Goal: Task Accomplishment & Management: Manage account settings

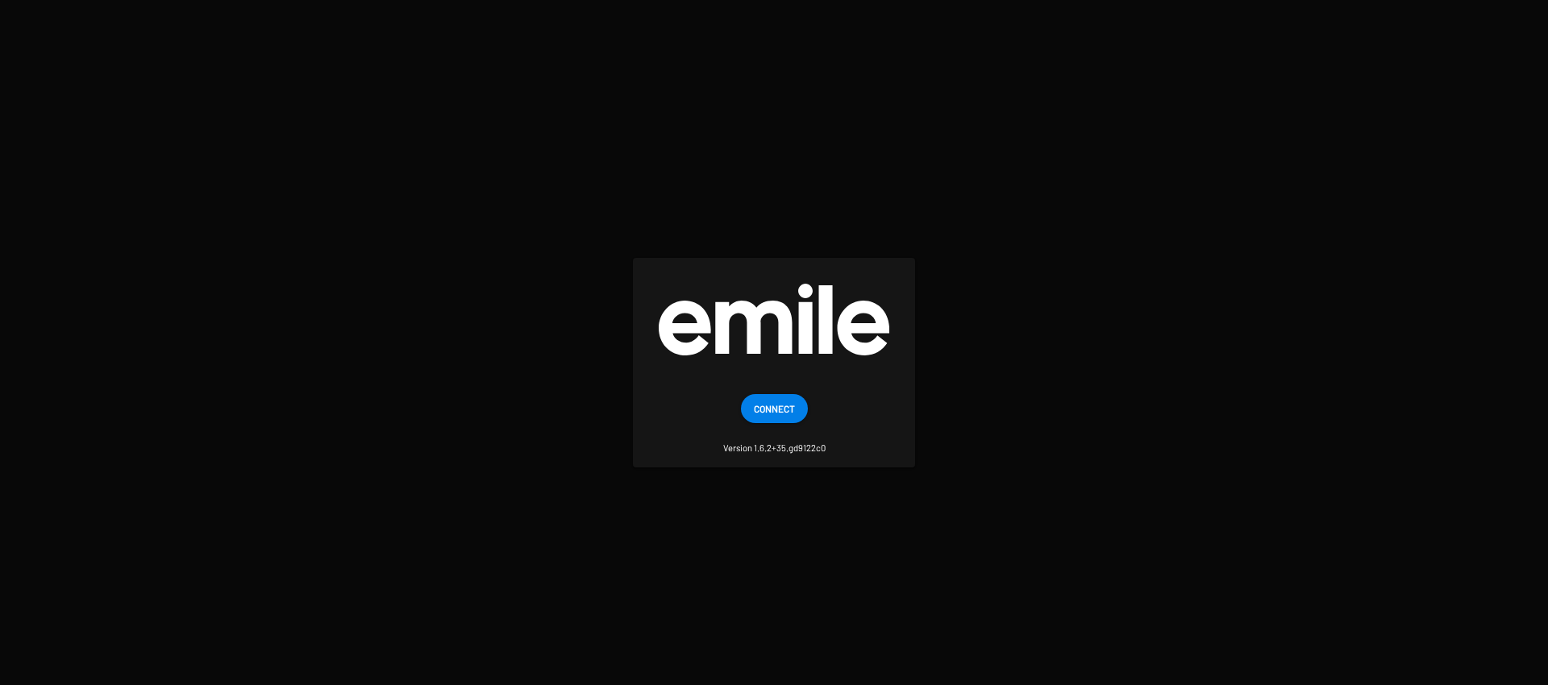
click at [793, 400] on span "Connect" at bounding box center [774, 408] width 41 height 29
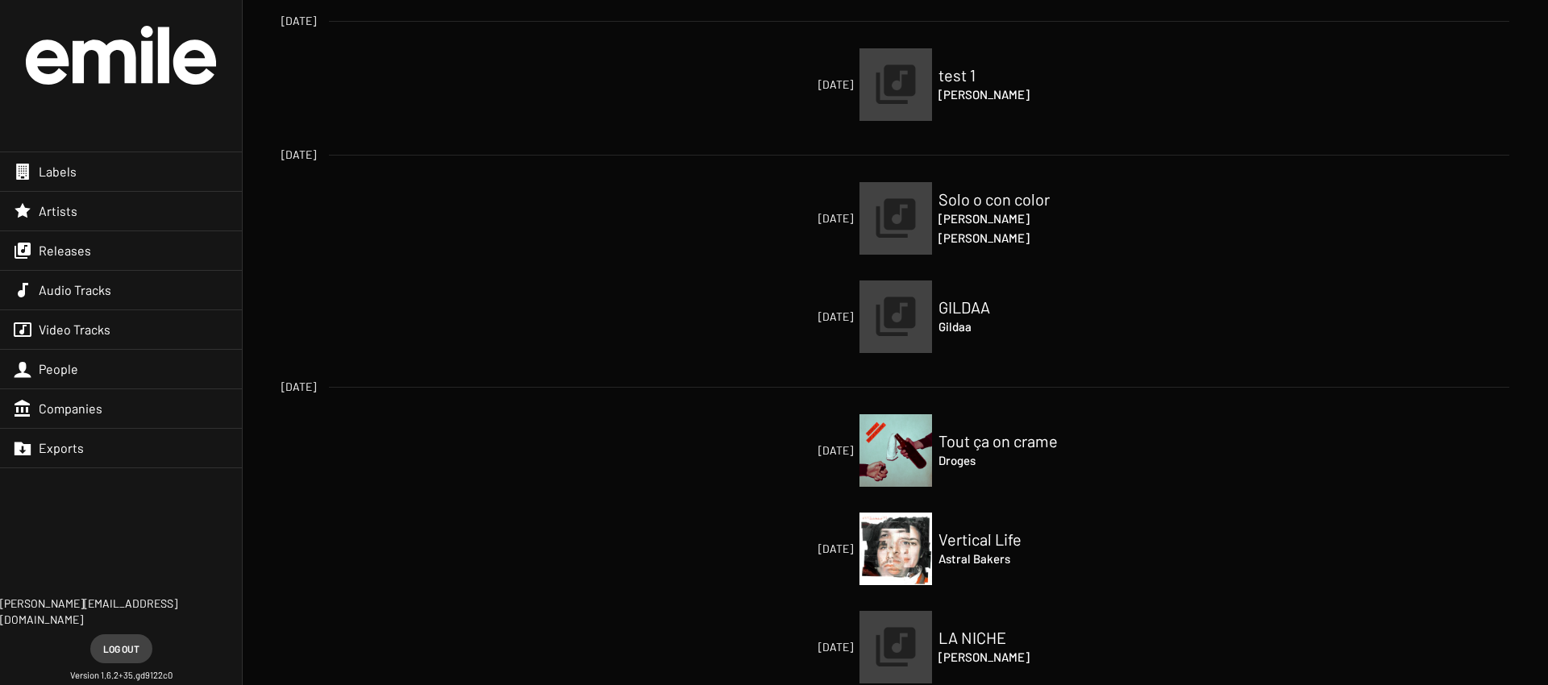
click at [219, 331] on div "Video Tracks" at bounding box center [121, 329] width 242 height 39
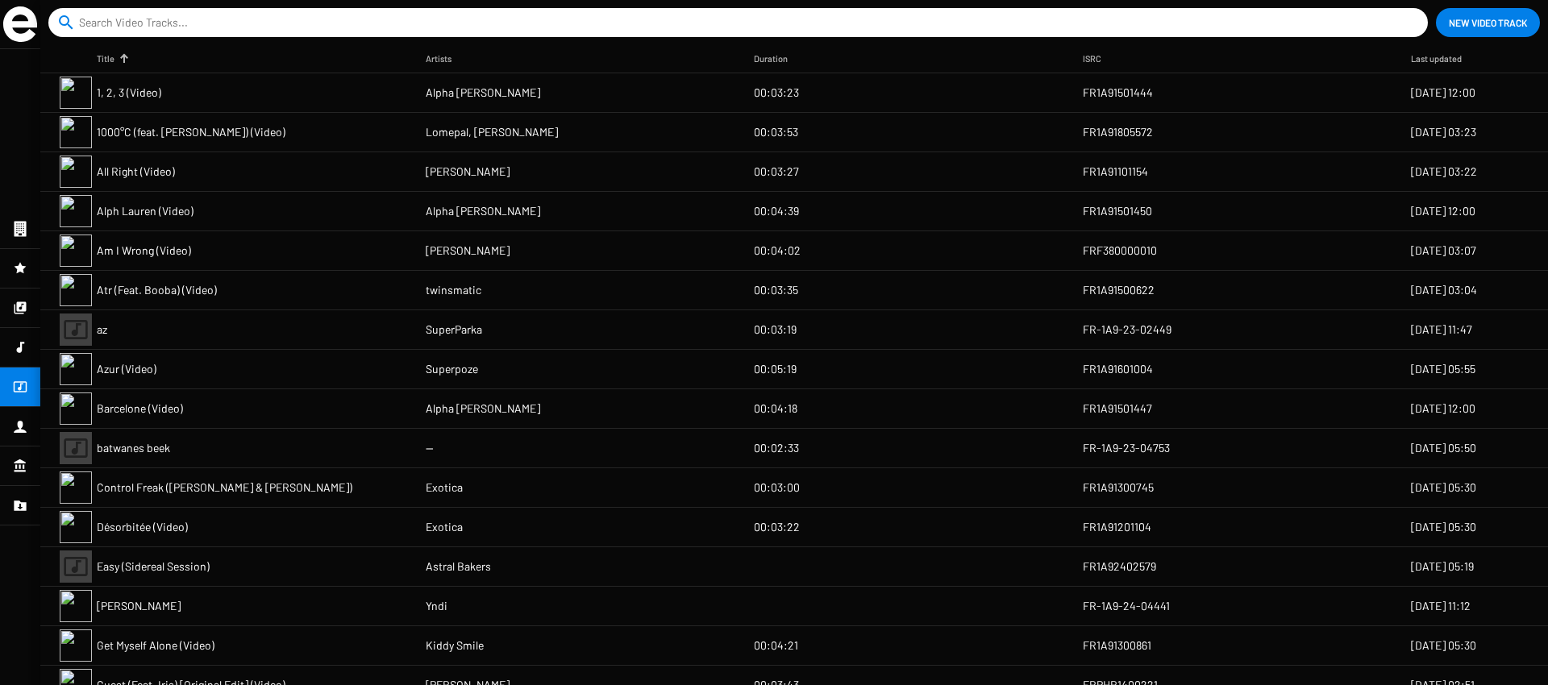
click at [1119, 103] on mat-cell "FR1A91501444" at bounding box center [1247, 92] width 329 height 39
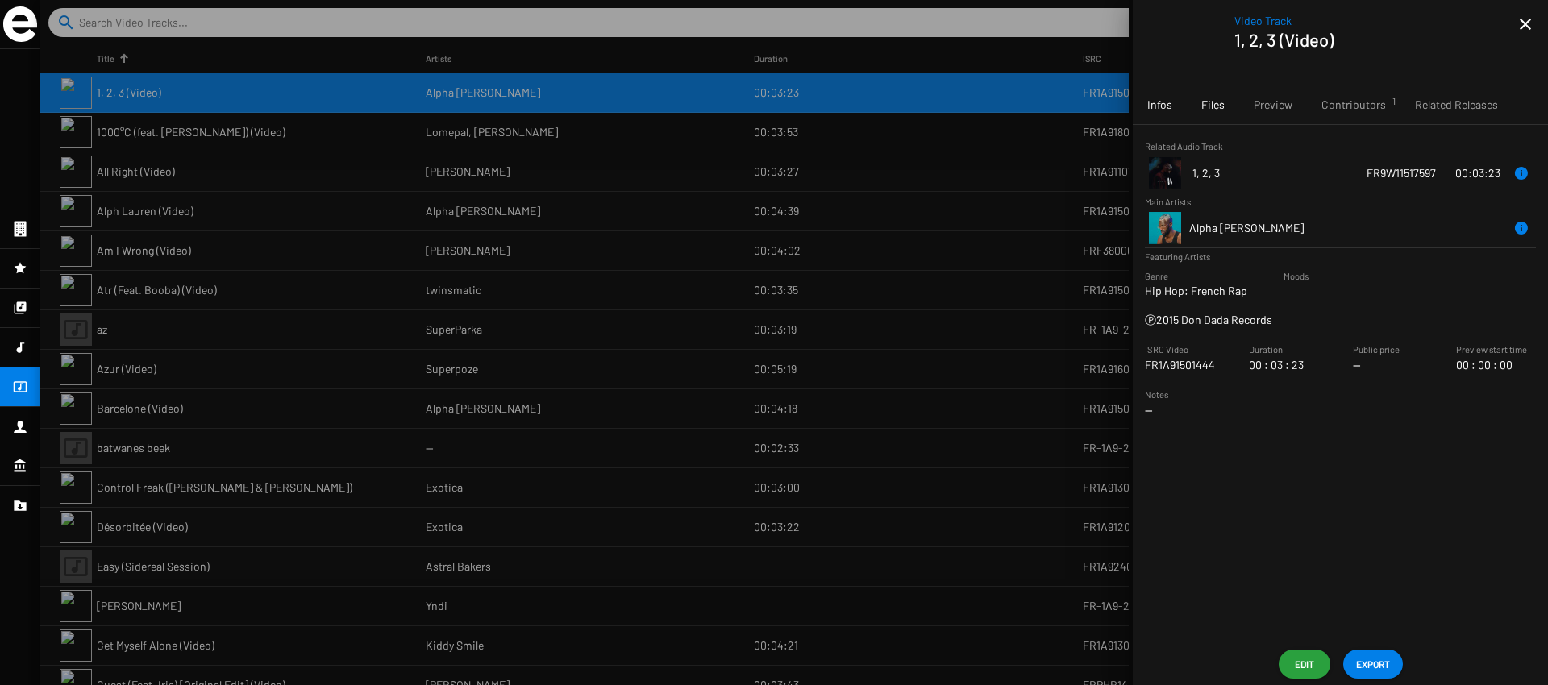
click at [1217, 108] on span "Files" at bounding box center [1212, 105] width 23 height 16
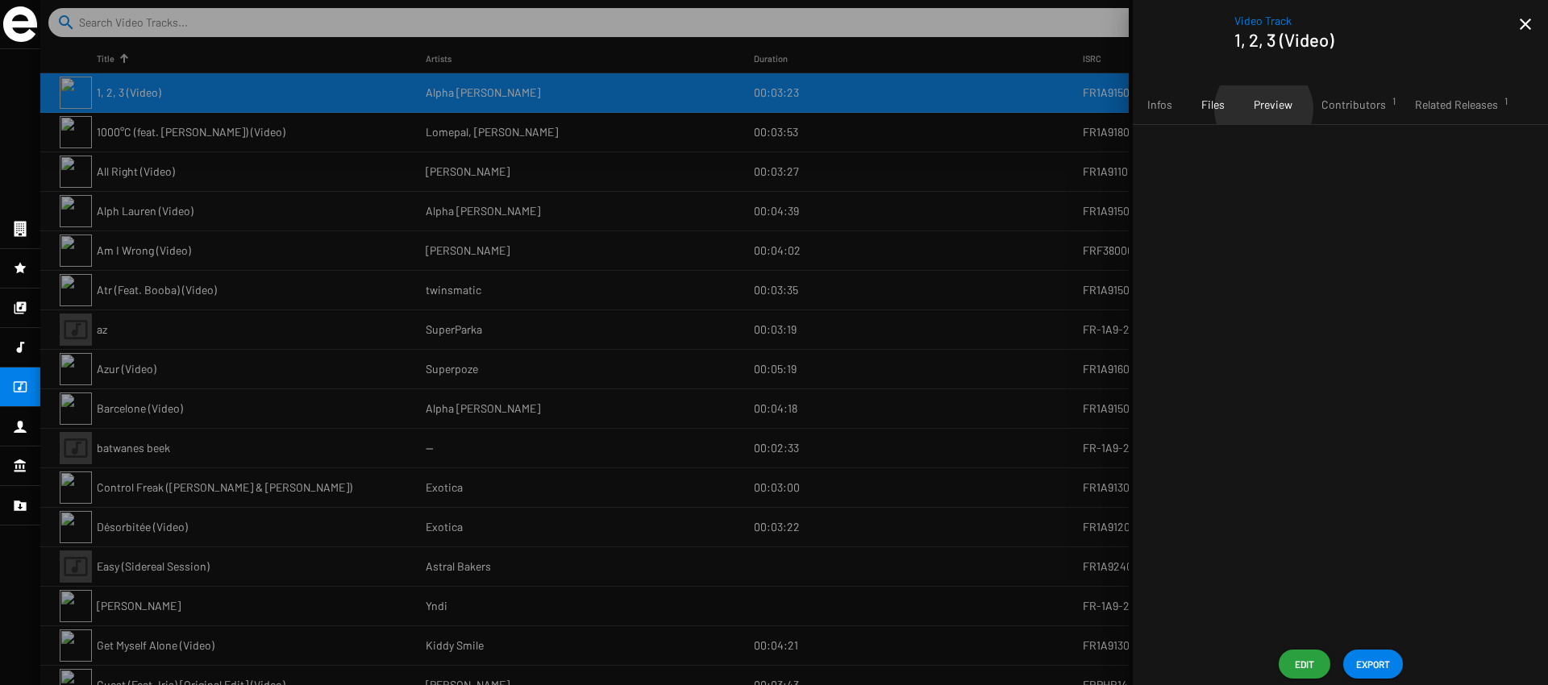
click at [1263, 109] on span "Preview" at bounding box center [1273, 105] width 39 height 16
click at [1332, 111] on span "Contributors 1" at bounding box center [1354, 105] width 65 height 16
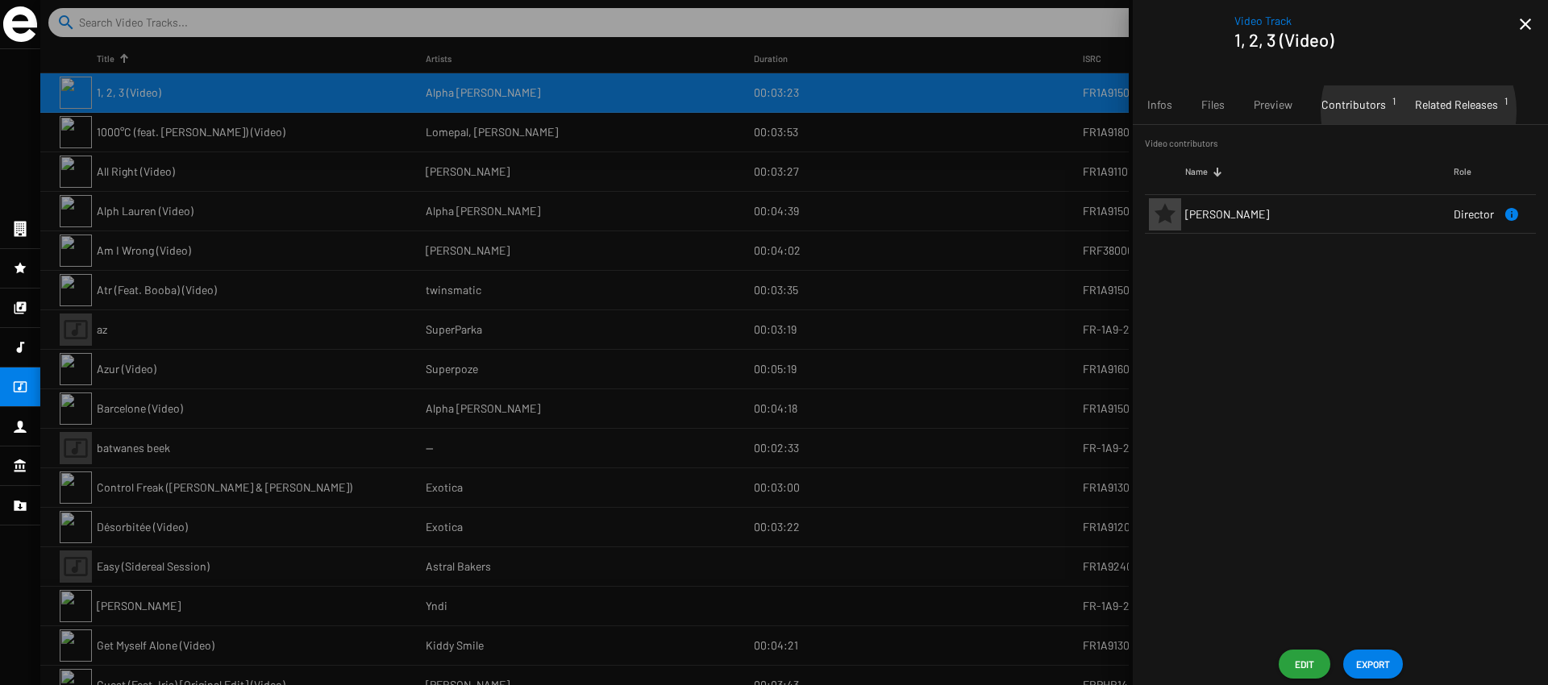
click at [1415, 112] on span "Related Releases 1" at bounding box center [1456, 105] width 83 height 16
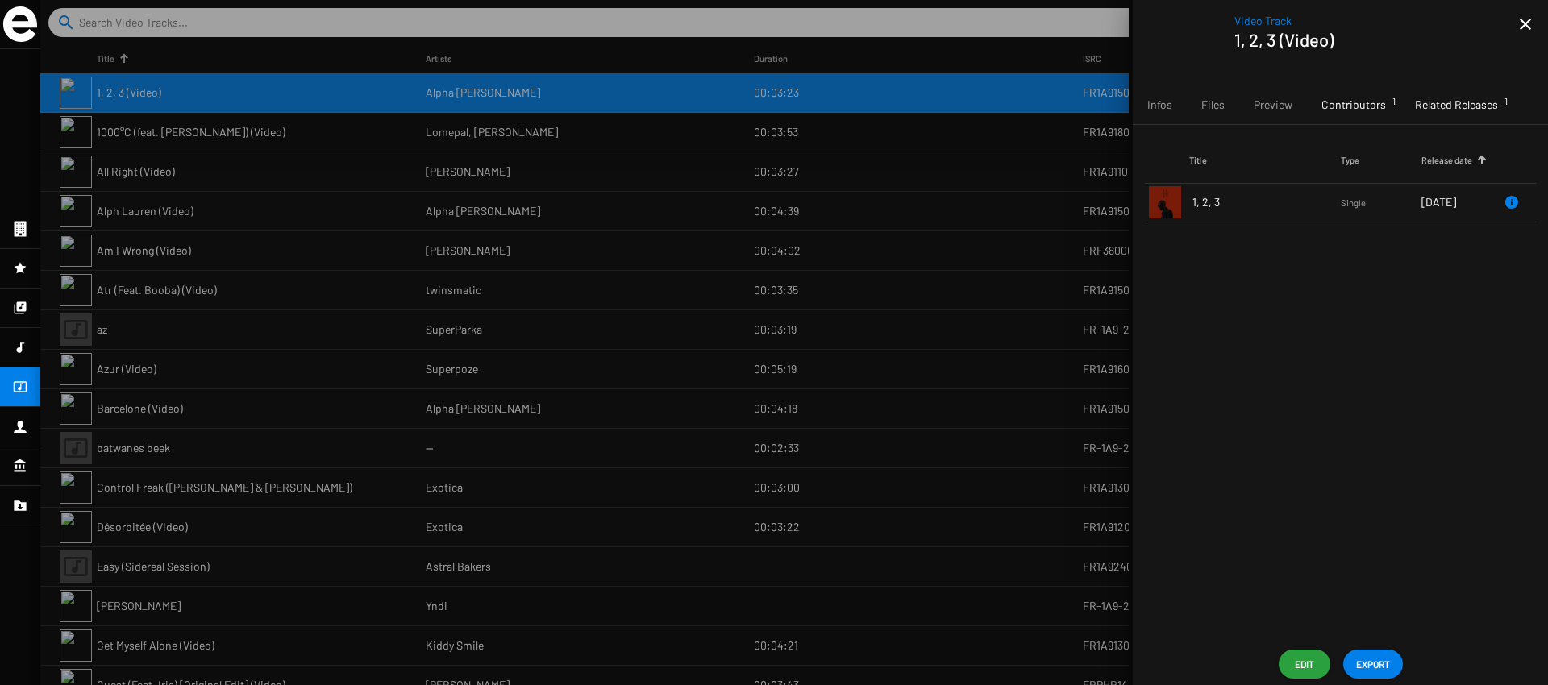
click at [1380, 106] on span "Contributors 1" at bounding box center [1354, 105] width 65 height 16
click at [1293, 106] on div "Preview" at bounding box center [1273, 104] width 68 height 39
click at [1235, 102] on div "Files" at bounding box center [1213, 104] width 52 height 39
click at [1169, 100] on span "Infos" at bounding box center [1159, 105] width 25 height 16
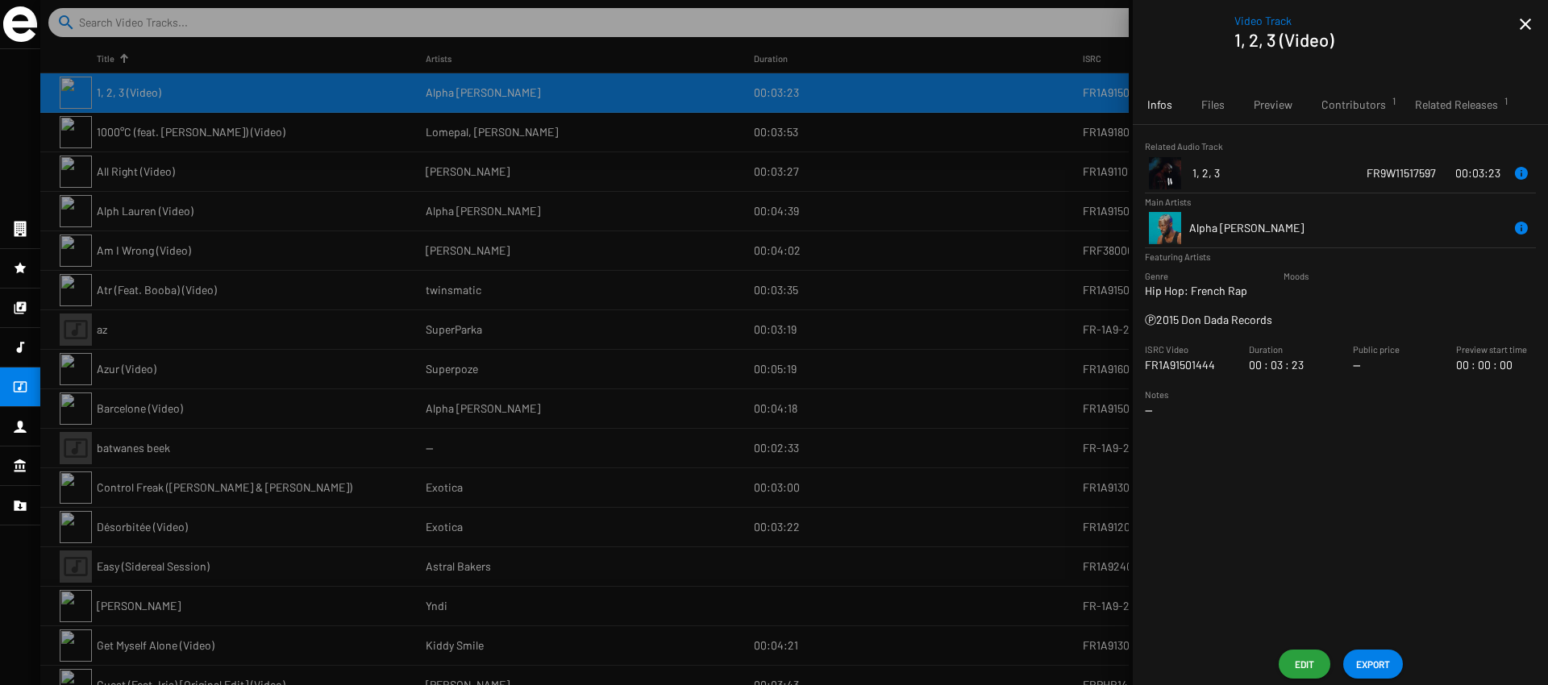
click at [1526, 28] on mat-icon "close" at bounding box center [1525, 24] width 19 height 19
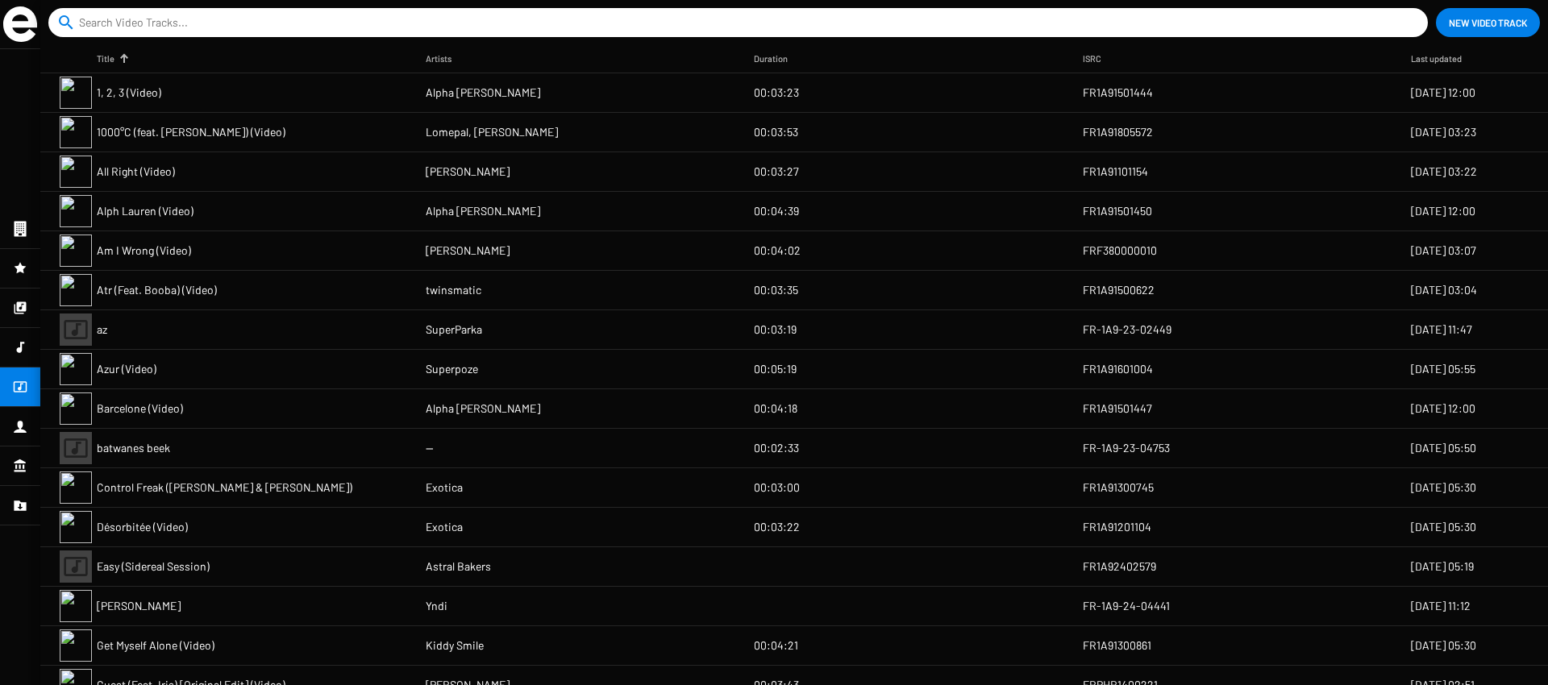
click at [19, 350] on icon at bounding box center [21, 347] width 8 height 11
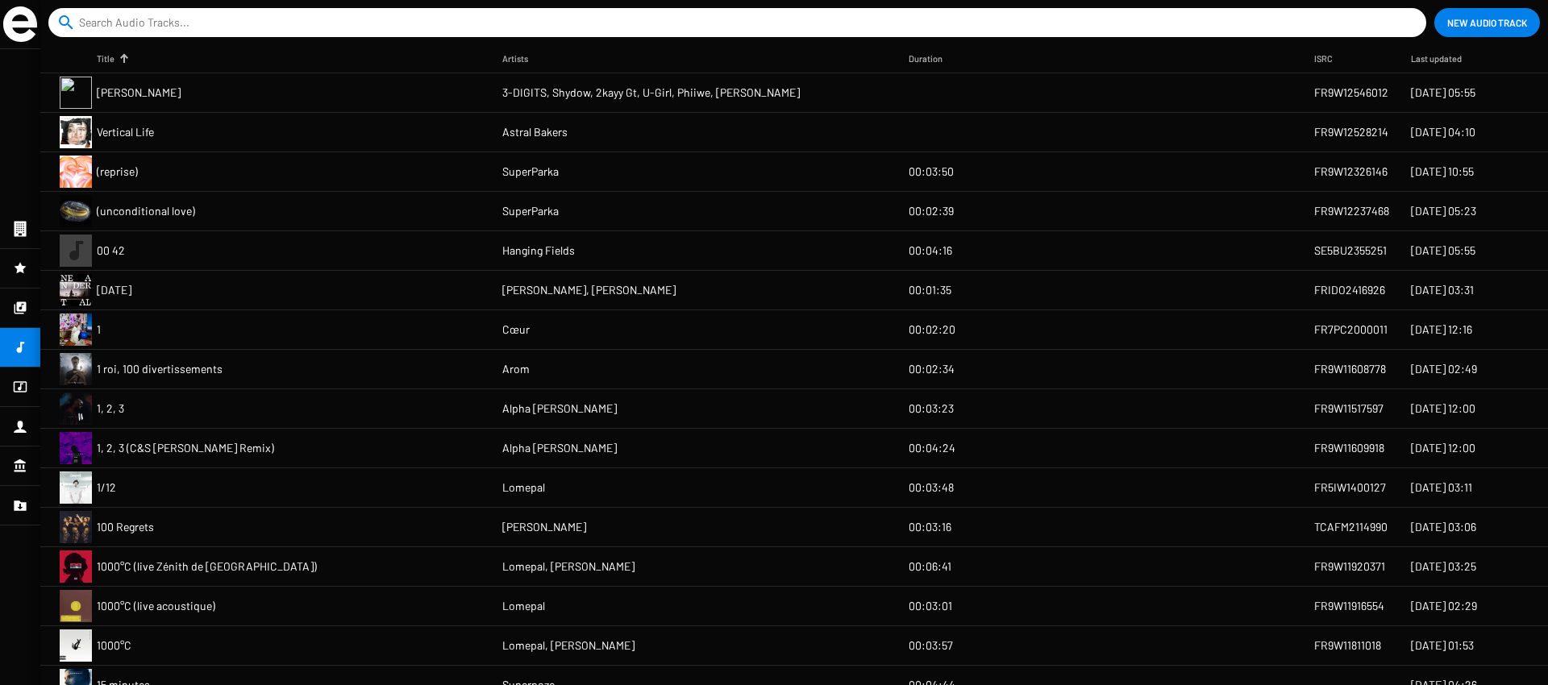
click at [271, 97] on mat-cell "Saka Nyuka" at bounding box center [300, 92] width 406 height 39
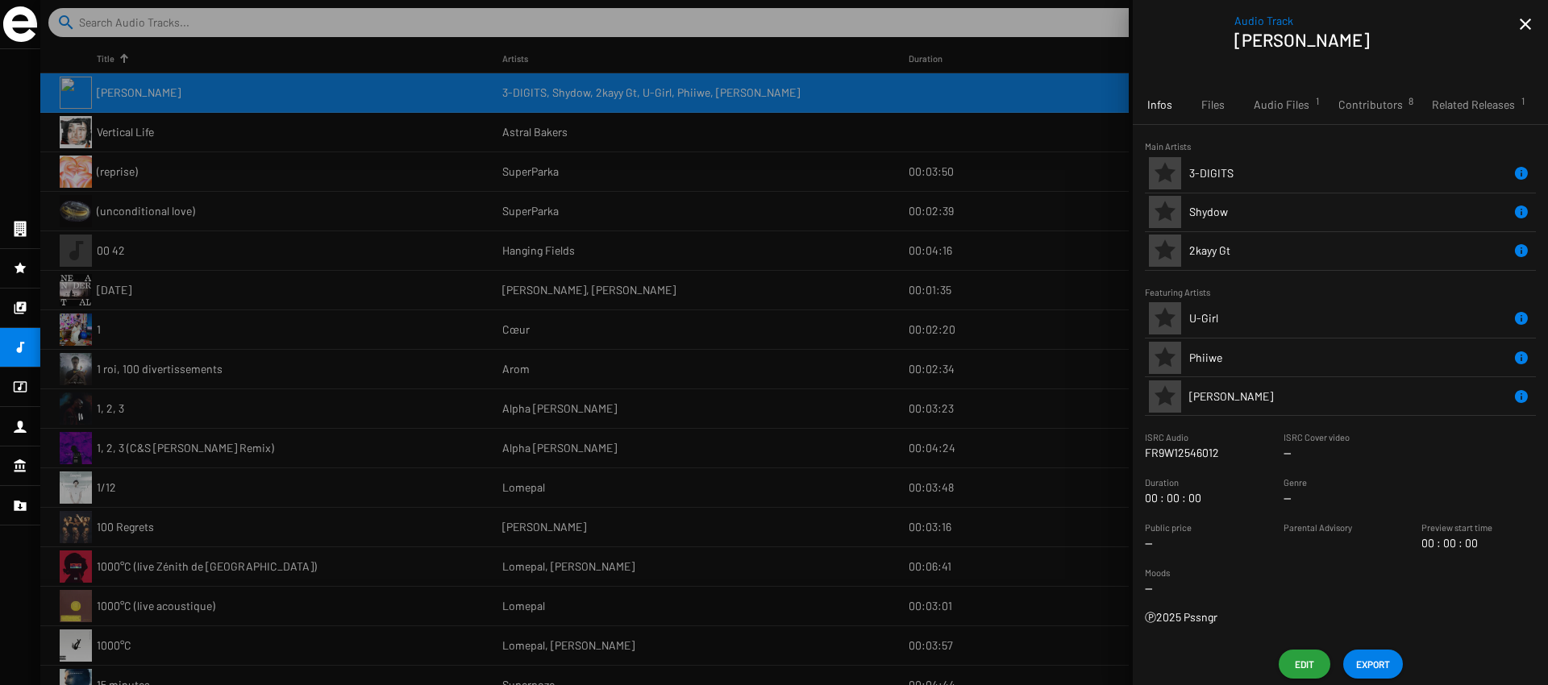
click at [1295, 674] on span "Edit" at bounding box center [1305, 664] width 26 height 29
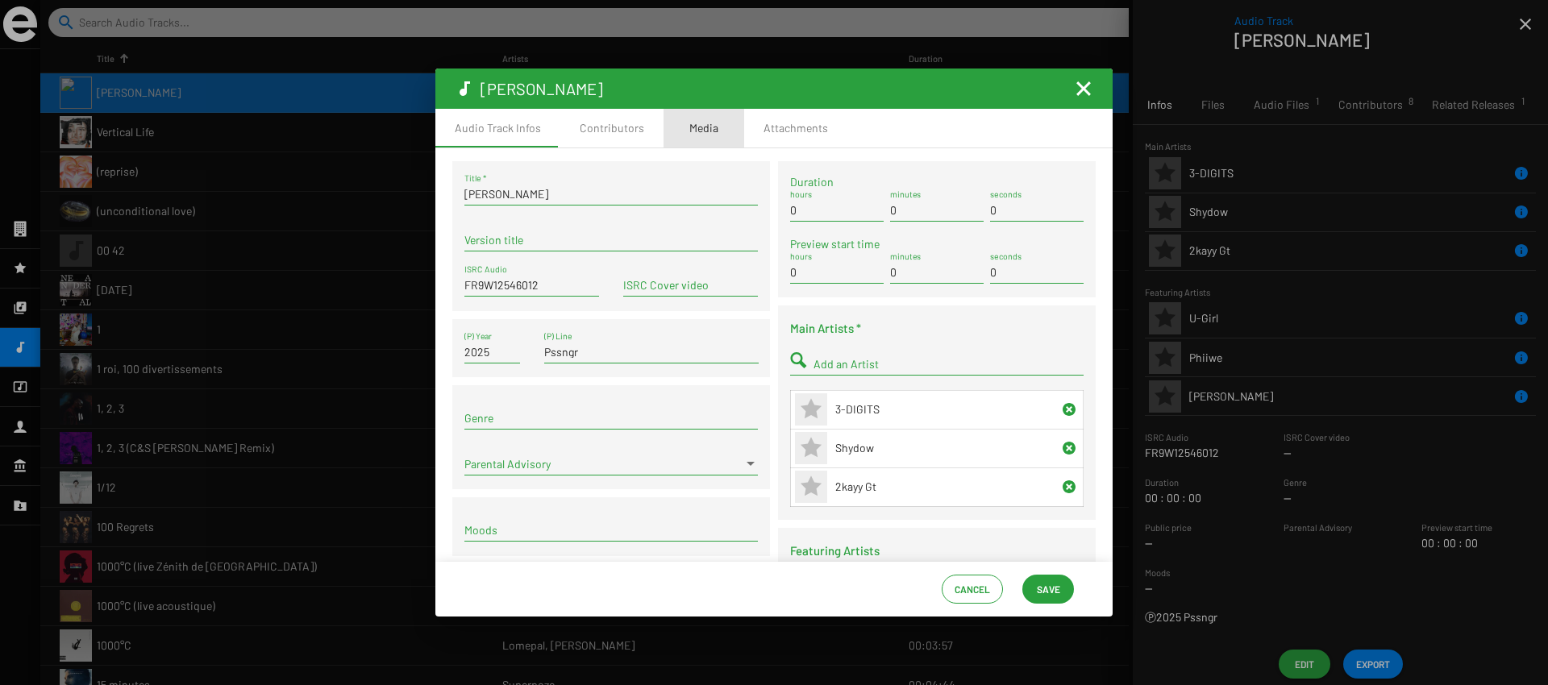
click at [699, 127] on div "Media" at bounding box center [703, 128] width 29 height 16
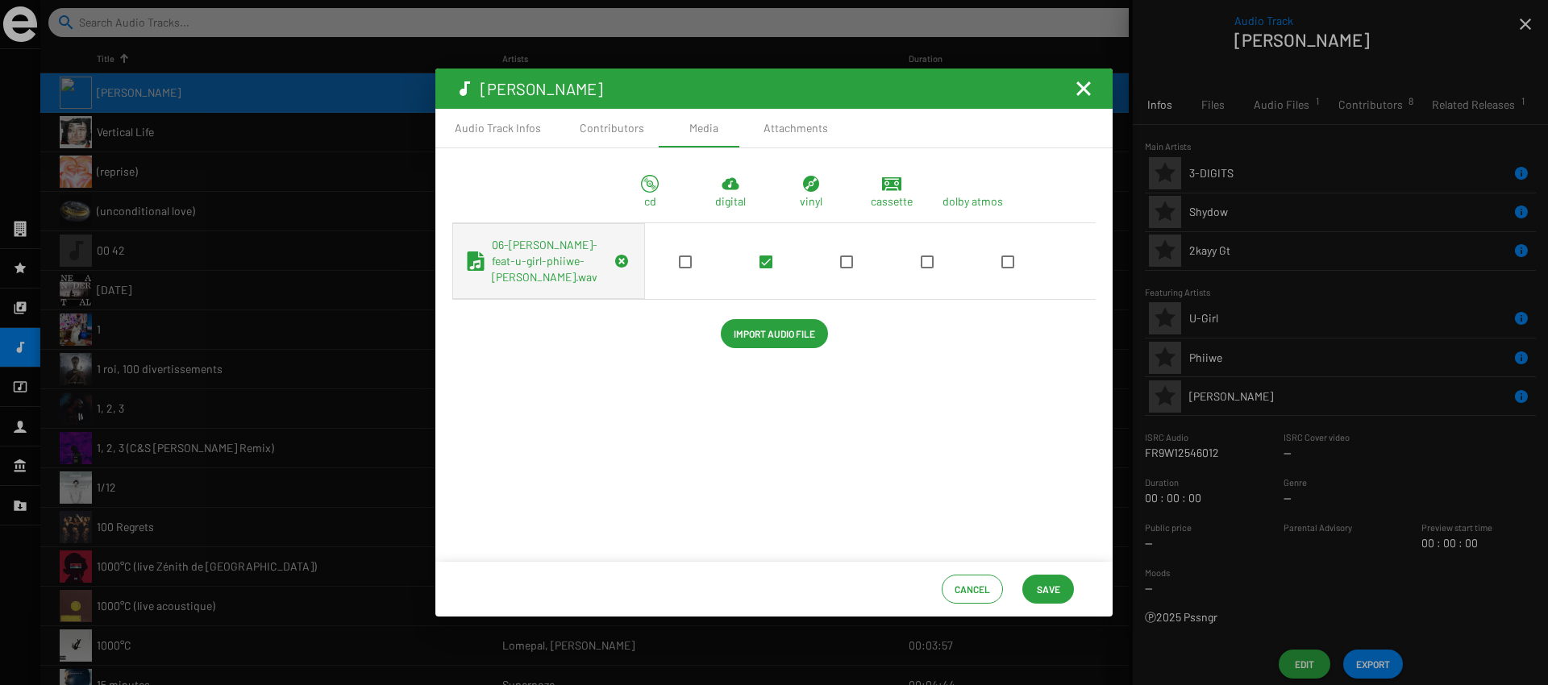
click at [735, 185] on icon at bounding box center [730, 184] width 17 height 12
click at [681, 257] on span at bounding box center [685, 262] width 13 height 13
click at [685, 269] on input "checkbox" at bounding box center [685, 269] width 1 height 1
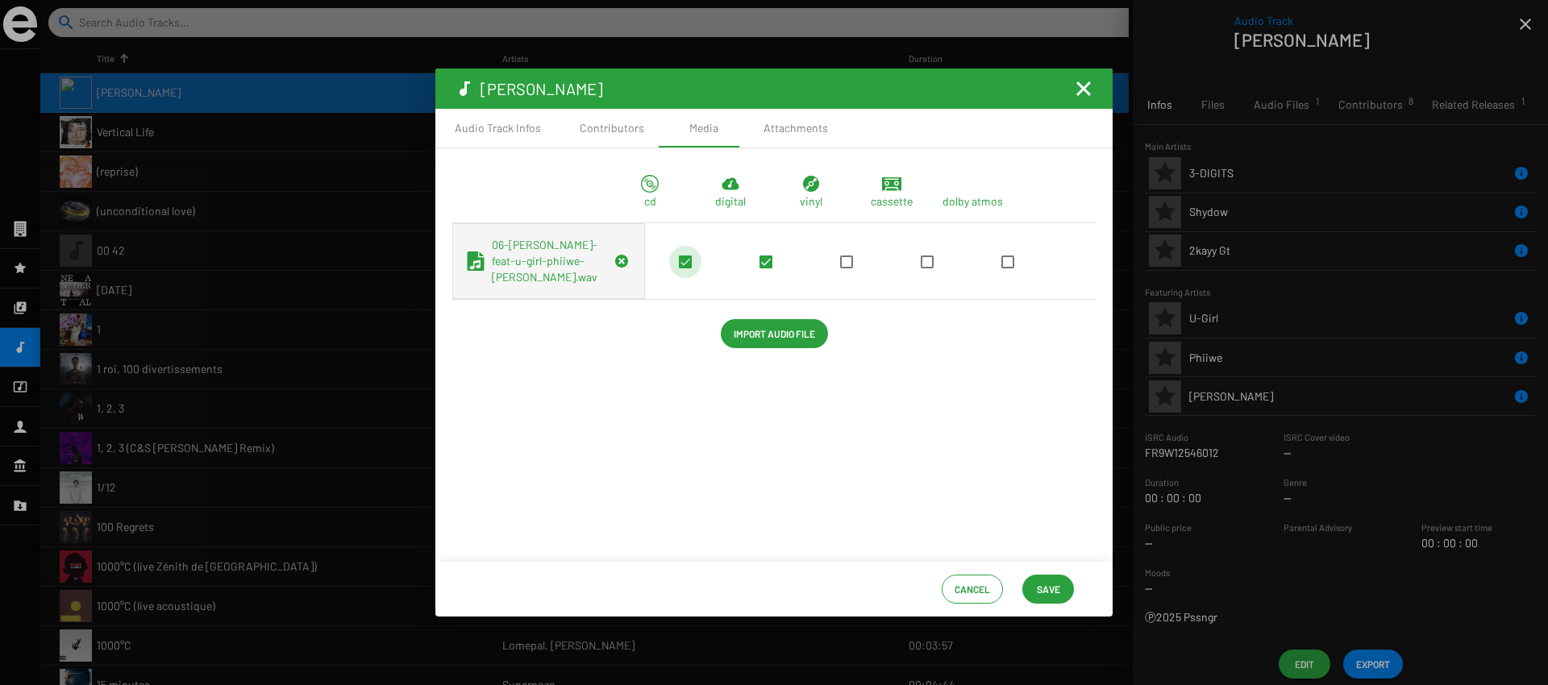
click at [681, 262] on span at bounding box center [685, 262] width 13 height 13
click at [685, 269] on input "checkbox" at bounding box center [685, 269] width 1 height 1
click at [843, 269] on mat-checkbox at bounding box center [846, 261] width 13 height 16
click at [850, 260] on span at bounding box center [846, 262] width 13 height 13
click at [847, 269] on input "checkbox" at bounding box center [846, 269] width 1 height 1
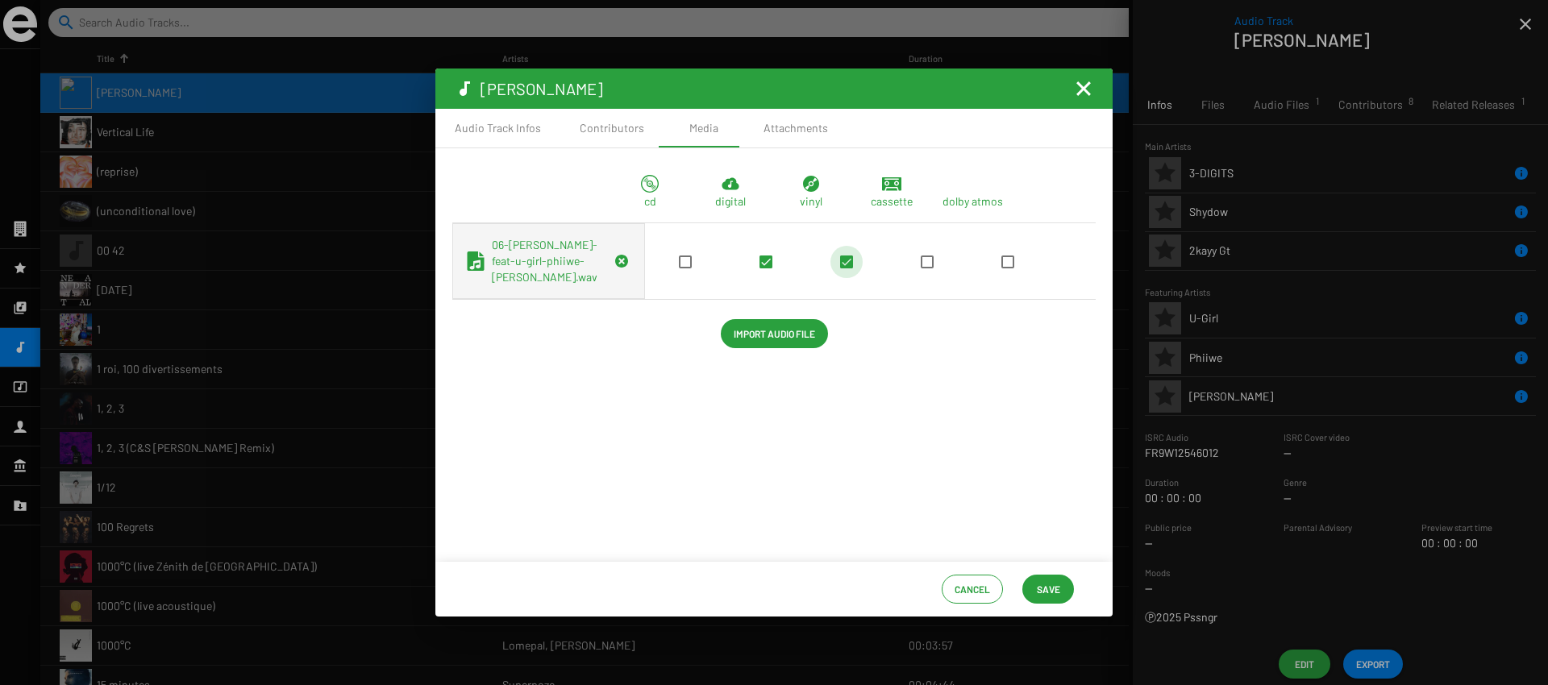
click at [850, 260] on span at bounding box center [846, 262] width 13 height 13
click at [847, 269] on input "checkbox" at bounding box center [846, 269] width 1 height 1
click at [976, 379] on div "cd digital vinyl cassette dolby atmos 06-saka-nyuka-feat-u-girl-phiiwe-dlala-st…" at bounding box center [773, 355] width 677 height 414
click at [523, 130] on div "Audio Track Infos" at bounding box center [498, 128] width 86 height 16
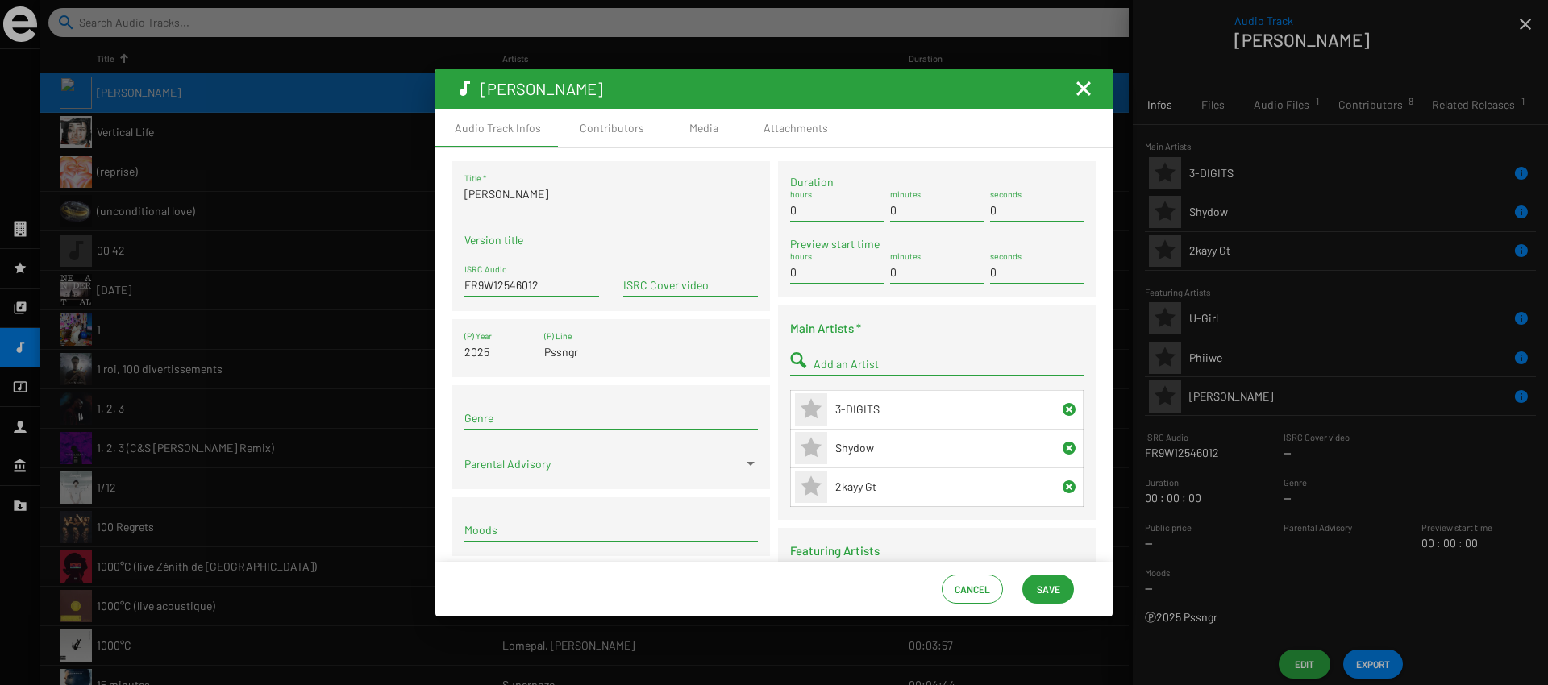
click at [349, 231] on div at bounding box center [774, 342] width 1548 height 685
click at [1072, 87] on mat-toolbar "Saka Nyuka" at bounding box center [773, 89] width 677 height 40
click at [1084, 87] on mat-icon "Fermer la fenêtre" at bounding box center [1083, 88] width 19 height 19
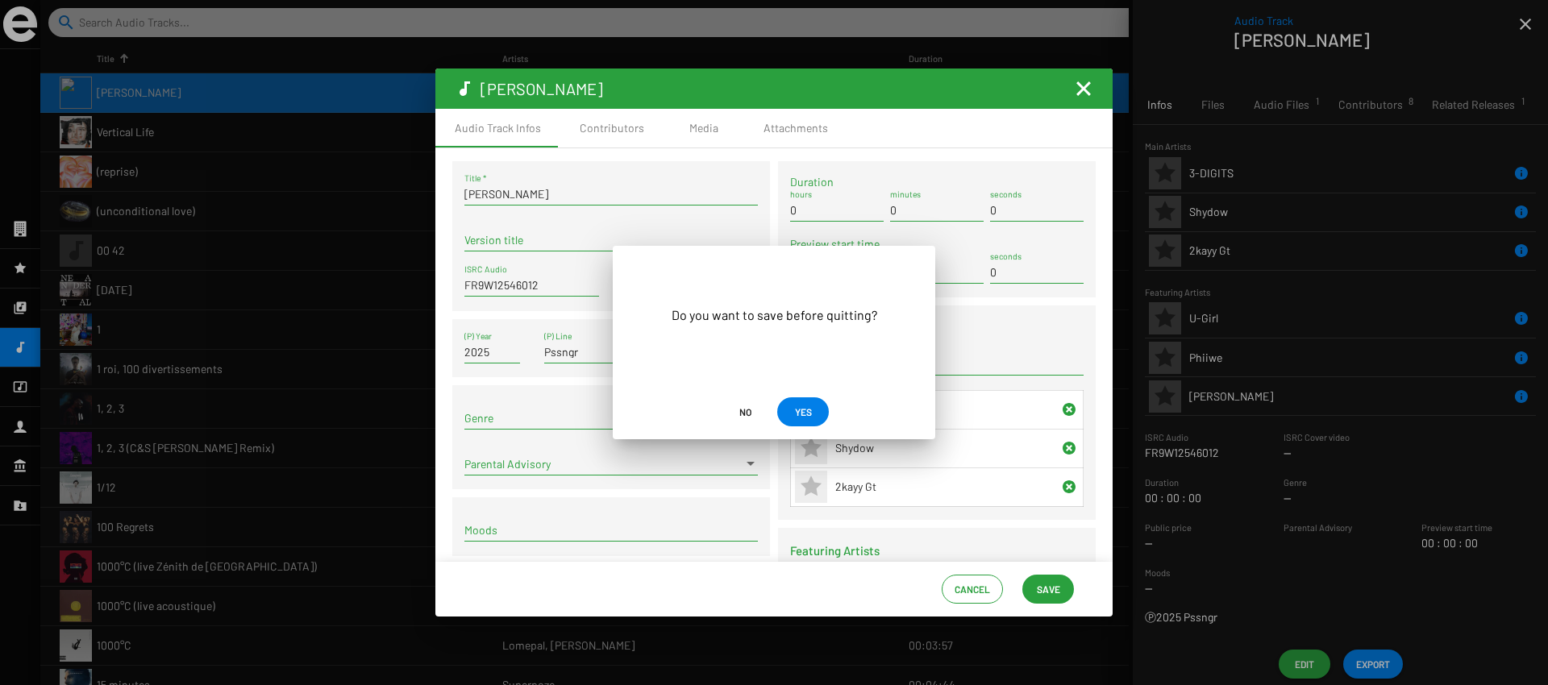
click at [751, 417] on span "No" at bounding box center [745, 412] width 12 height 29
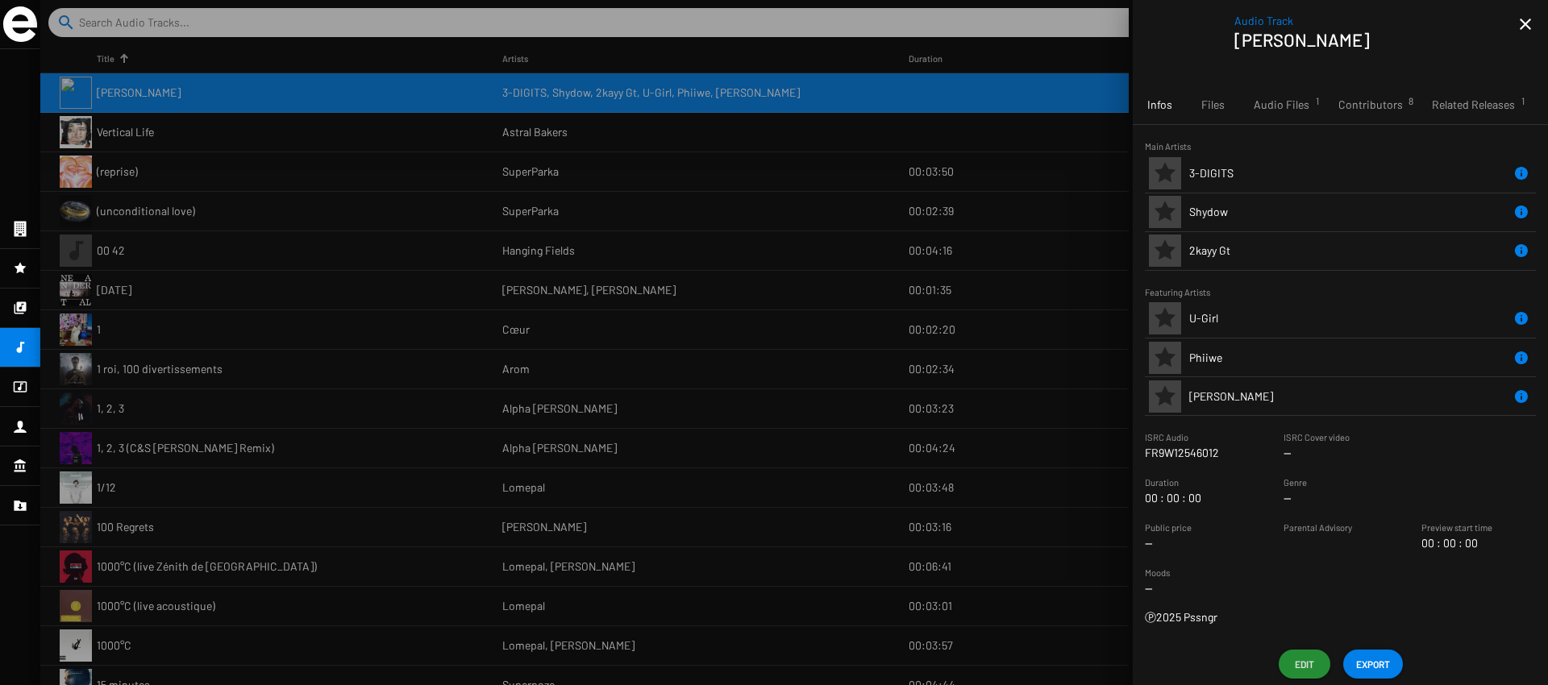
click at [1377, 660] on span "EXPORT" at bounding box center [1373, 664] width 34 height 29
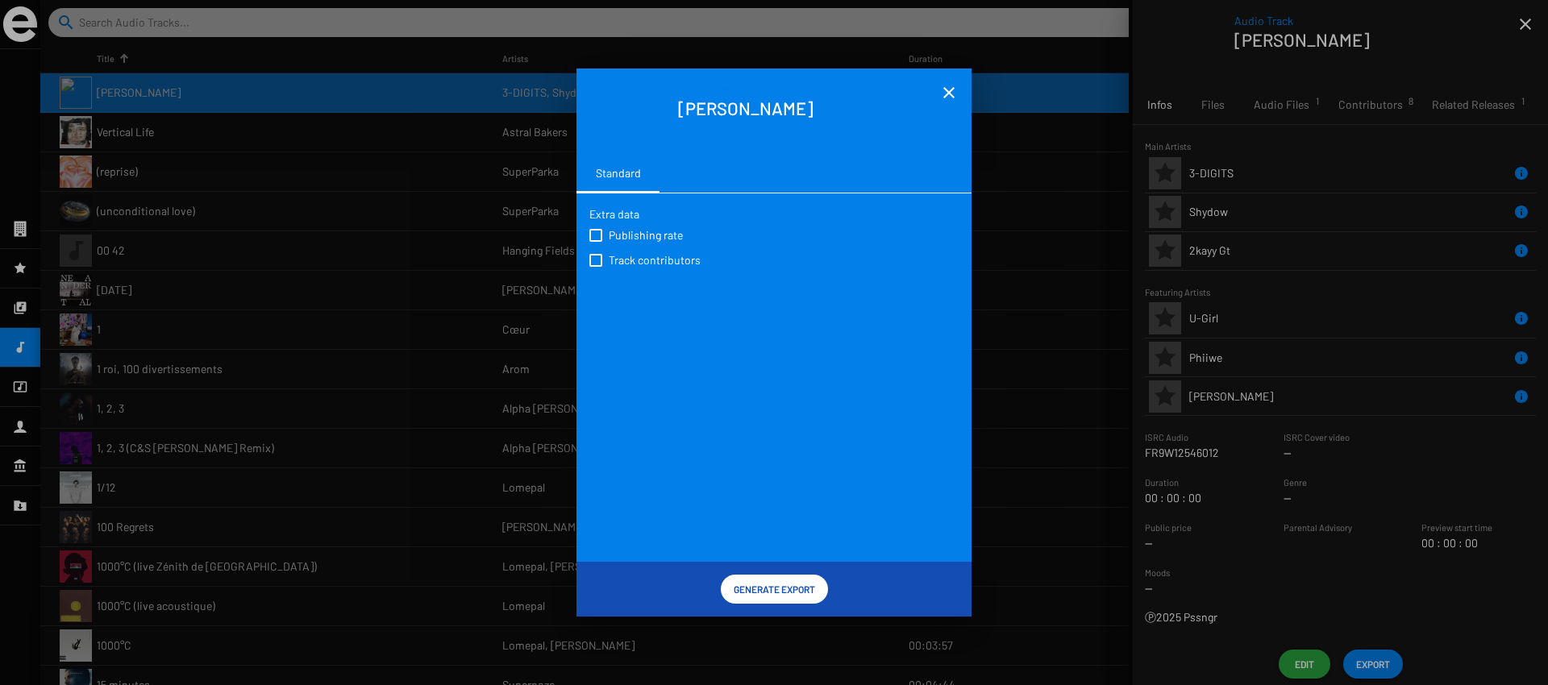
click at [949, 88] on mat-icon "close" at bounding box center [948, 92] width 19 height 19
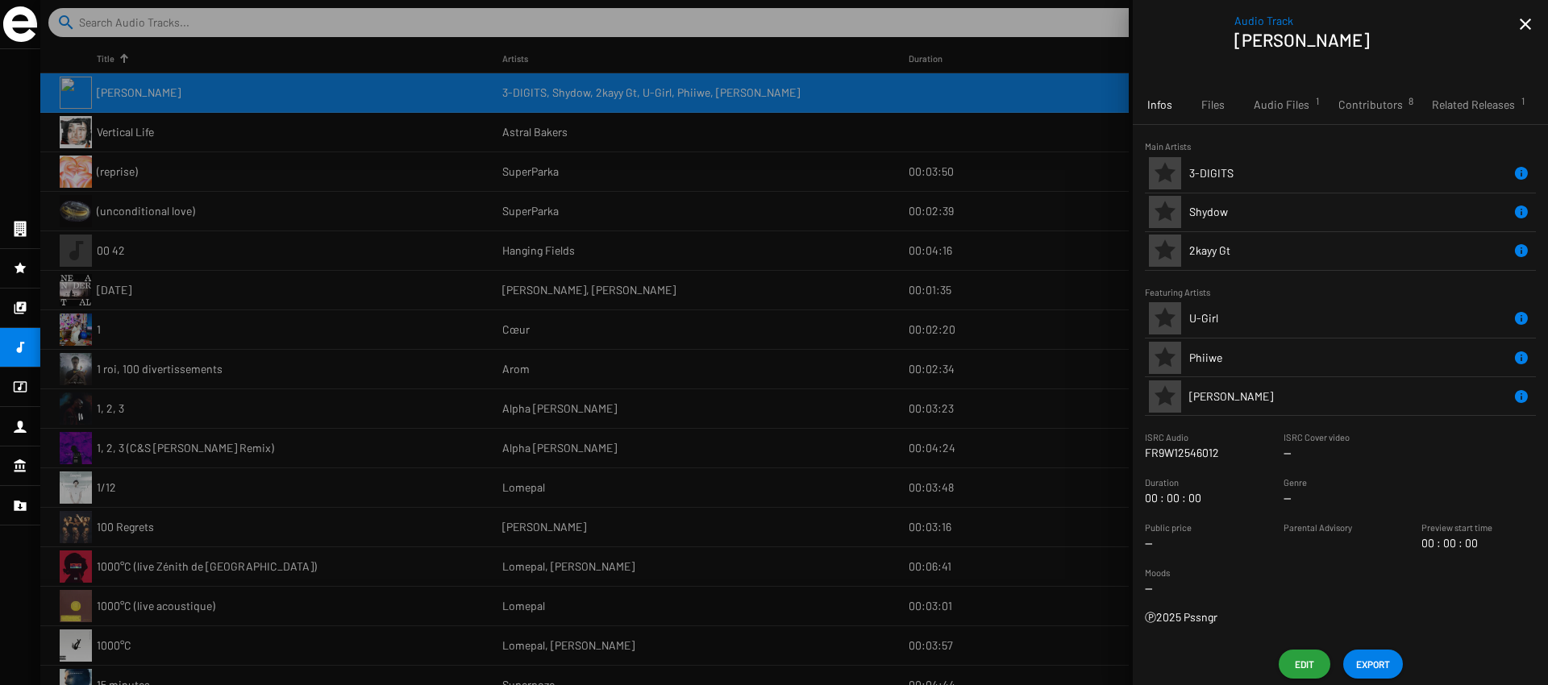
click at [19, 311] on icon at bounding box center [20, 307] width 15 height 19
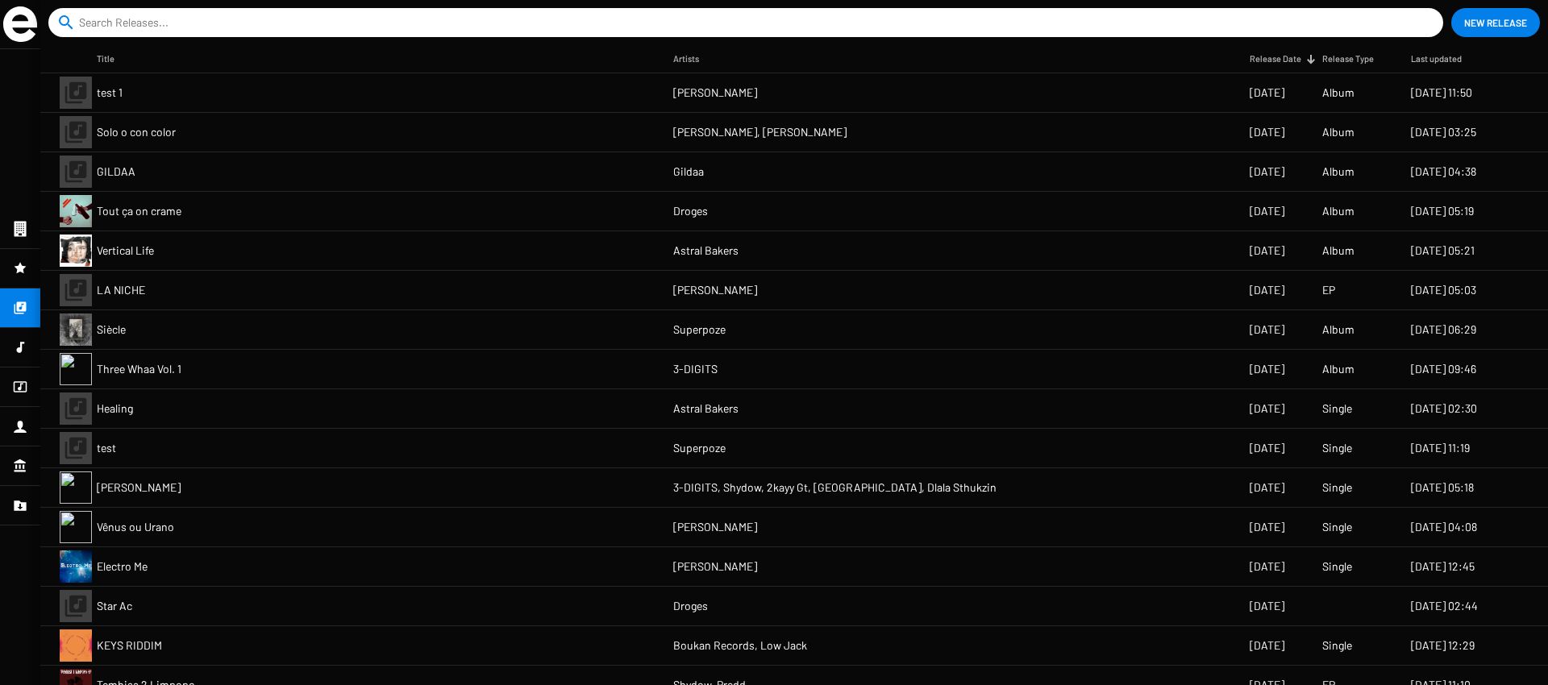
click at [205, 106] on mat-cell "test 1" at bounding box center [385, 92] width 577 height 39
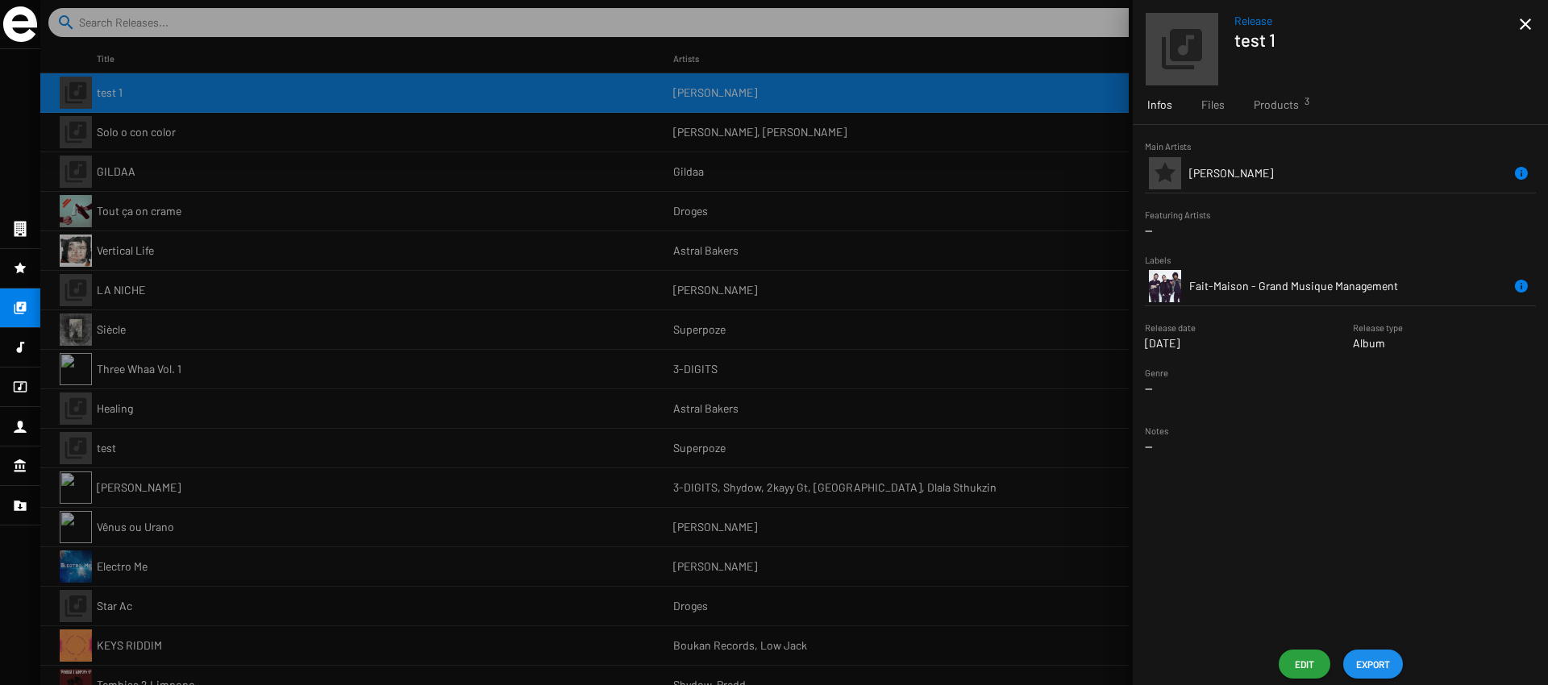
click at [1369, 673] on span "EXPORT" at bounding box center [1373, 664] width 34 height 29
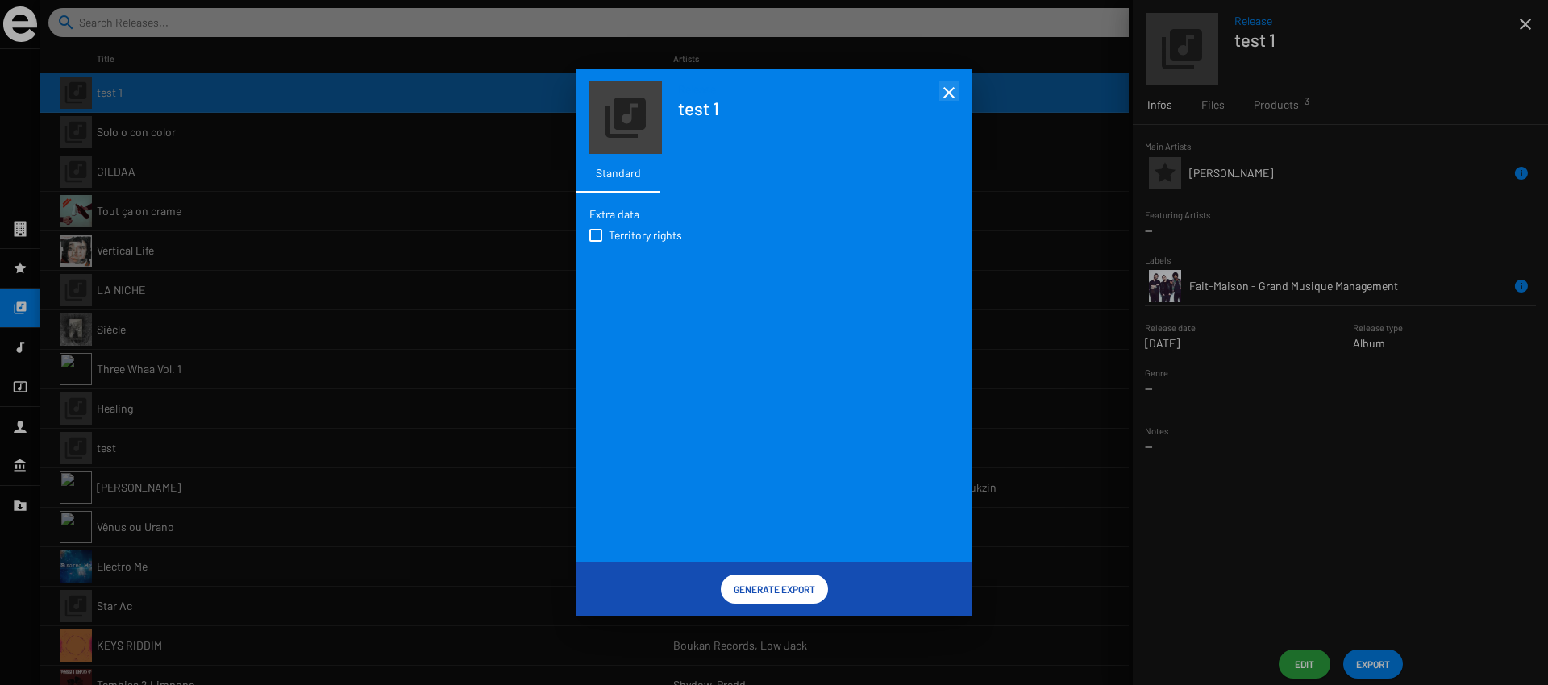
click at [951, 96] on mat-icon "close" at bounding box center [948, 92] width 19 height 19
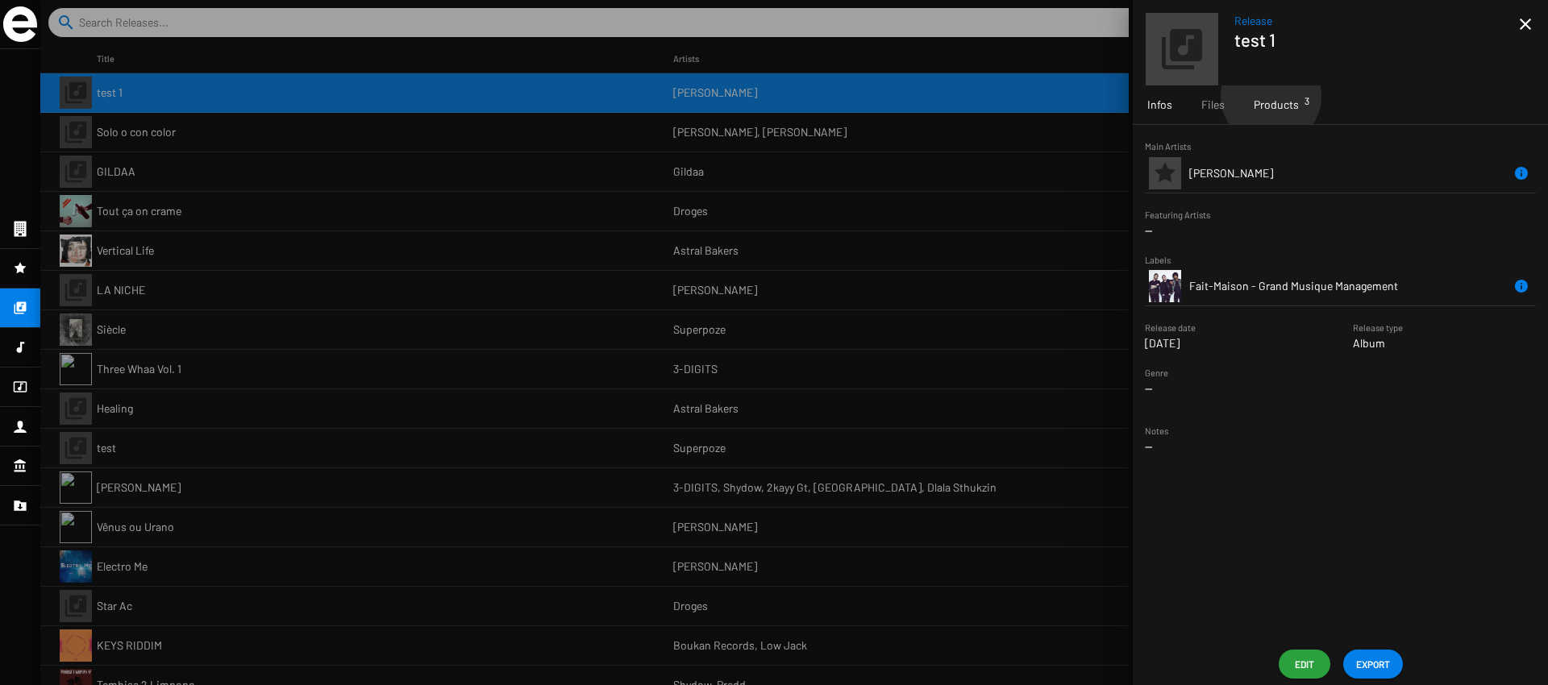
click at [1270, 97] on span "Products 3" at bounding box center [1276, 105] width 45 height 16
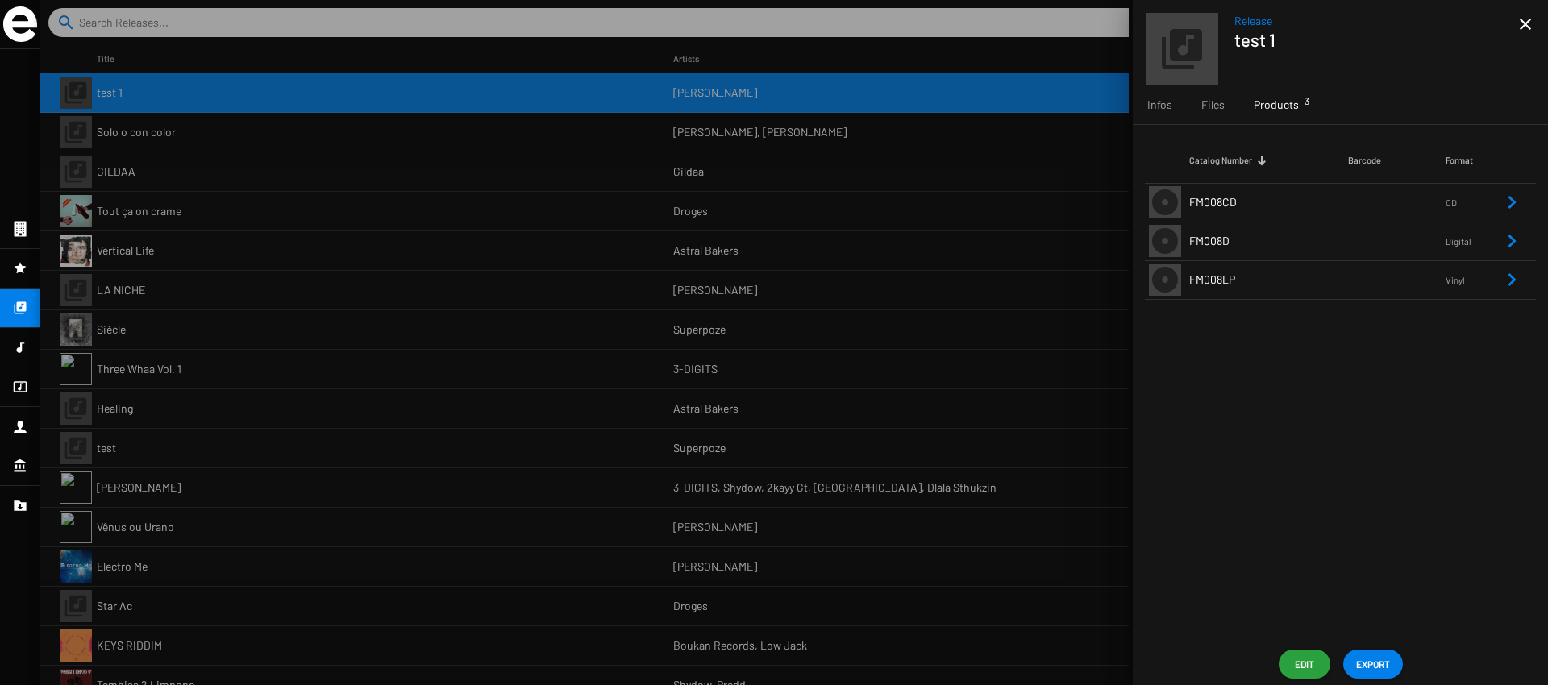
click at [1340, 206] on td "FM008CD" at bounding box center [1268, 202] width 159 height 39
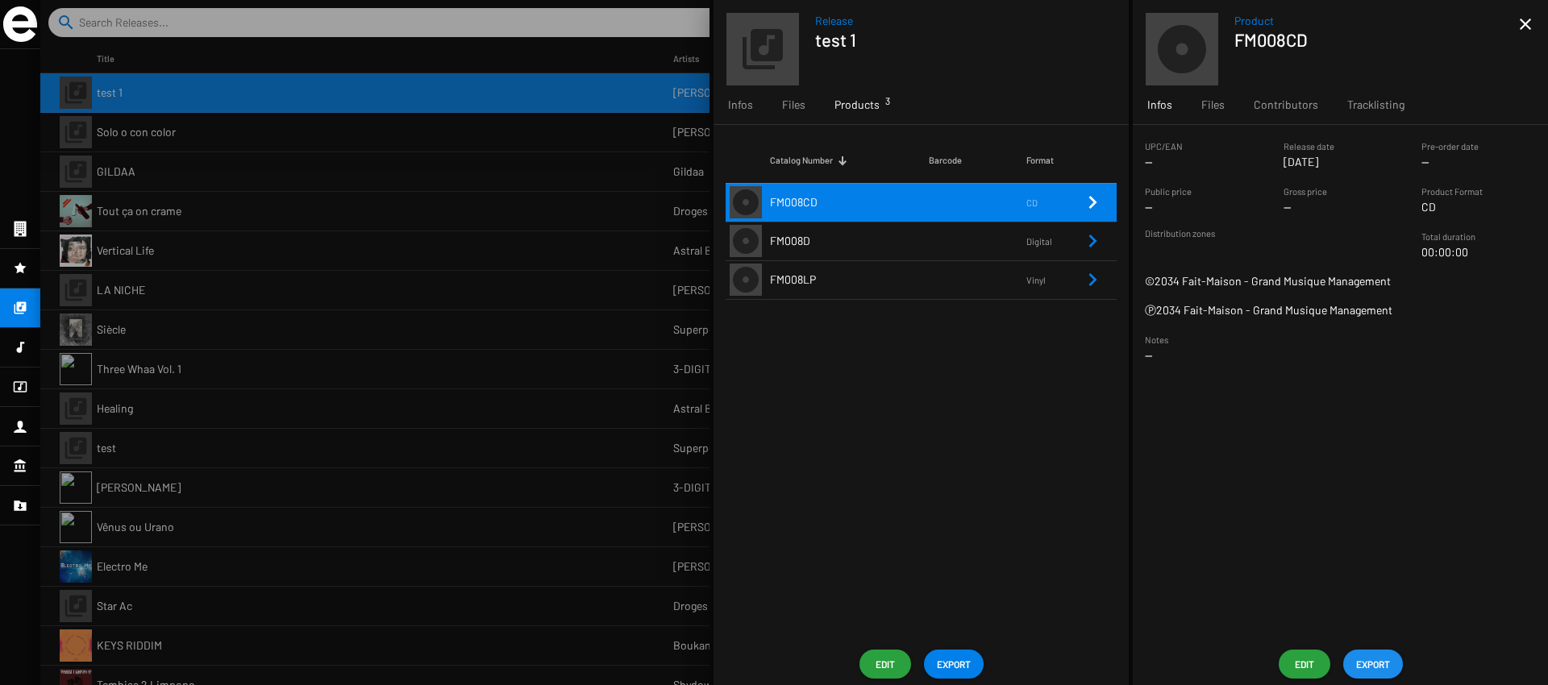
click at [1386, 672] on span "EXPORT" at bounding box center [1373, 664] width 34 height 29
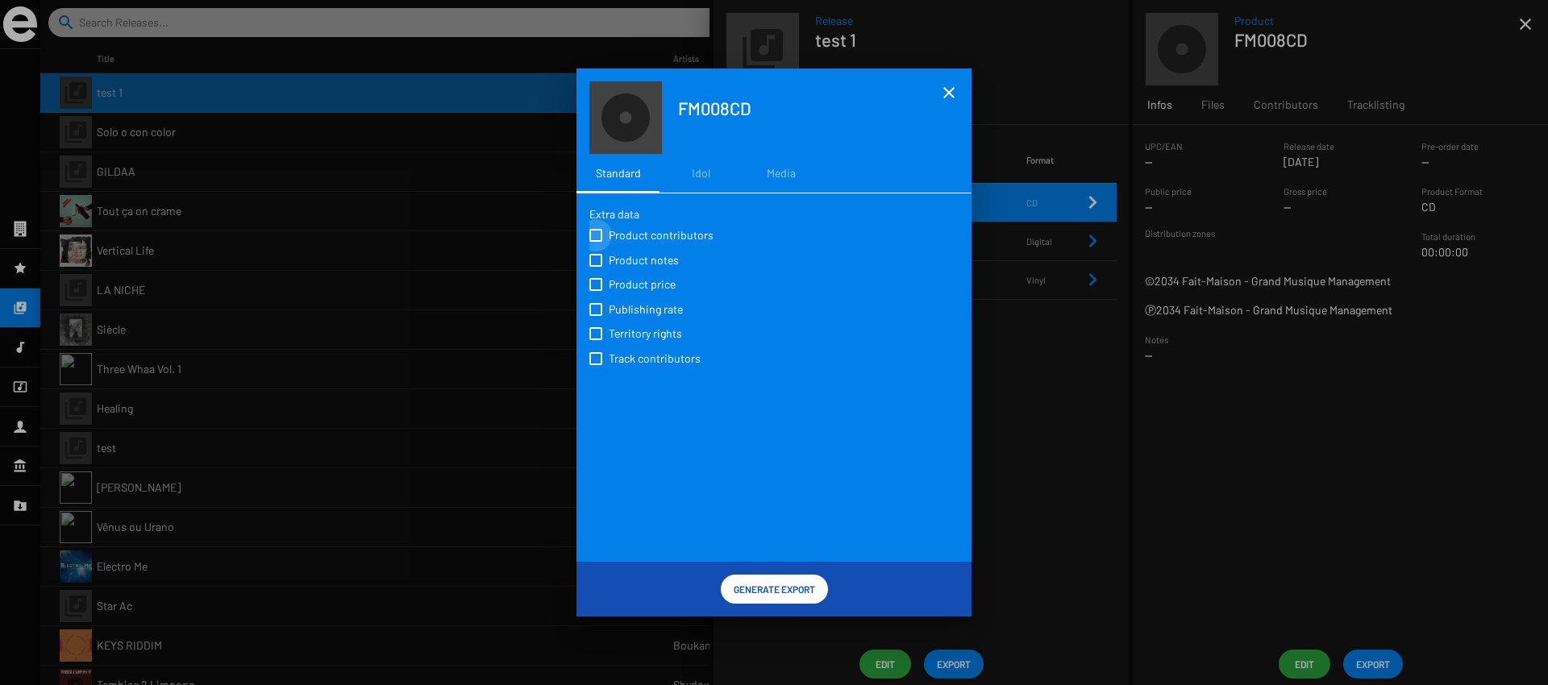
click at [673, 235] on span "Product contributors" at bounding box center [661, 235] width 105 height 16
click at [596, 242] on input "Product contributors" at bounding box center [595, 242] width 1 height 1
checkbox input "true"
click at [670, 256] on span "Product notes" at bounding box center [644, 260] width 70 height 16
click at [596, 267] on input "Product notes" at bounding box center [595, 267] width 1 height 1
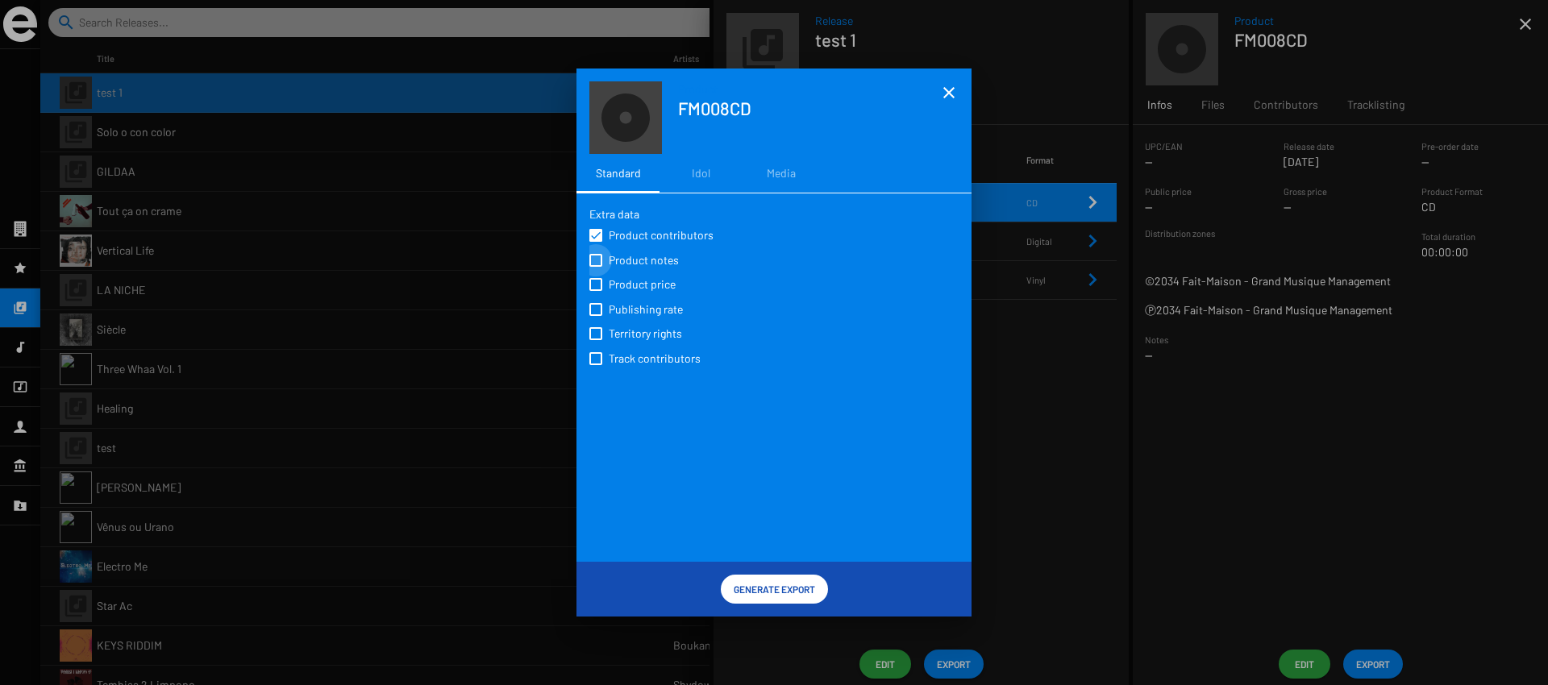
checkbox input "true"
click at [669, 233] on span "Product contributors" at bounding box center [661, 235] width 105 height 16
click at [596, 242] on input "Product contributors" at bounding box center [595, 242] width 1 height 1
checkbox input "false"
click at [660, 261] on span "Product notes" at bounding box center [644, 260] width 70 height 16
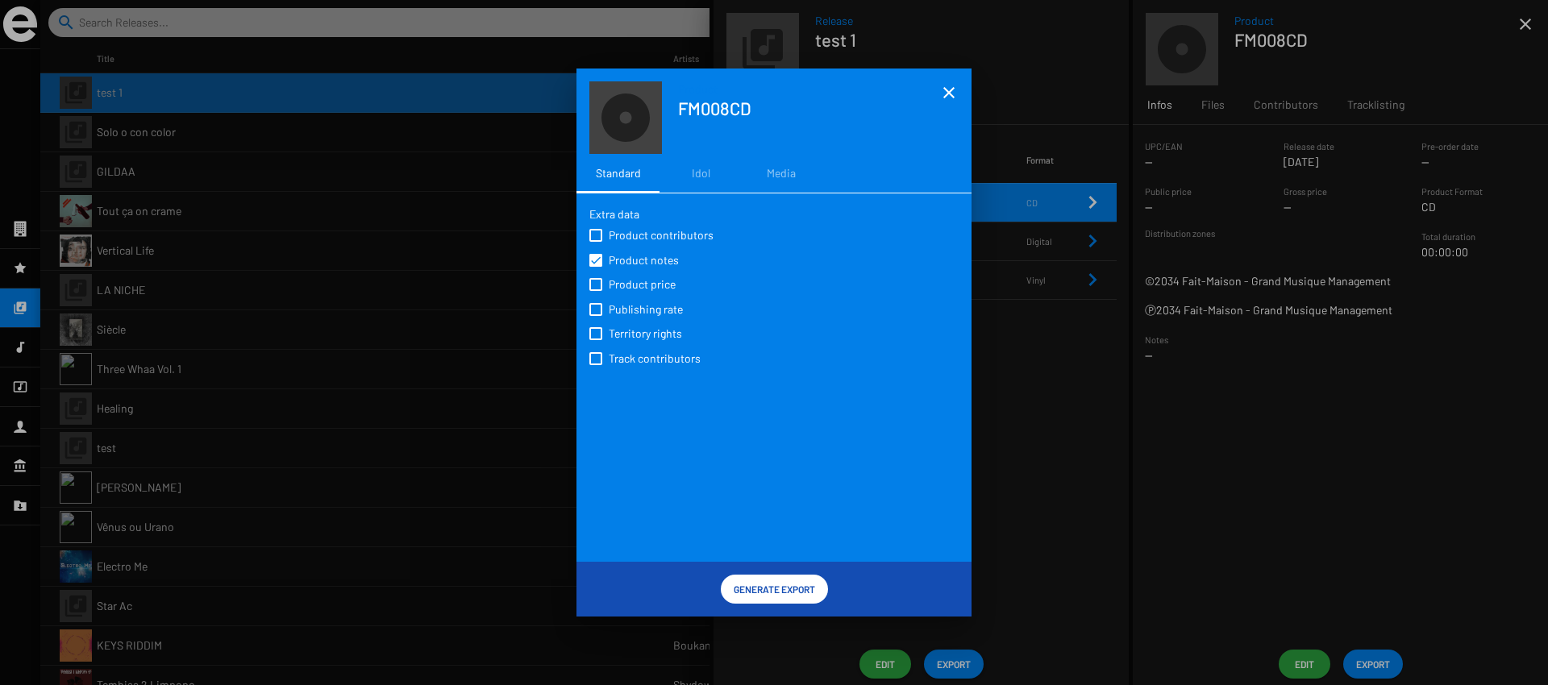
click at [596, 267] on input "Product notes" at bounding box center [595, 267] width 1 height 1
checkbox input "false"
click at [772, 181] on div "Media" at bounding box center [781, 173] width 29 height 16
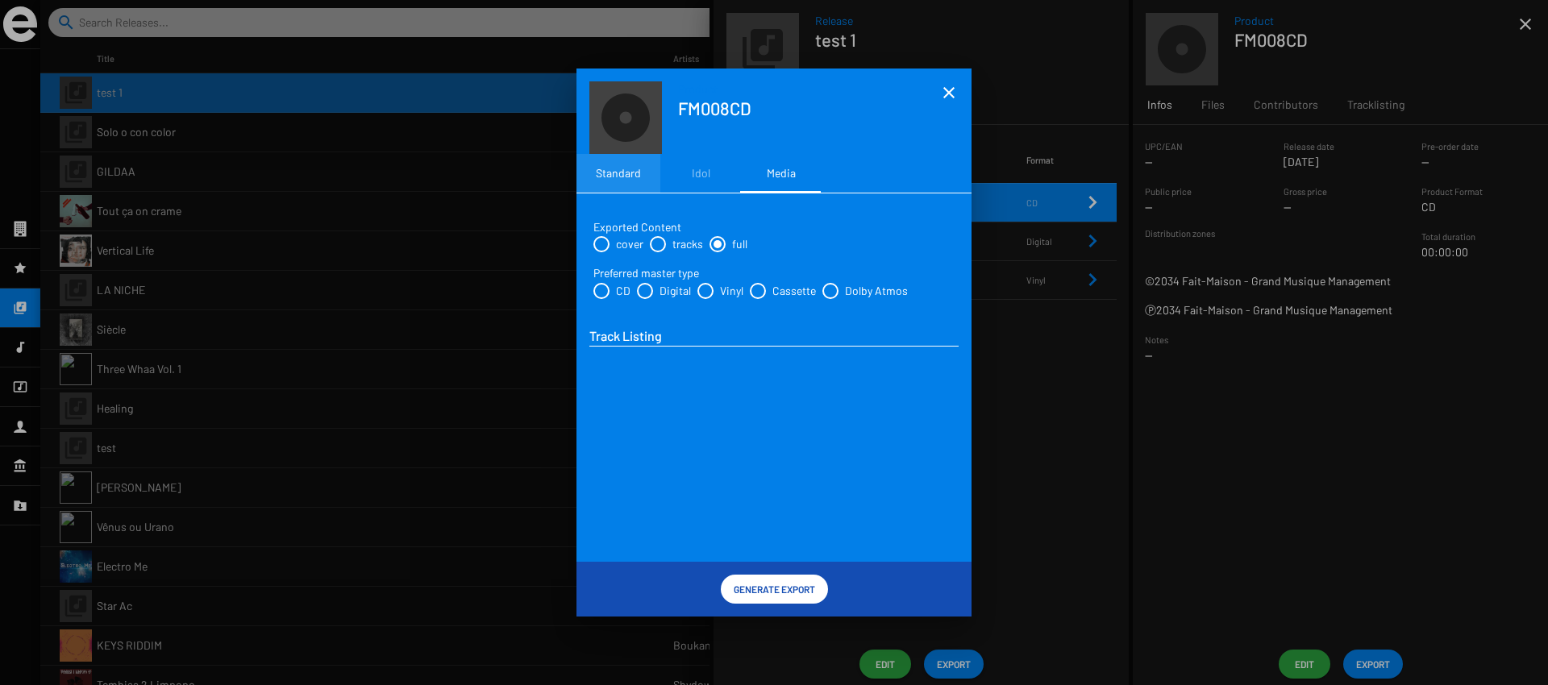
click at [618, 172] on div "Standard" at bounding box center [618, 173] width 45 height 16
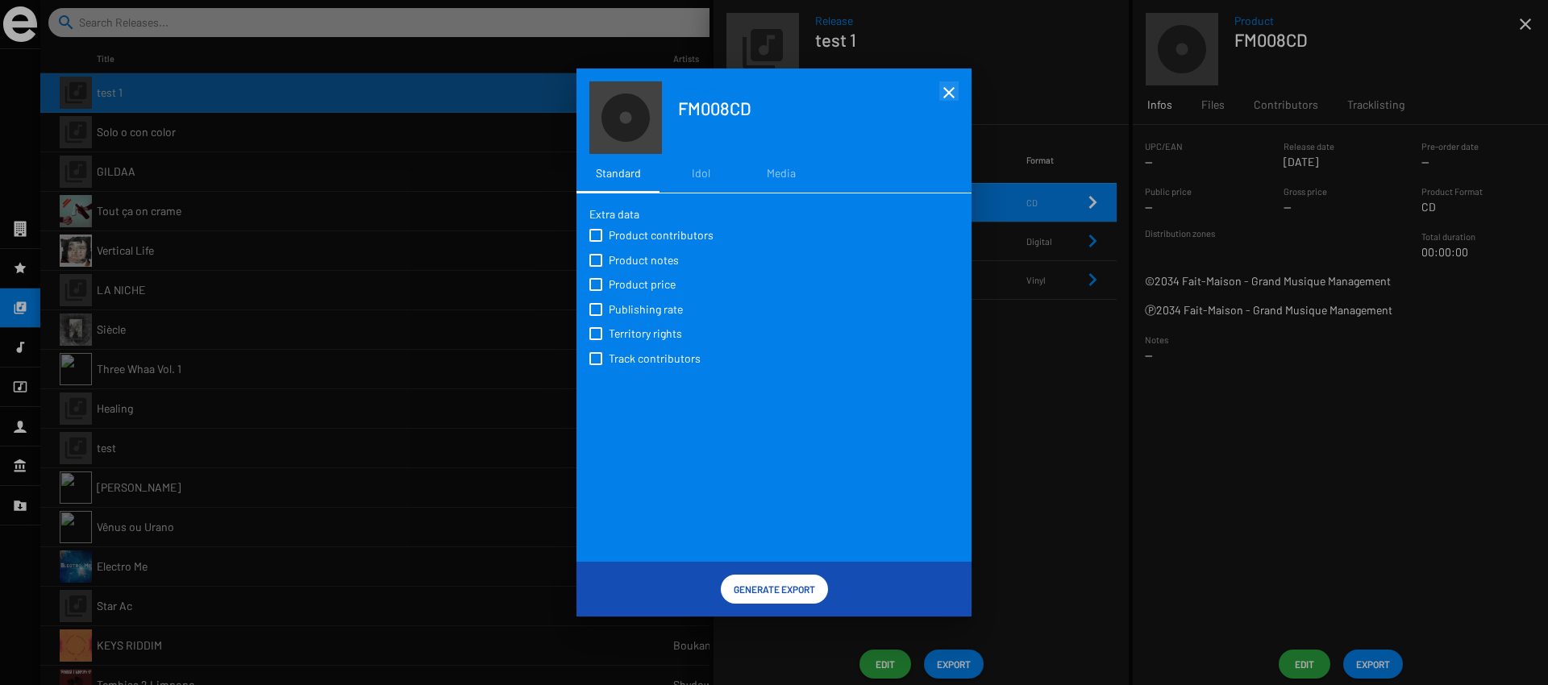
click at [953, 93] on mat-icon "close" at bounding box center [948, 92] width 19 height 19
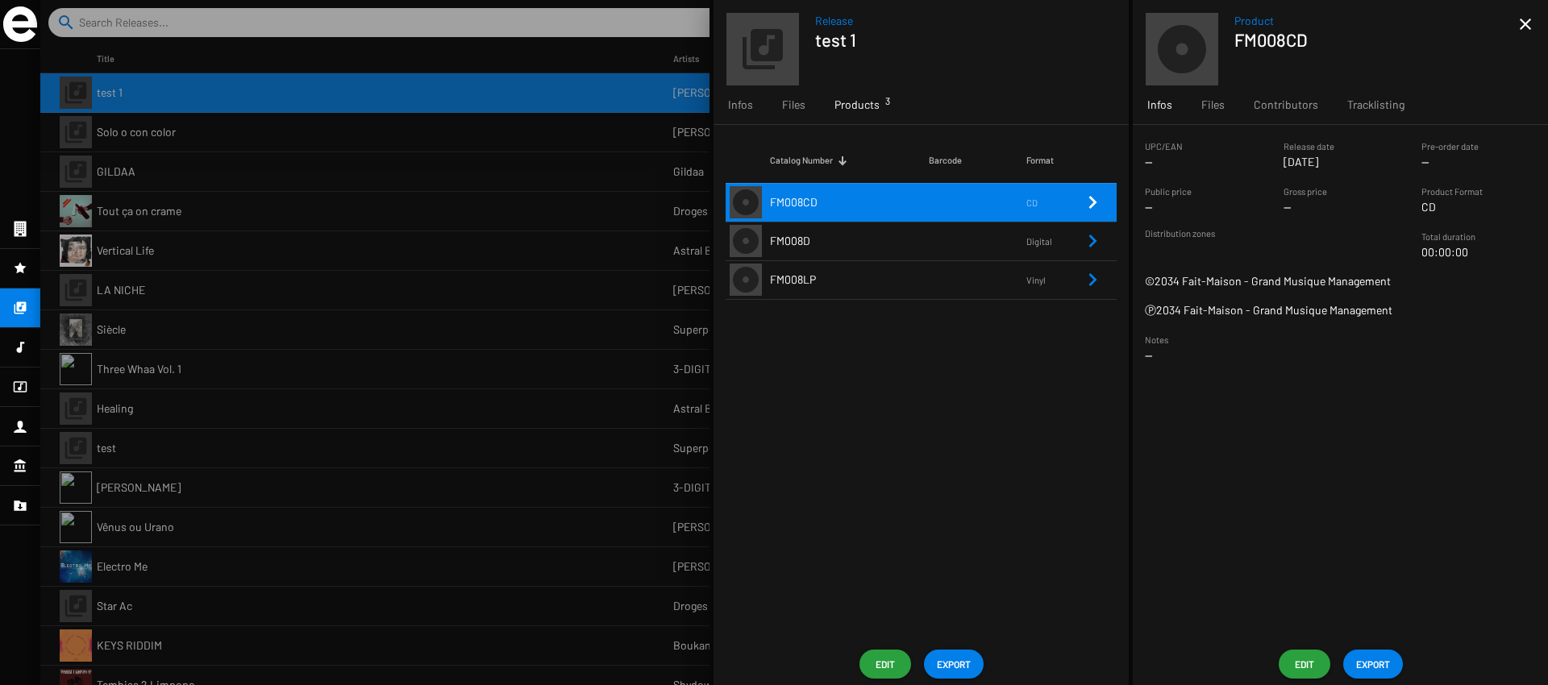
click at [915, 234] on td "FM008D" at bounding box center [849, 241] width 159 height 39
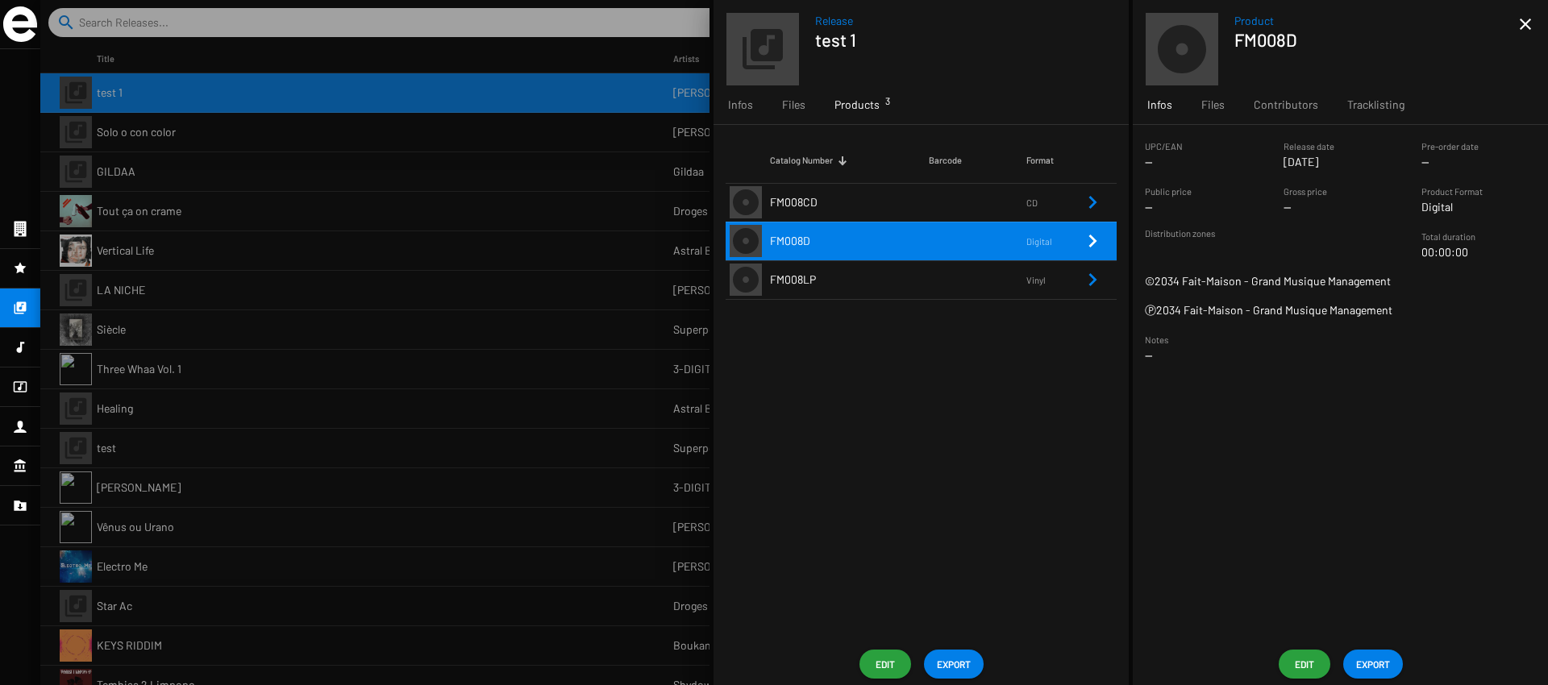
click at [914, 239] on td "FM008D" at bounding box center [849, 241] width 159 height 39
click at [890, 667] on span "Edit" at bounding box center [885, 664] width 26 height 29
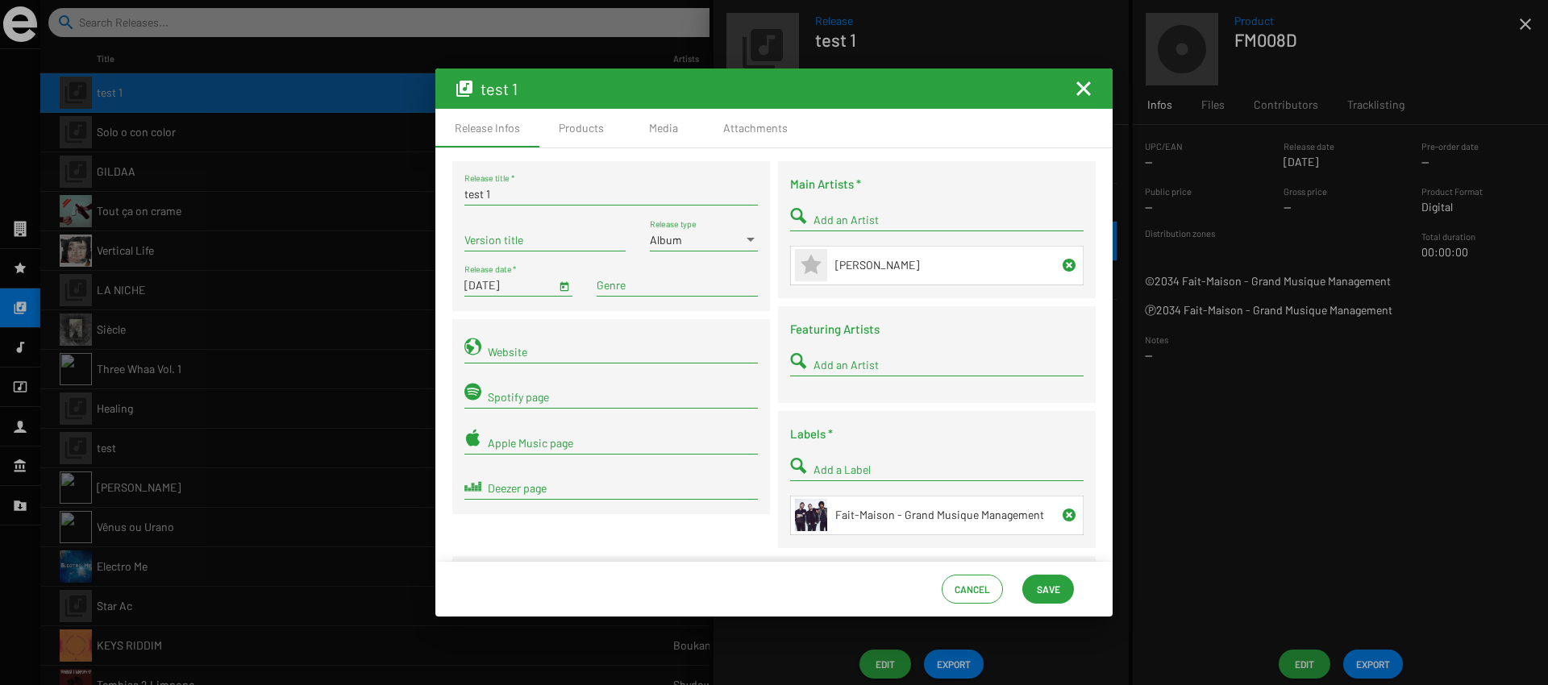
click at [964, 594] on span "Cancel" at bounding box center [972, 589] width 35 height 29
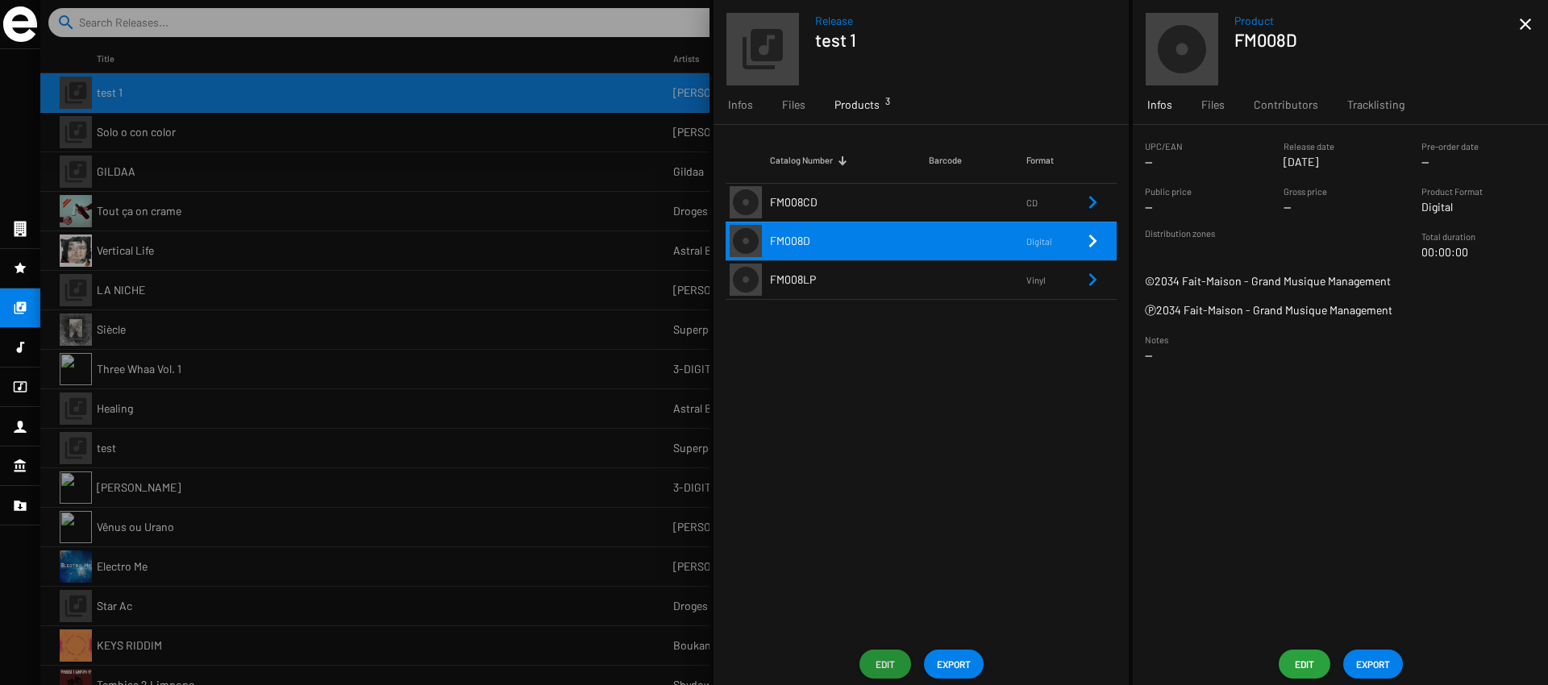
click at [131, 19] on div at bounding box center [794, 342] width 1508 height 685
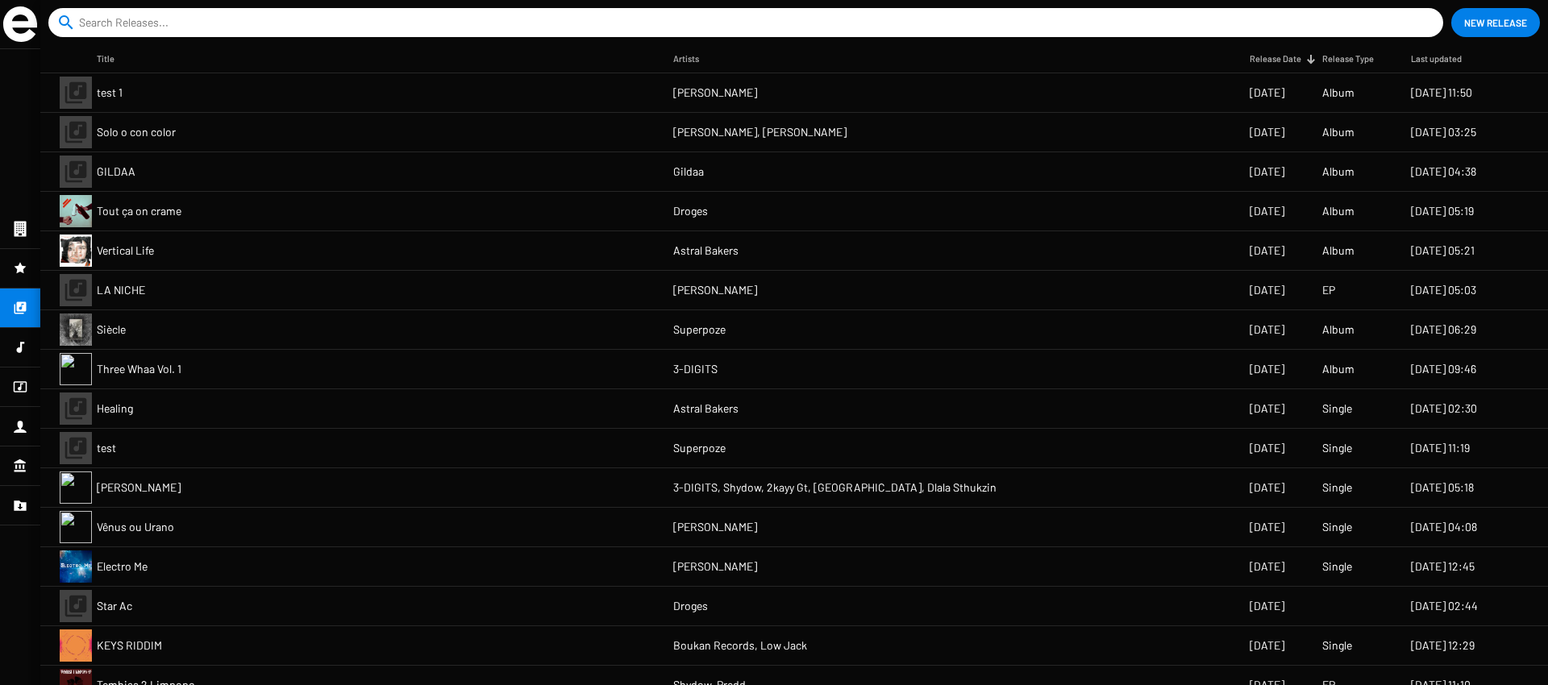
click at [142, 23] on input at bounding box center [749, 22] width 1340 height 29
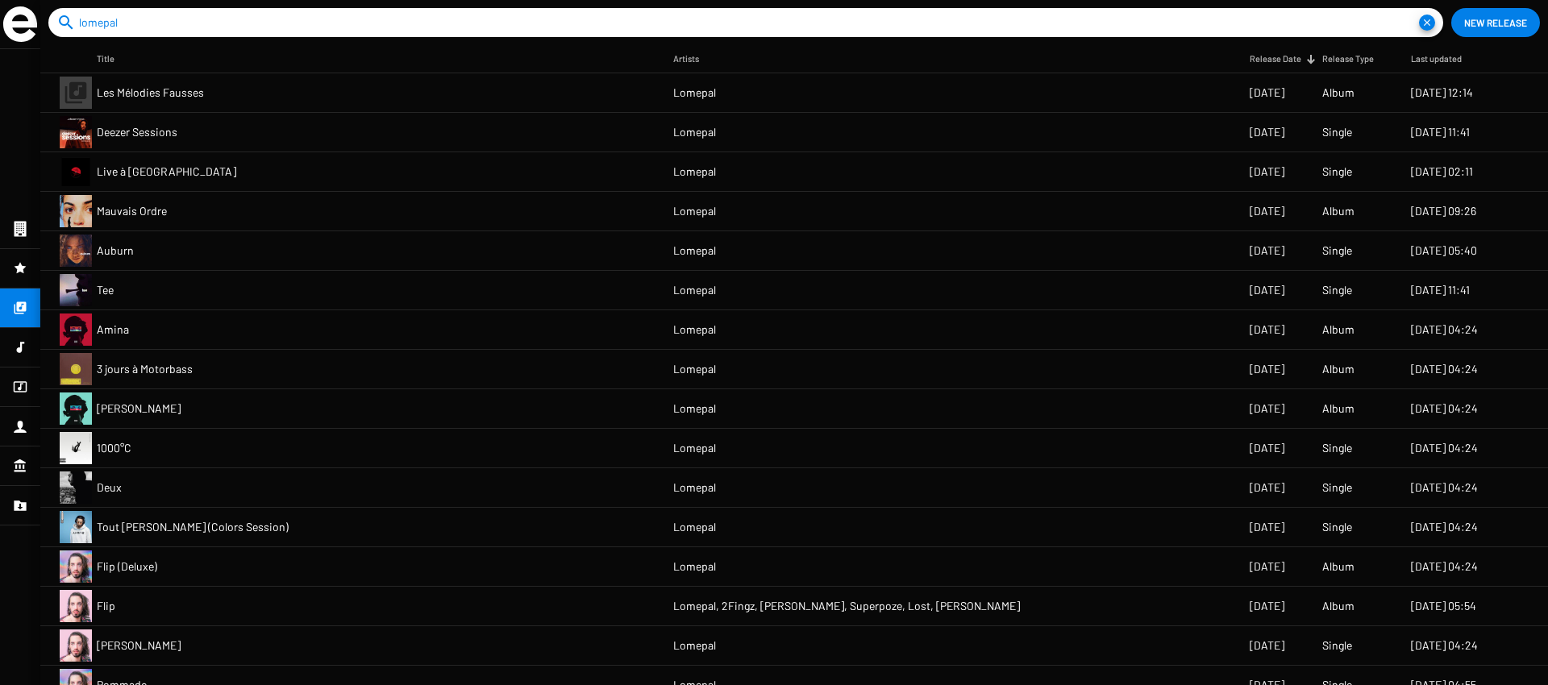
type input "lomepal"
click at [15, 175] on mat-nav-list at bounding box center [20, 367] width 40 height 636
click at [22, 198] on mat-nav-list at bounding box center [20, 367] width 40 height 636
click at [22, 180] on mat-nav-list at bounding box center [20, 367] width 40 height 636
click at [18, 309] on mat-nav-list at bounding box center [20, 367] width 40 height 636
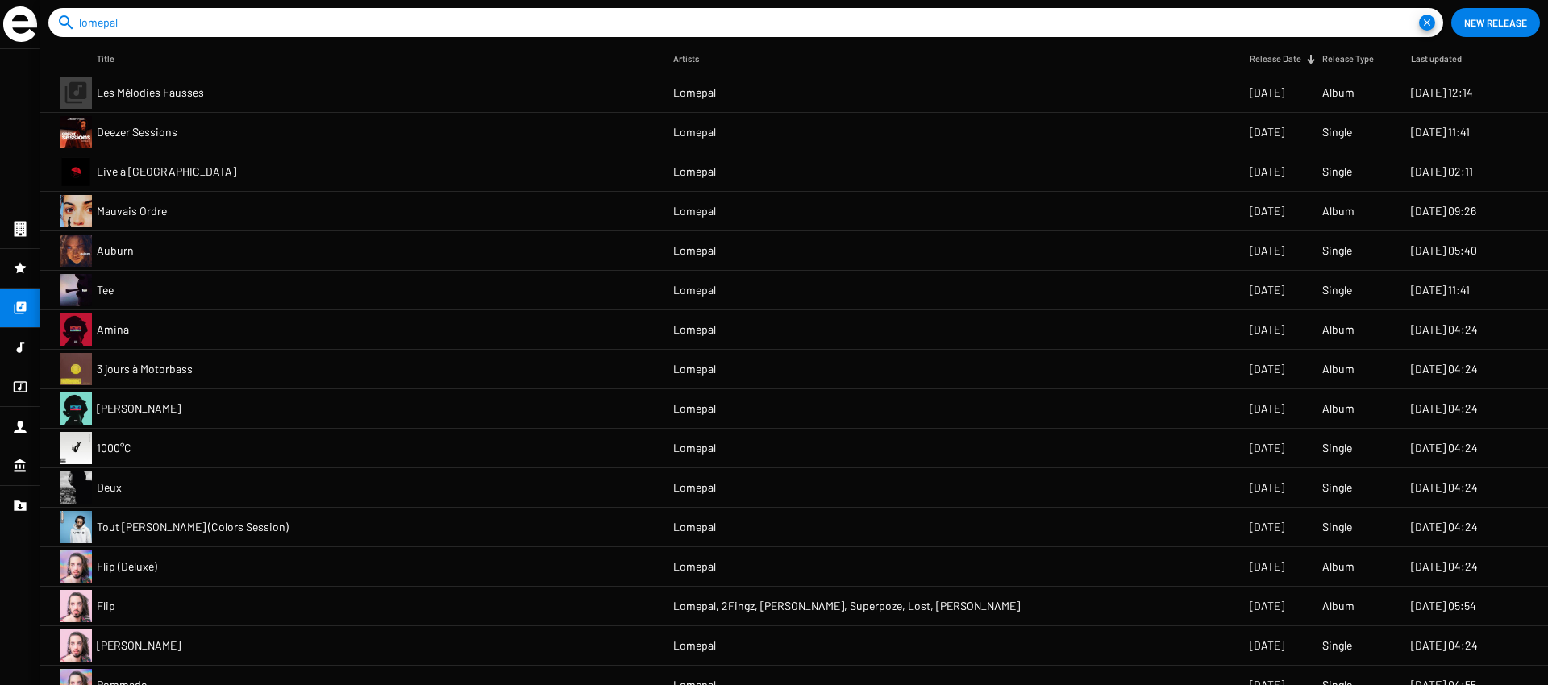
click at [16, 166] on mat-nav-list at bounding box center [20, 367] width 40 height 636
click at [23, 348] on icon at bounding box center [20, 347] width 15 height 19
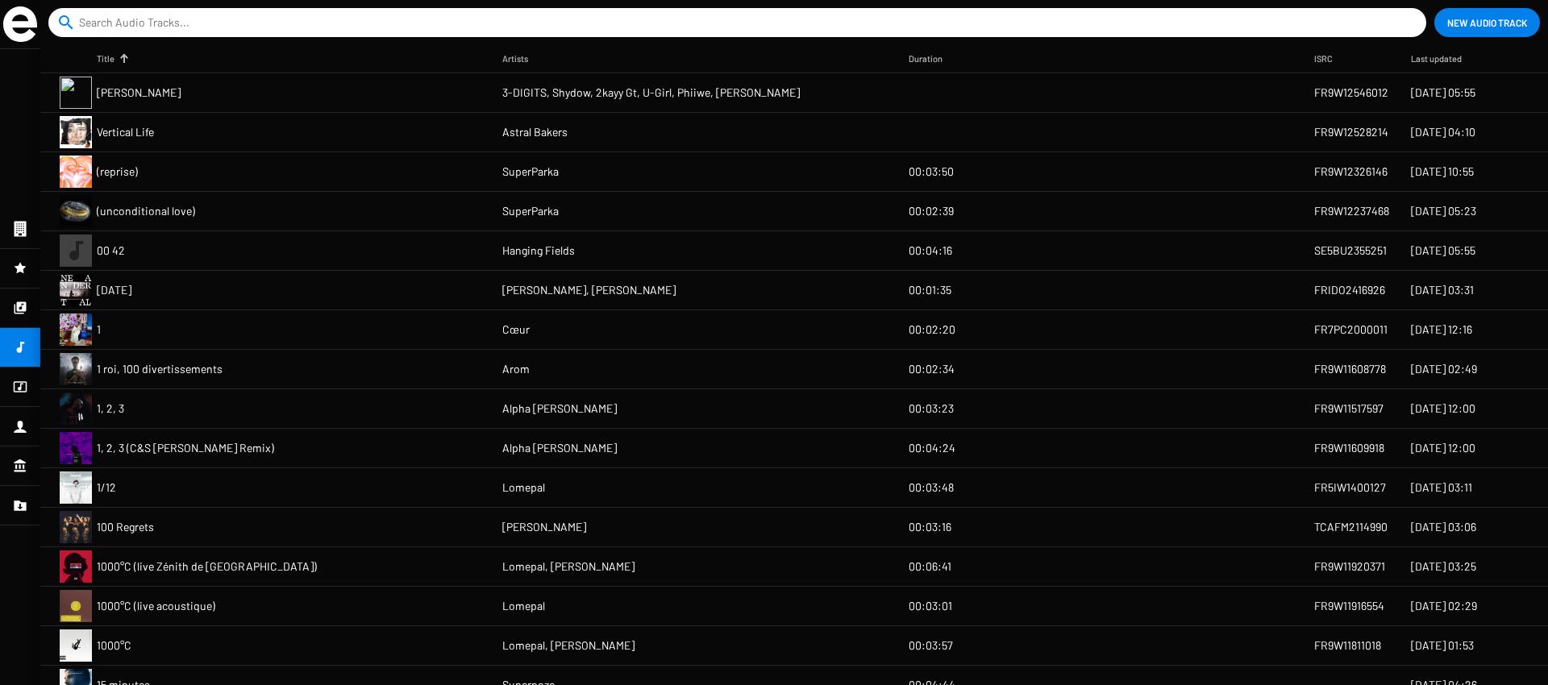
click at [267, 27] on input at bounding box center [740, 22] width 1323 height 29
click at [124, 60] on div at bounding box center [124, 59] width 10 height 10
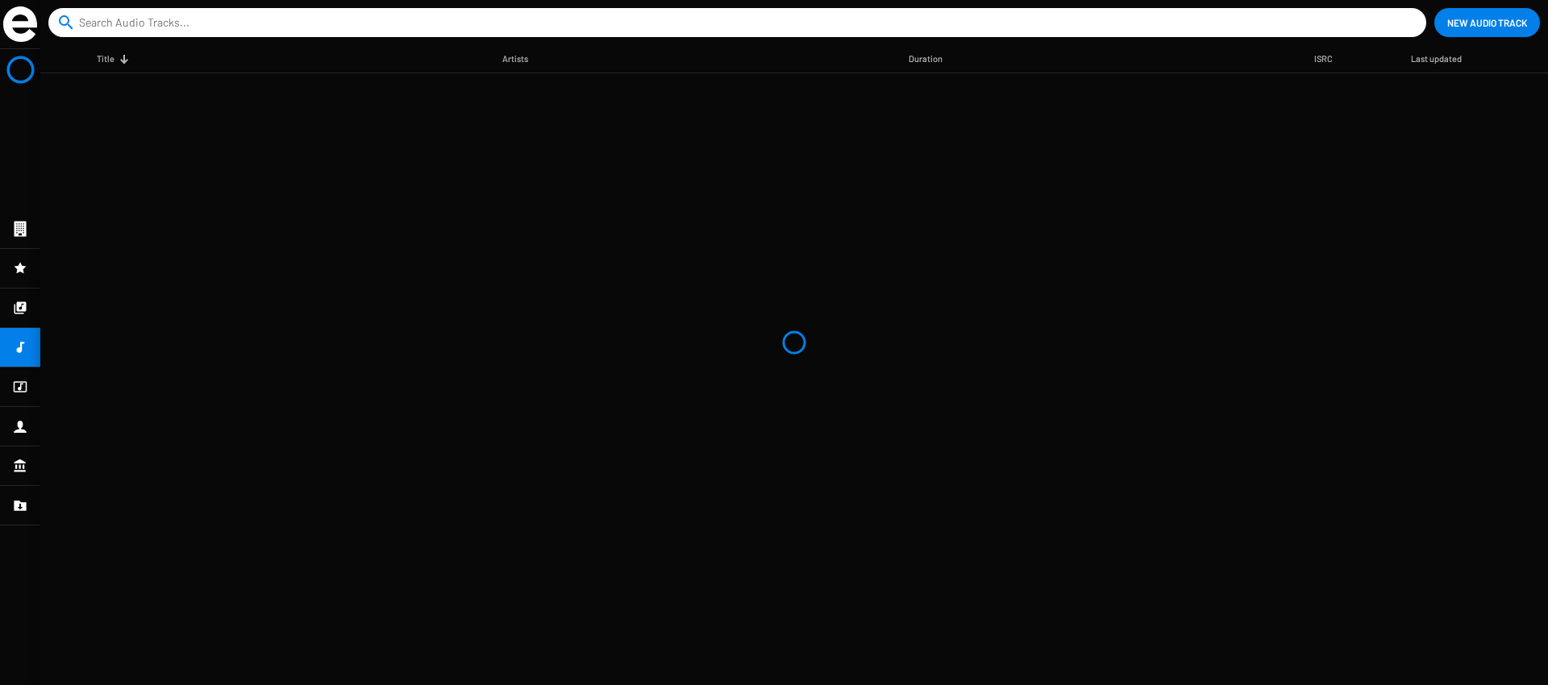
click at [124, 60] on div at bounding box center [125, 61] width 5 height 5
click at [1473, 60] on div at bounding box center [1472, 59] width 10 height 10
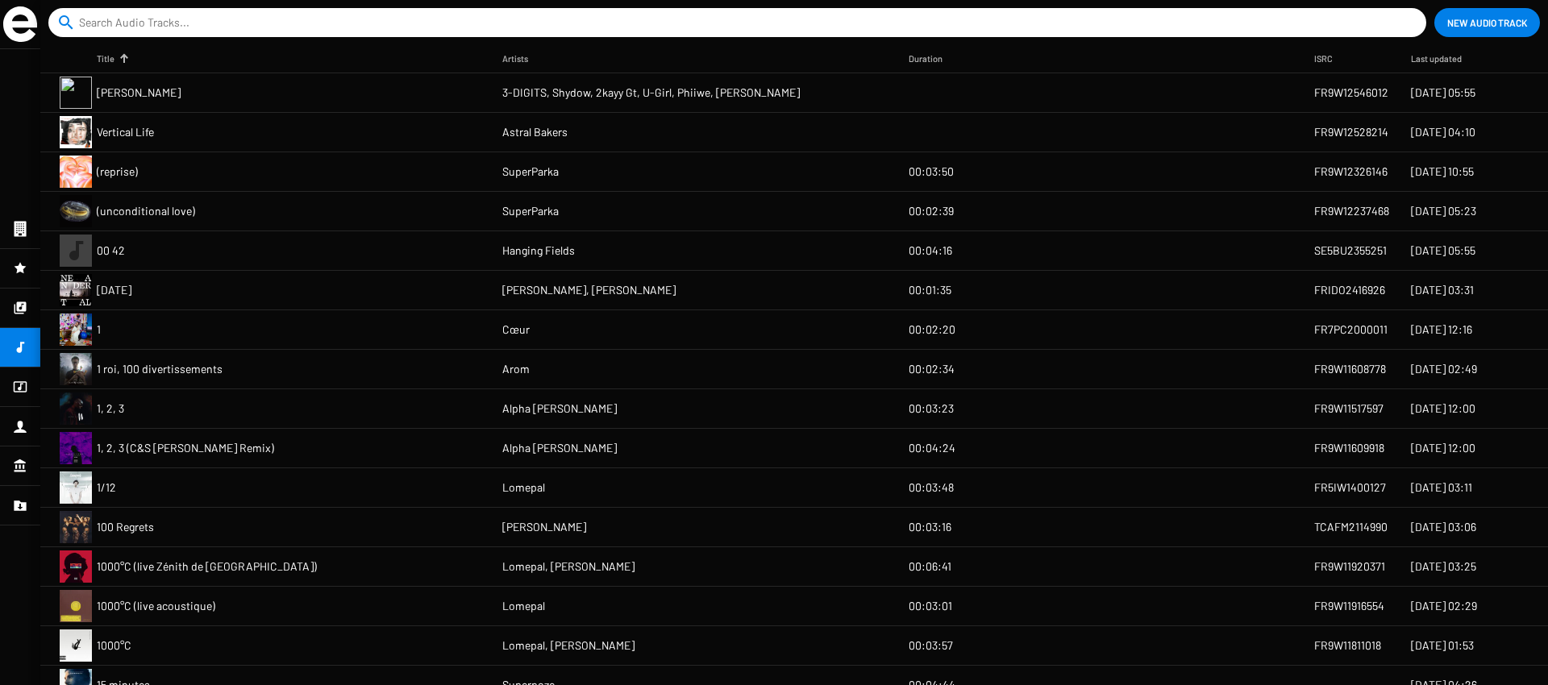
click at [694, 94] on span "3-DIGITS, Shydow, 2kayy Gt, U-Girl, Phiiwe, [PERSON_NAME]" at bounding box center [651, 93] width 298 height 16
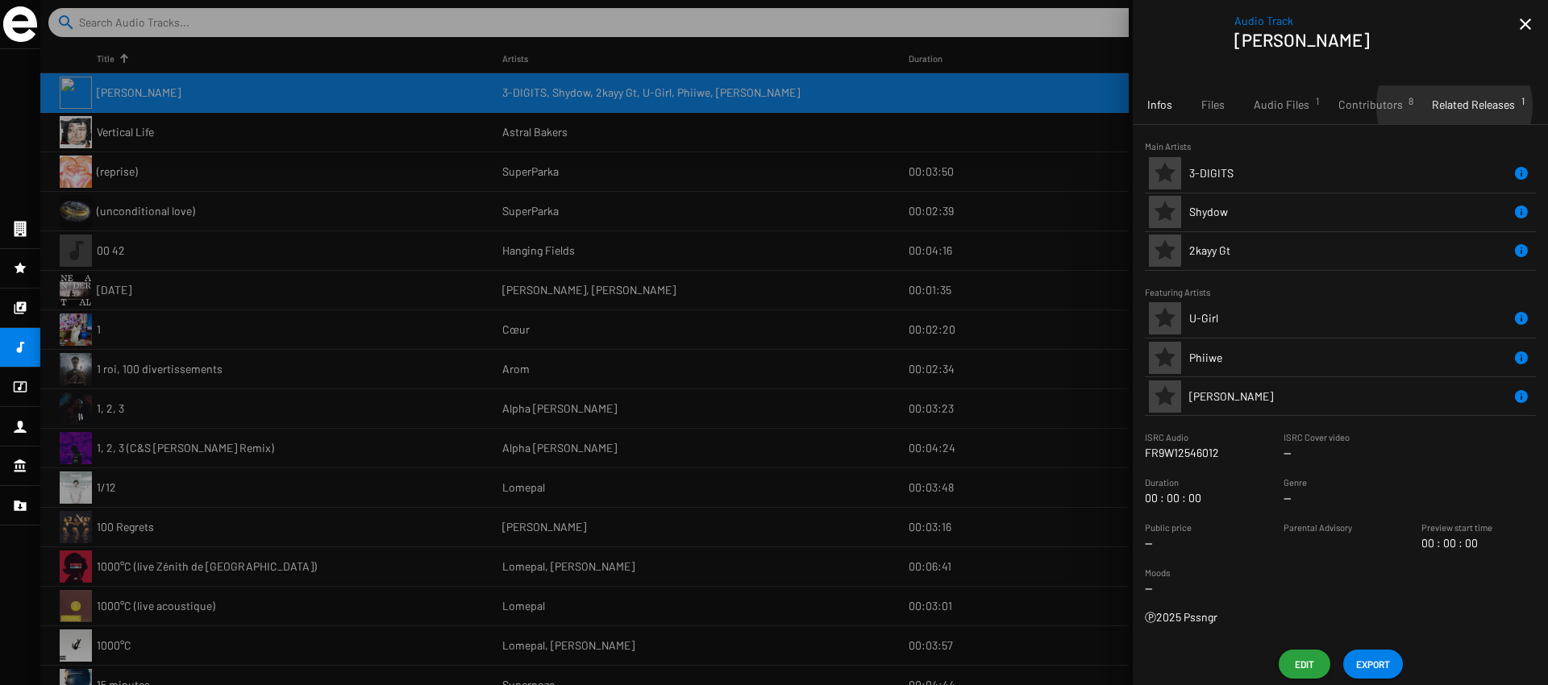
click at [1449, 106] on span "Related Releases 1" at bounding box center [1473, 105] width 83 height 16
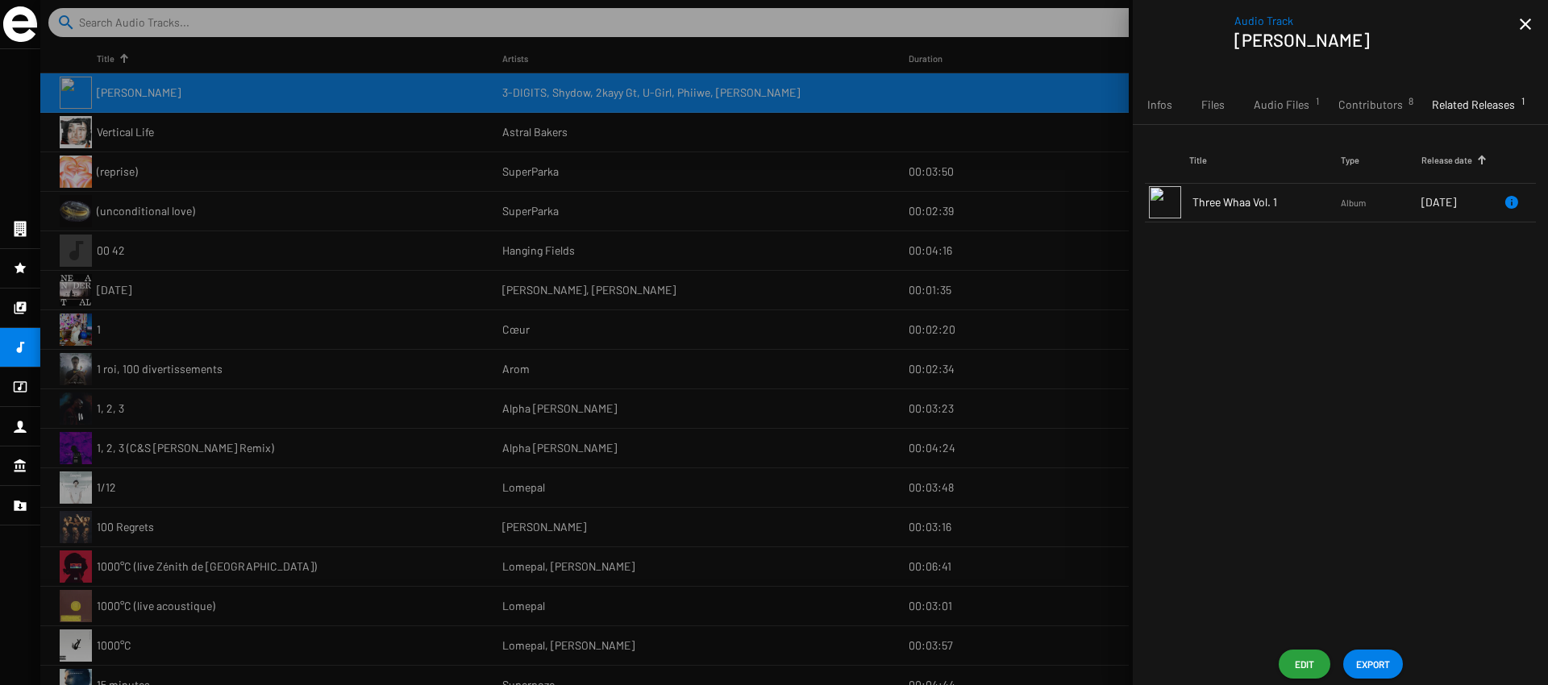
click at [1331, 195] on span "Three Whaa Vol. 1" at bounding box center [1267, 202] width 148 height 16
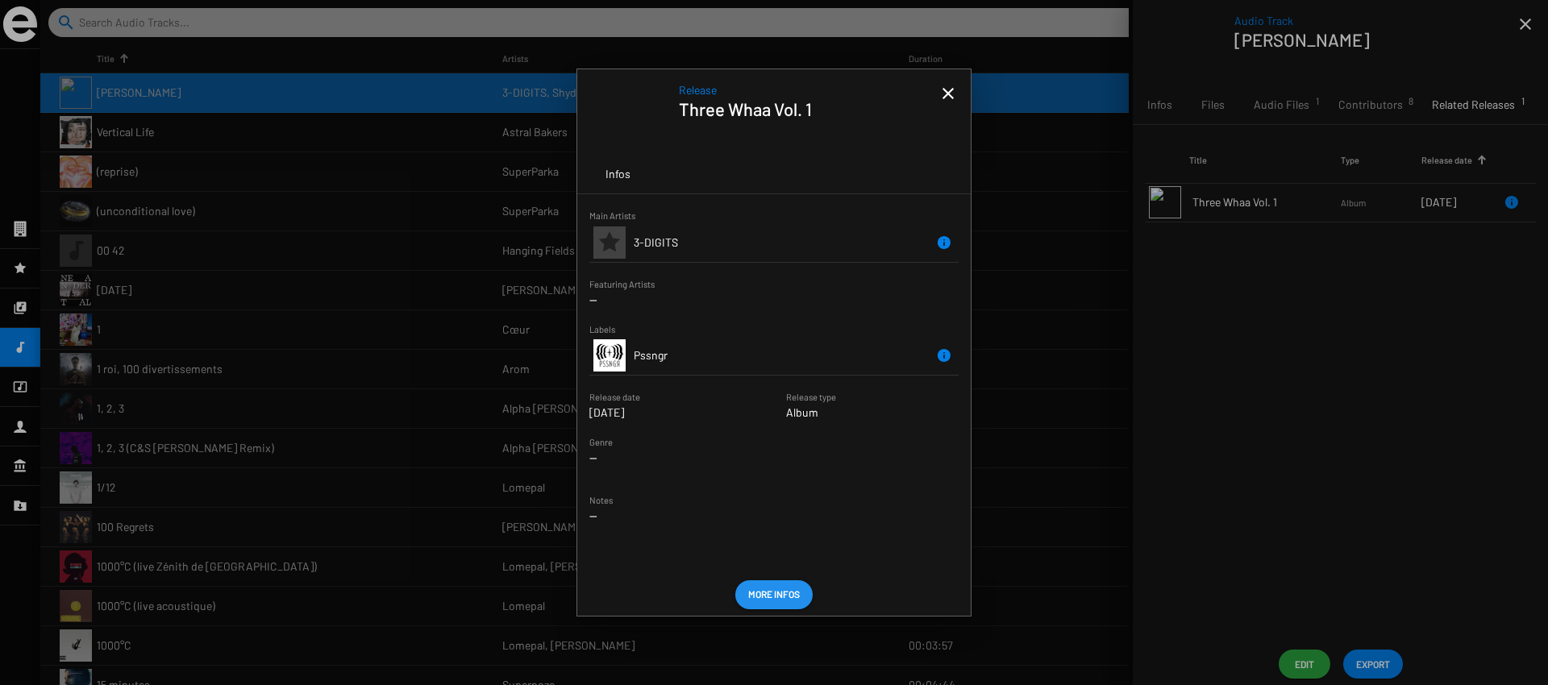
click at [766, 594] on span "More Infos" at bounding box center [774, 594] width 52 height 29
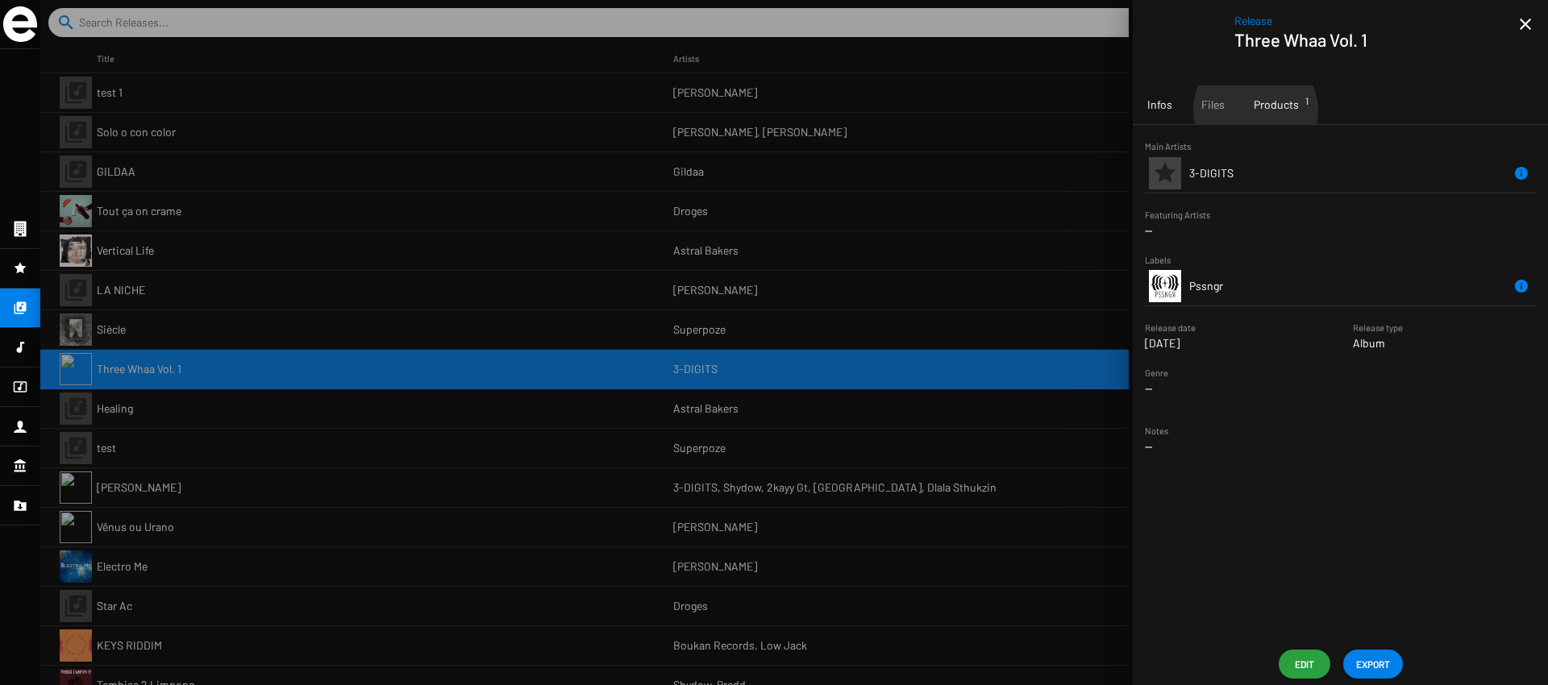
click at [1255, 110] on span "Products 1" at bounding box center [1276, 105] width 45 height 16
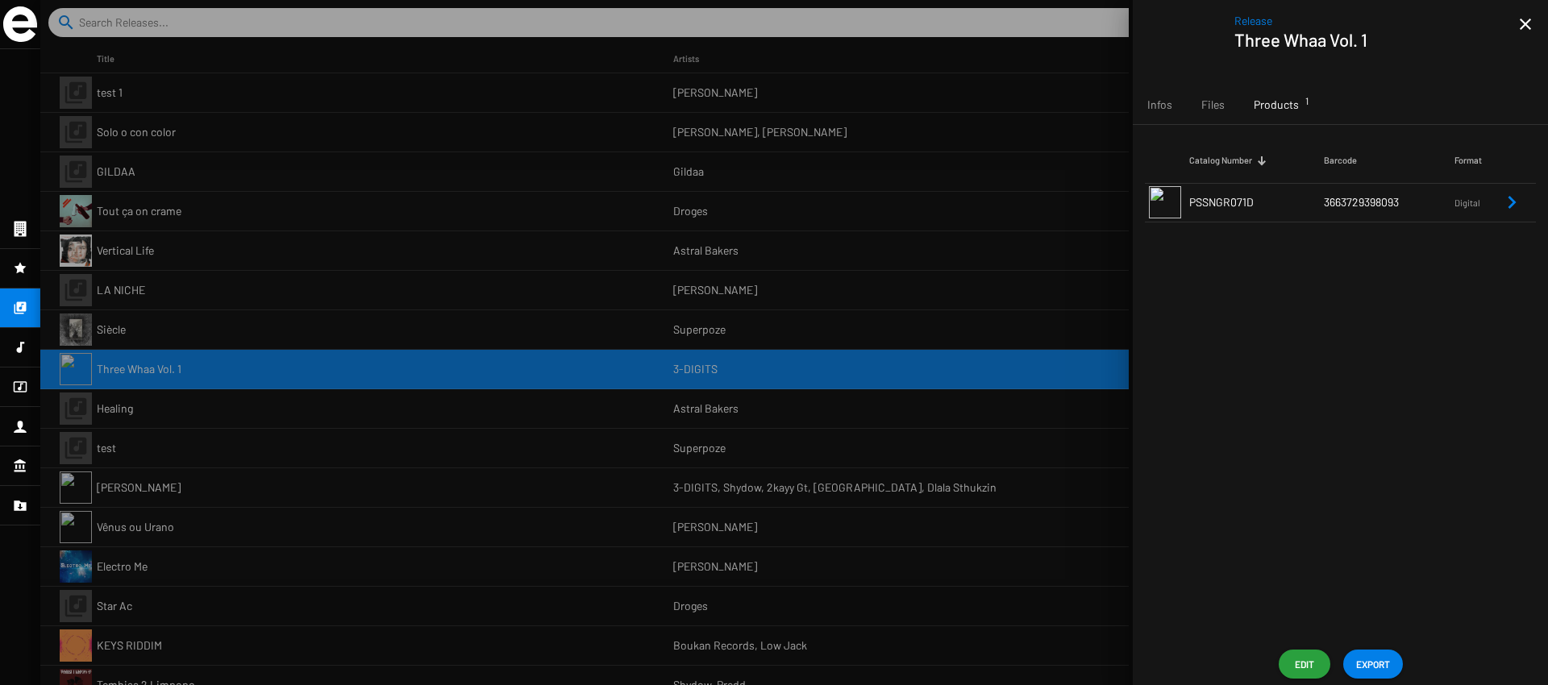
click at [1285, 200] on td "PSSNGR071D" at bounding box center [1256, 202] width 135 height 39
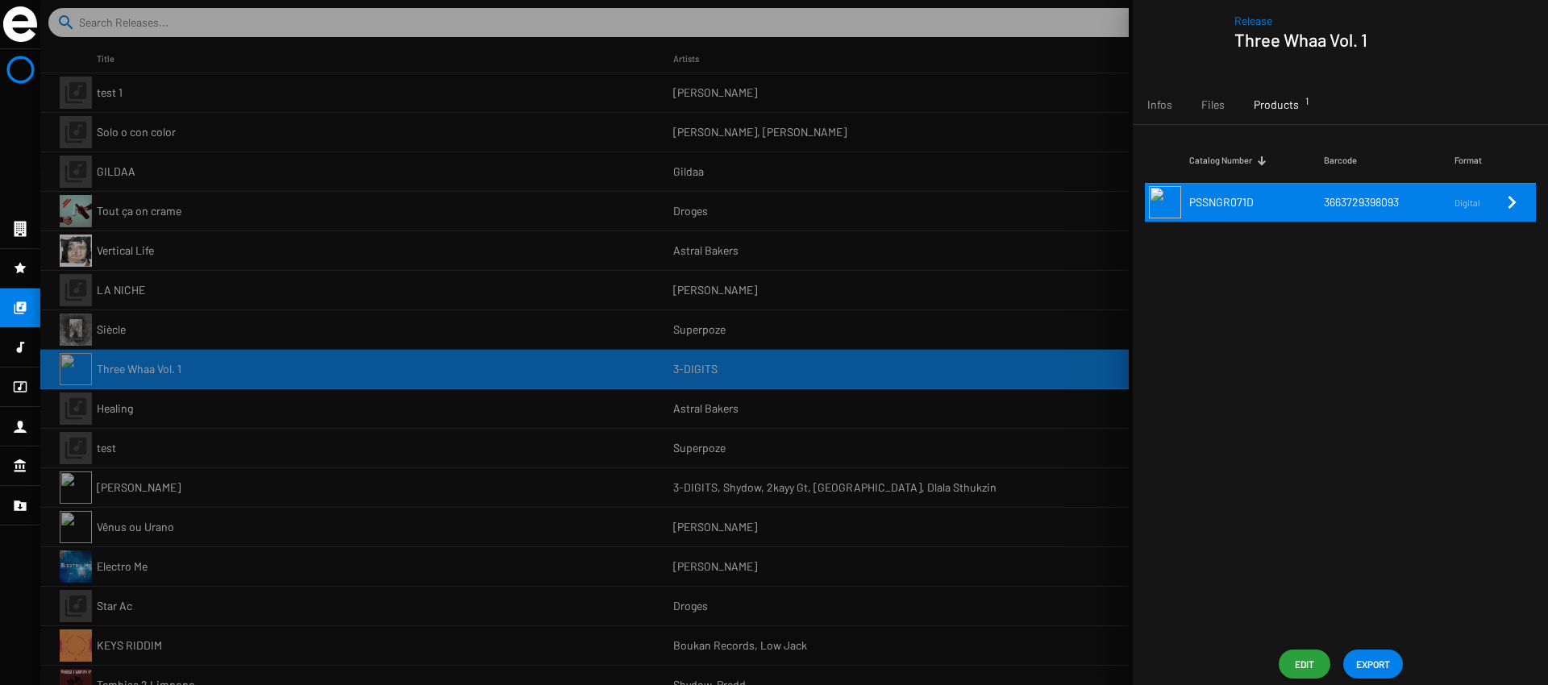
click at [1285, 200] on td "PSSNGR071D" at bounding box center [1256, 202] width 135 height 39
click at [1376, 205] on span "3663729398093" at bounding box center [1361, 202] width 75 height 14
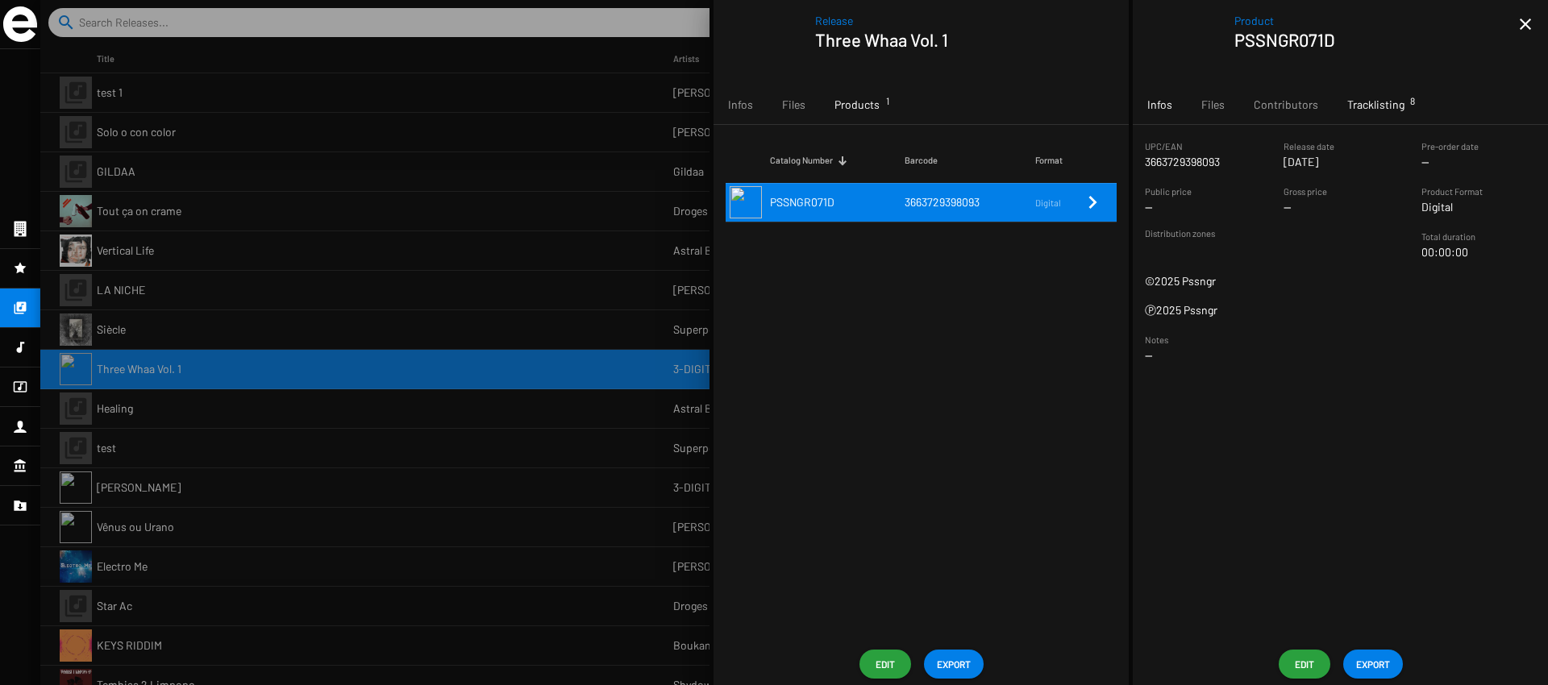
click at [1362, 117] on div "Tracklisting 8" at bounding box center [1376, 104] width 86 height 39
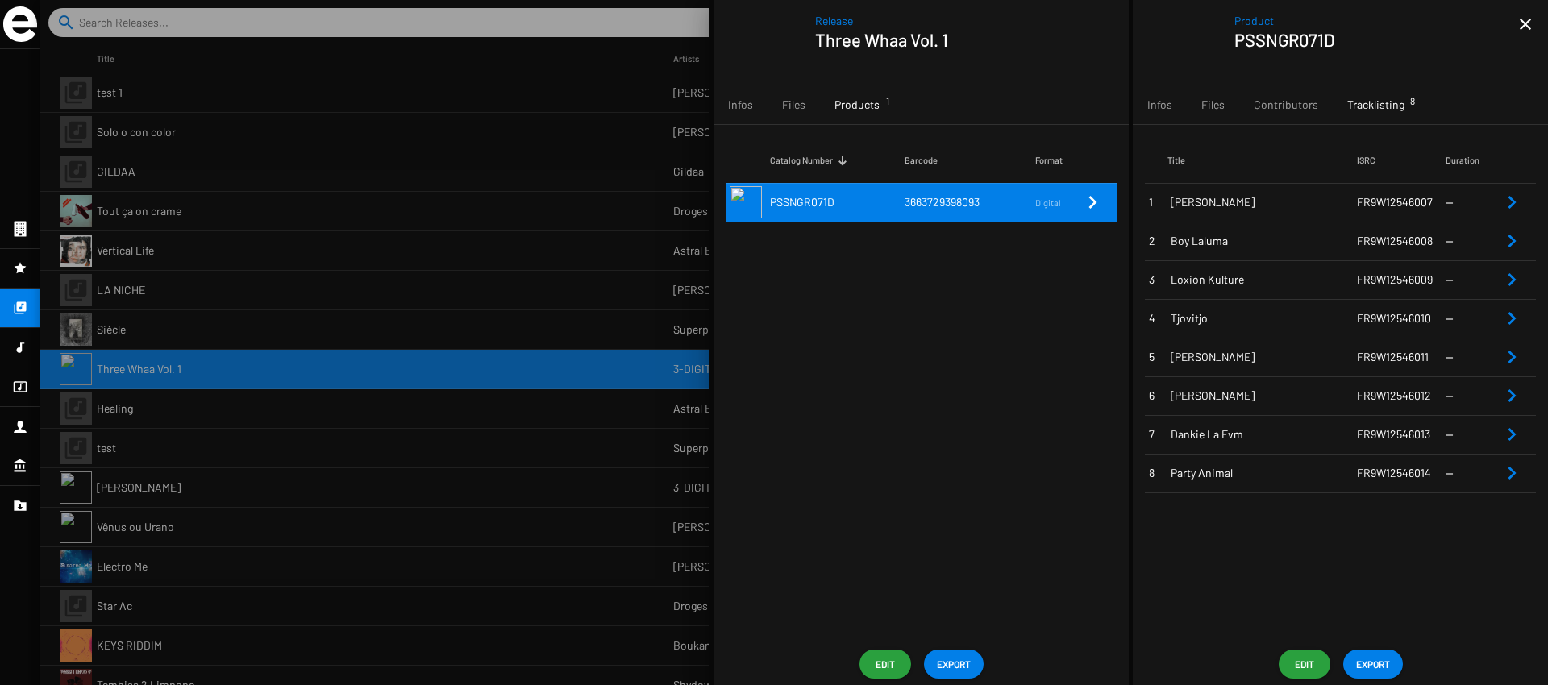
click at [1530, 26] on mat-icon "close" at bounding box center [1525, 24] width 19 height 19
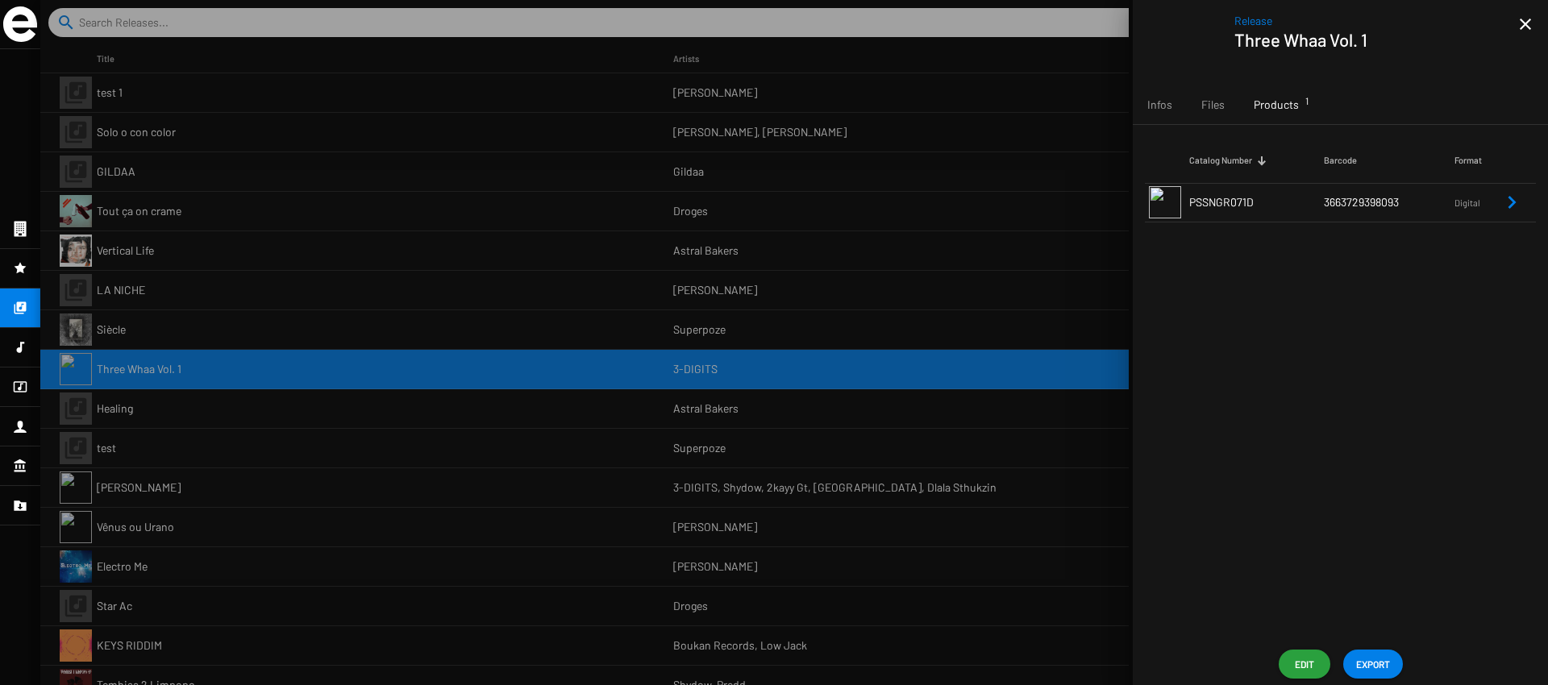
click at [1527, 27] on mat-icon "close" at bounding box center [1525, 24] width 19 height 19
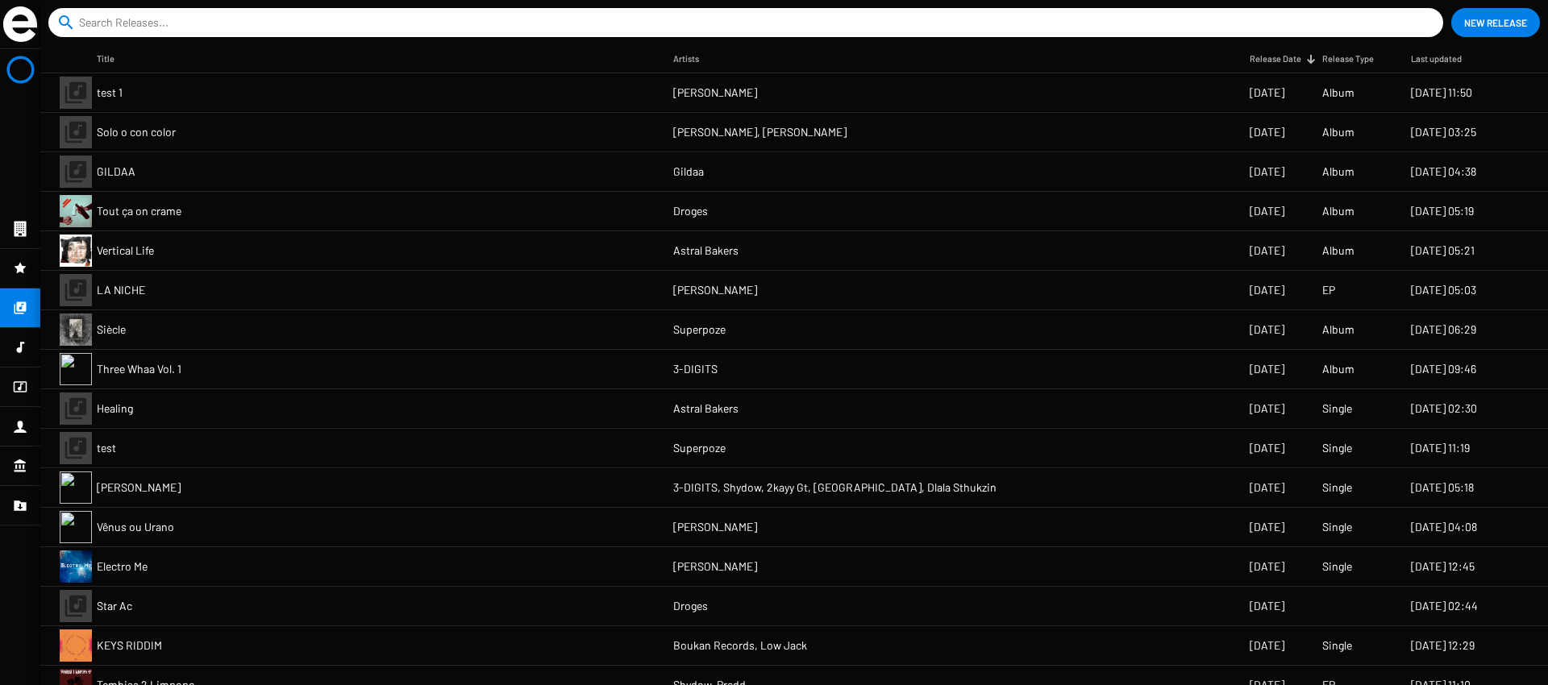
click at [979, 98] on mat-cell "Mathieu Baillot" at bounding box center [961, 92] width 577 height 39
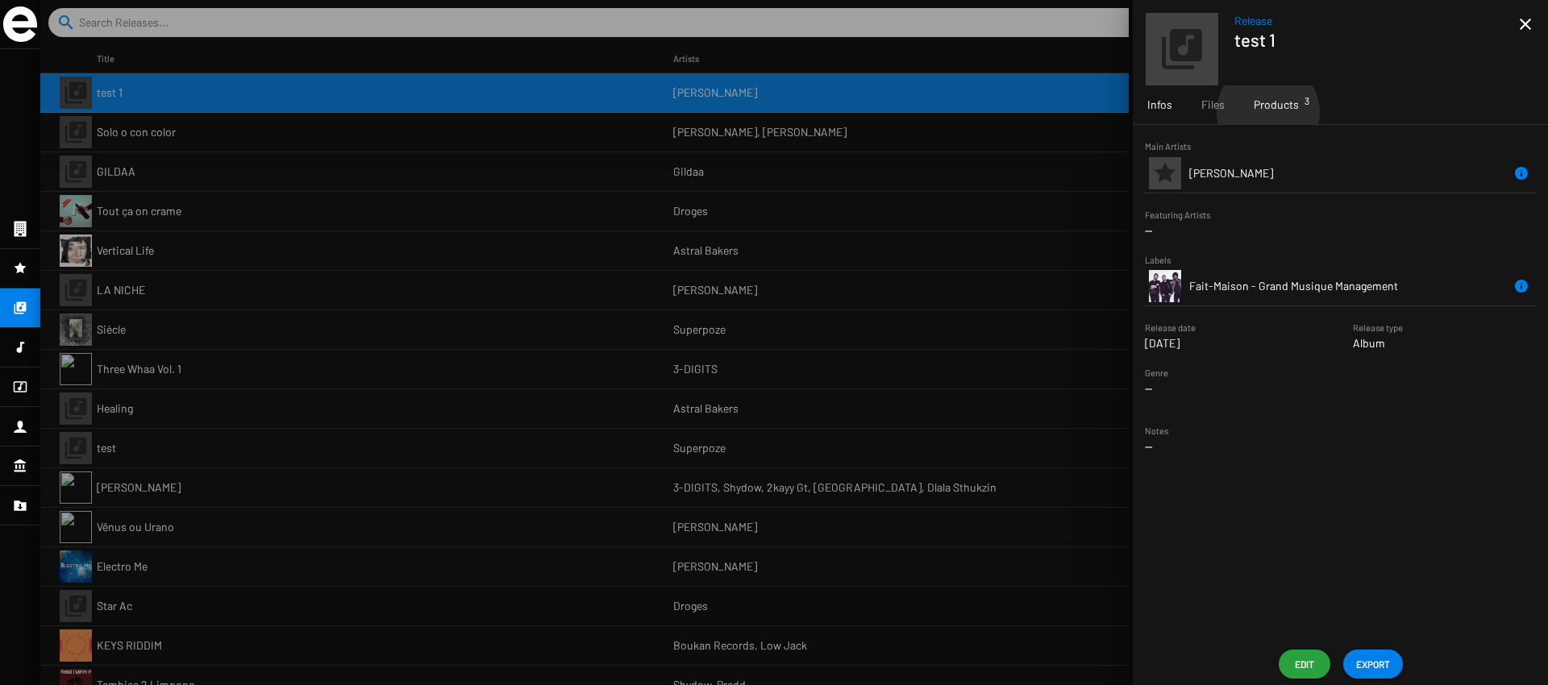
click at [1268, 112] on span "Products 3" at bounding box center [1276, 105] width 45 height 16
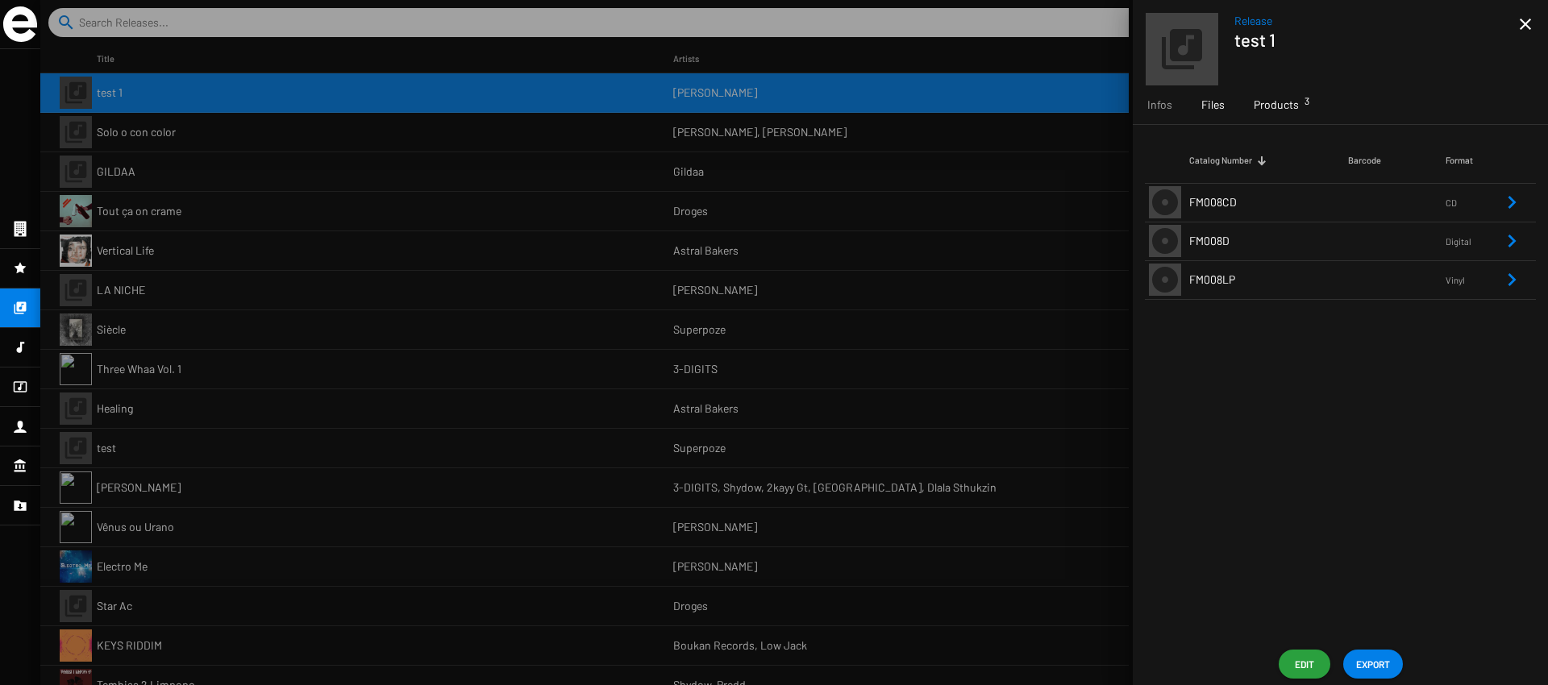
click at [1225, 106] on div "Files" at bounding box center [1213, 104] width 52 height 39
click at [1168, 106] on span "Infos" at bounding box center [1159, 105] width 25 height 16
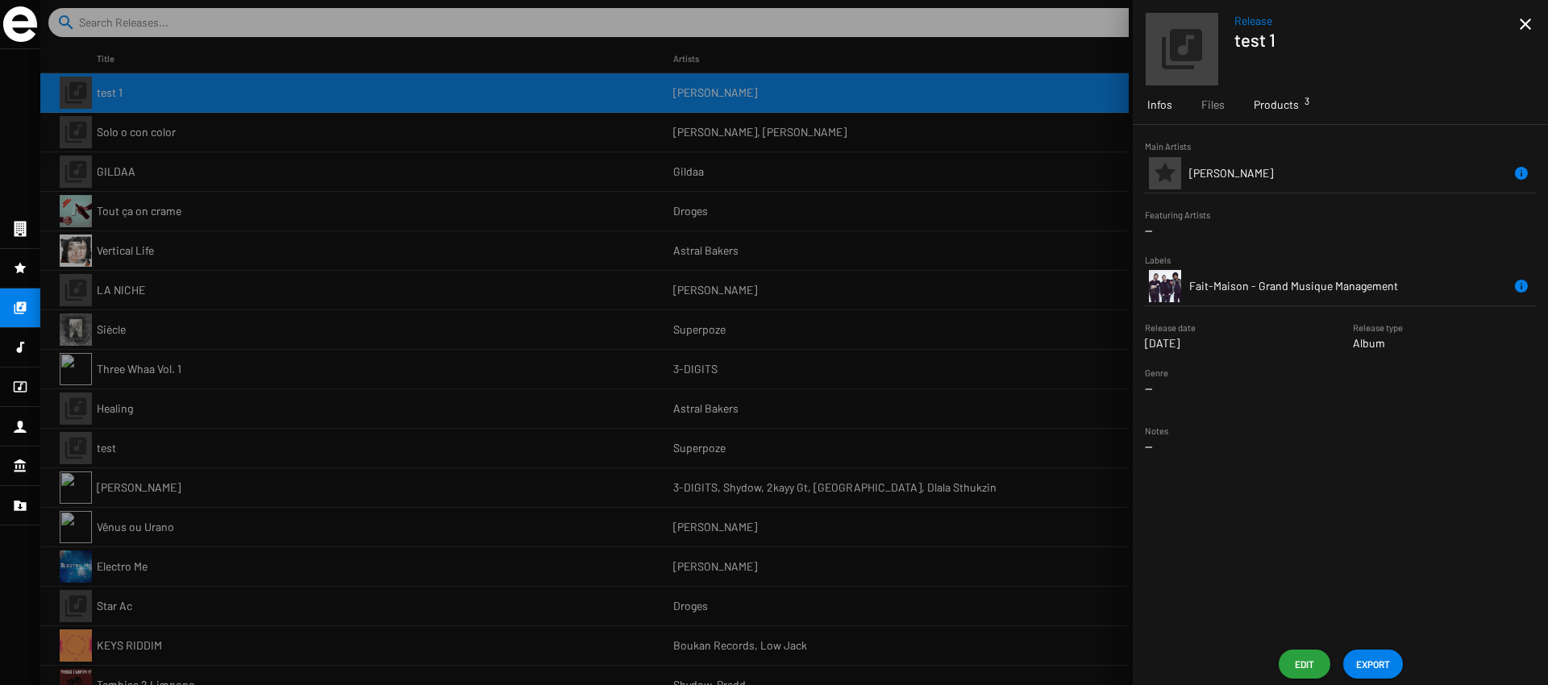
click at [1255, 106] on span "Products 3" at bounding box center [1276, 105] width 45 height 16
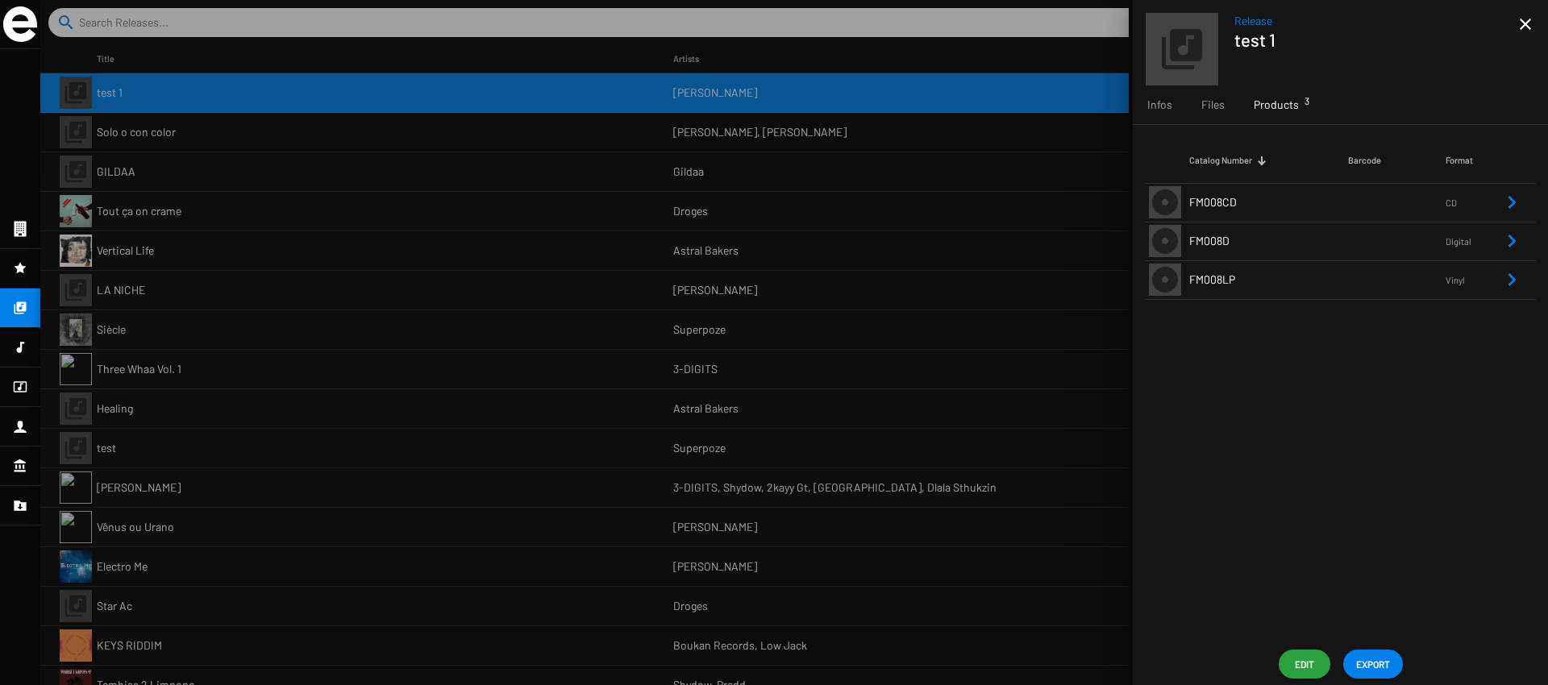
click at [1255, 204] on td "FM008CD" at bounding box center [1268, 202] width 159 height 39
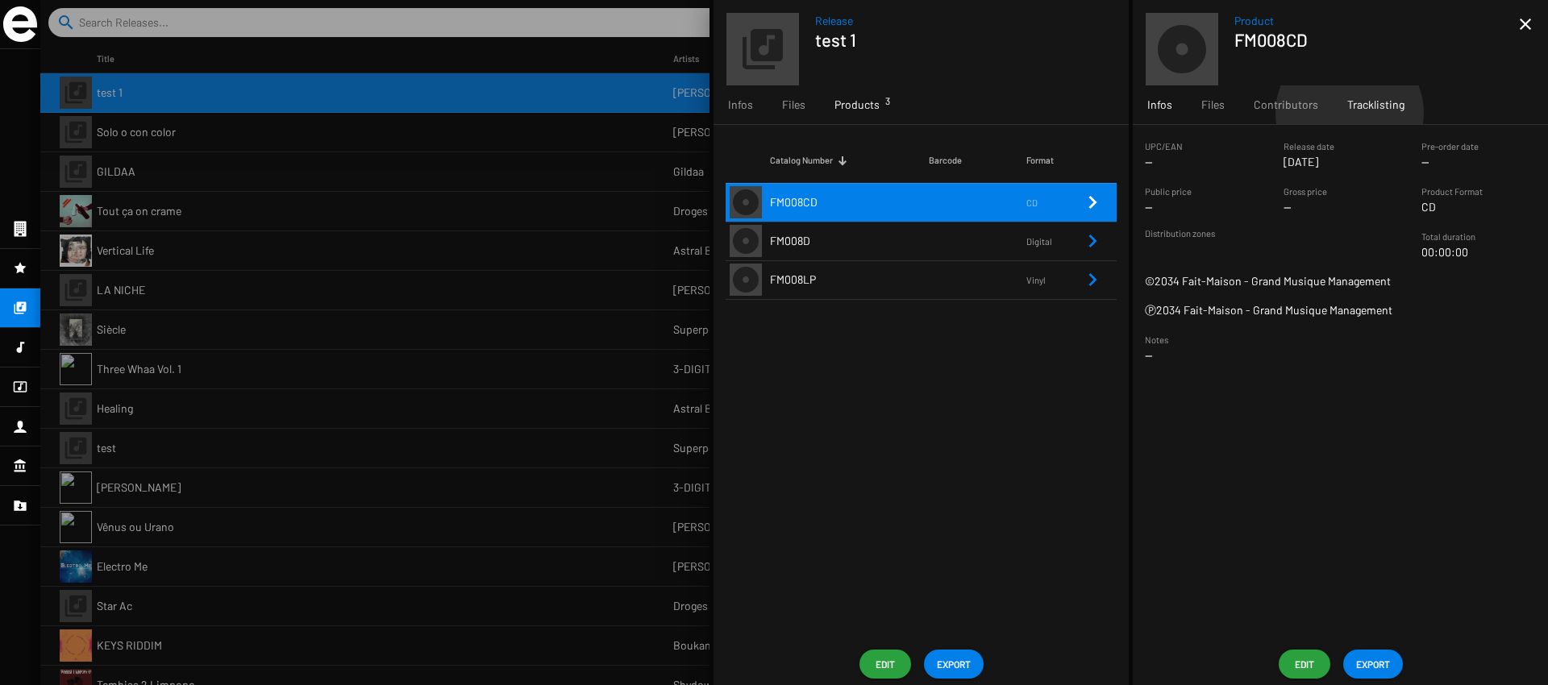
click at [1347, 113] on div "Tracklisting" at bounding box center [1376, 104] width 86 height 39
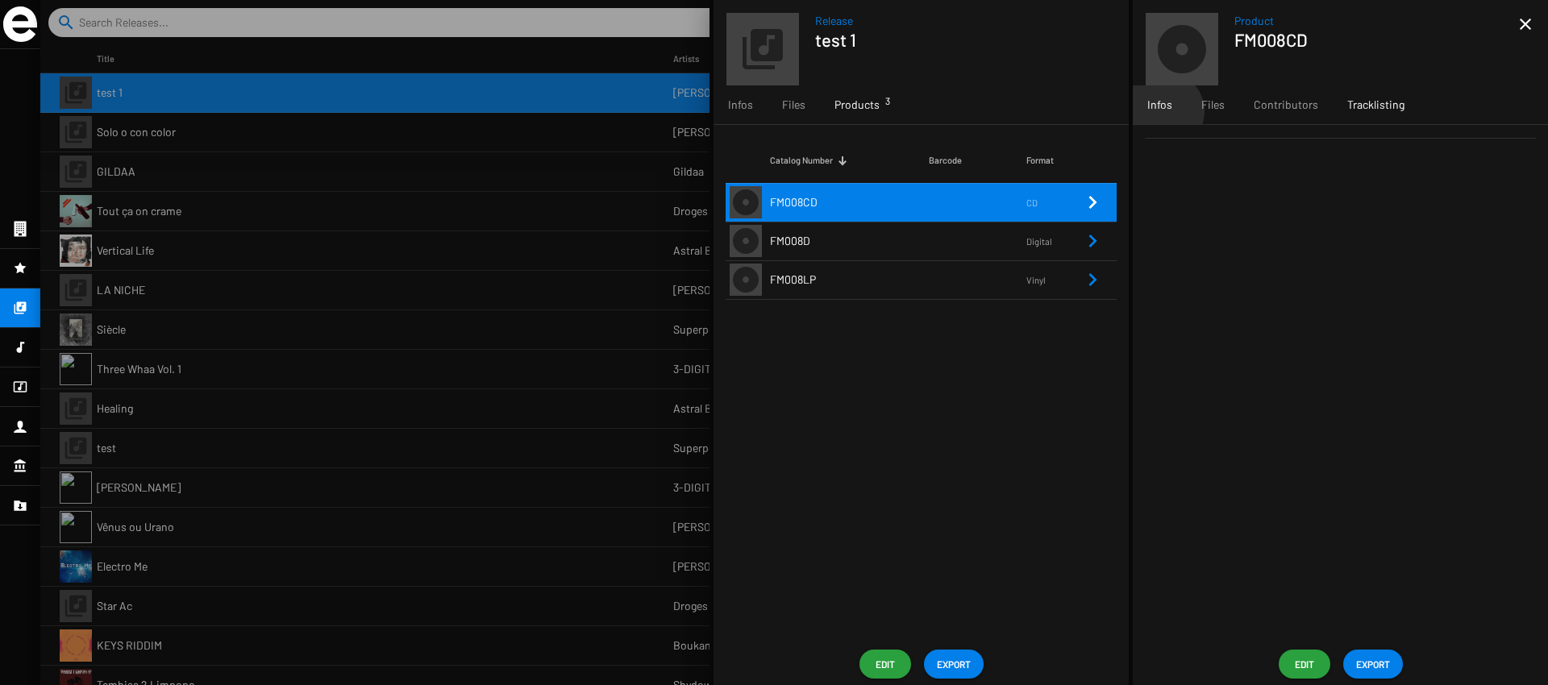
click at [1164, 111] on span "Infos" at bounding box center [1159, 105] width 25 height 16
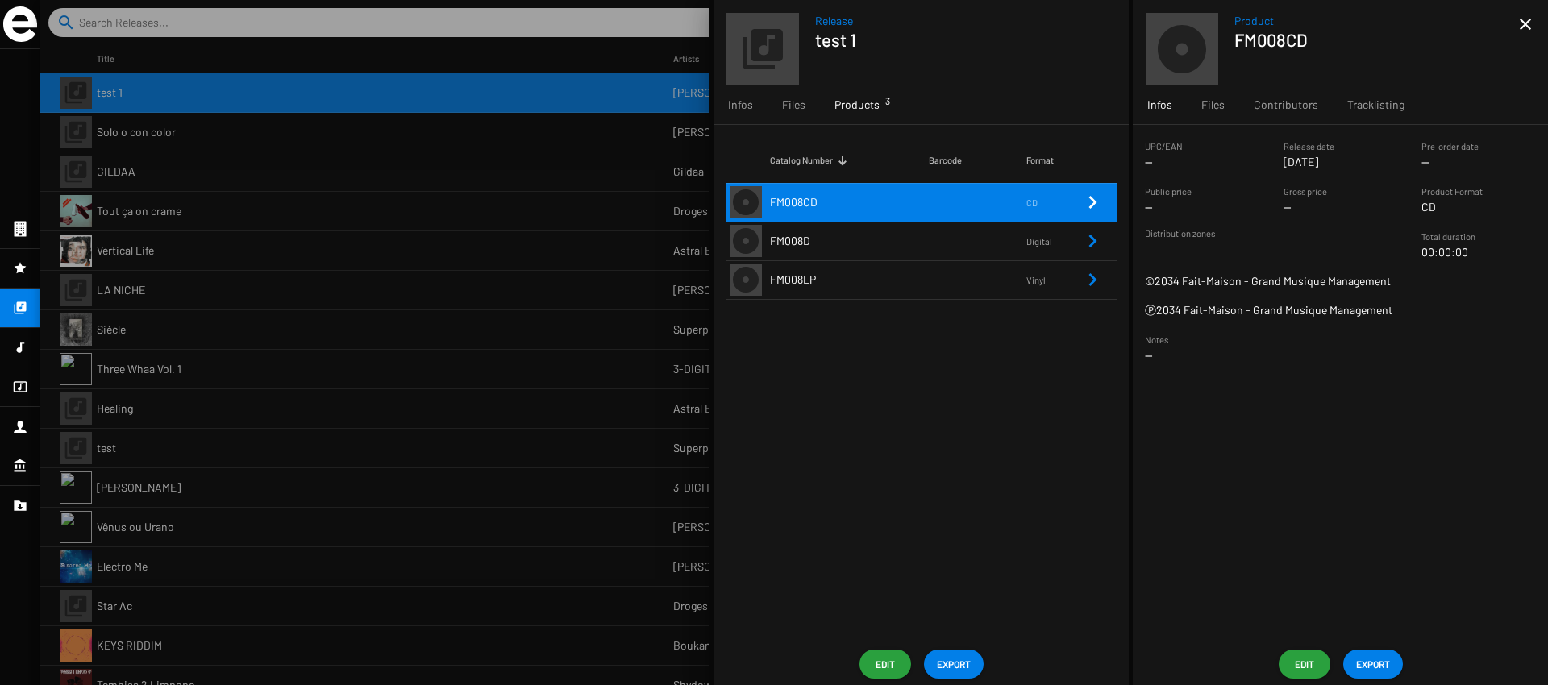
click at [1288, 663] on button "Edit" at bounding box center [1305, 664] width 52 height 29
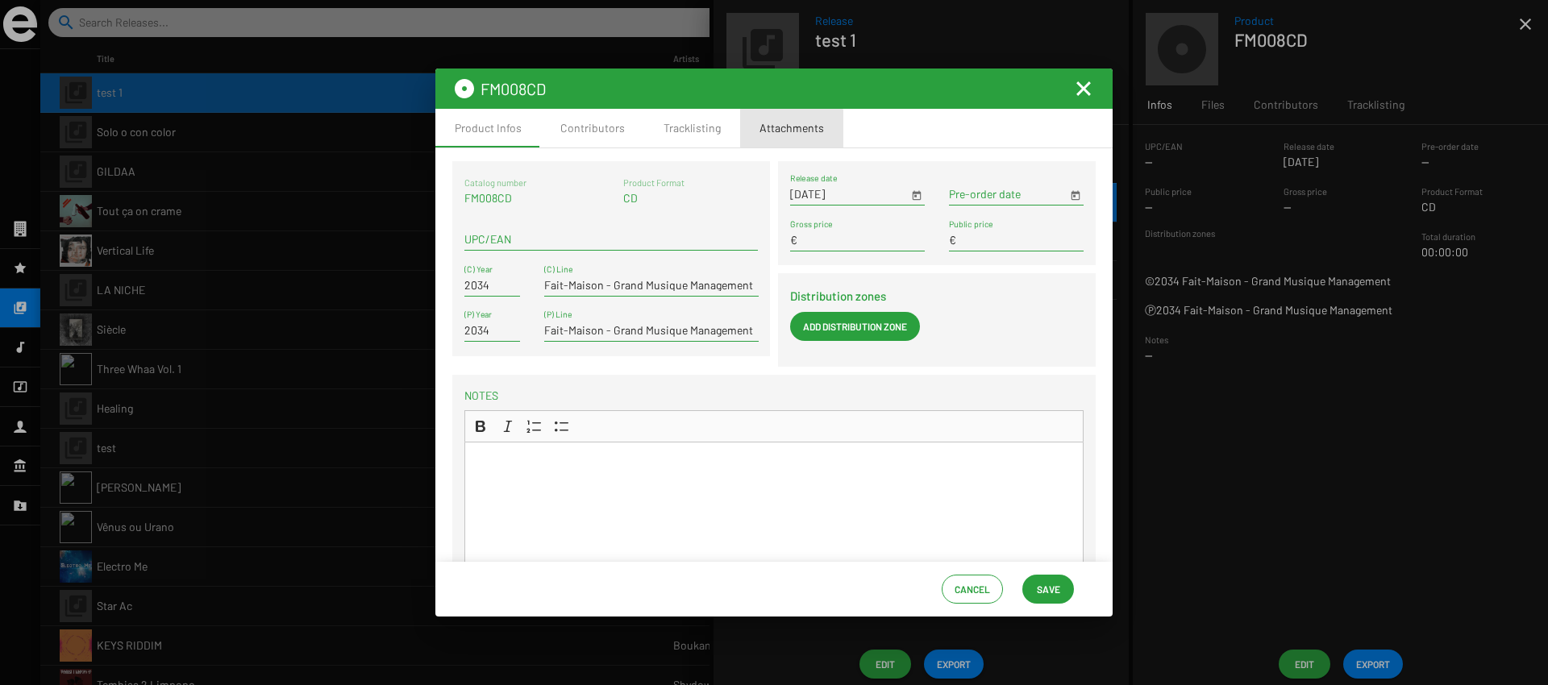
click at [772, 136] on div "Attachments" at bounding box center [791, 128] width 103 height 39
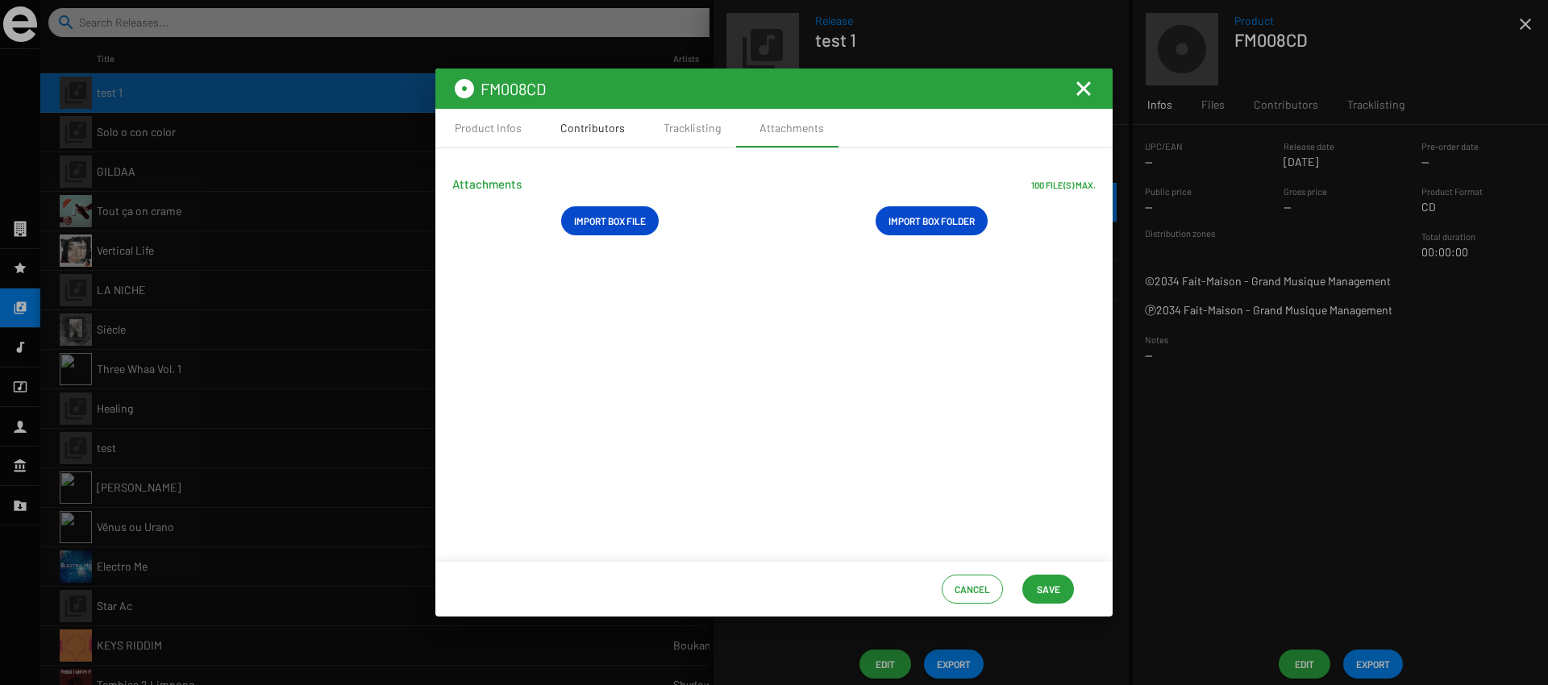
click at [624, 137] on div "Contributors" at bounding box center [592, 128] width 103 height 39
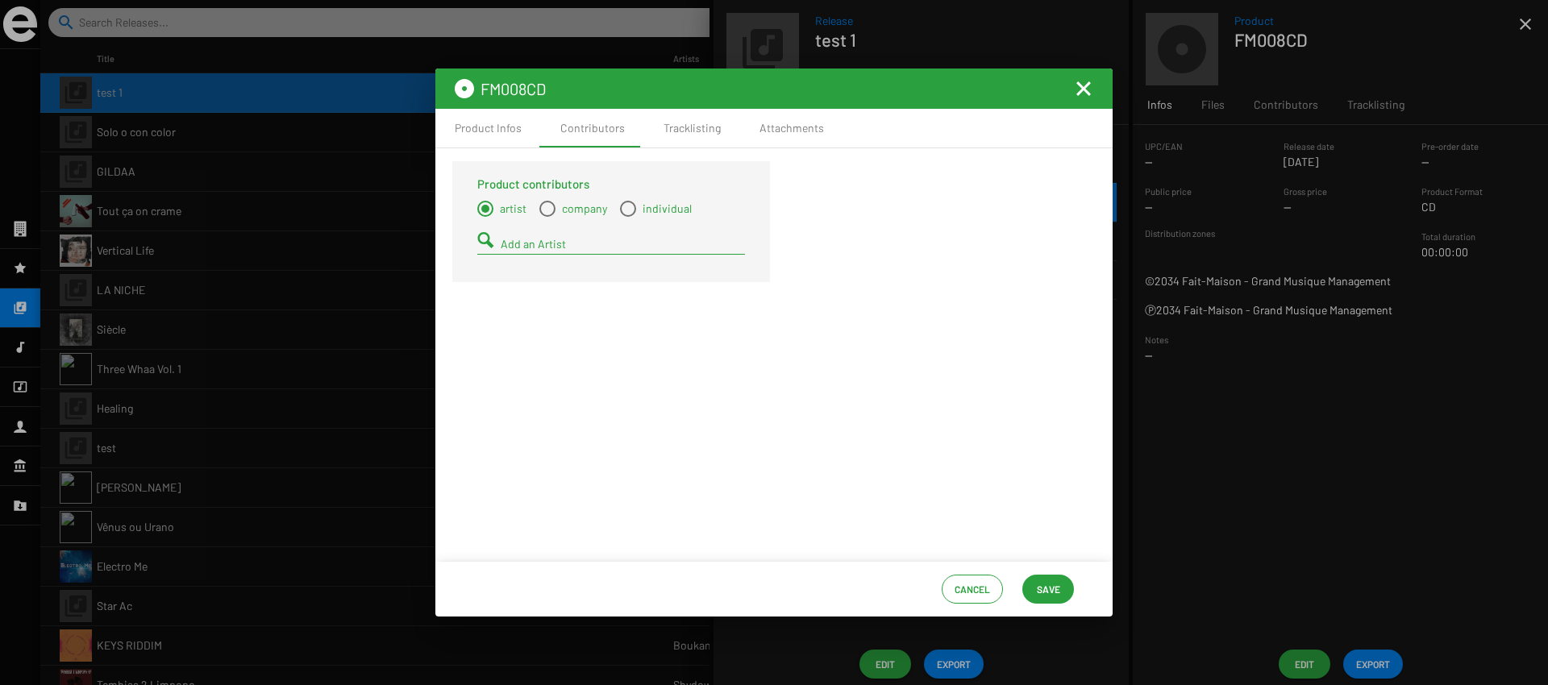
click at [1083, 93] on mat-icon "Fermer la fenêtre" at bounding box center [1083, 88] width 19 height 19
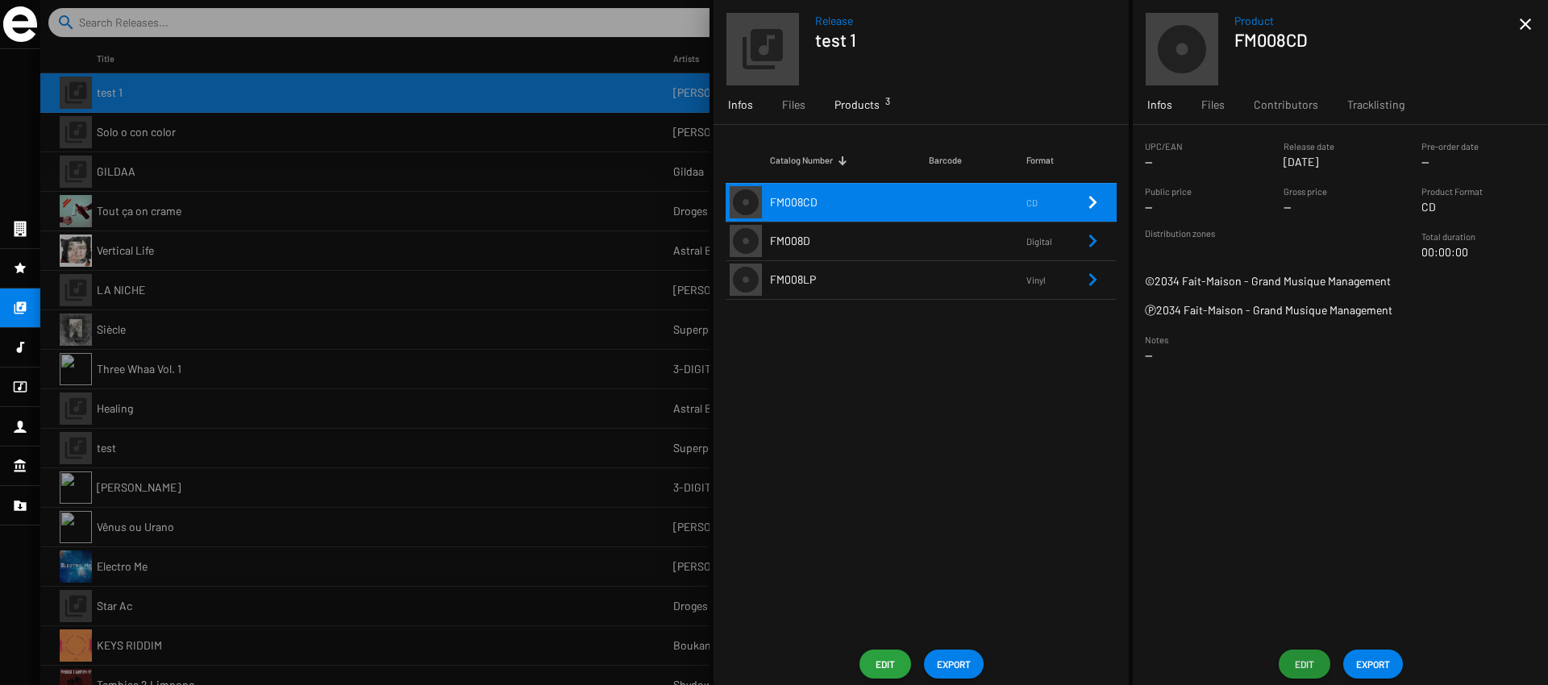
click at [755, 109] on div "Infos" at bounding box center [741, 104] width 54 height 39
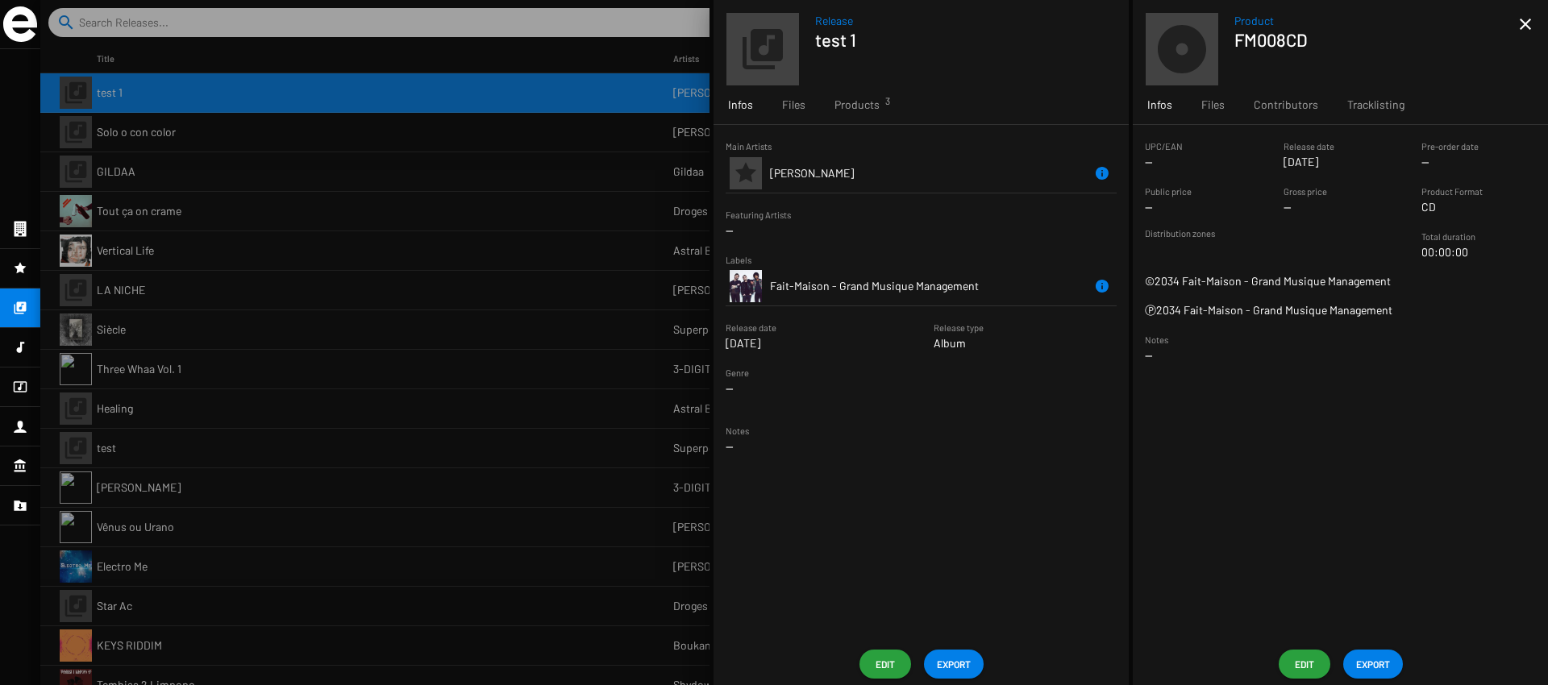
click at [886, 662] on span "Edit" at bounding box center [885, 664] width 26 height 29
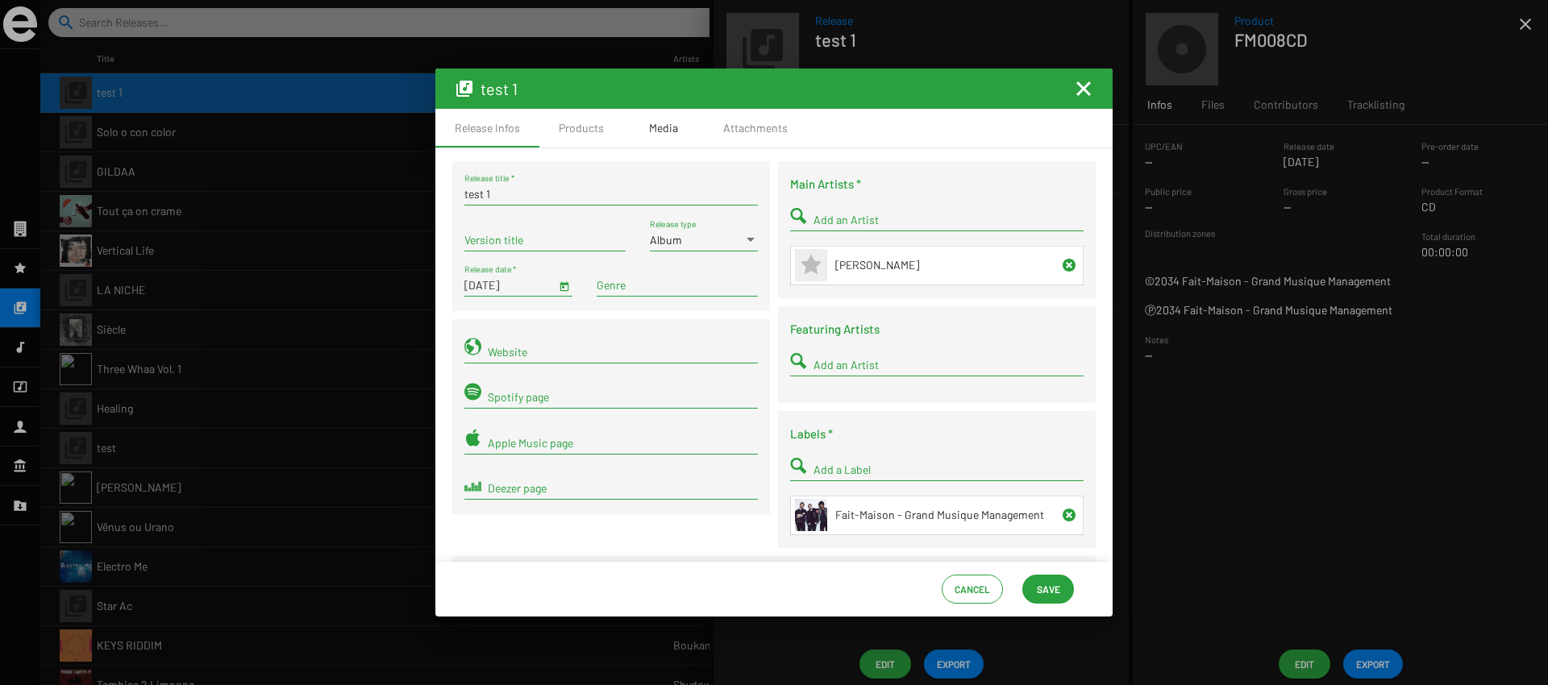
click at [665, 135] on div "Media" at bounding box center [663, 128] width 29 height 16
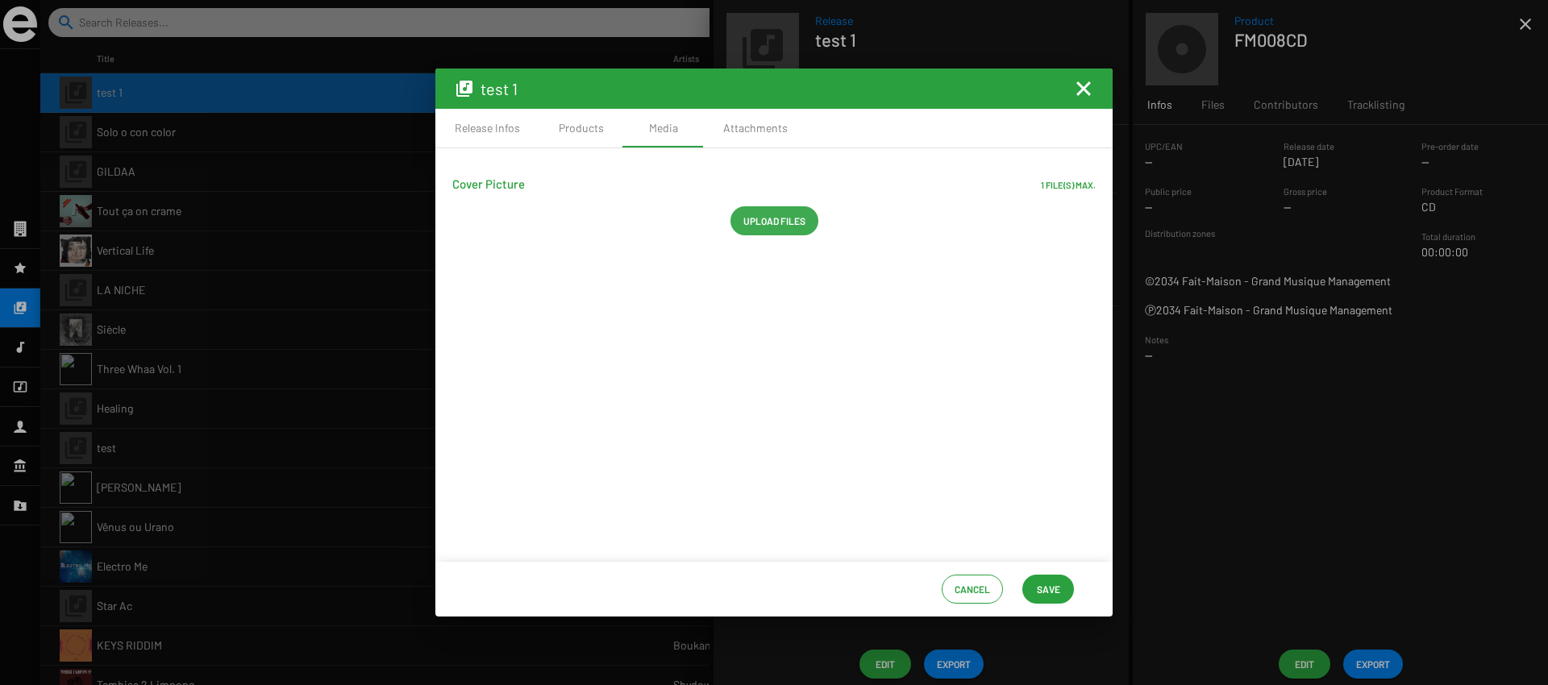
click at [747, 223] on span "Upload files" at bounding box center [774, 220] width 62 height 29
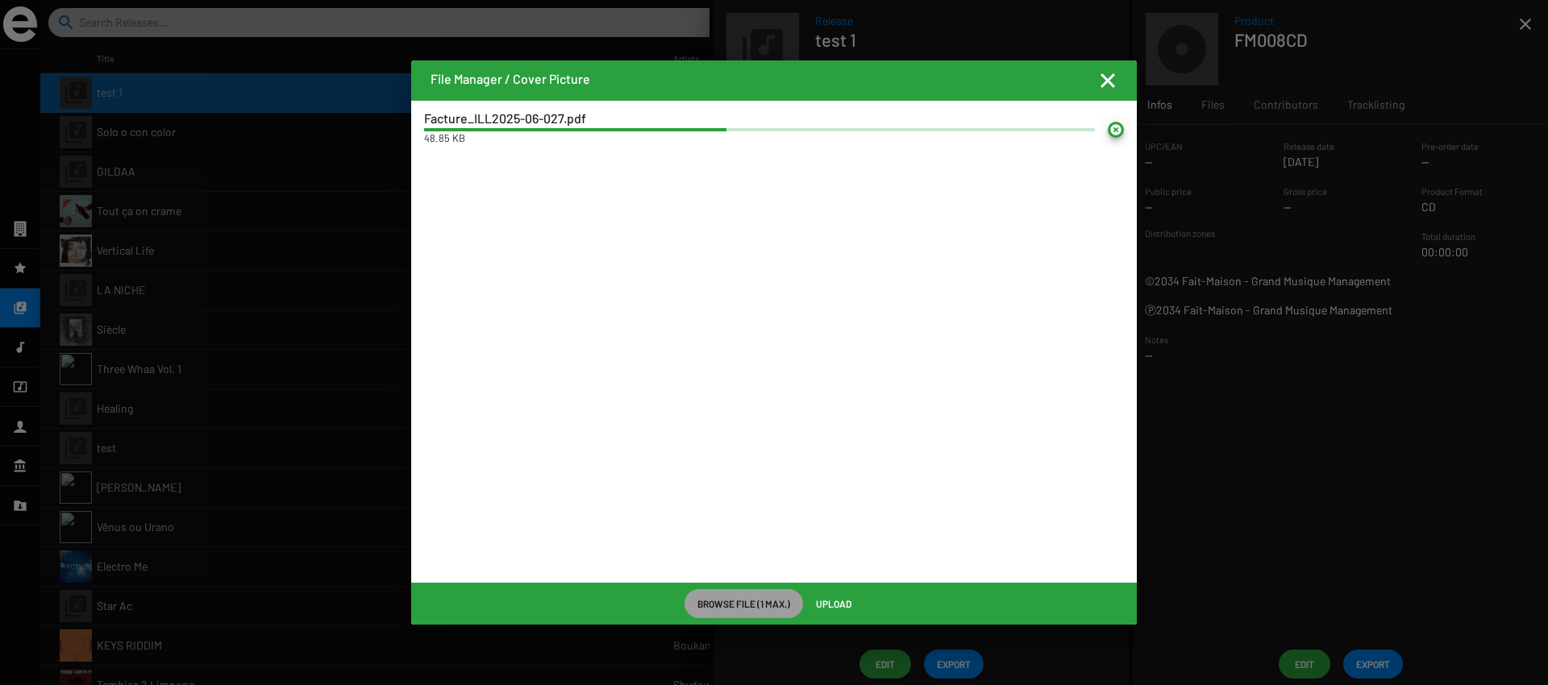
click at [1107, 78] on mat-icon "Fermer la fenêtre" at bounding box center [1107, 80] width 19 height 19
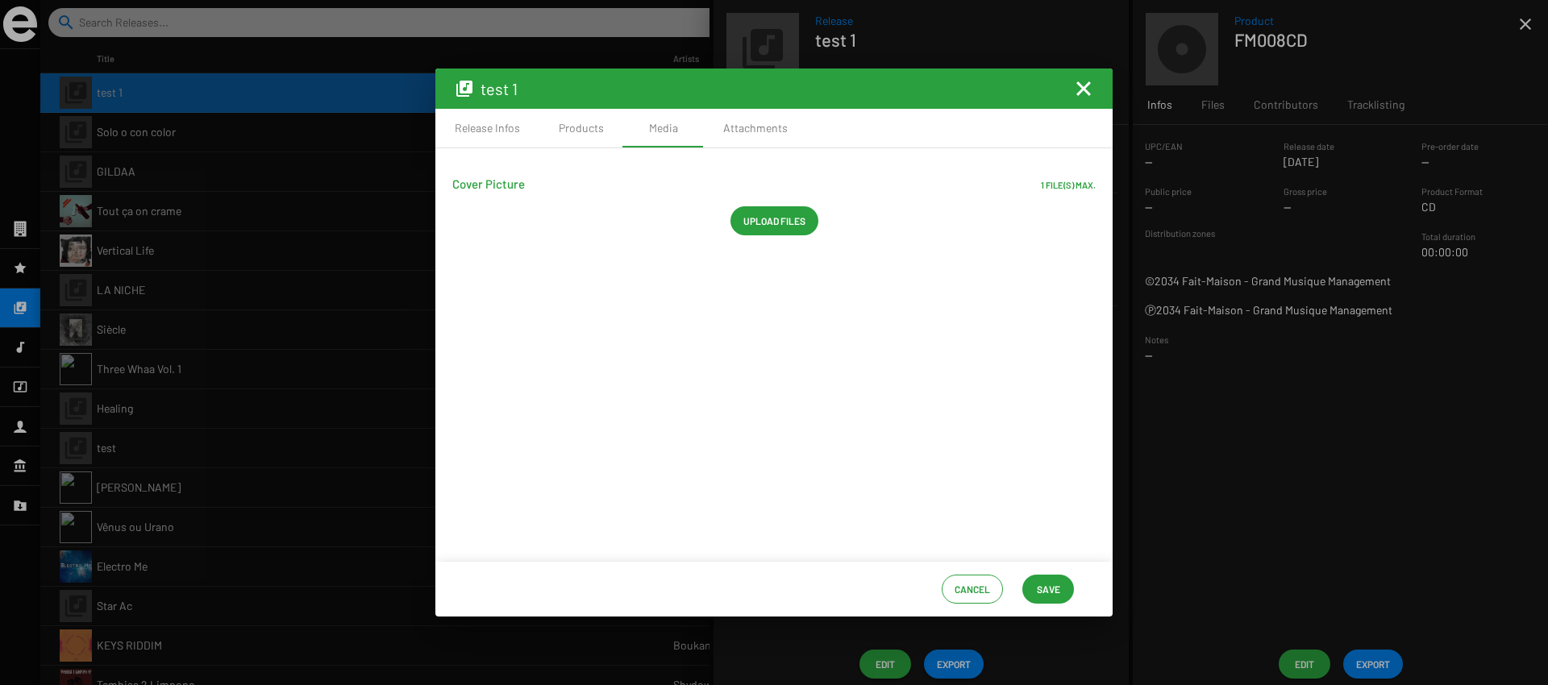
click at [1081, 94] on mat-icon "Fermer la fenêtre" at bounding box center [1083, 88] width 19 height 19
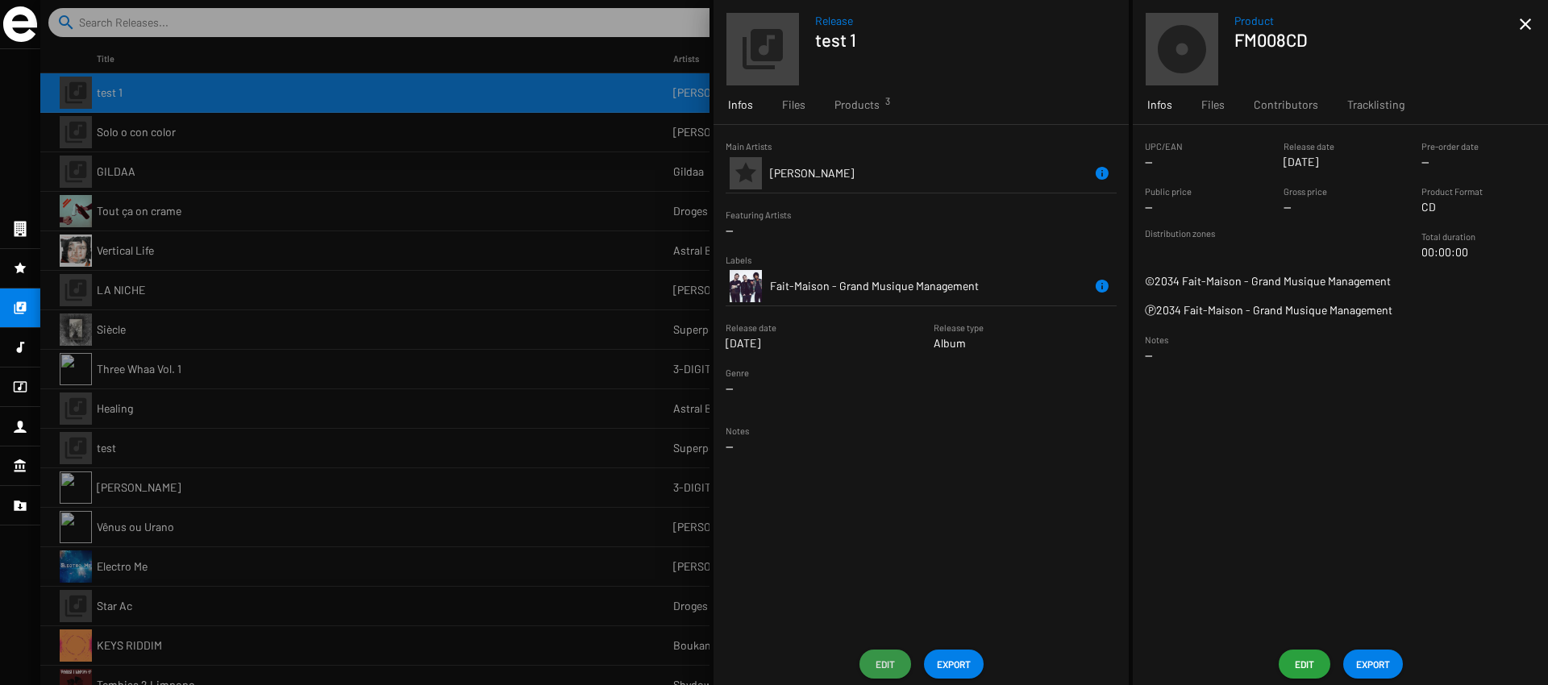
click at [900, 666] on button "Edit" at bounding box center [886, 664] width 52 height 29
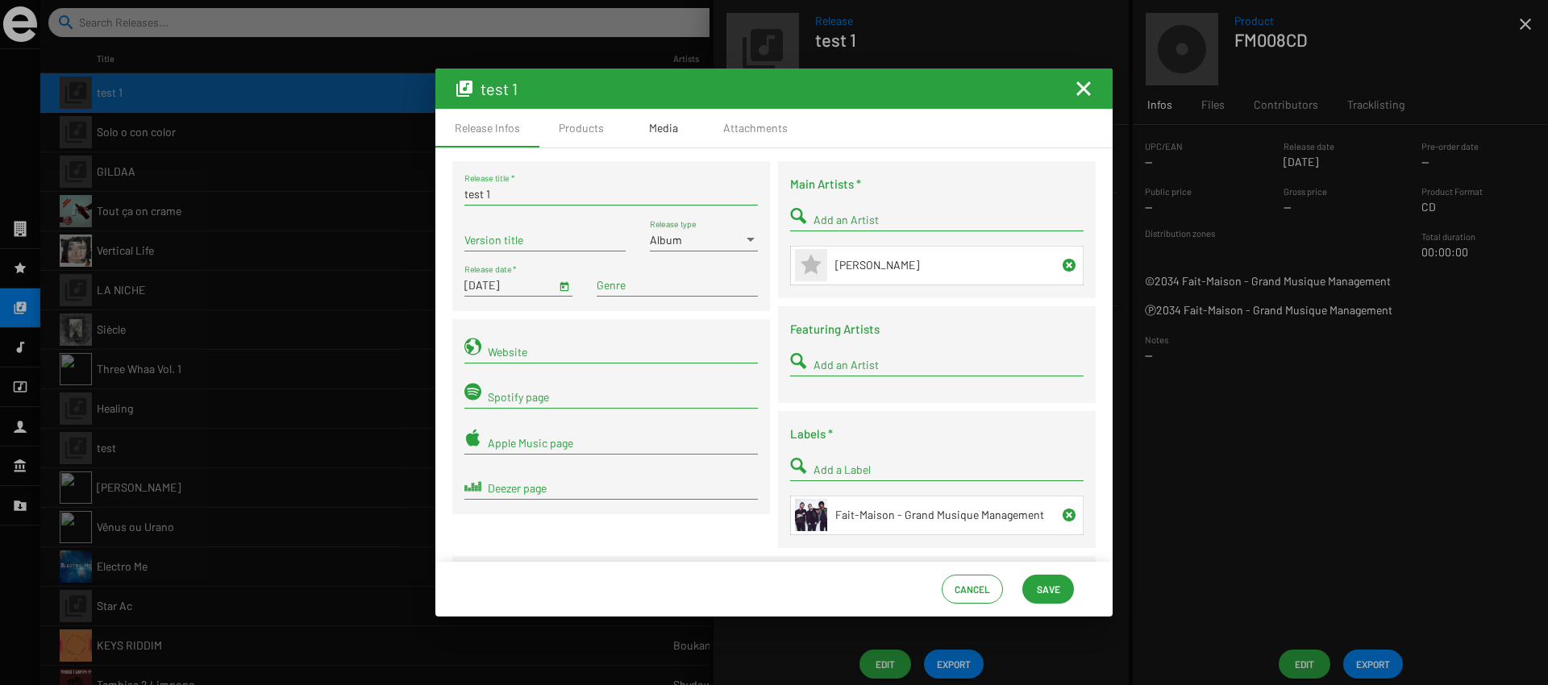
click at [677, 135] on div "Media" at bounding box center [663, 128] width 81 height 39
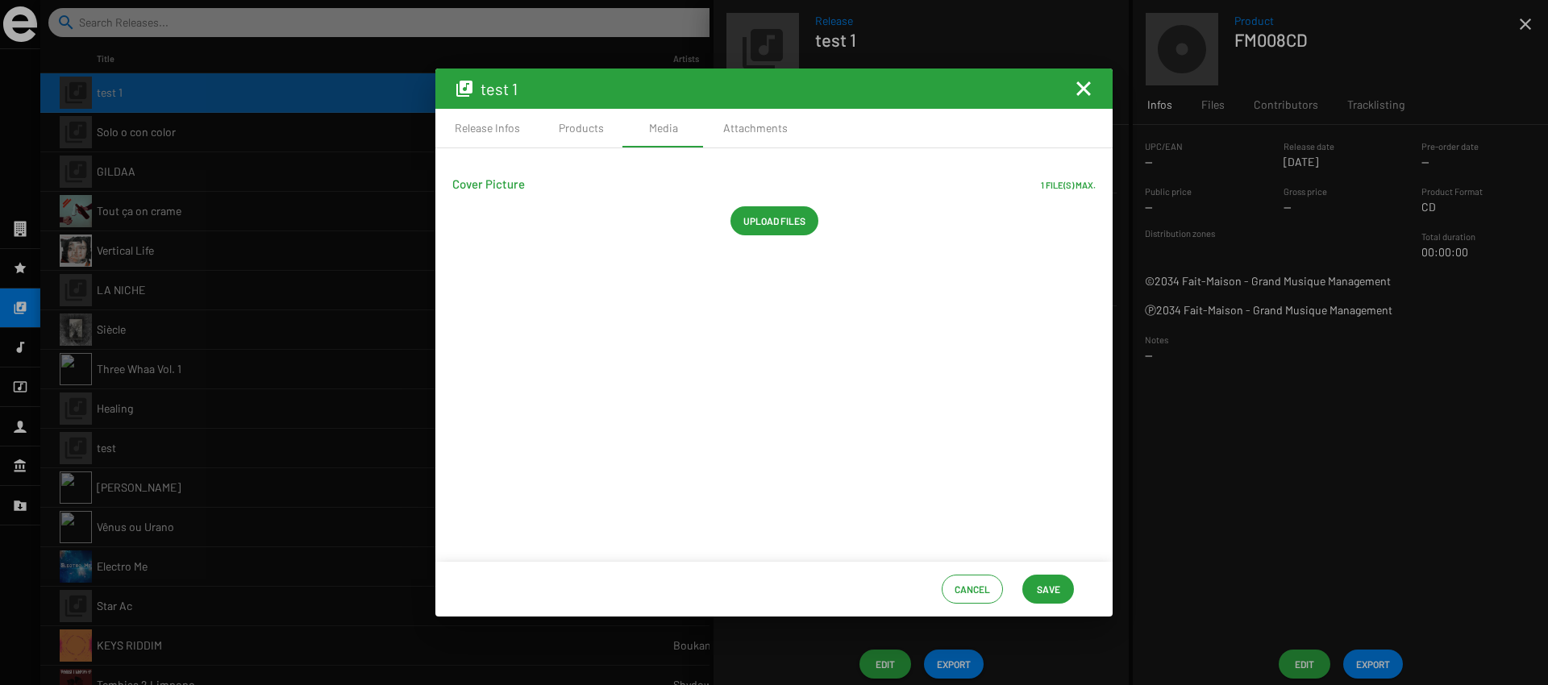
click at [760, 219] on span "Upload files" at bounding box center [774, 220] width 62 height 29
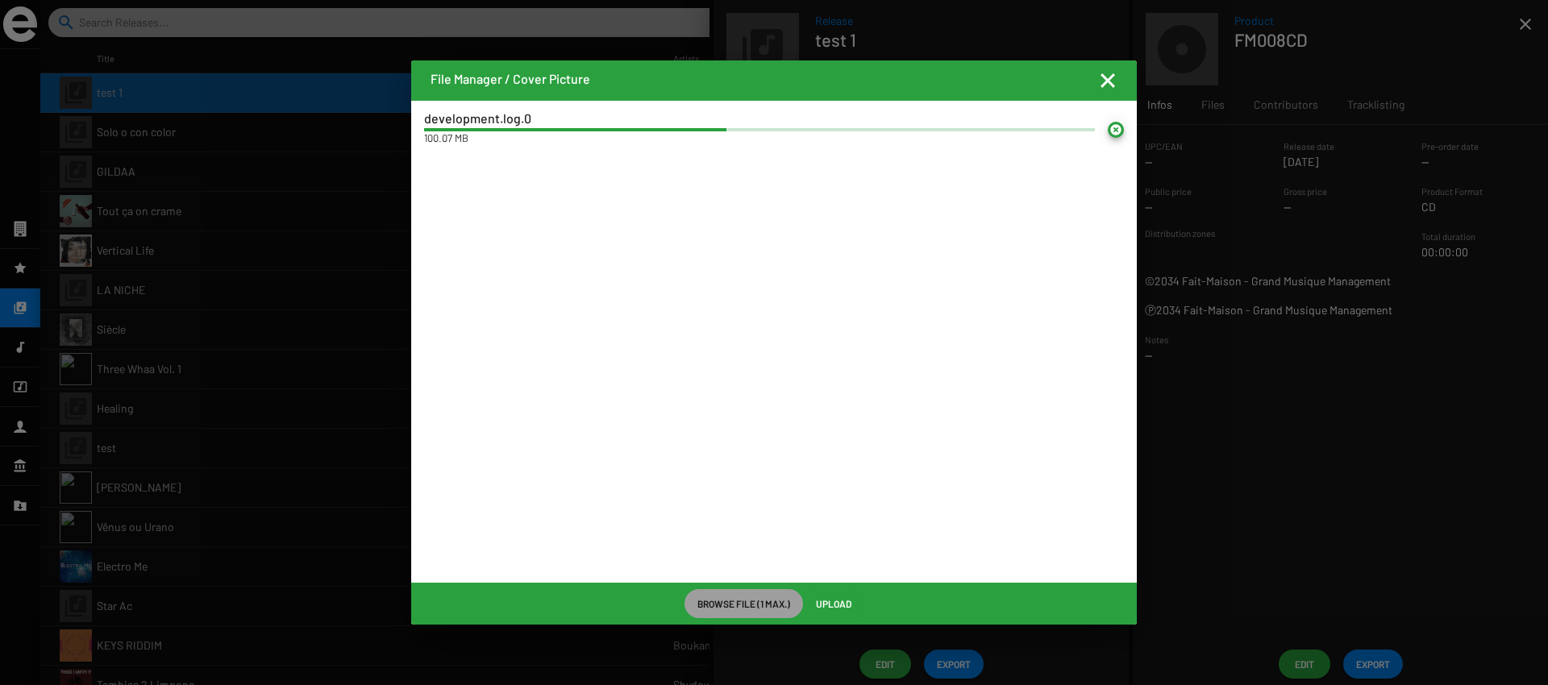
click at [720, 600] on span "Browse File (1 max.)" at bounding box center [743, 603] width 93 height 29
click at [715, 606] on span "Browse File (1 max.)" at bounding box center [743, 603] width 93 height 29
click at [1115, 131] on mat-icon at bounding box center [1116, 130] width 16 height 16
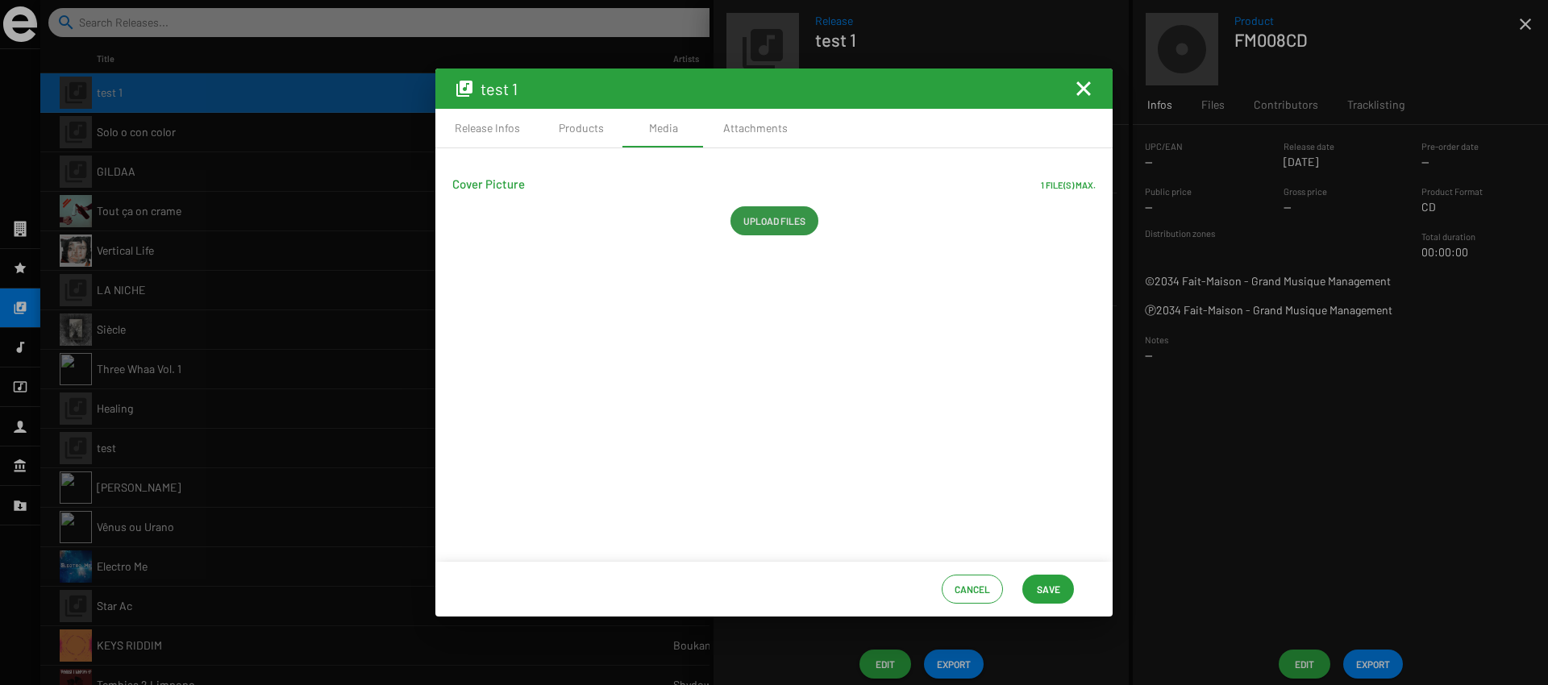
click at [789, 232] on span "Upload files" at bounding box center [774, 220] width 62 height 29
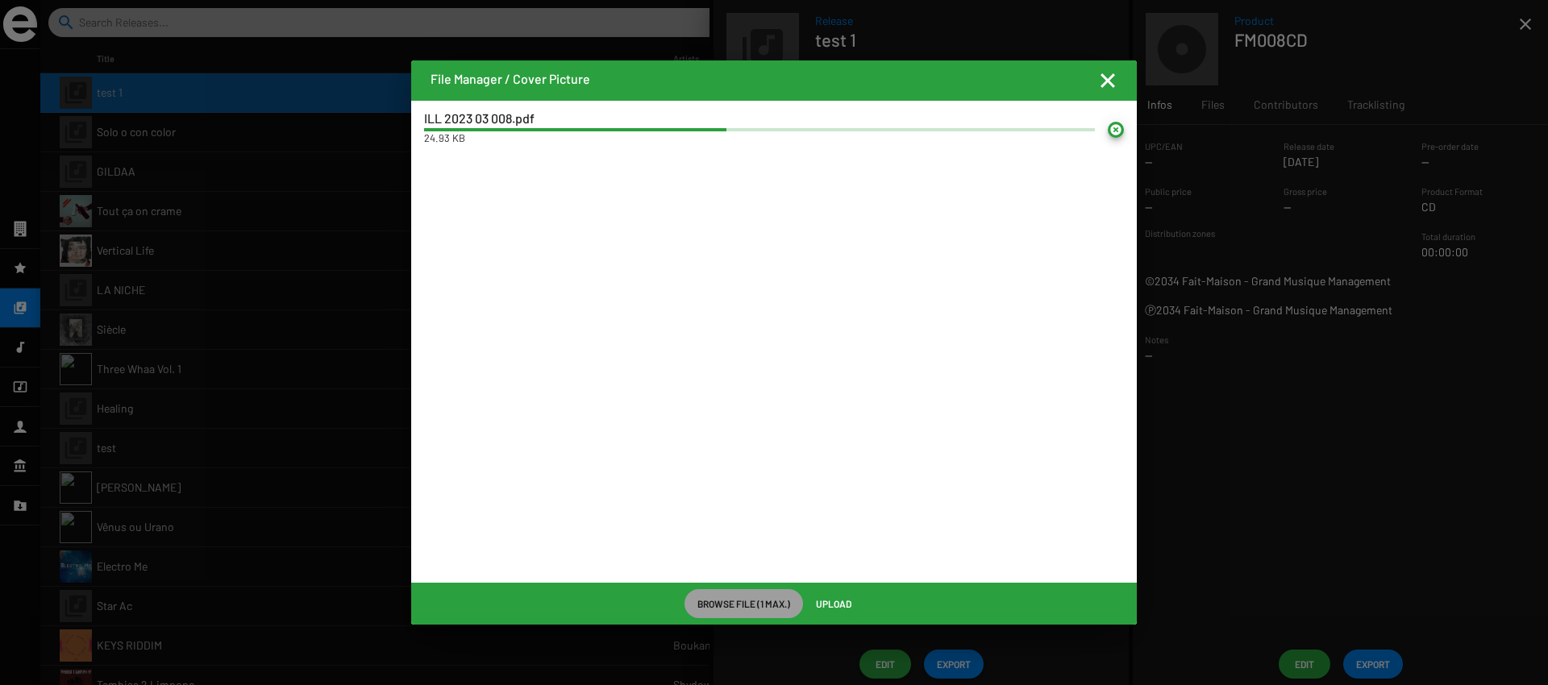
click at [1118, 126] on mat-icon at bounding box center [1116, 130] width 16 height 16
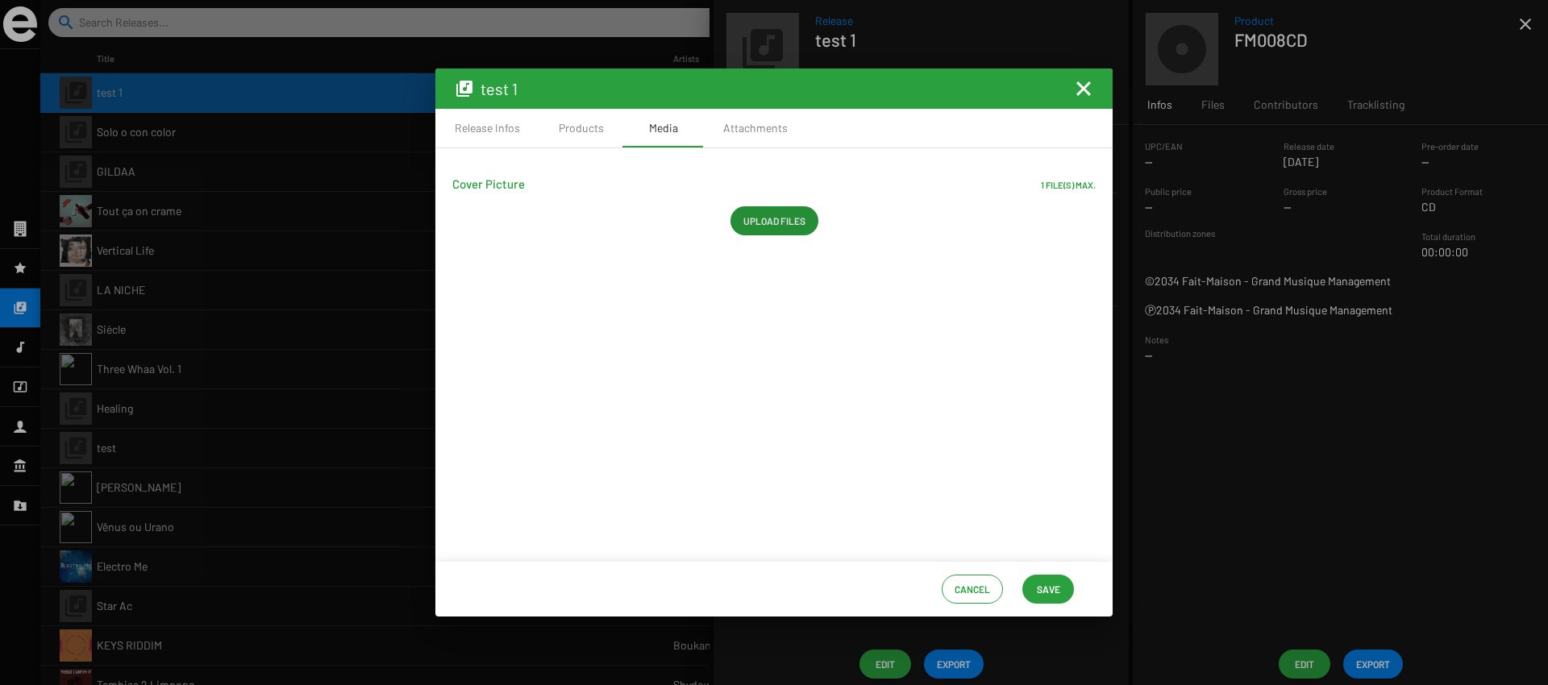
click at [657, 132] on div "Media" at bounding box center [663, 128] width 29 height 16
click at [593, 139] on div "Products" at bounding box center [581, 128] width 84 height 39
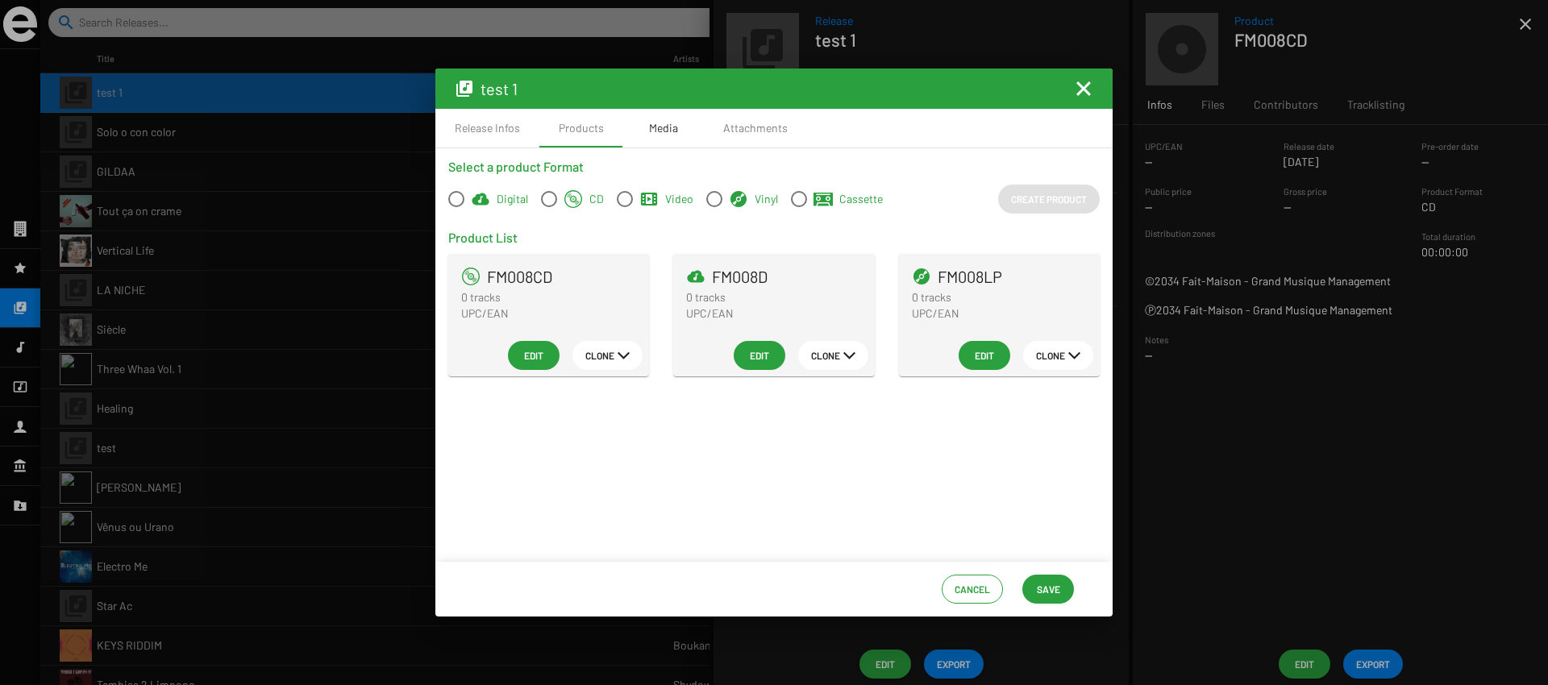
click at [696, 135] on div "Media" at bounding box center [663, 128] width 81 height 39
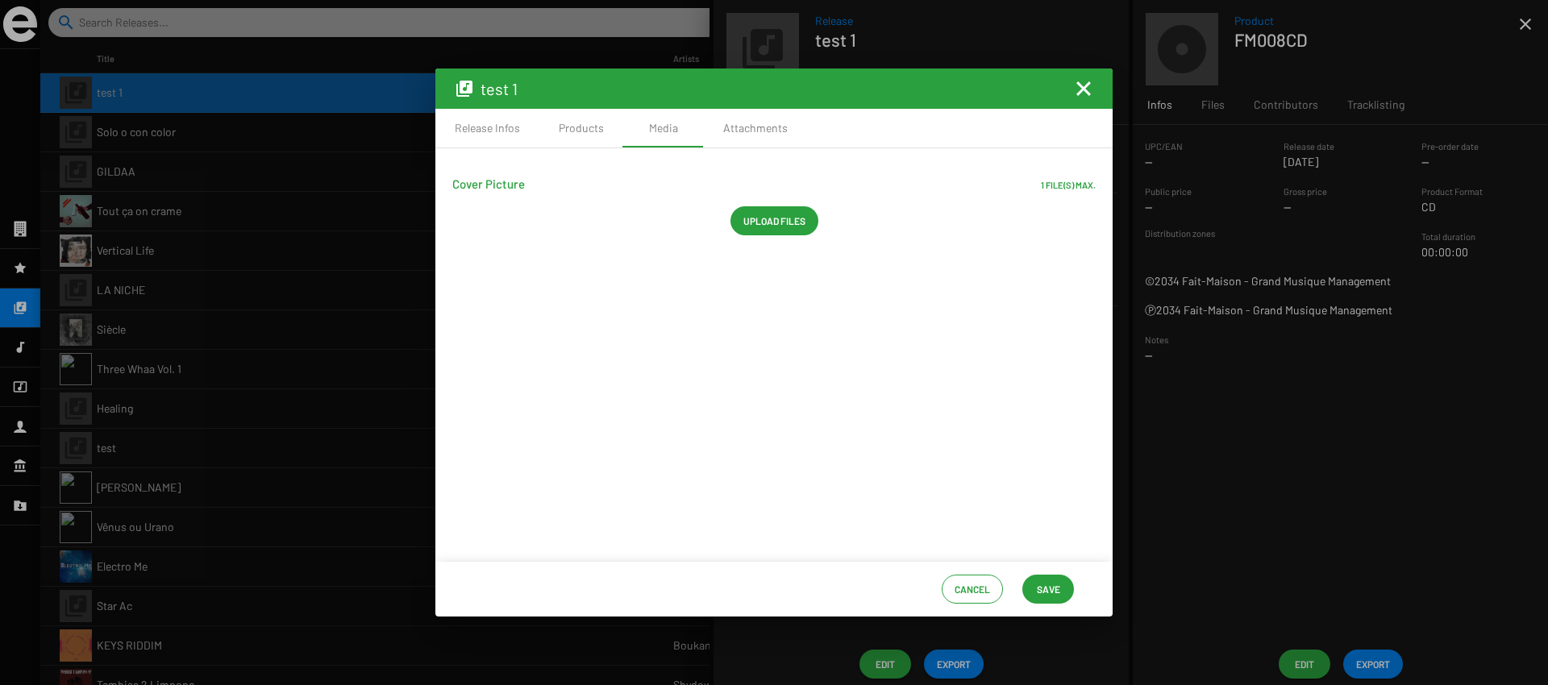
drag, startPoint x: 1078, startPoint y: 87, endPoint x: 918, endPoint y: 306, distance: 271.8
click at [918, 306] on app-edit-window "test 1 Release Infos Products Media Attachments Cover Picture 1 file(s) max. Up…" at bounding box center [773, 343] width 677 height 548
click at [1087, 90] on mat-icon "Fermer la fenêtre" at bounding box center [1083, 88] width 19 height 19
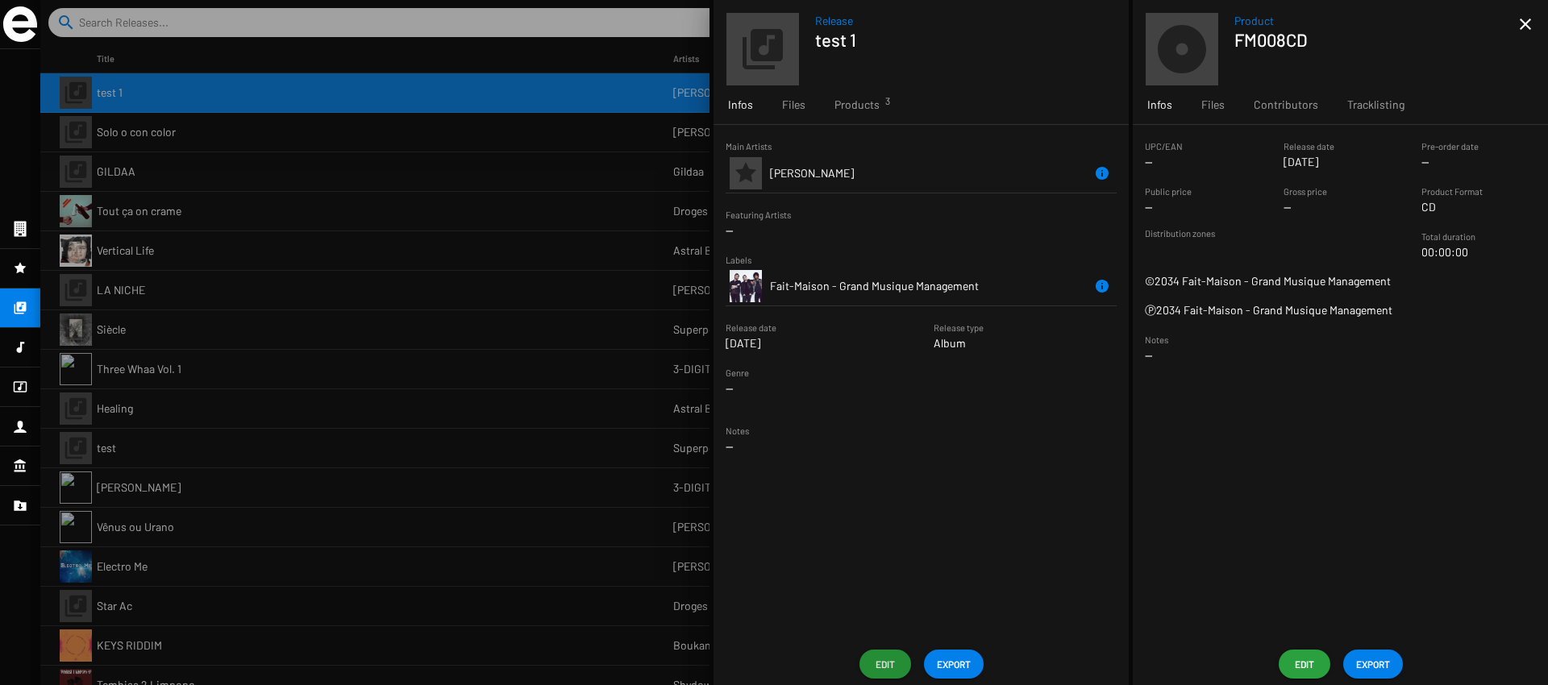
click at [512, 238] on div at bounding box center [794, 342] width 1508 height 685
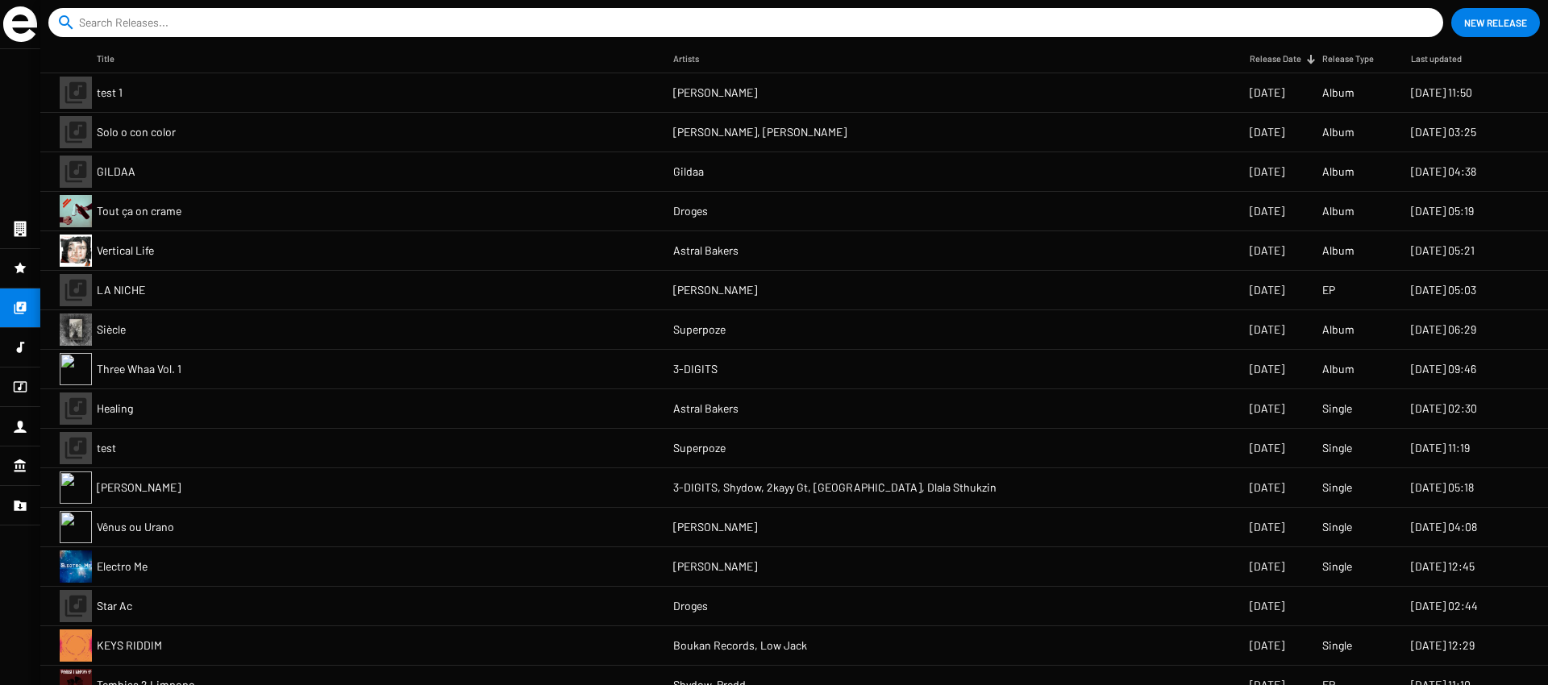
click at [317, 223] on mat-cell "Tout ça on crame" at bounding box center [385, 211] width 577 height 39
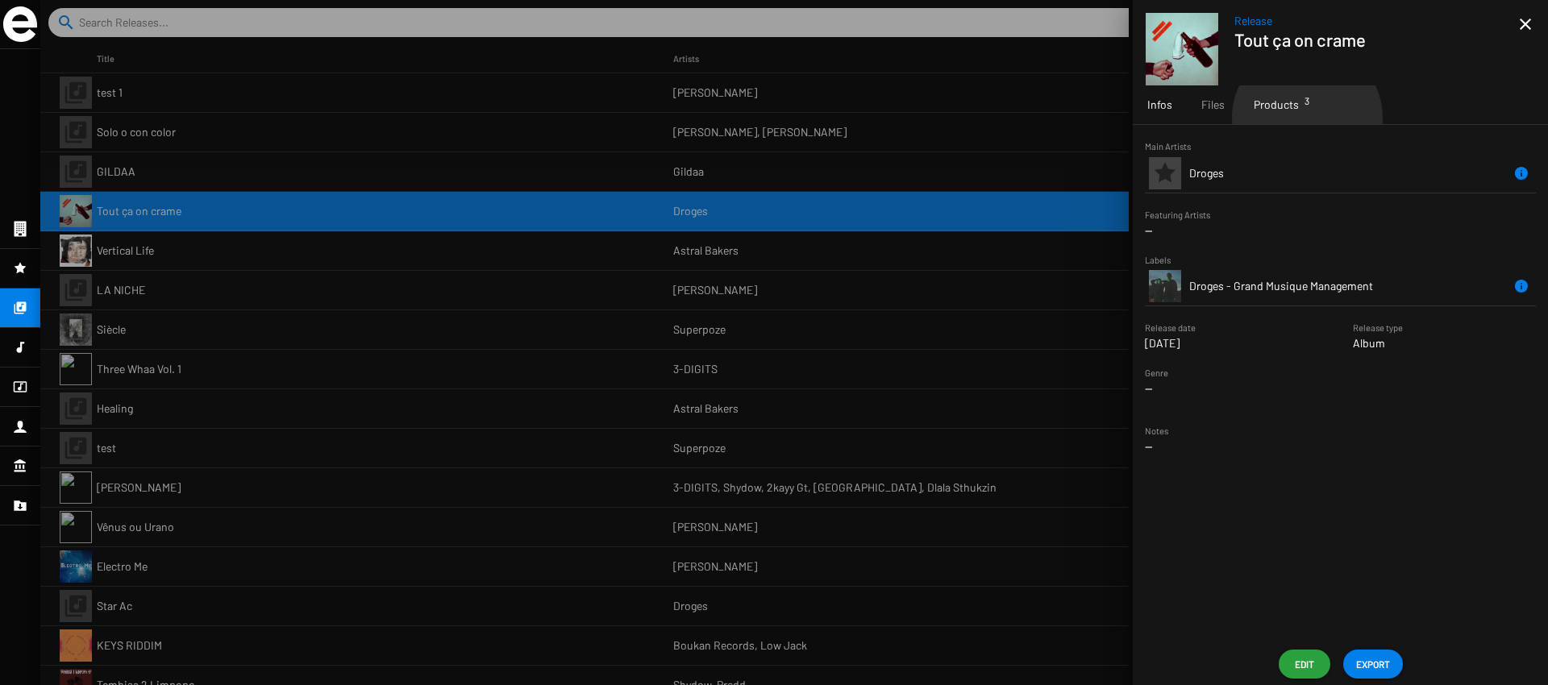
click at [1306, 118] on div "Products 3" at bounding box center [1276, 104] width 74 height 39
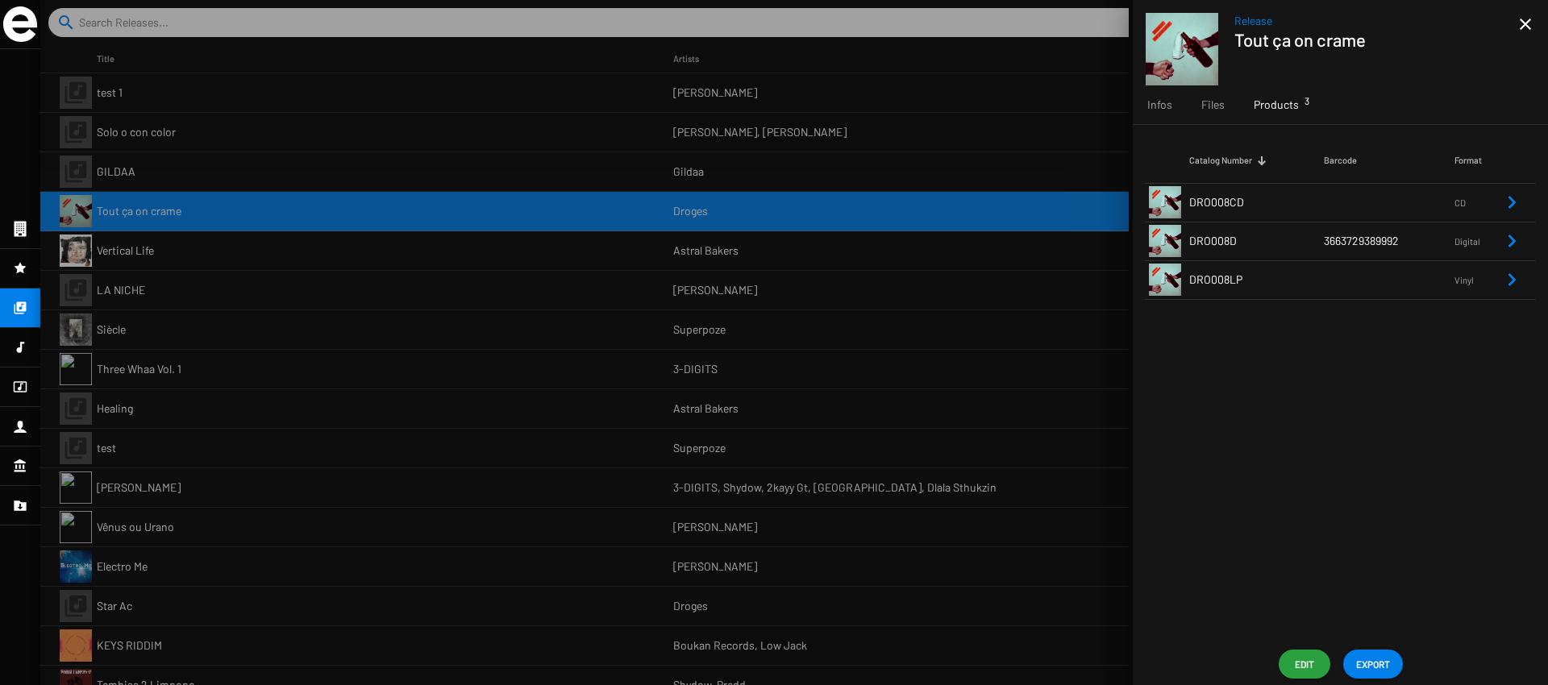
click at [1278, 243] on td "DRO008D" at bounding box center [1256, 241] width 135 height 39
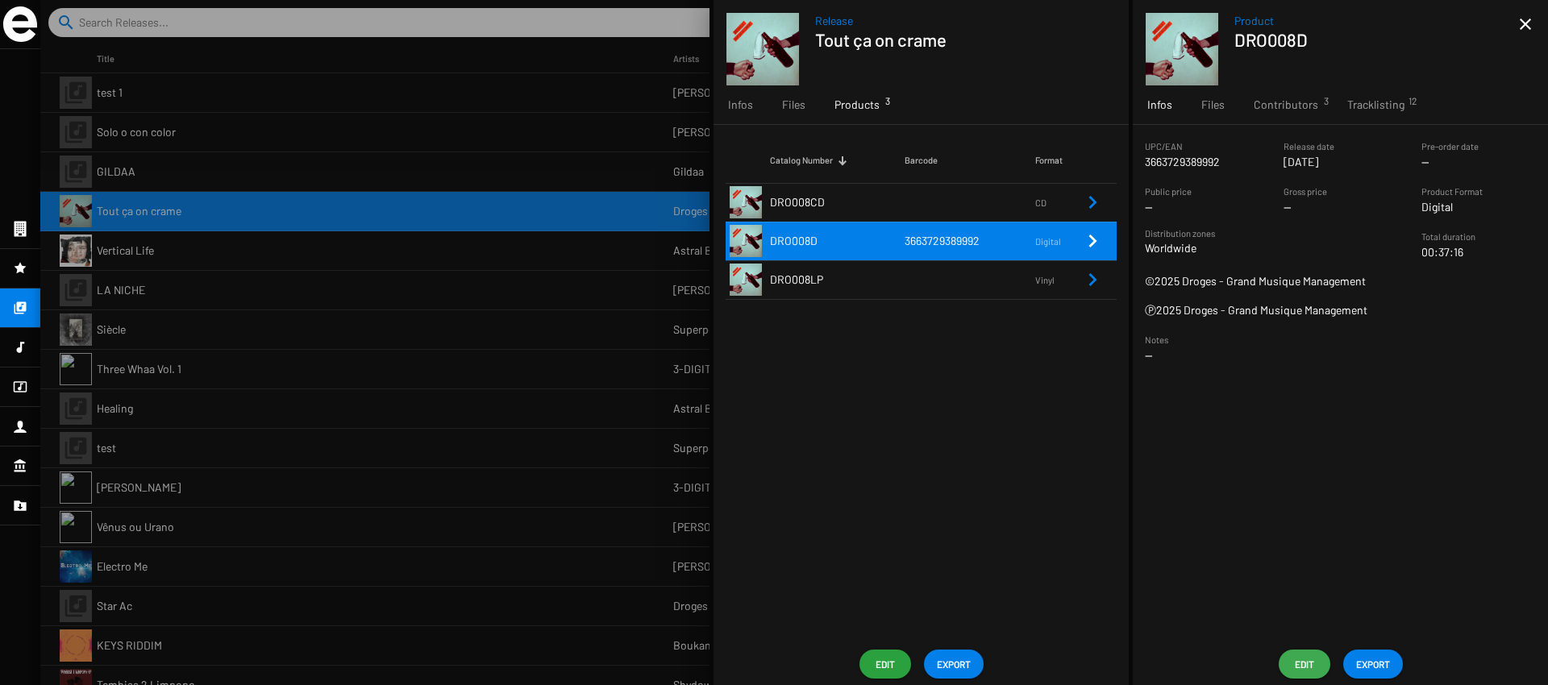
click at [1305, 665] on span "Edit" at bounding box center [1305, 664] width 26 height 29
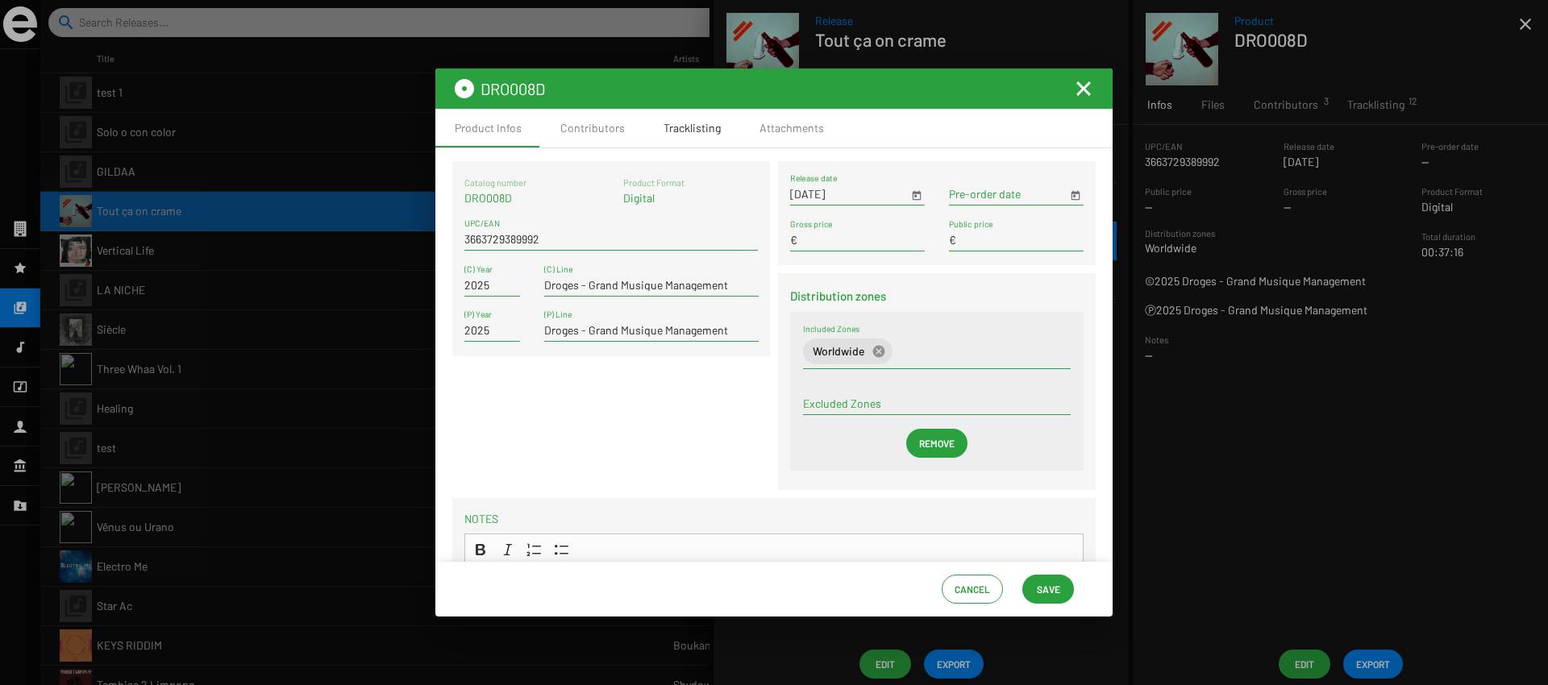
click at [713, 134] on div "Tracklisting" at bounding box center [692, 128] width 57 height 16
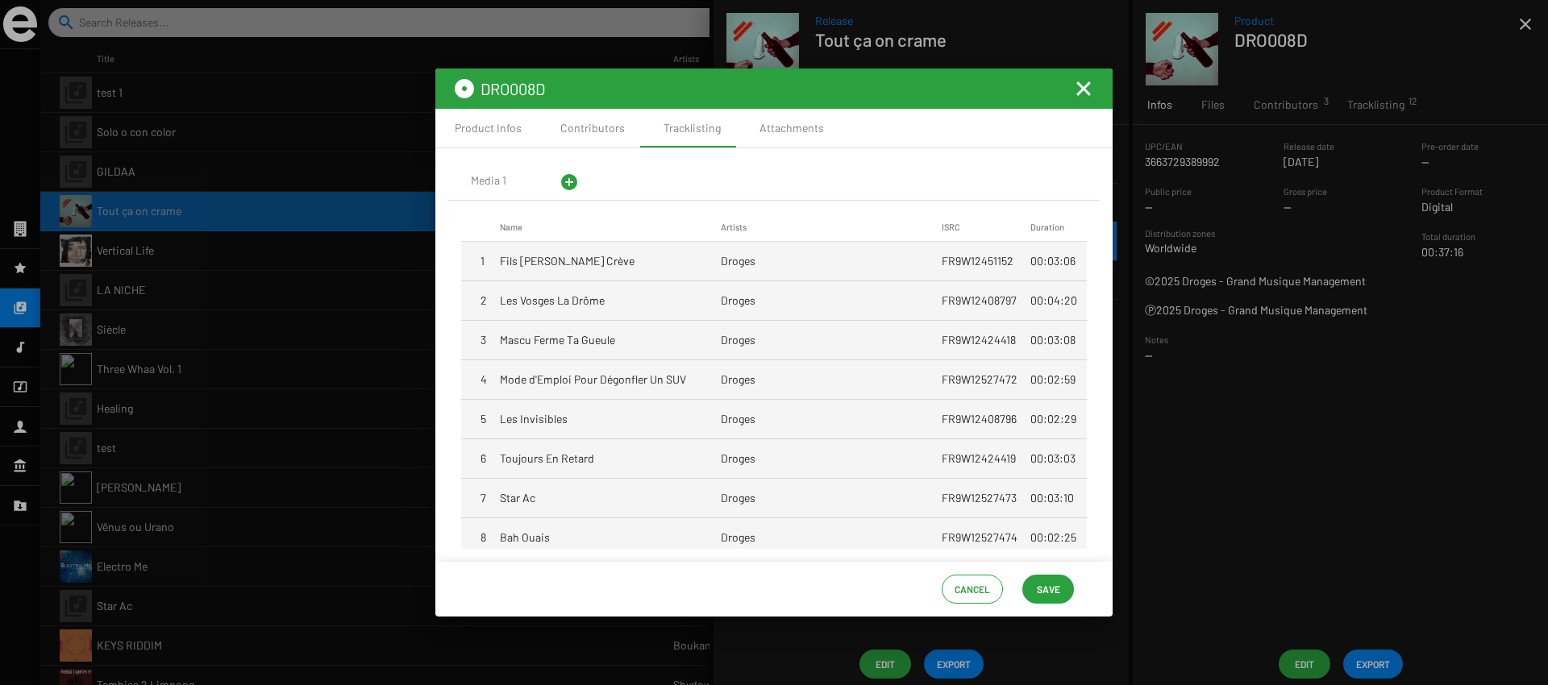
click at [702, 306] on mat-cell "Les Vosges La Drôme" at bounding box center [610, 300] width 221 height 39
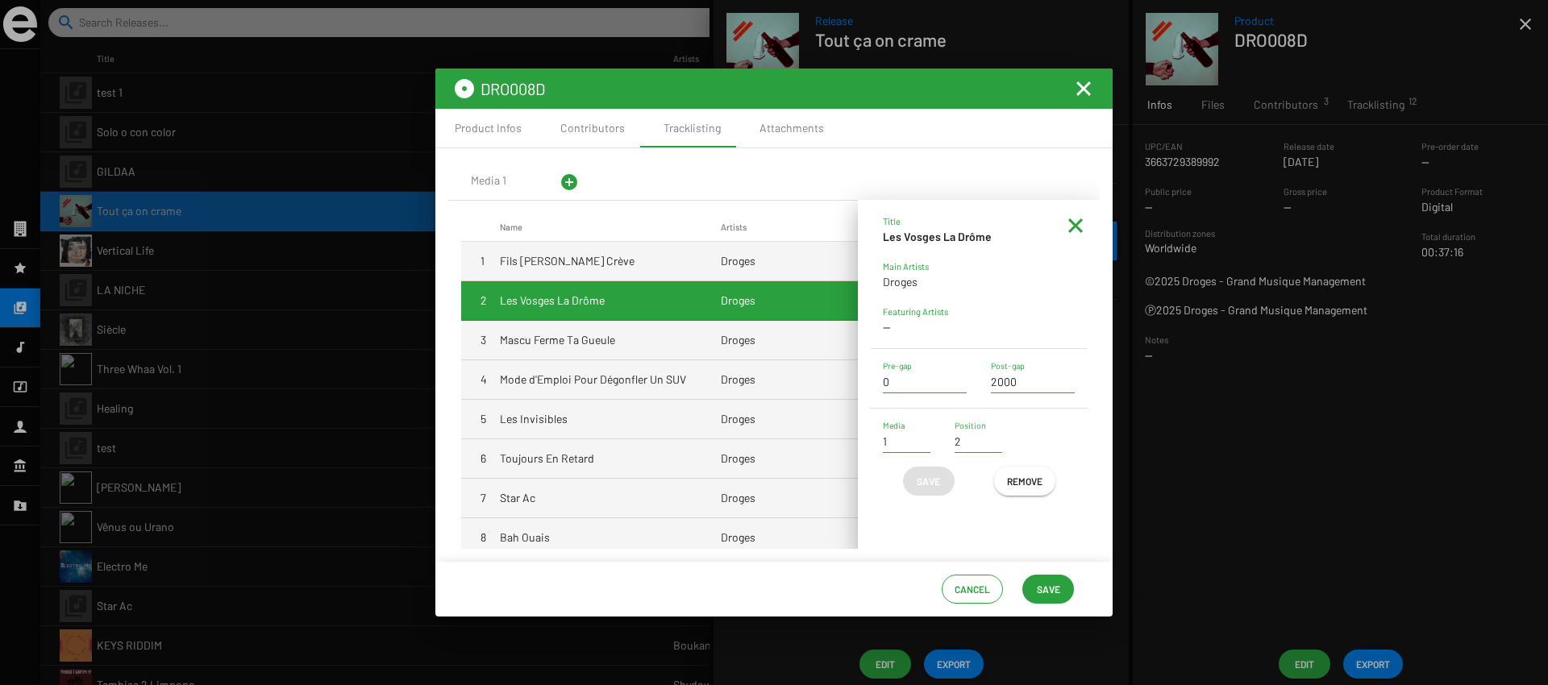
click at [1074, 232] on mat-icon at bounding box center [1075, 225] width 19 height 19
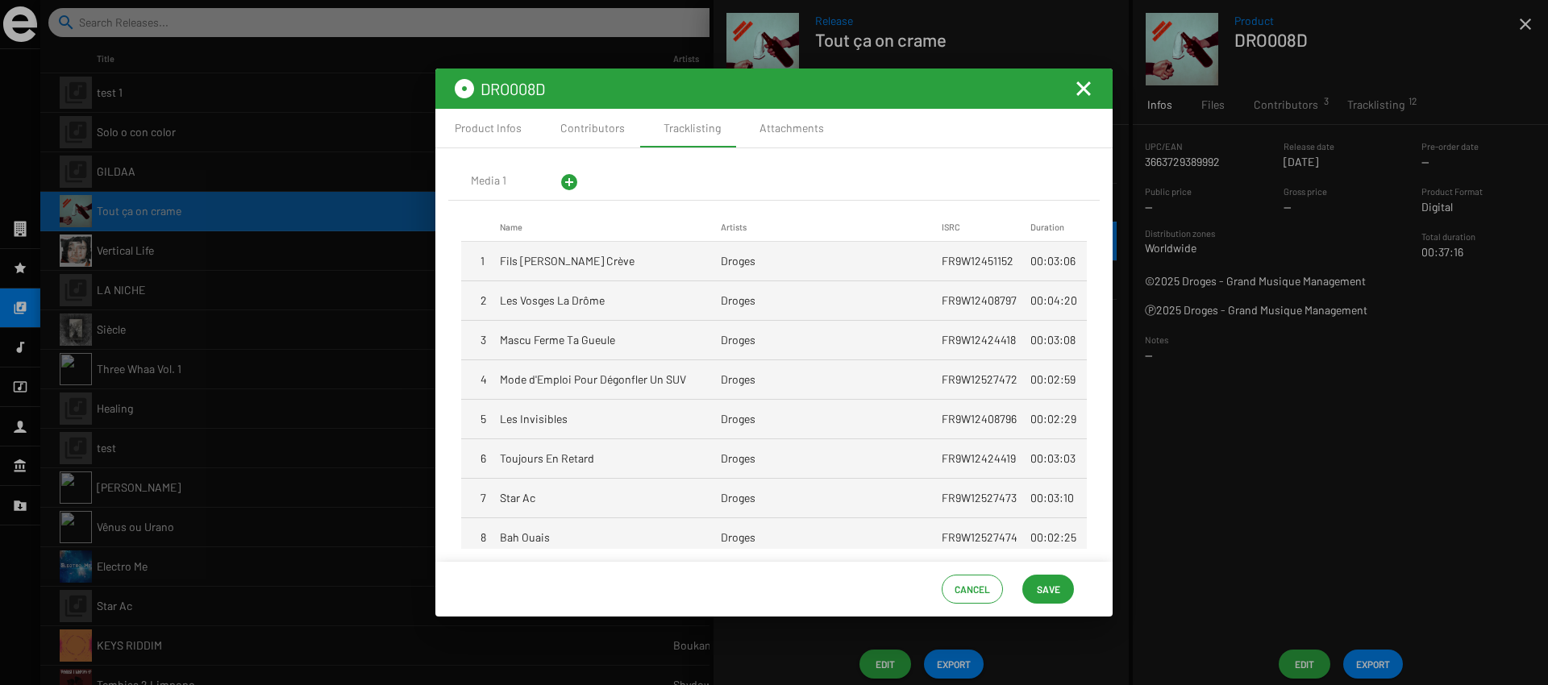
click at [1081, 91] on mat-icon "Fermer la fenêtre" at bounding box center [1083, 88] width 19 height 19
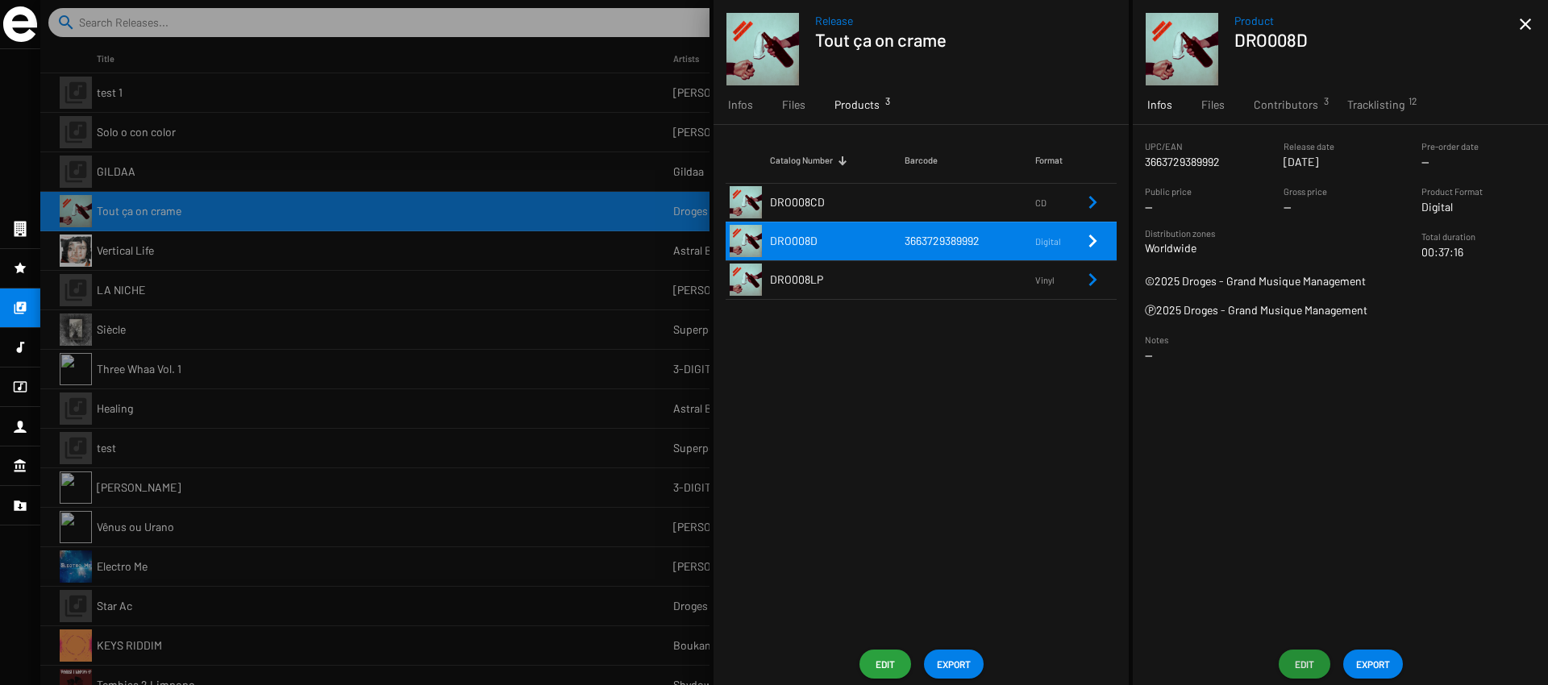
click at [1000, 207] on td at bounding box center [970, 202] width 131 height 39
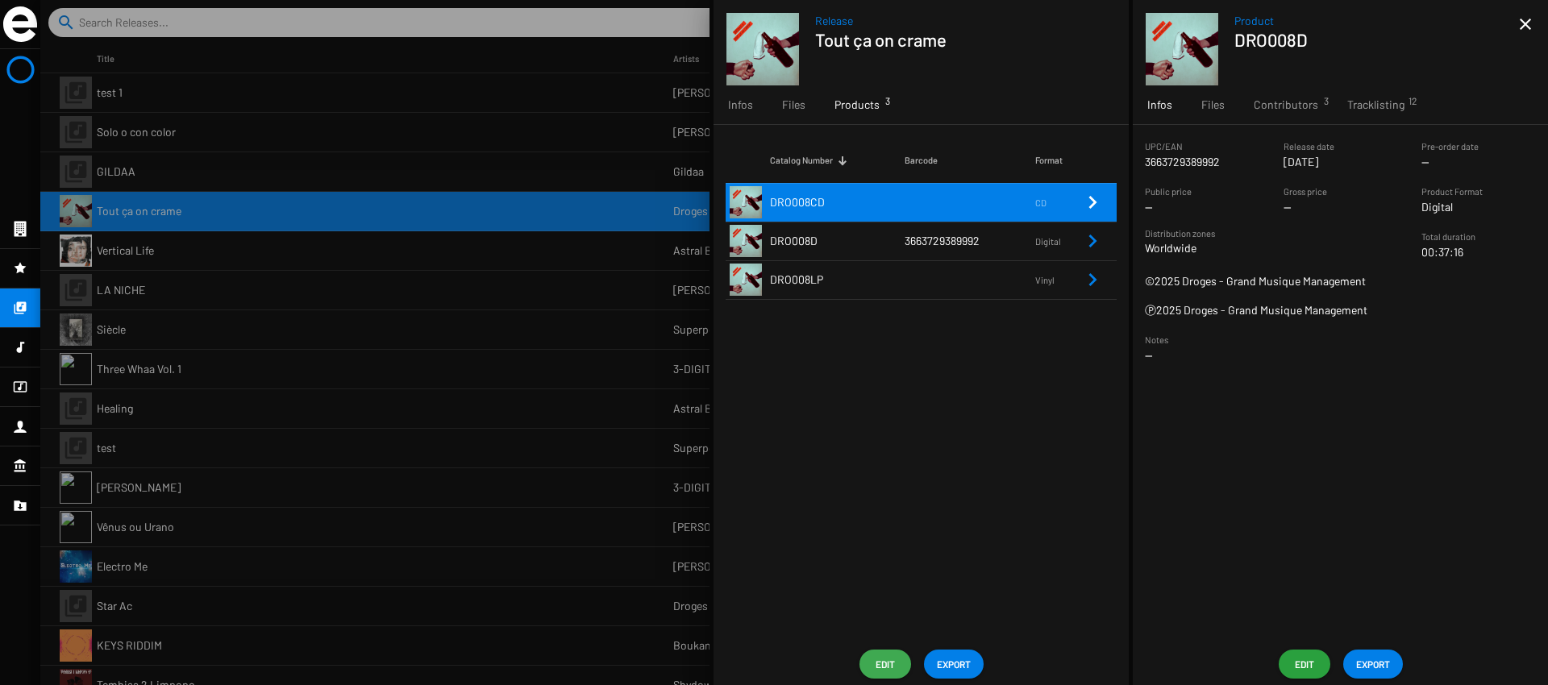
click at [885, 675] on span "Edit" at bounding box center [885, 664] width 26 height 29
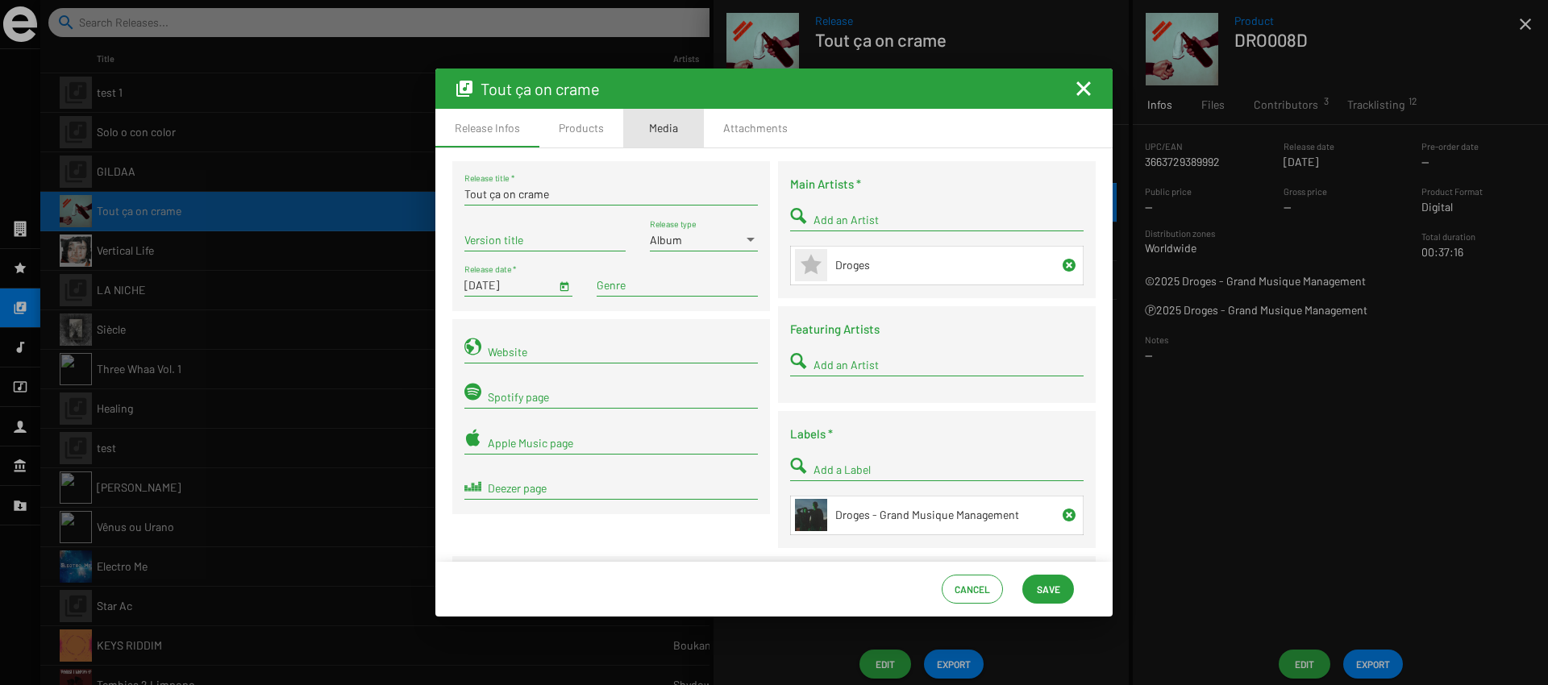
click at [672, 129] on div "Media" at bounding box center [663, 128] width 29 height 16
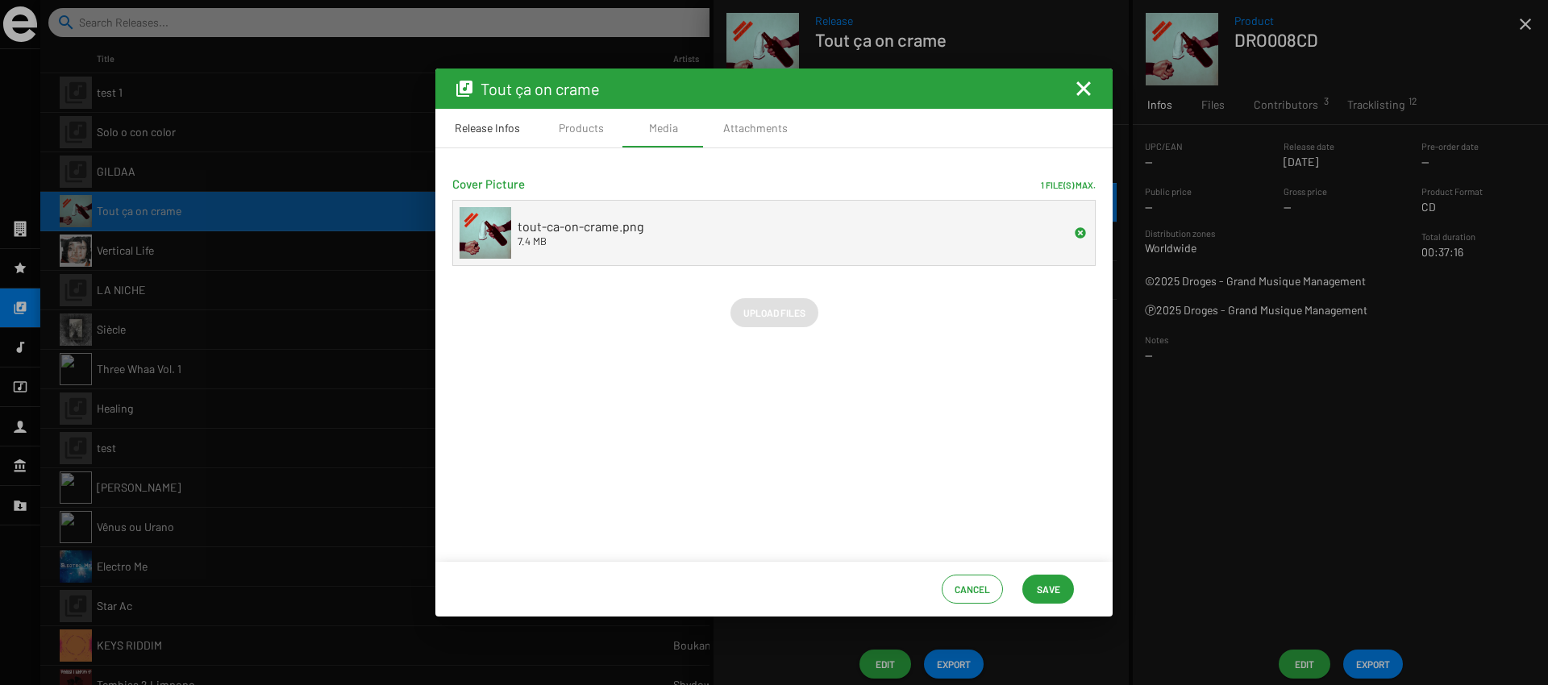
click at [493, 127] on div "Release Infos" at bounding box center [487, 128] width 65 height 16
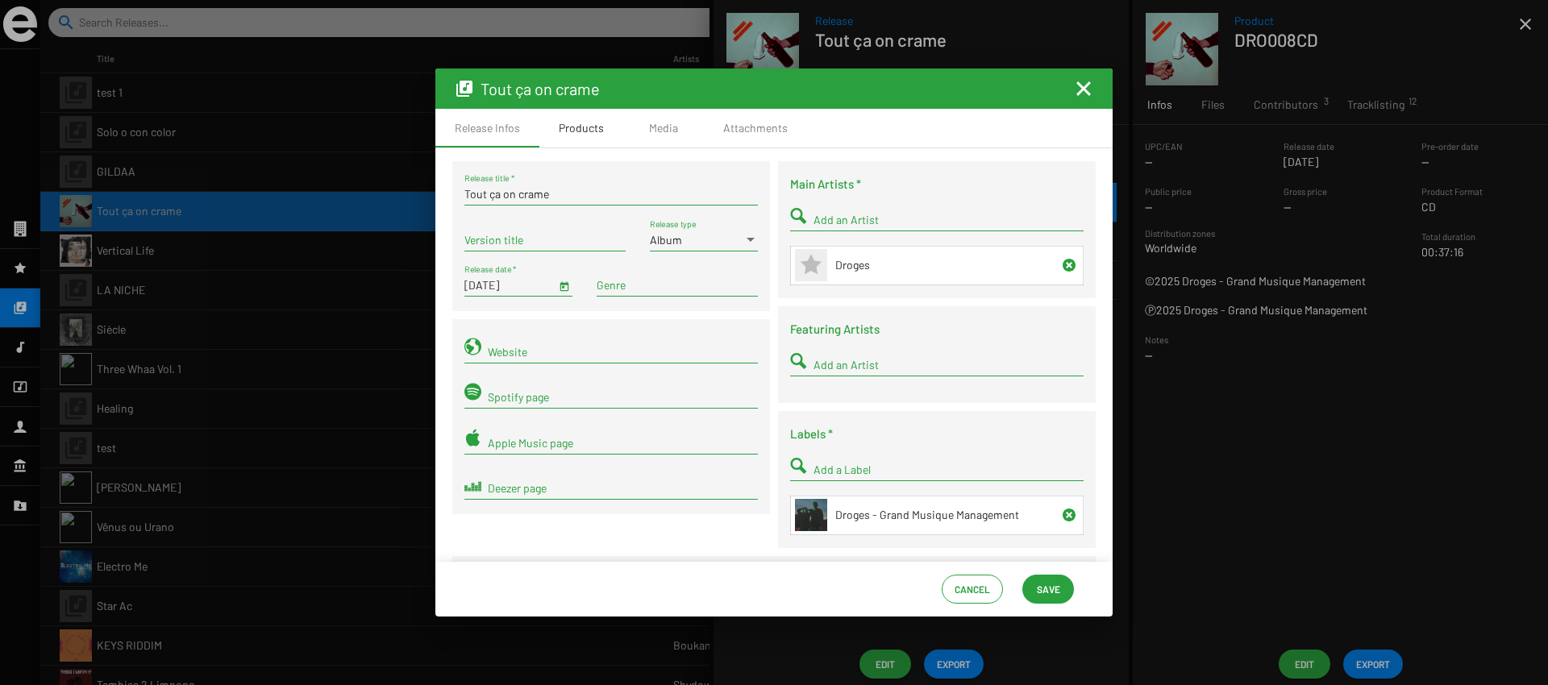
click at [570, 138] on div "Products" at bounding box center [581, 128] width 84 height 39
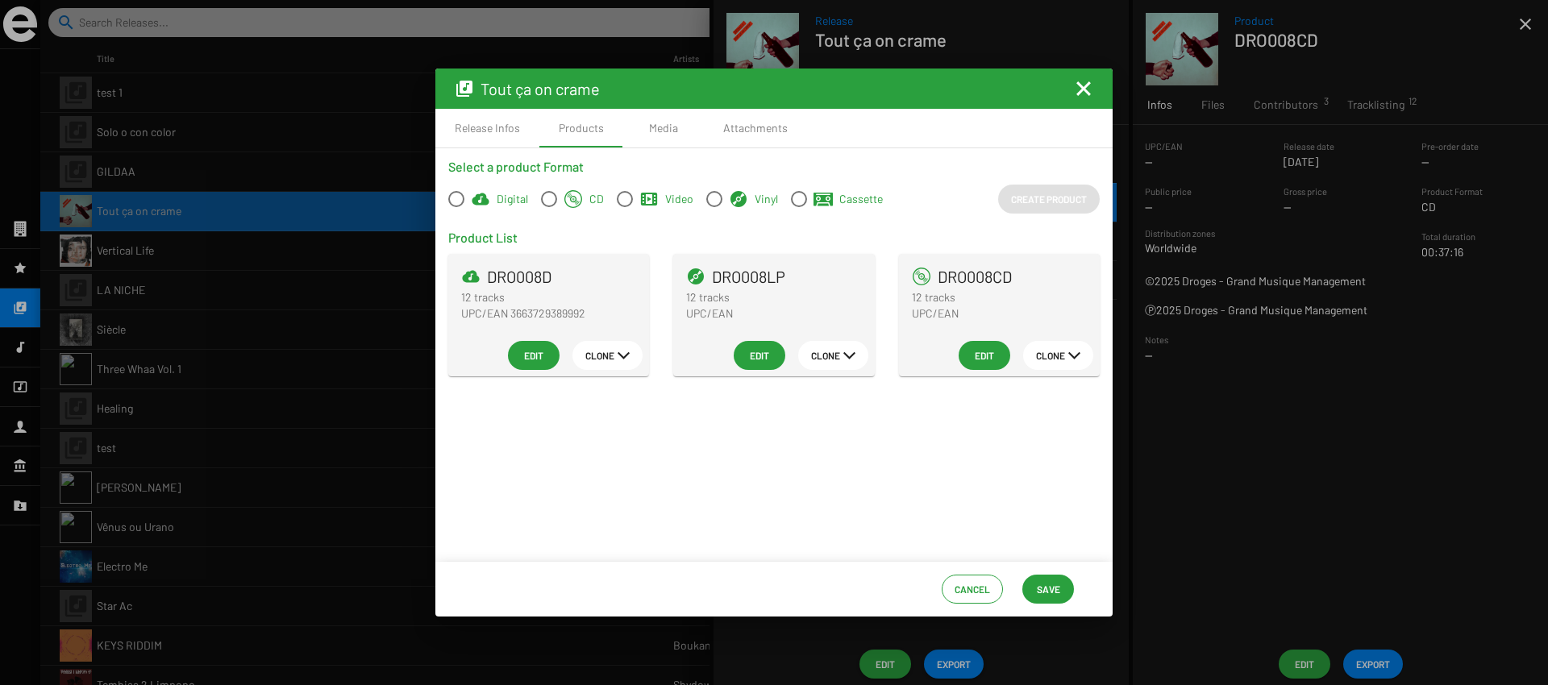
click at [757, 356] on span "Edit" at bounding box center [760, 355] width 26 height 29
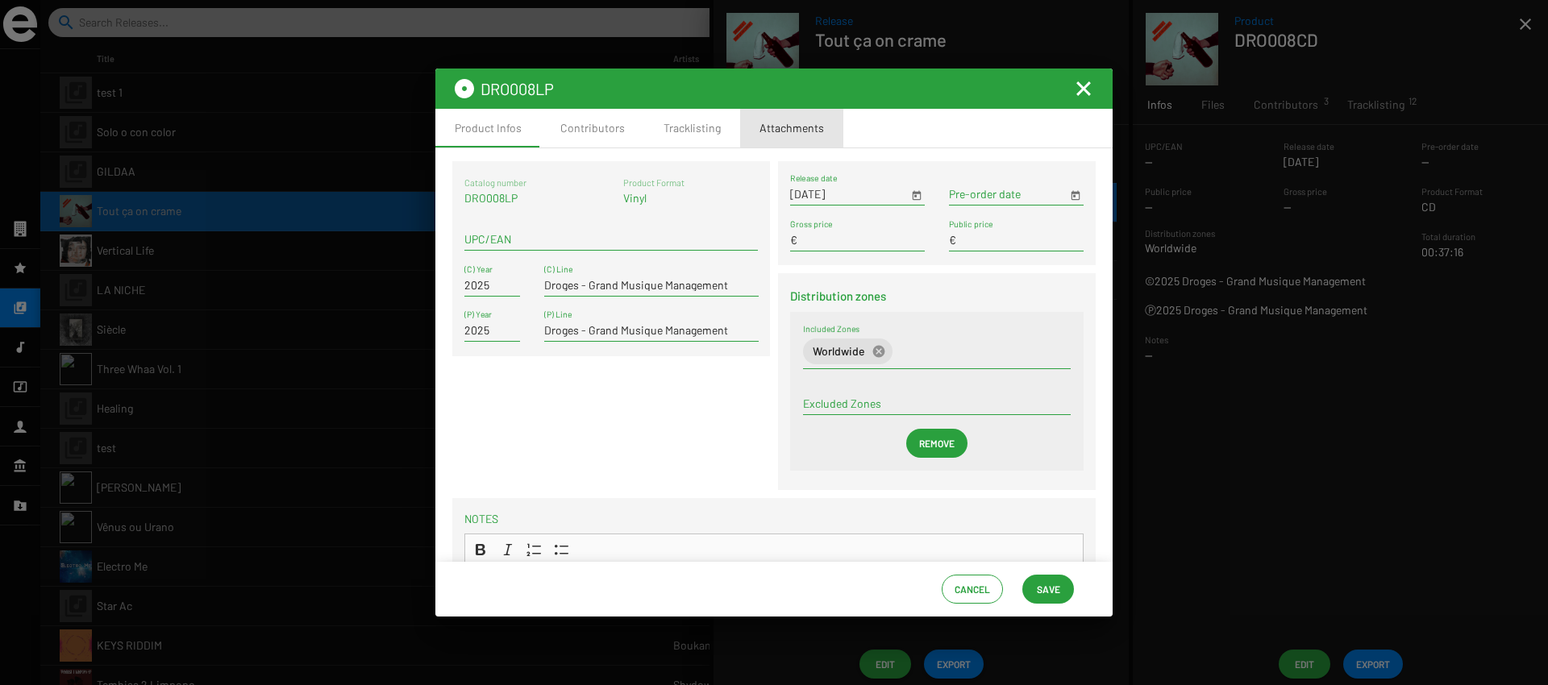
click at [797, 137] on div "Attachments" at bounding box center [791, 128] width 103 height 39
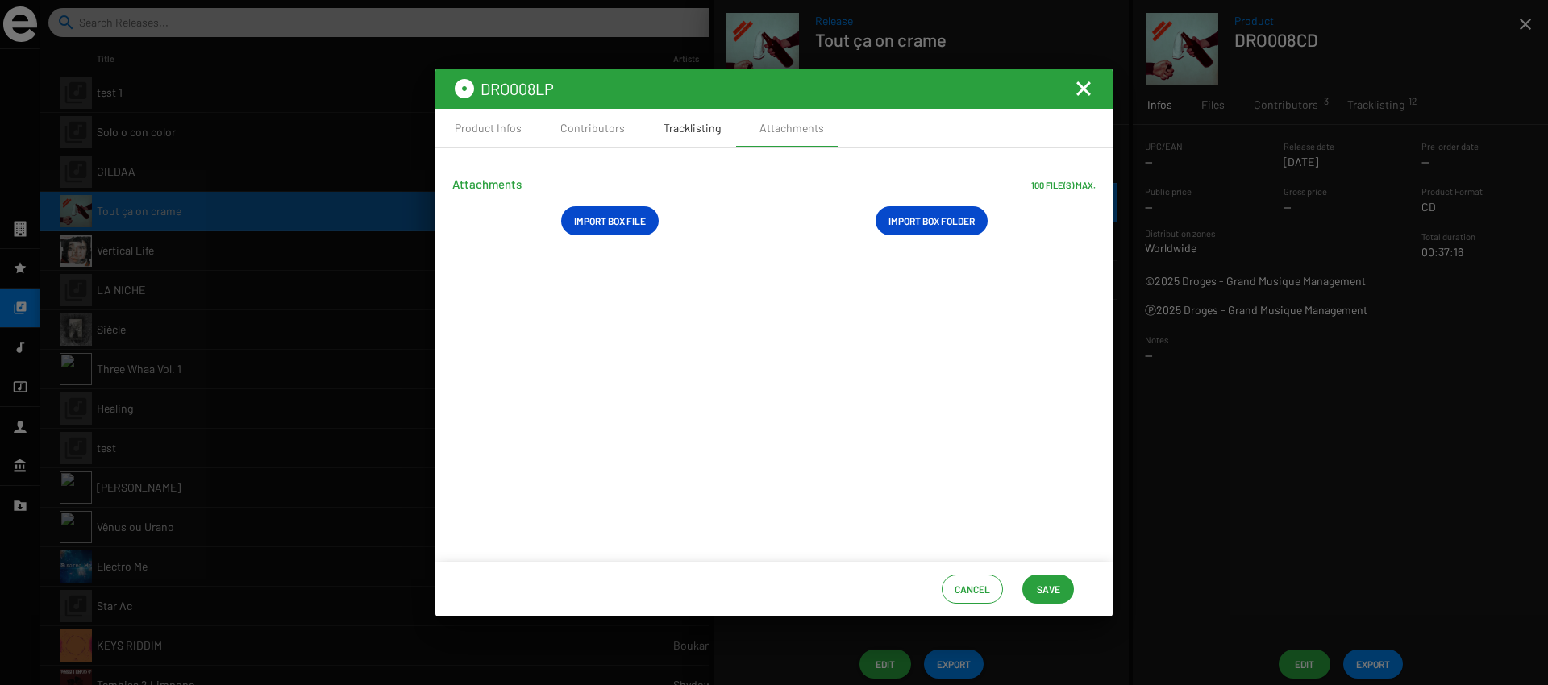
click at [712, 139] on div "Tracklisting" at bounding box center [692, 128] width 96 height 39
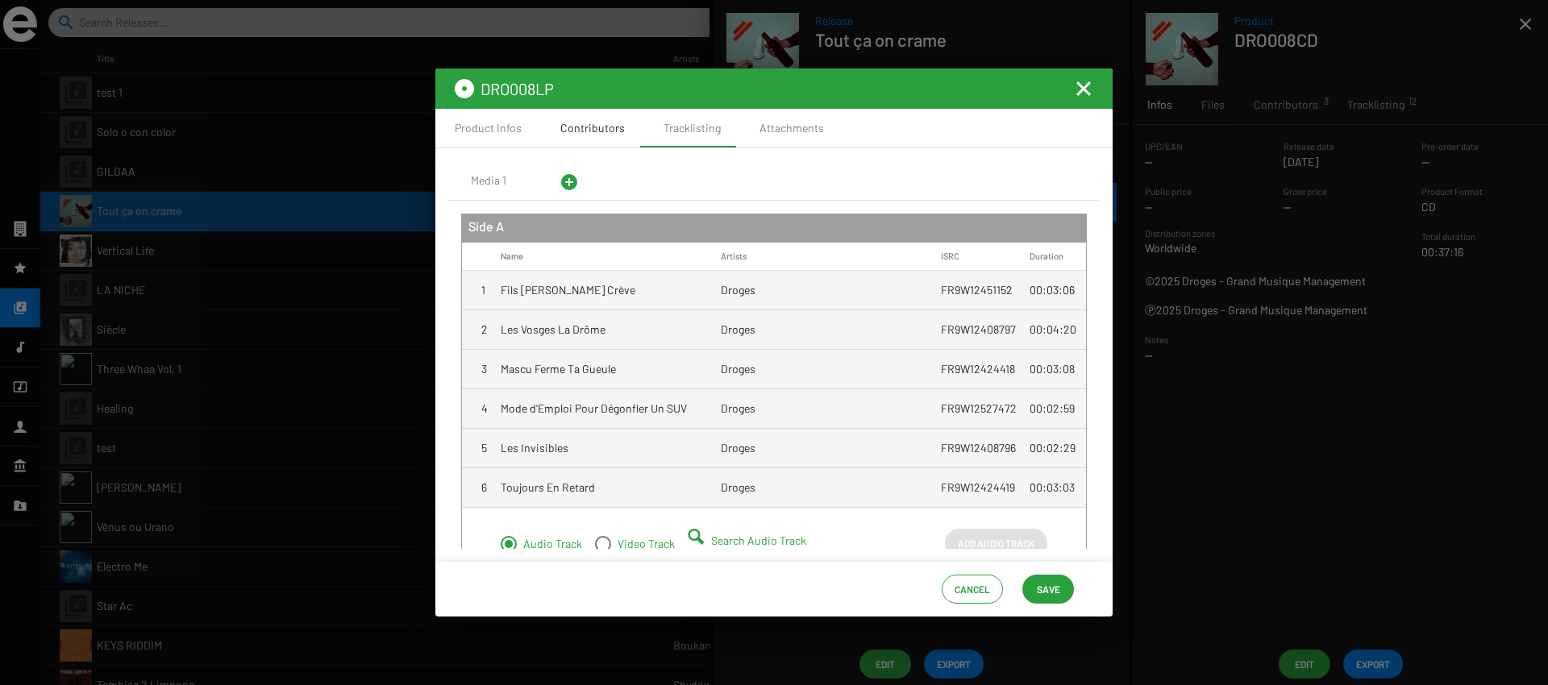
click at [622, 139] on div "Contributors" at bounding box center [592, 128] width 103 height 39
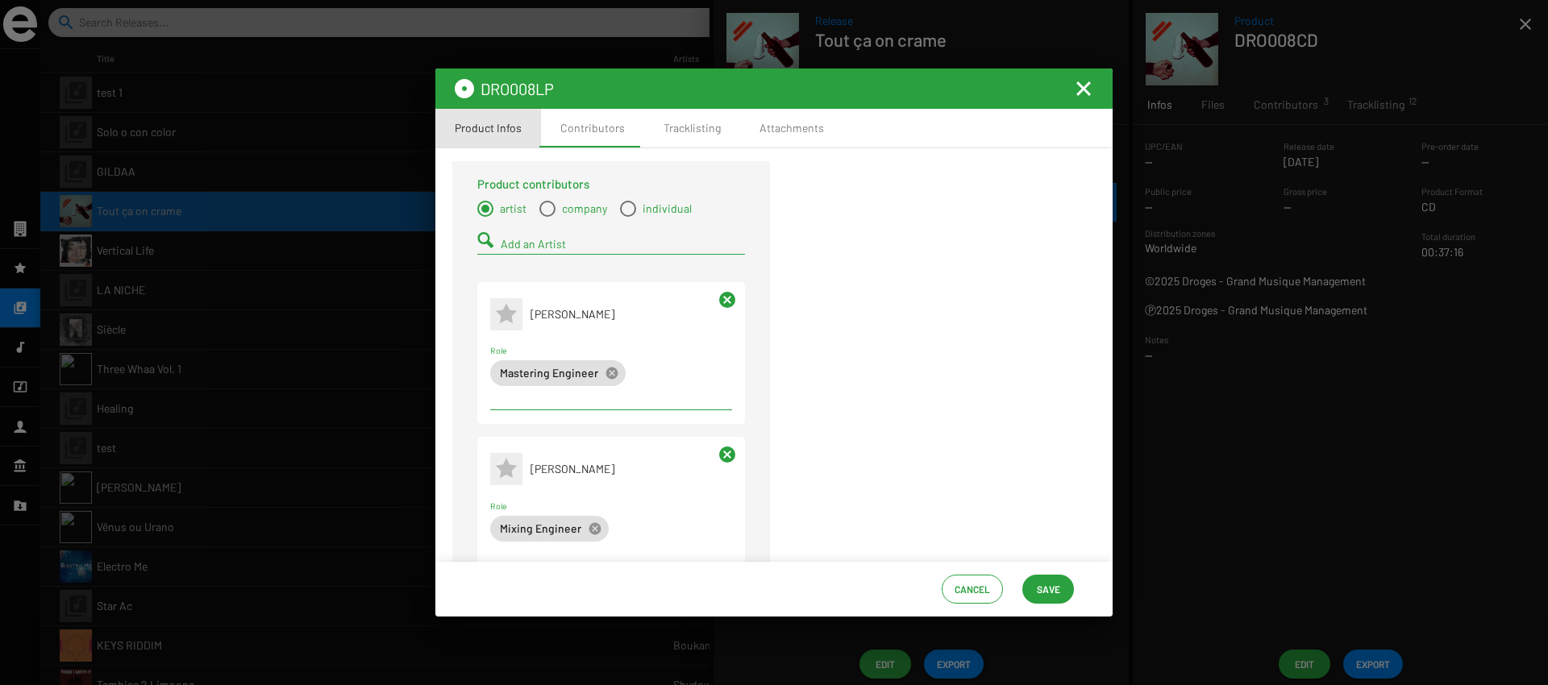
click at [510, 125] on div "Product Infos" at bounding box center [488, 128] width 67 height 16
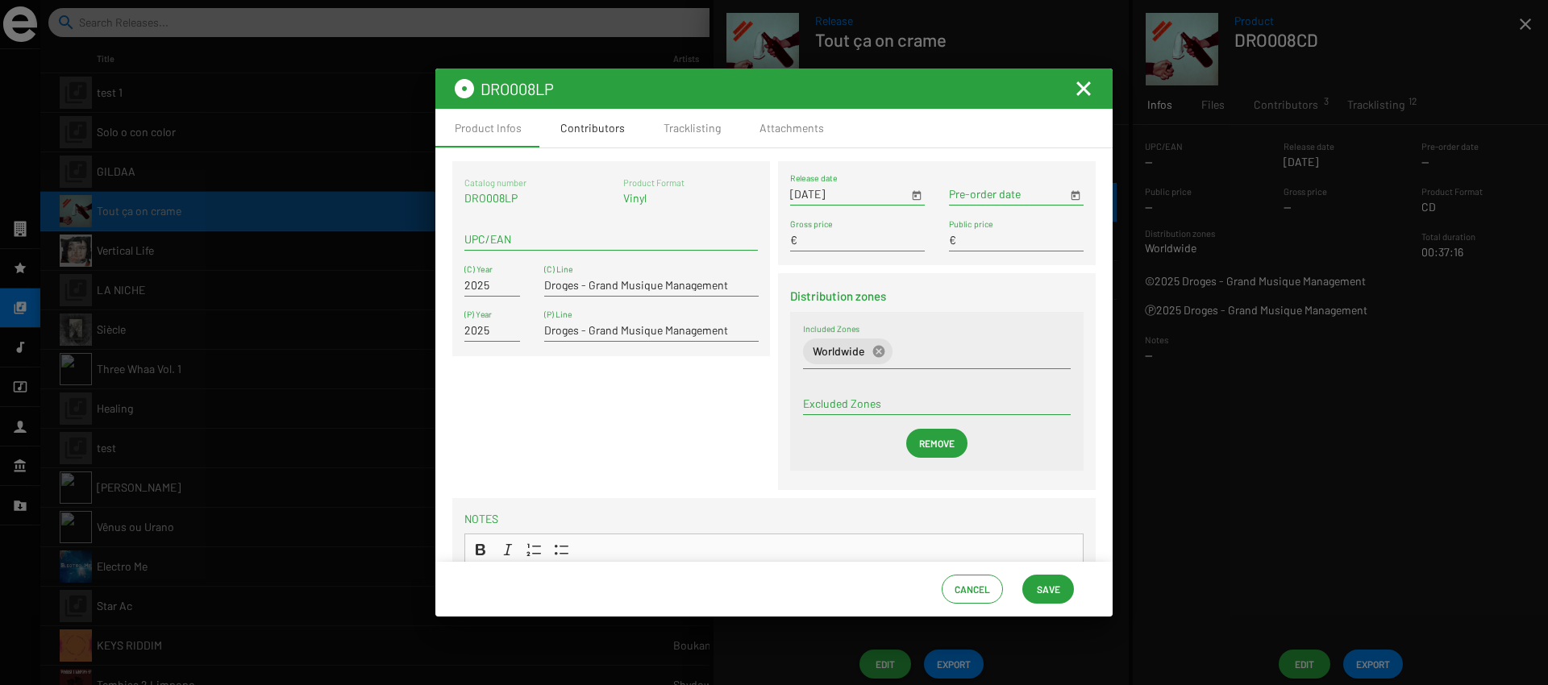
click at [573, 126] on div "Contributors" at bounding box center [592, 128] width 65 height 16
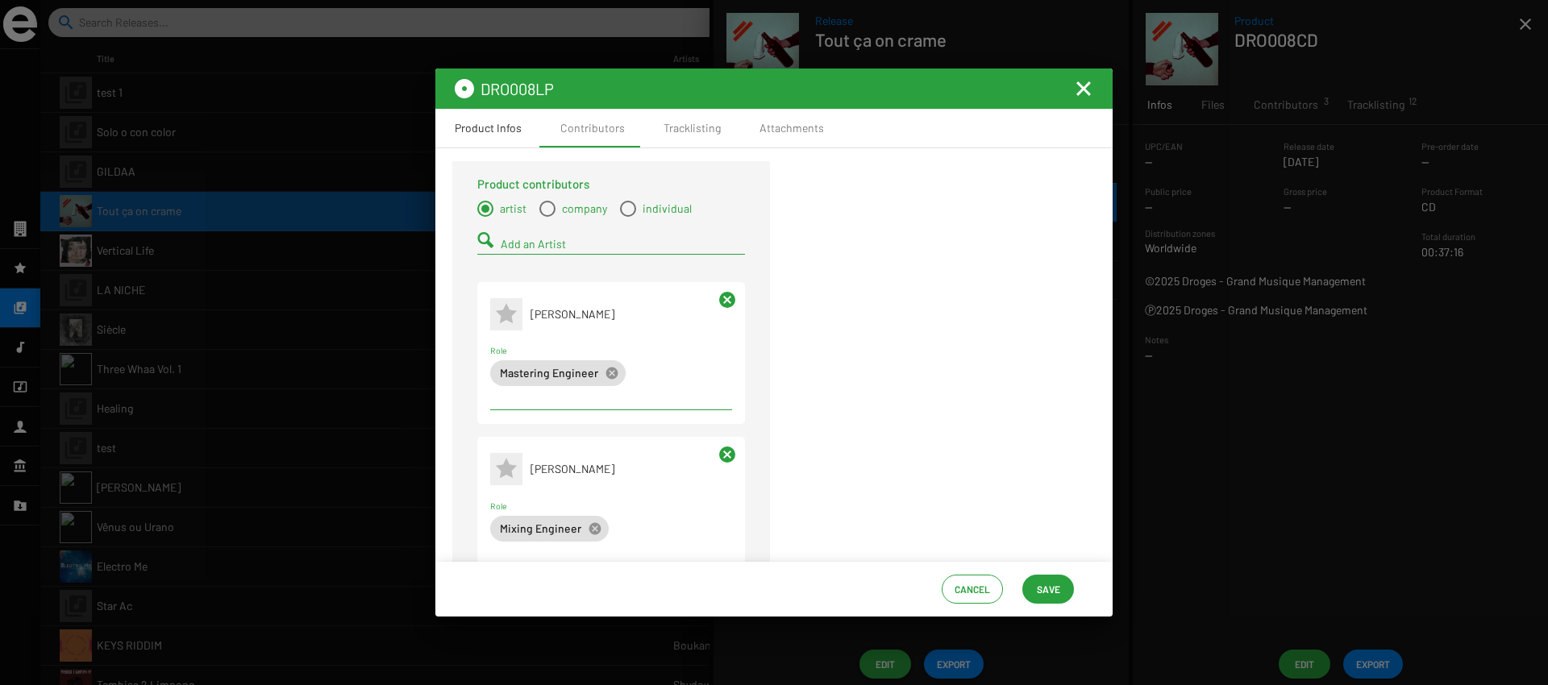
click at [504, 134] on div "Product Infos" at bounding box center [488, 128] width 67 height 16
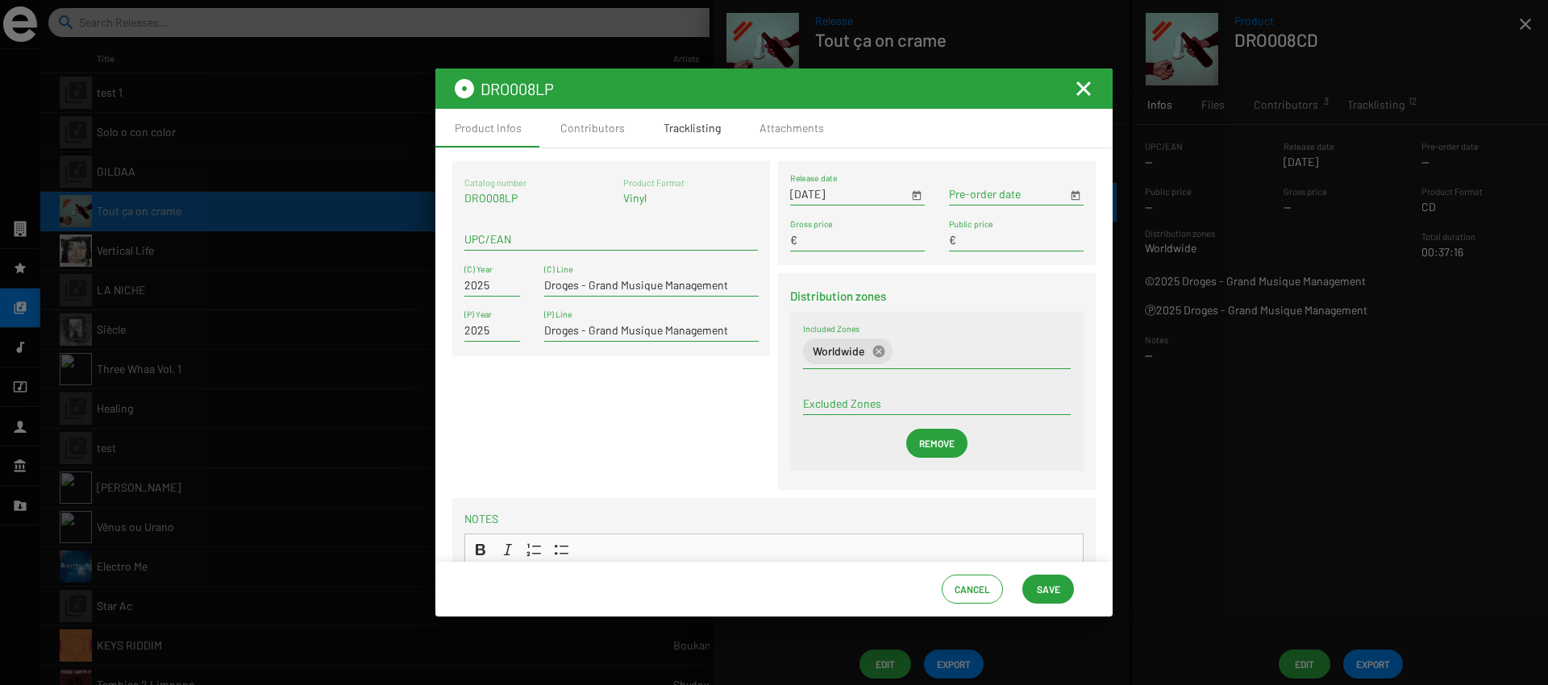
click at [696, 131] on div "Tracklisting" at bounding box center [692, 128] width 57 height 16
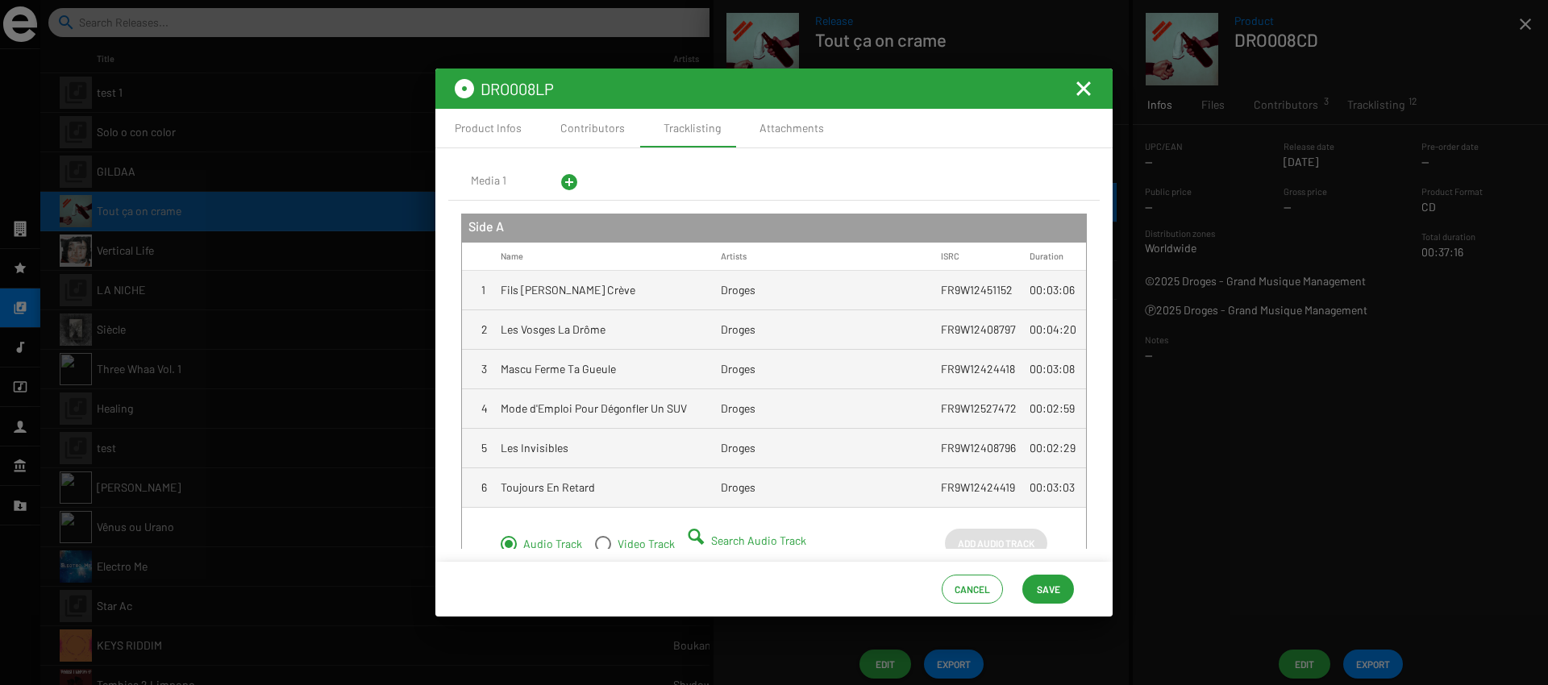
click at [563, 179] on mat-icon "add_circle" at bounding box center [569, 182] width 19 height 19
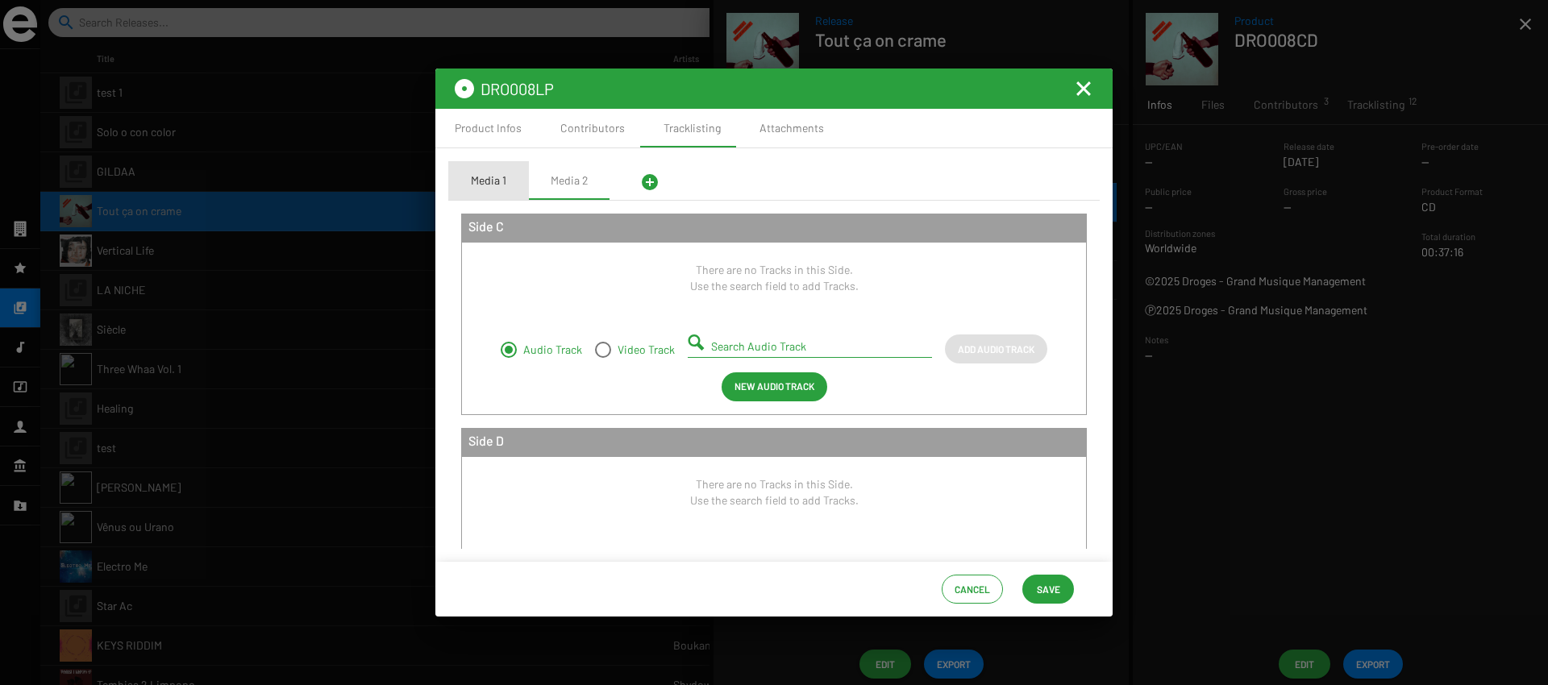
click at [515, 180] on div "Media 1" at bounding box center [488, 180] width 81 height 39
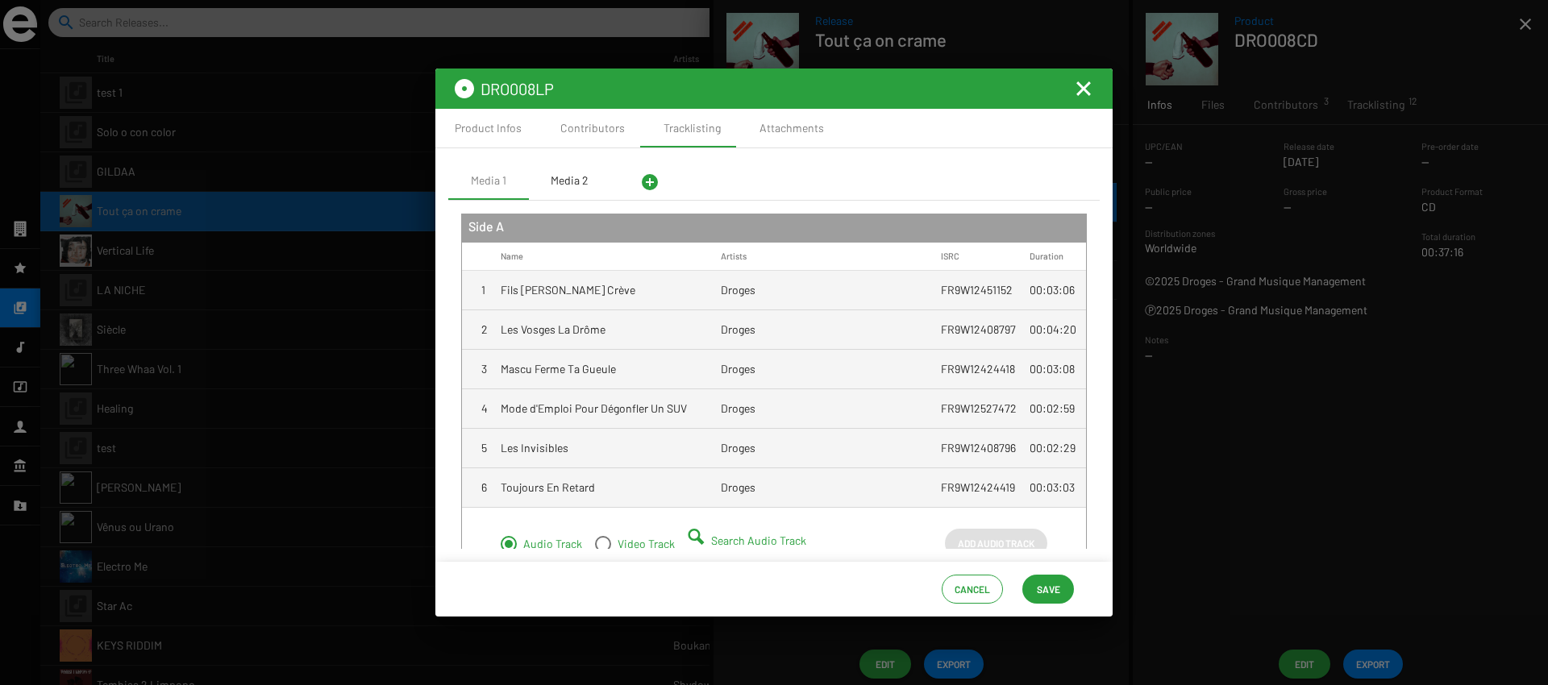
click at [564, 170] on div "Media 2" at bounding box center [569, 180] width 81 height 39
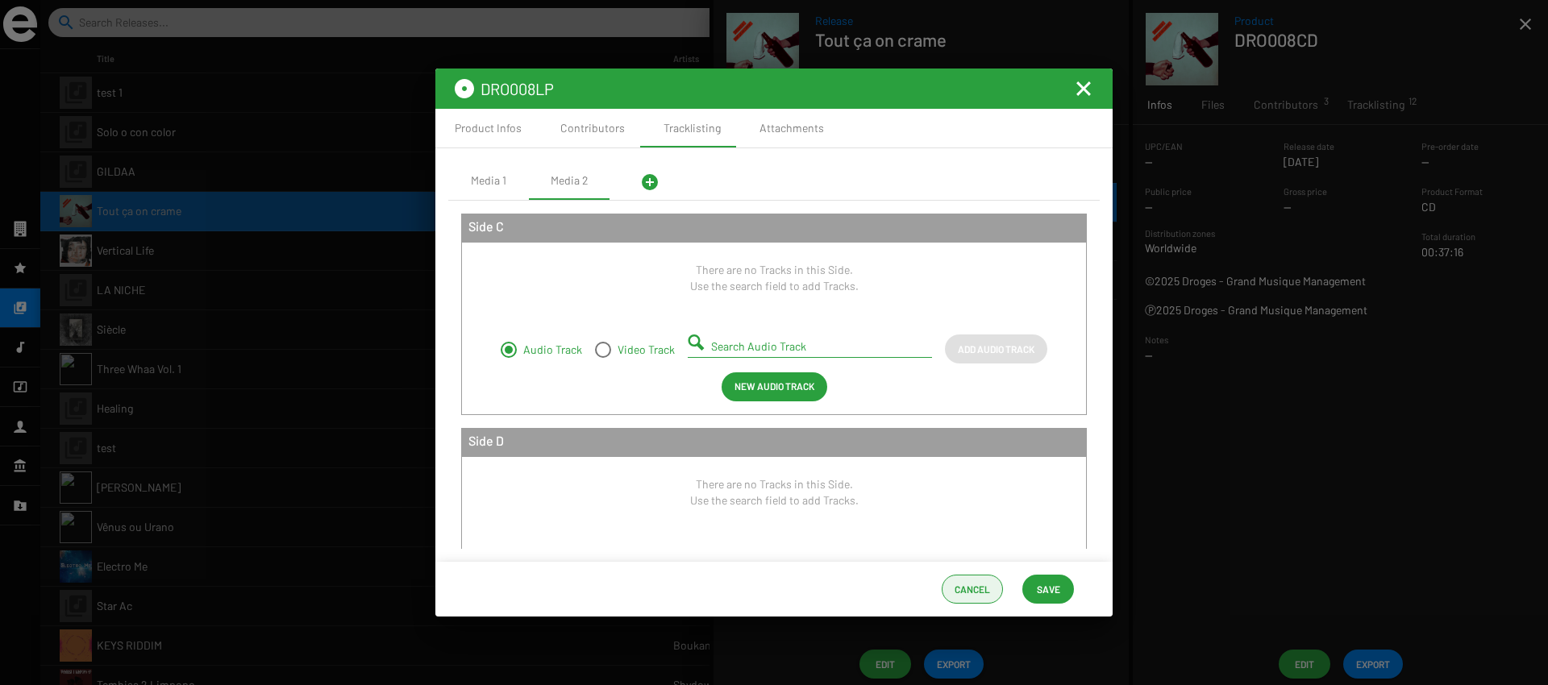
click at [988, 592] on span "Cancel" at bounding box center [972, 589] width 35 height 29
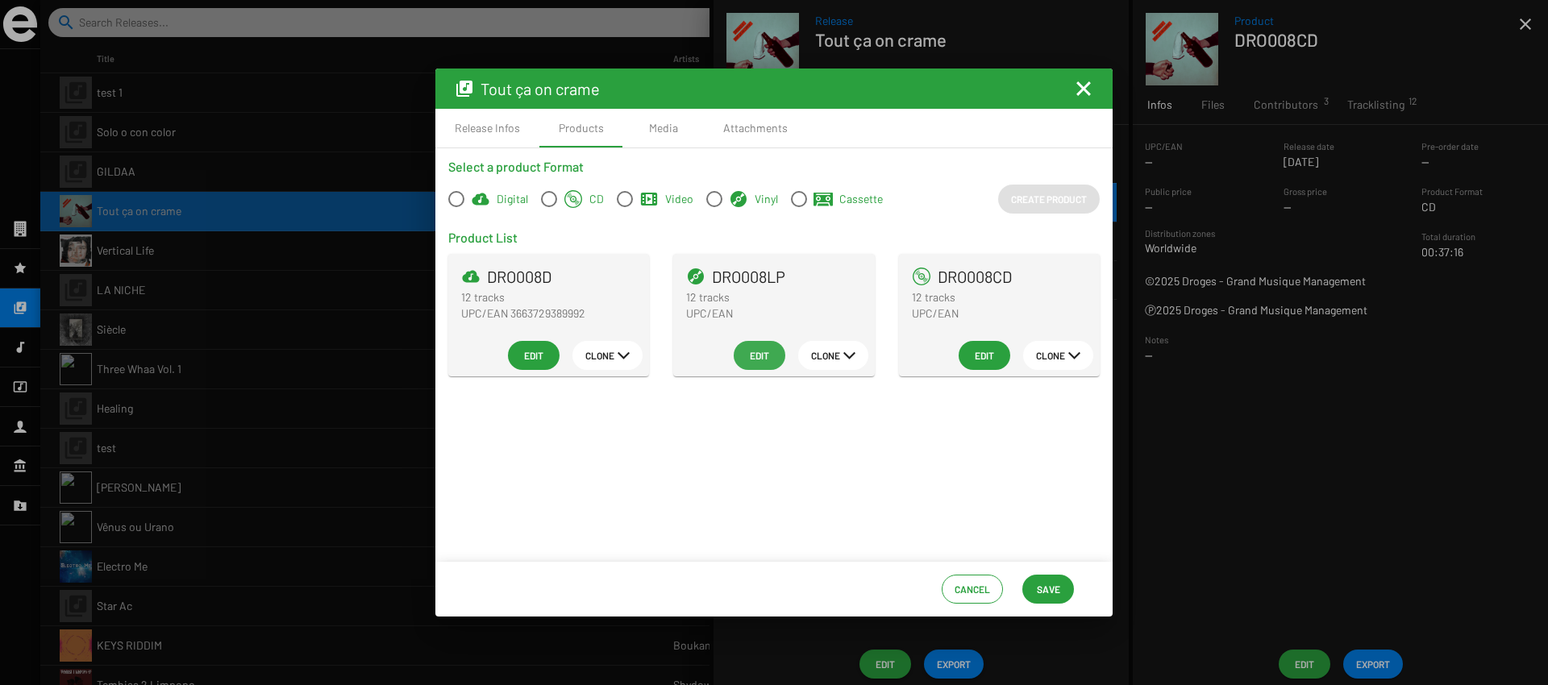
click at [757, 356] on span "Edit" at bounding box center [760, 355] width 26 height 29
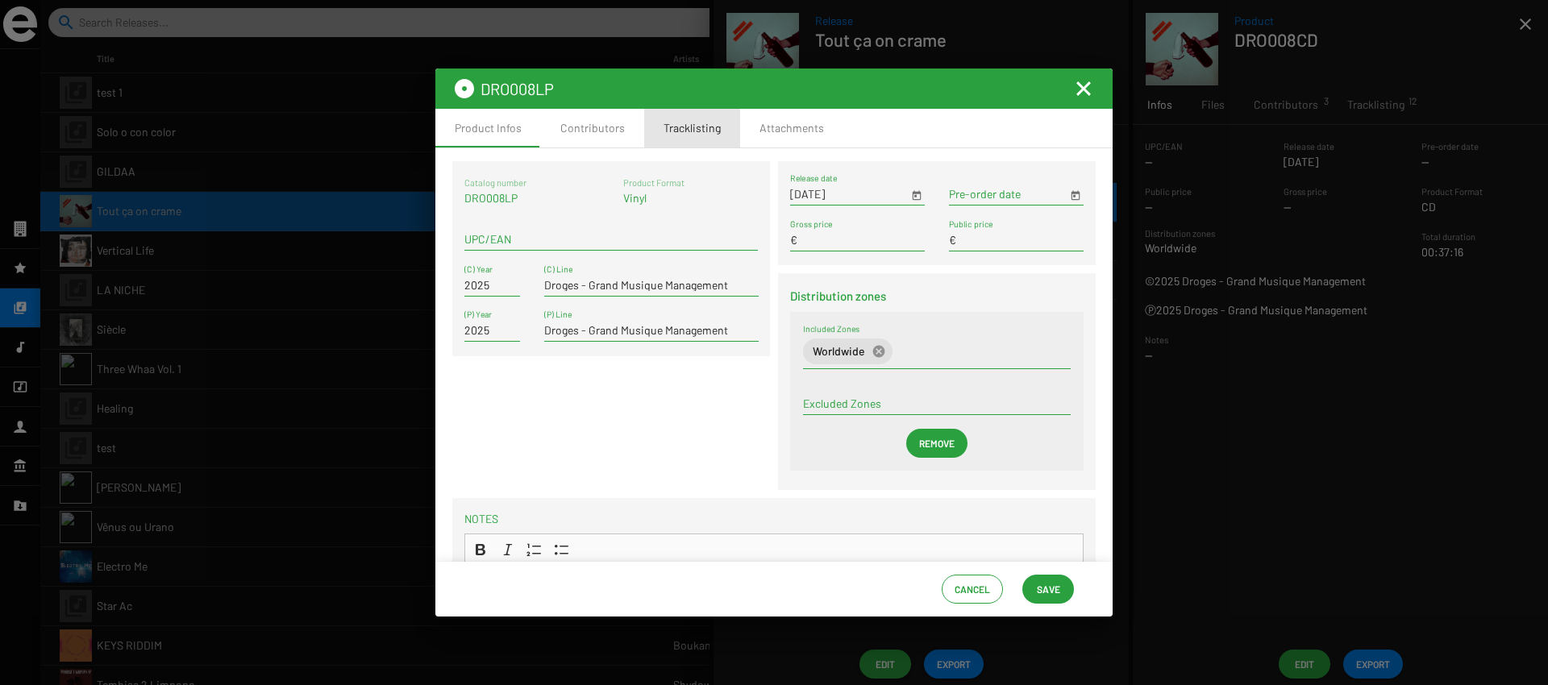
click at [683, 121] on div "Tracklisting" at bounding box center [692, 128] width 57 height 16
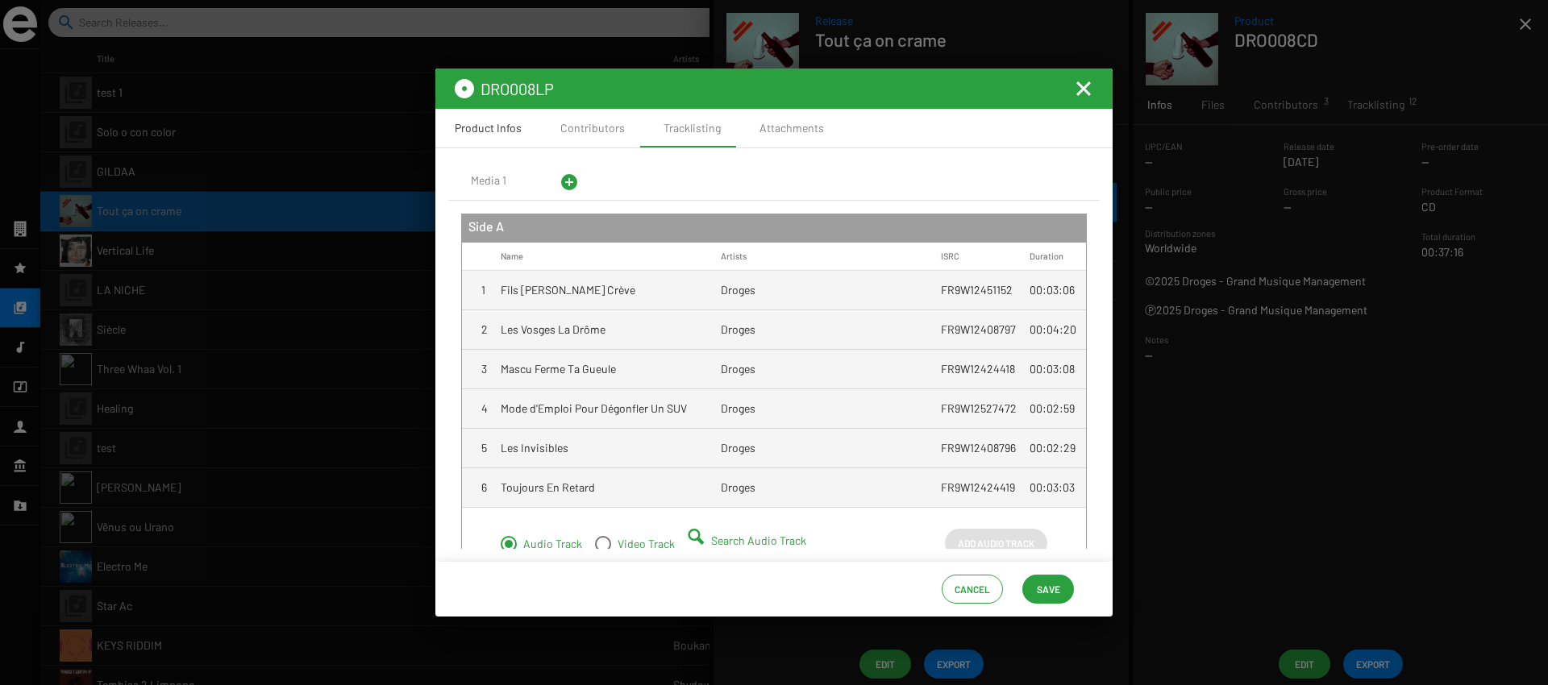
click at [503, 120] on div "Product Infos" at bounding box center [488, 128] width 67 height 16
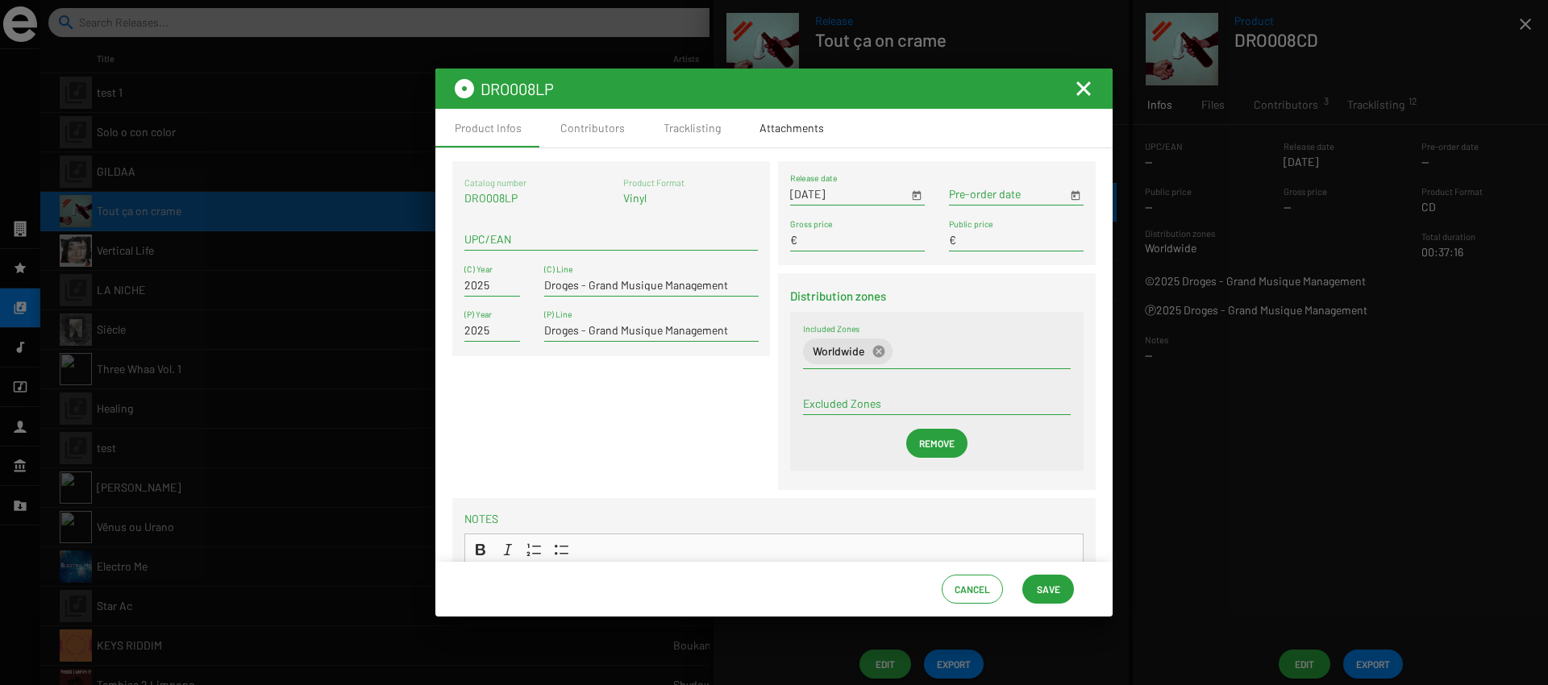
click at [804, 131] on div "Attachments" at bounding box center [792, 128] width 65 height 16
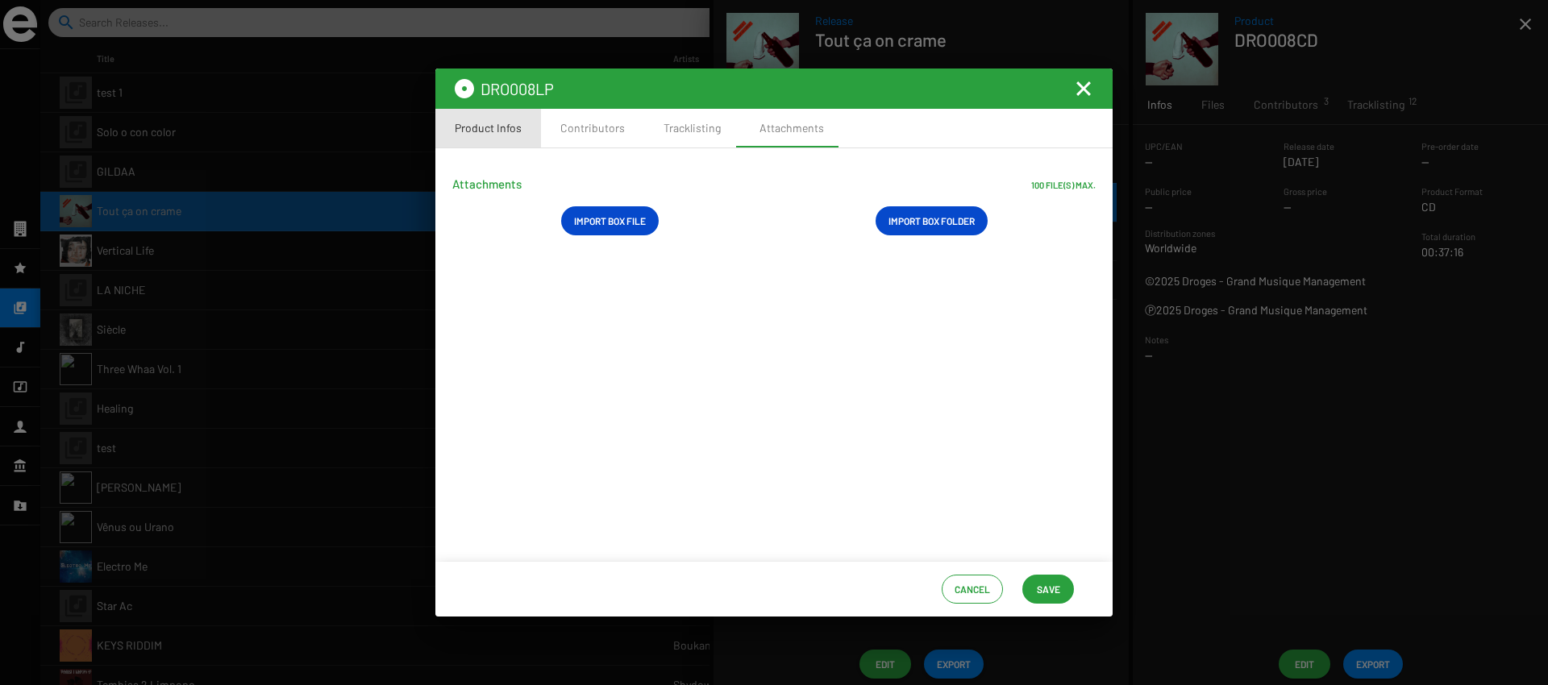
click at [491, 126] on div "Product Infos" at bounding box center [488, 128] width 67 height 16
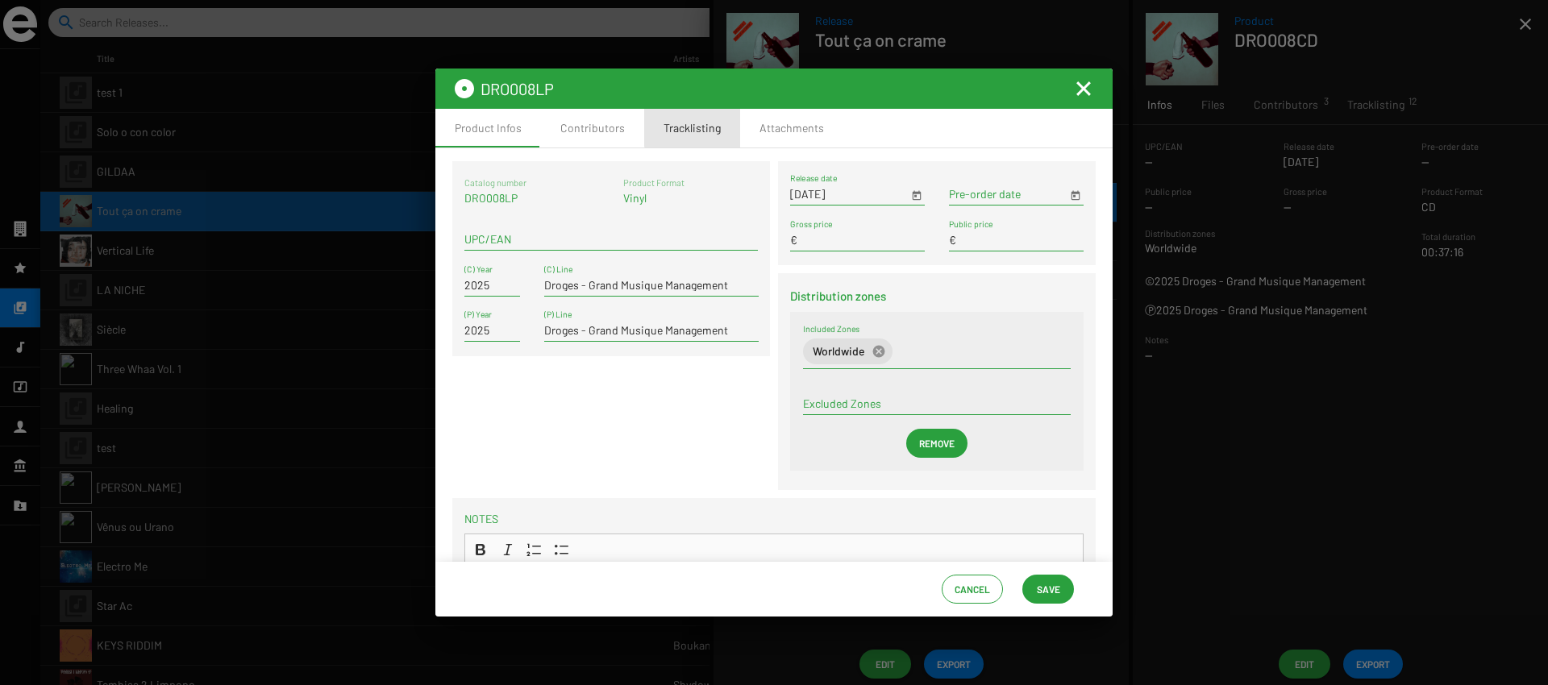
click at [692, 126] on div "Tracklisting" at bounding box center [692, 128] width 57 height 16
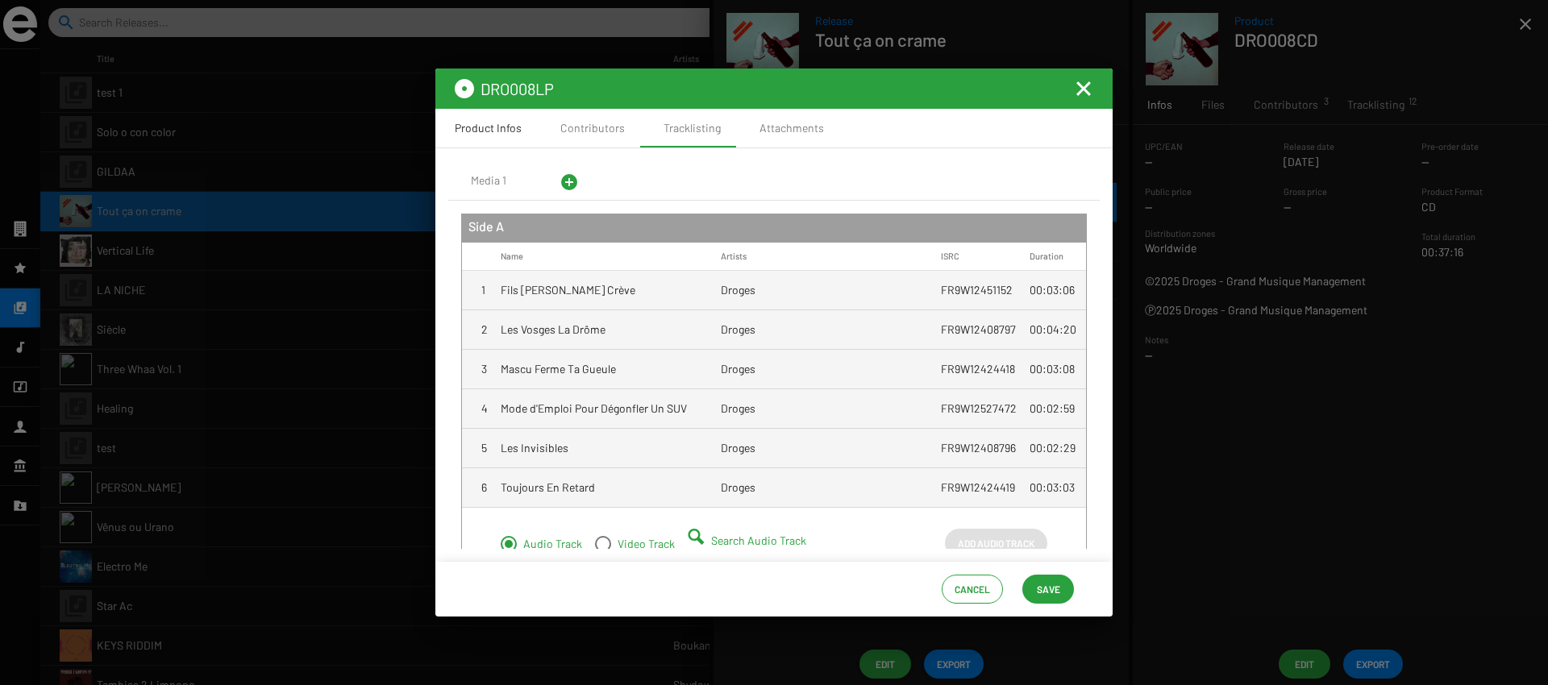
click at [522, 130] on div "Product Infos" at bounding box center [488, 128] width 106 height 39
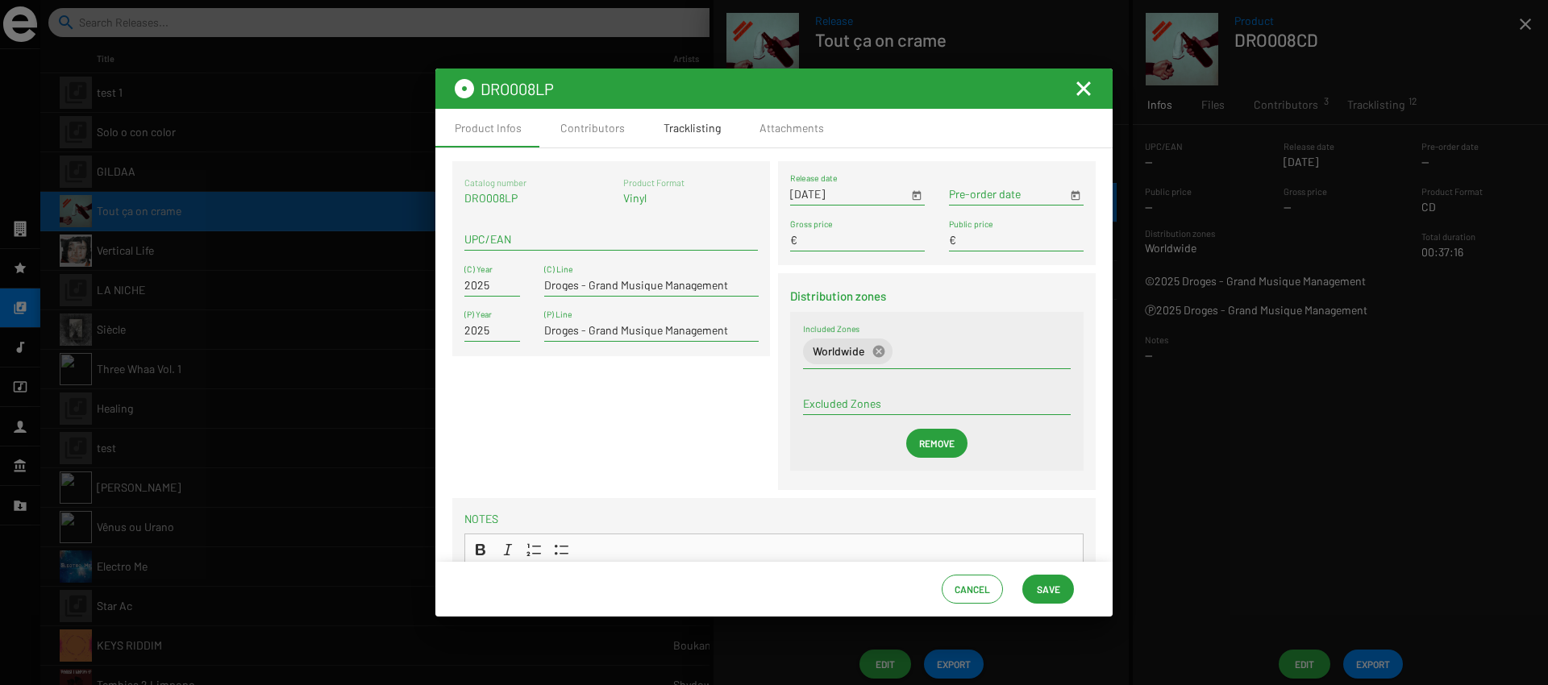
click at [698, 126] on div "Tracklisting" at bounding box center [692, 128] width 57 height 16
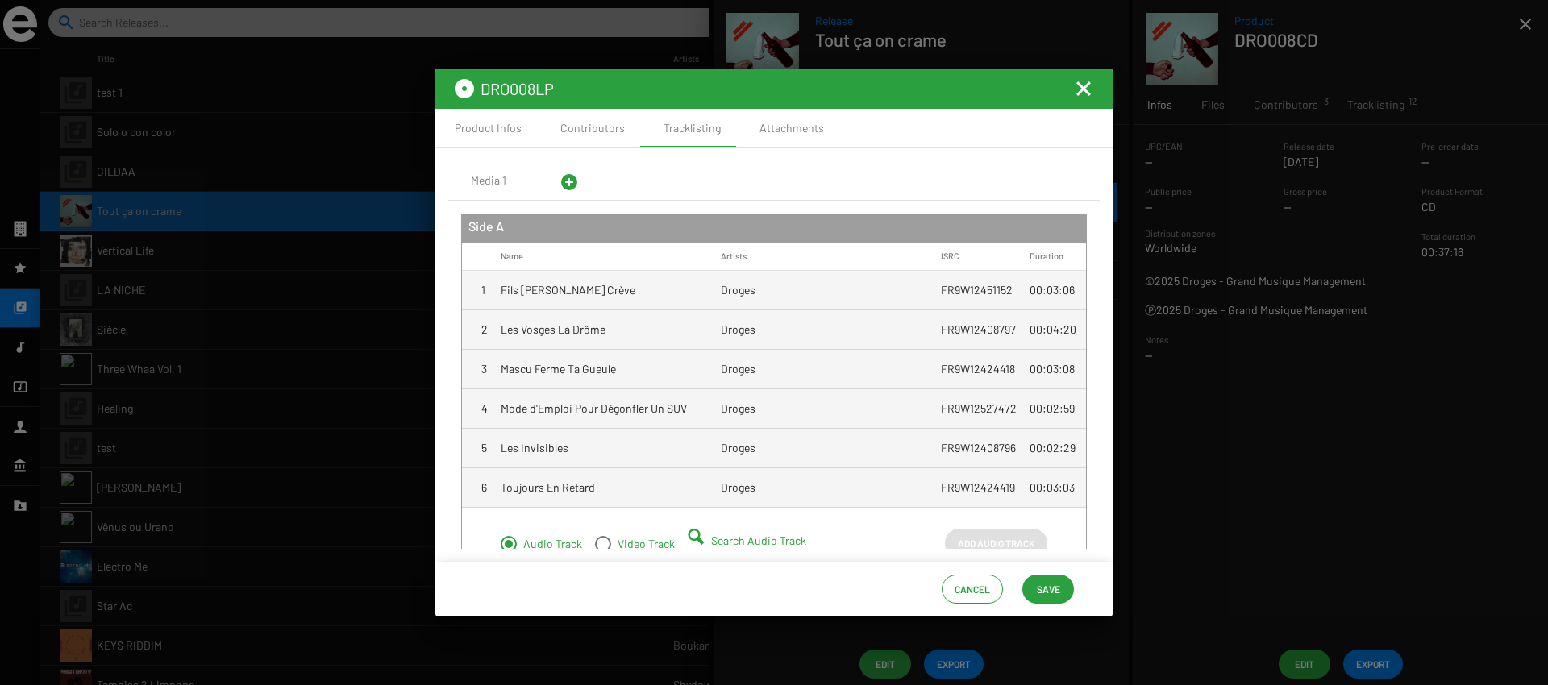
click at [649, 287] on mat-cell "Fils de Bourge Crève" at bounding box center [611, 290] width 220 height 39
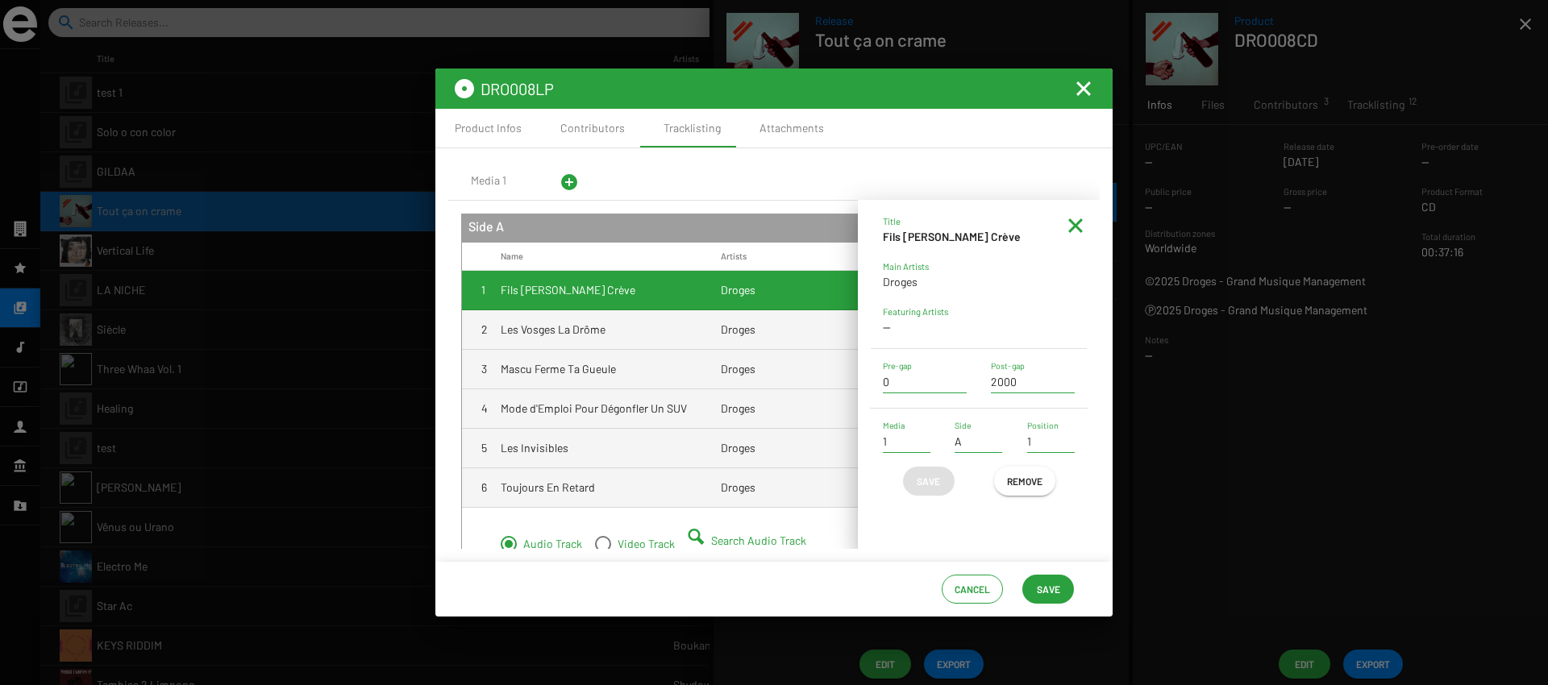
click at [1086, 85] on mat-icon "Fermer la fenêtre" at bounding box center [1083, 88] width 19 height 19
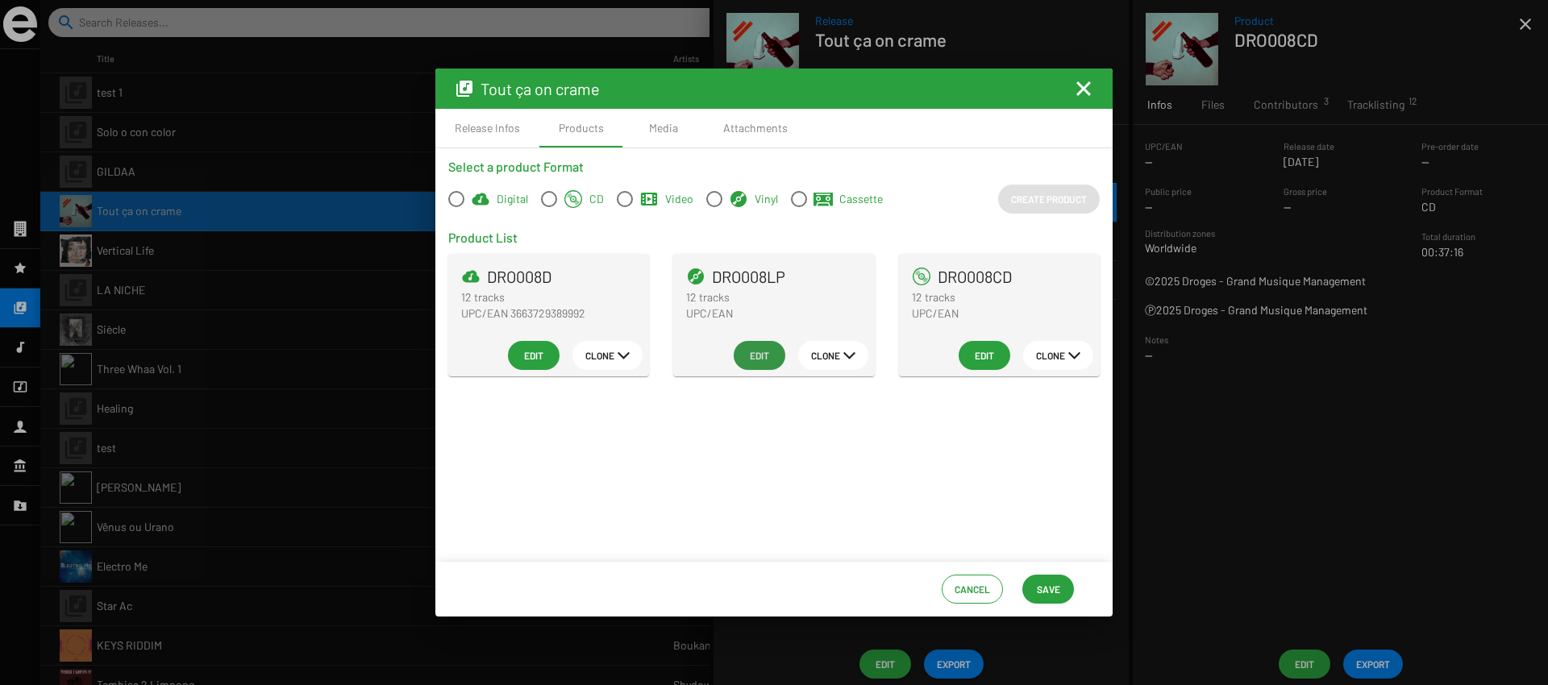
click at [754, 365] on span "Edit" at bounding box center [760, 355] width 26 height 29
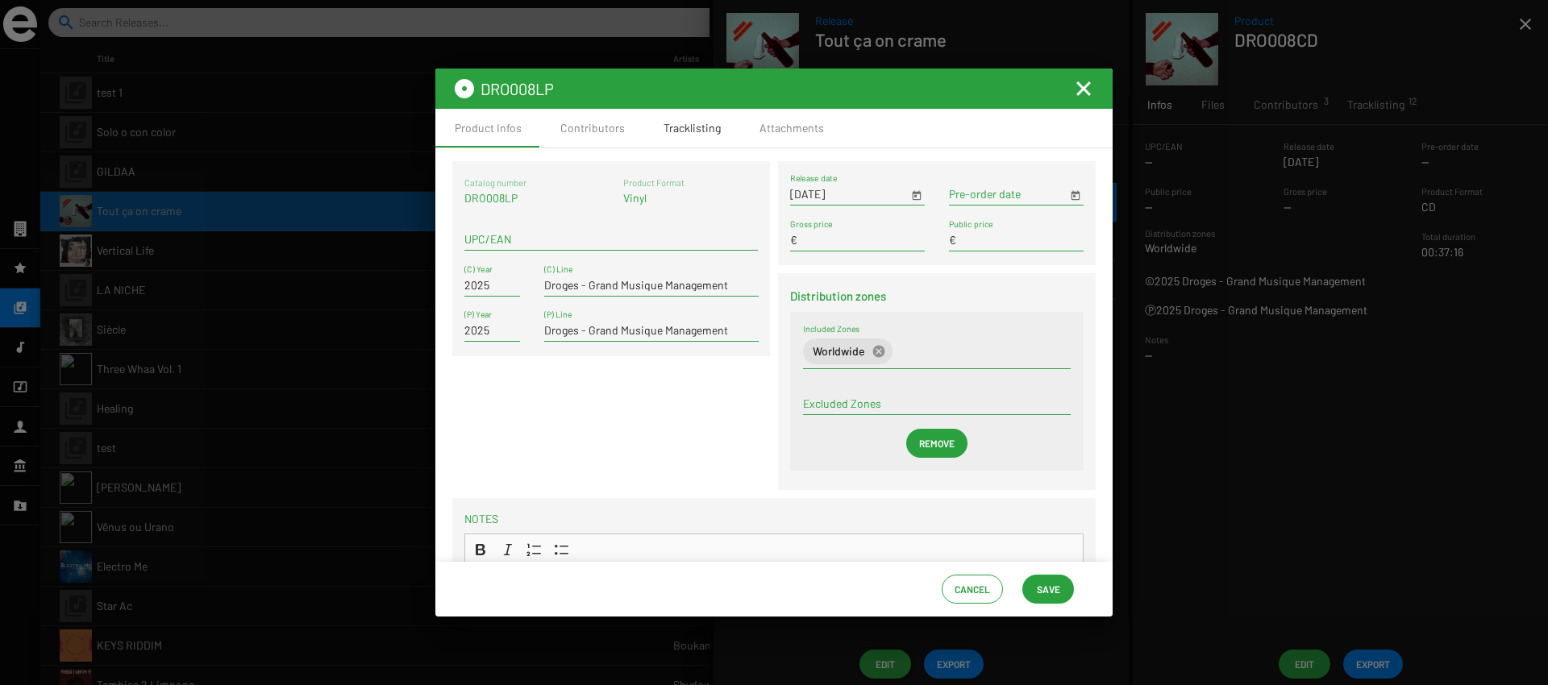
click at [705, 127] on div "Tracklisting" at bounding box center [692, 128] width 57 height 16
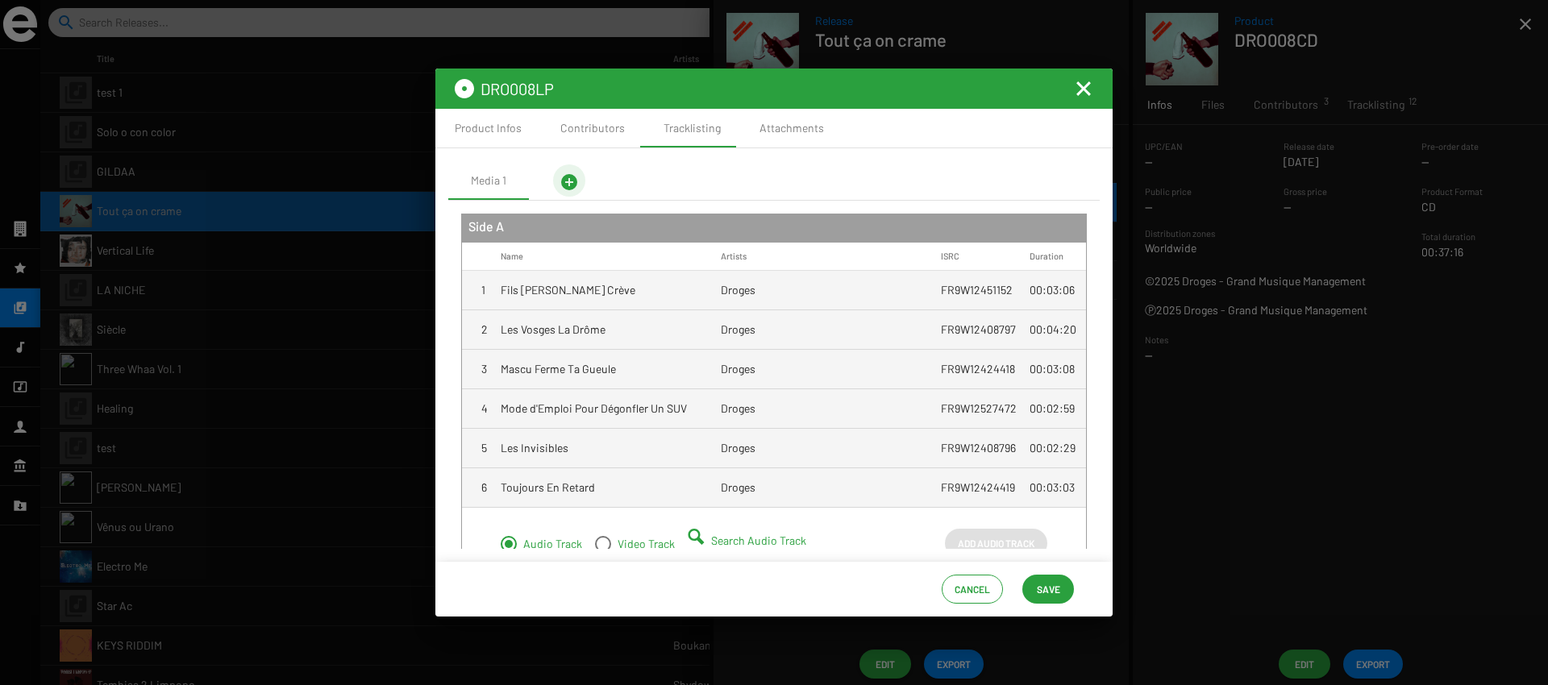
click at [575, 185] on mat-icon "add_circle" at bounding box center [569, 182] width 19 height 19
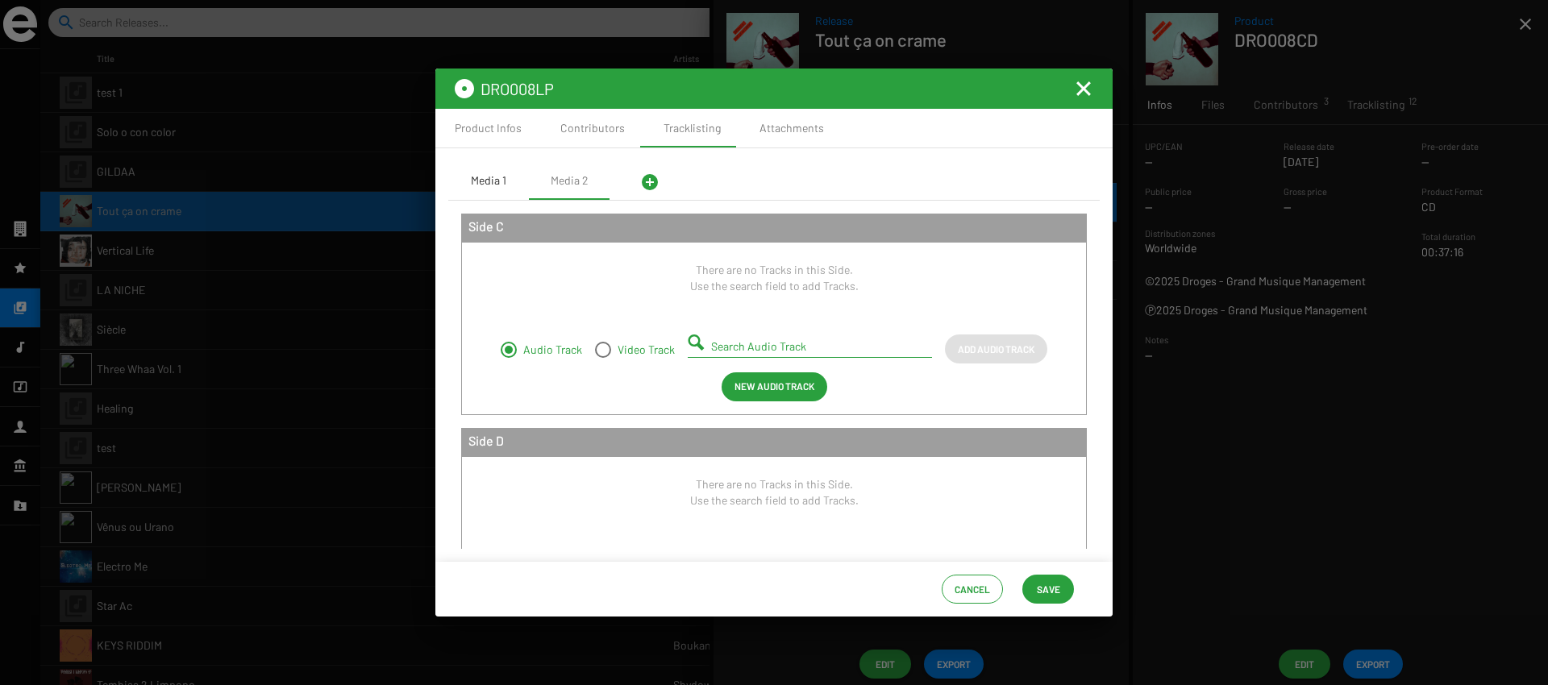
click at [502, 185] on div "Media 1" at bounding box center [488, 181] width 35 height 16
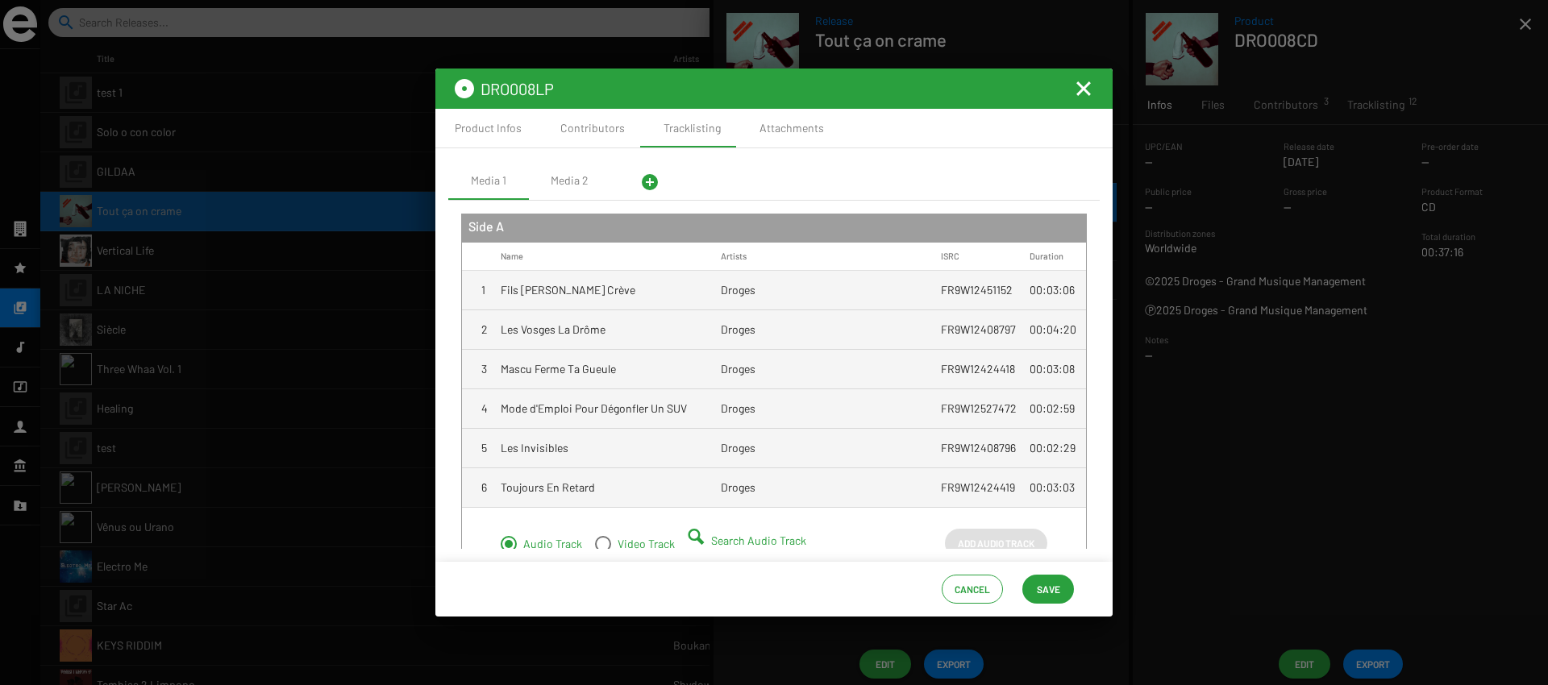
click at [977, 595] on span "Cancel" at bounding box center [972, 589] width 35 height 29
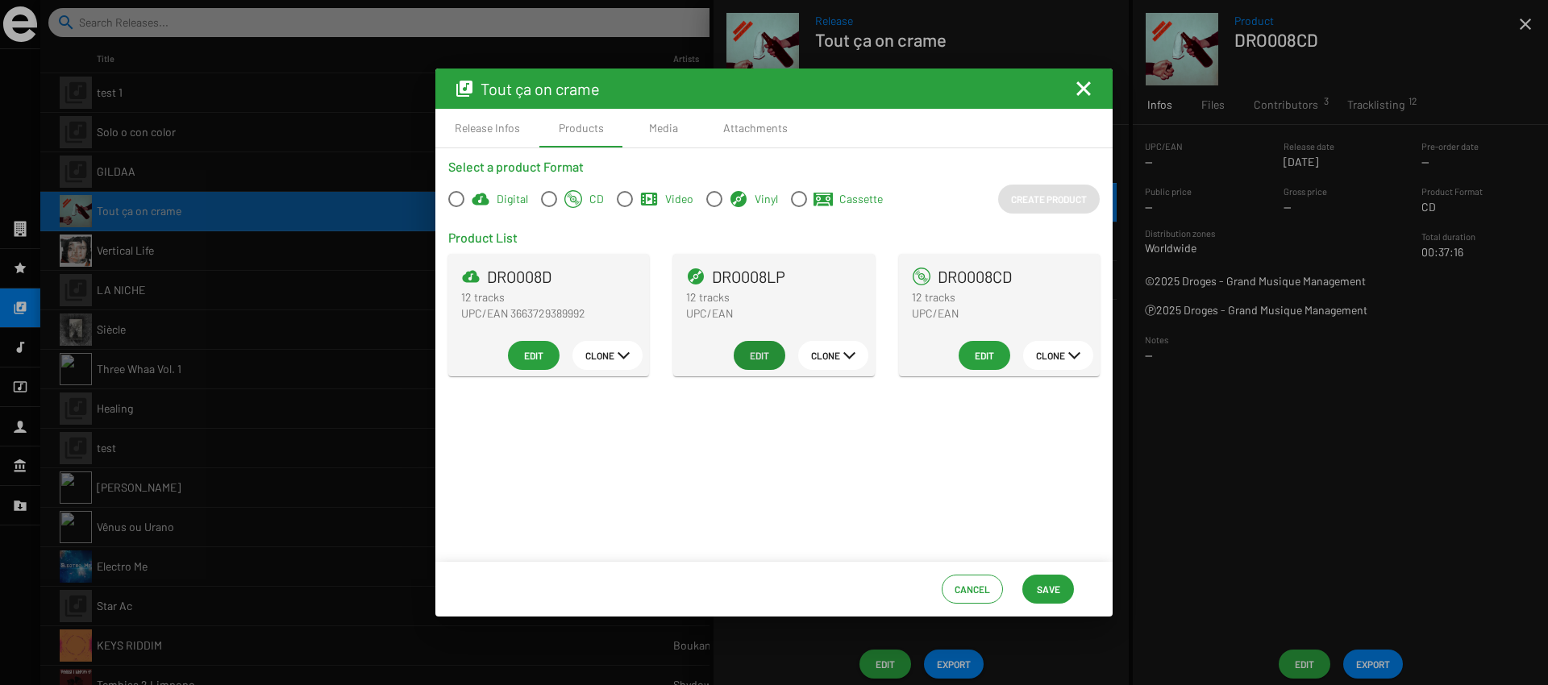
click at [977, 589] on span "Cancel" at bounding box center [972, 589] width 35 height 29
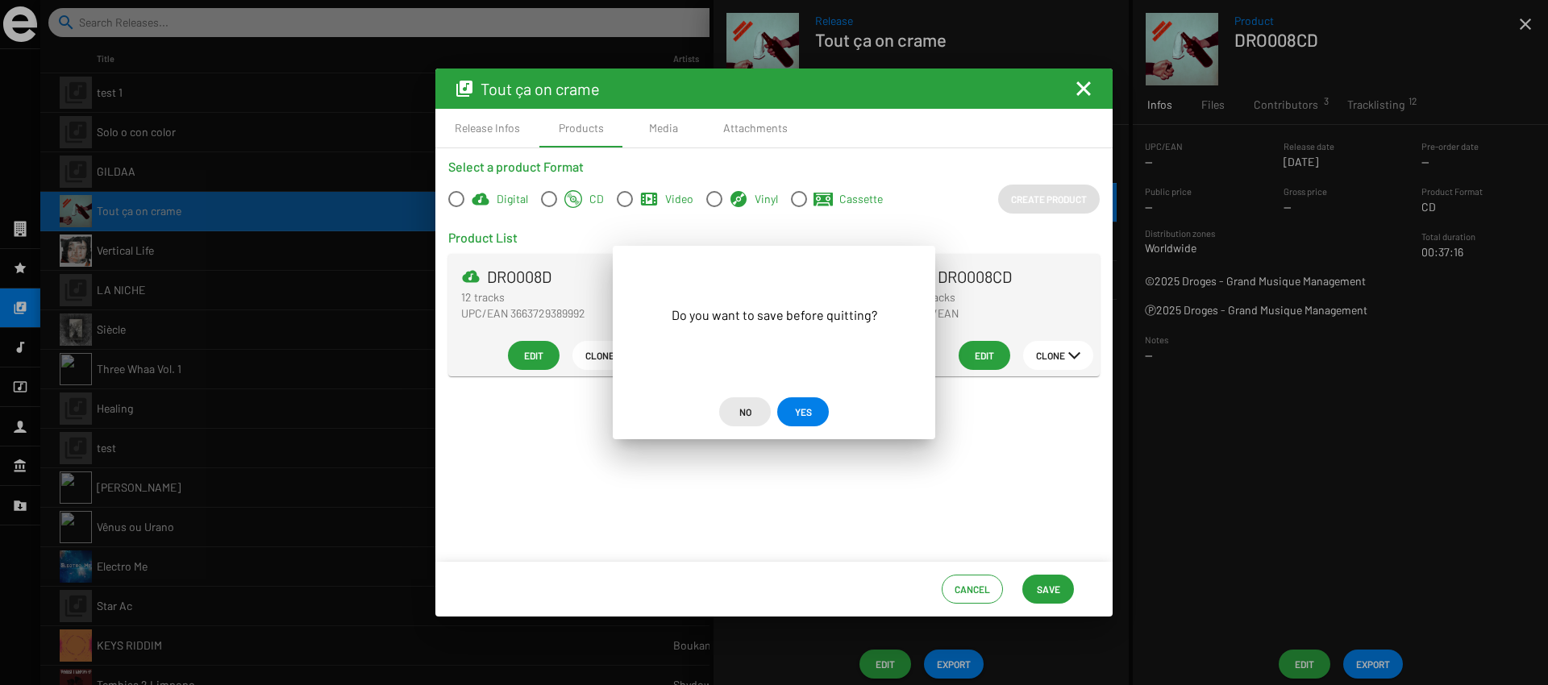
click at [748, 410] on span "No" at bounding box center [745, 412] width 12 height 29
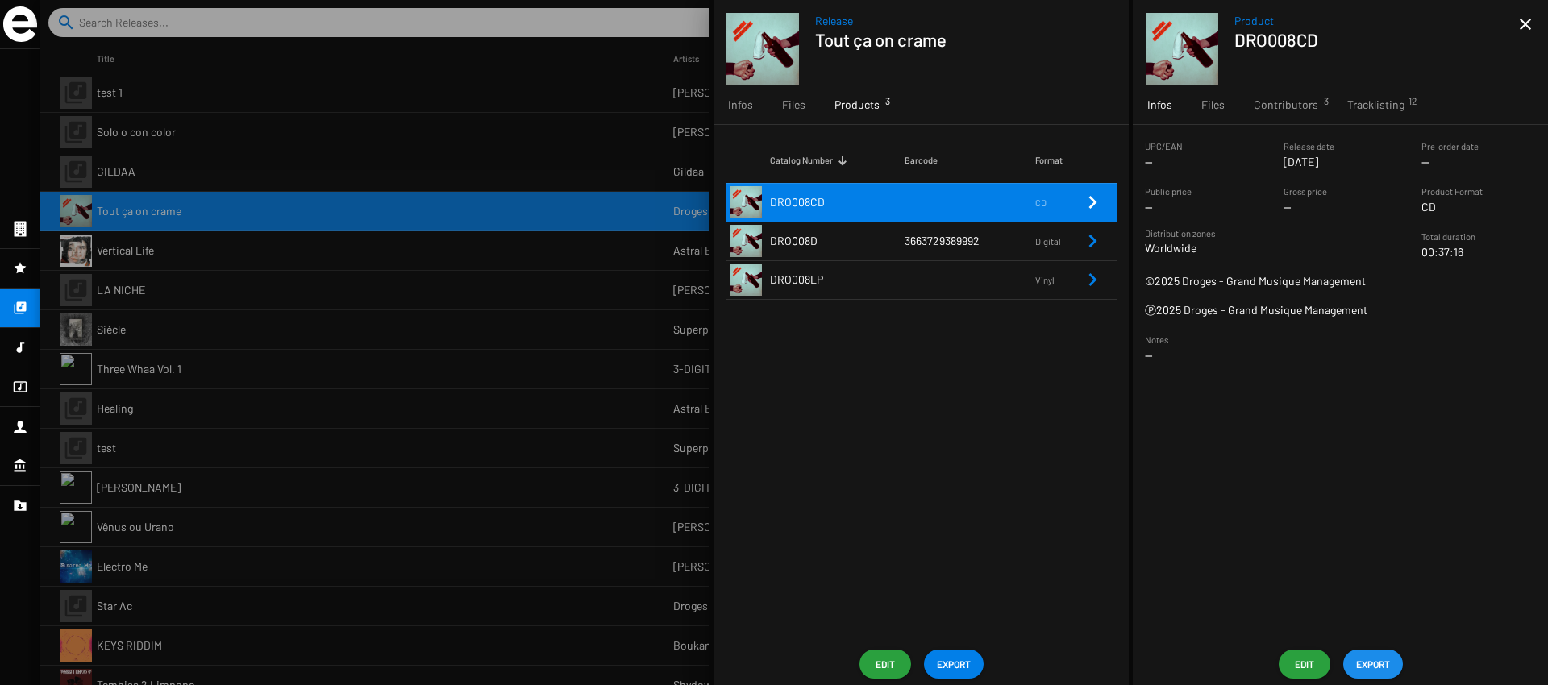
click at [1376, 656] on span "EXPORT" at bounding box center [1373, 664] width 34 height 29
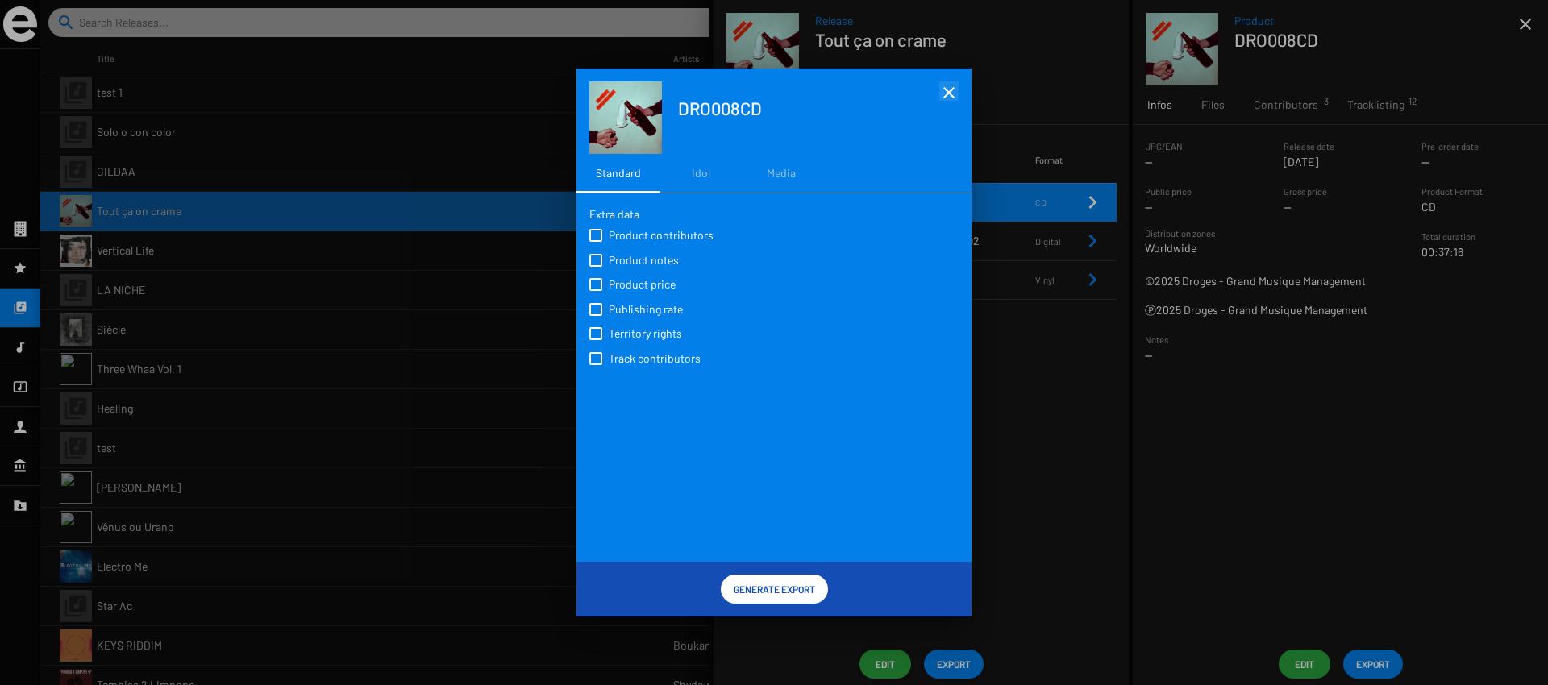
click at [951, 96] on mat-icon "close" at bounding box center [948, 92] width 19 height 19
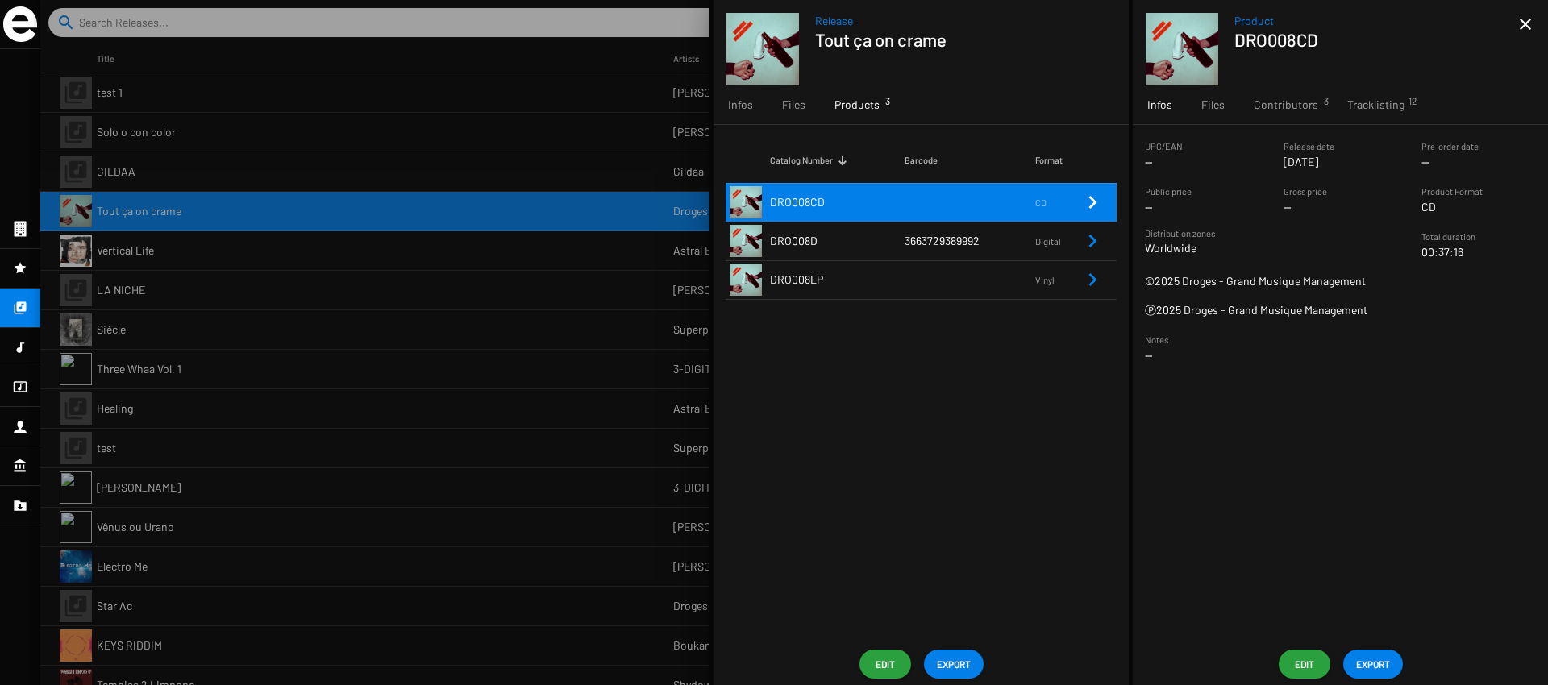
click at [890, 281] on td "DRO008LP" at bounding box center [837, 279] width 135 height 39
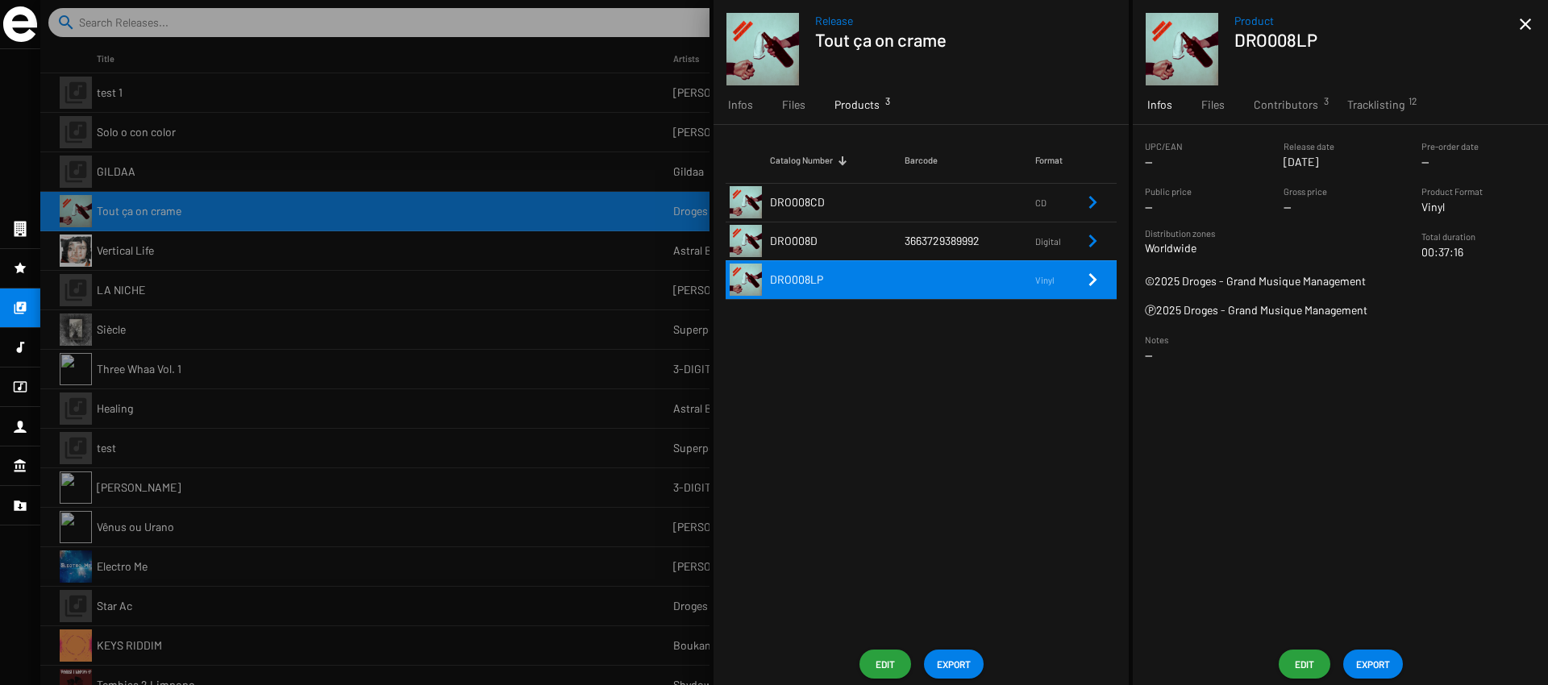
click at [750, 25] on img at bounding box center [763, 49] width 73 height 73
click at [932, 206] on td at bounding box center [970, 202] width 131 height 39
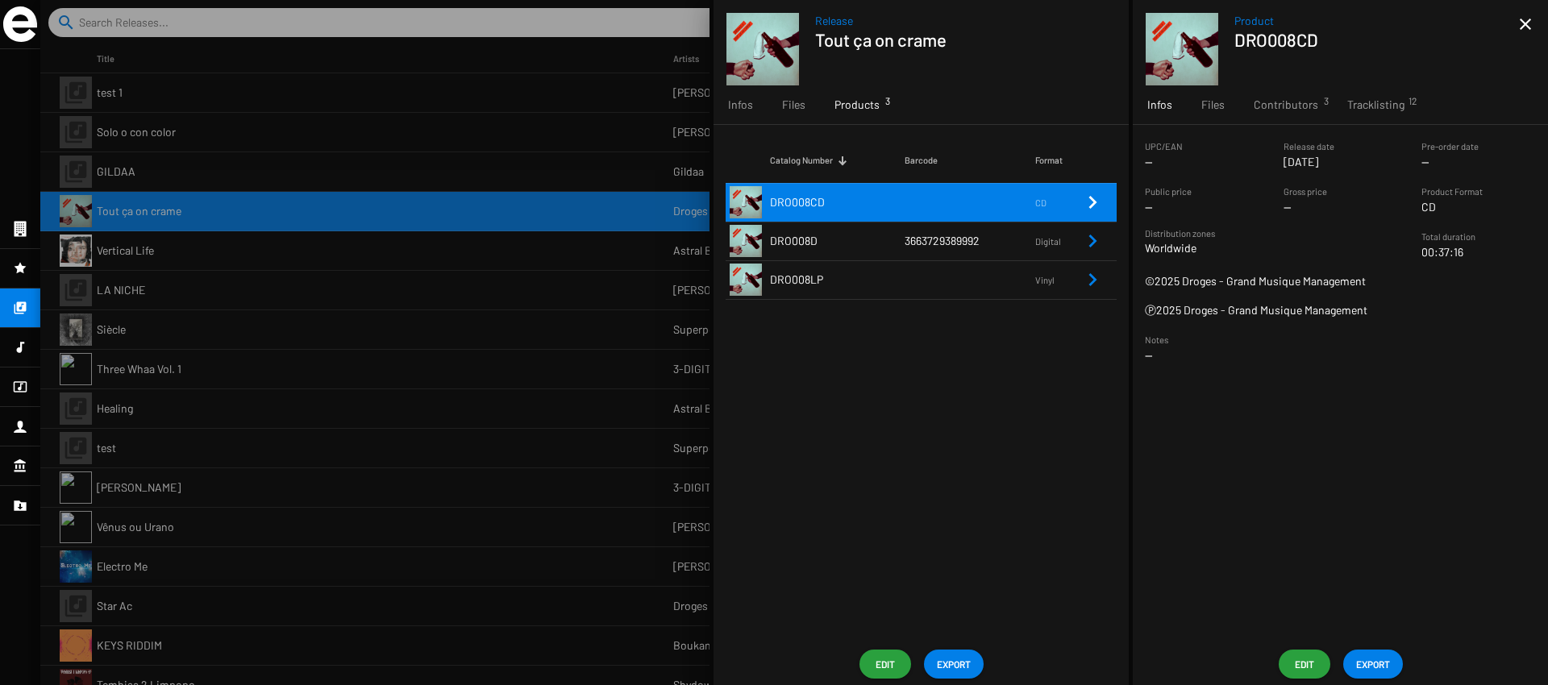
click at [885, 660] on span "Edit" at bounding box center [885, 664] width 26 height 29
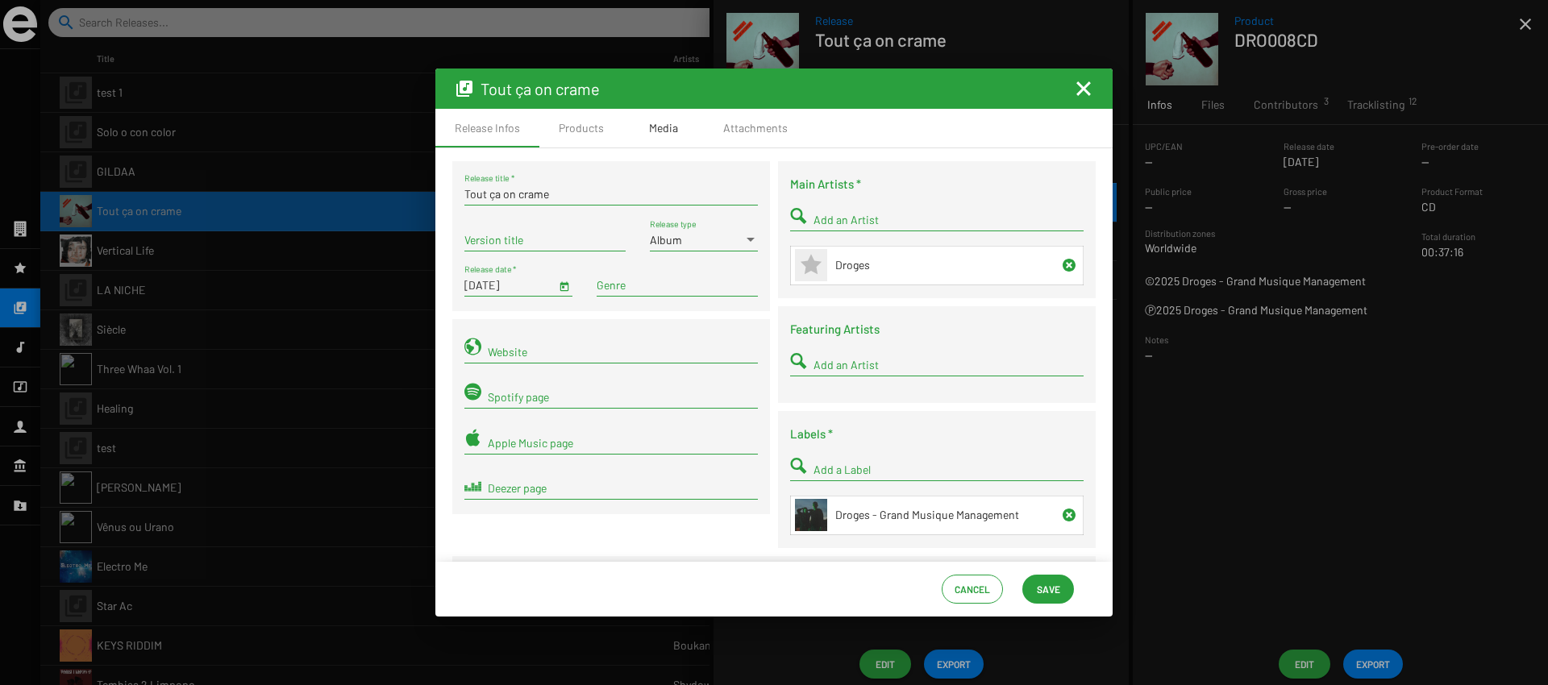
click at [642, 132] on div "Media" at bounding box center [663, 128] width 81 height 39
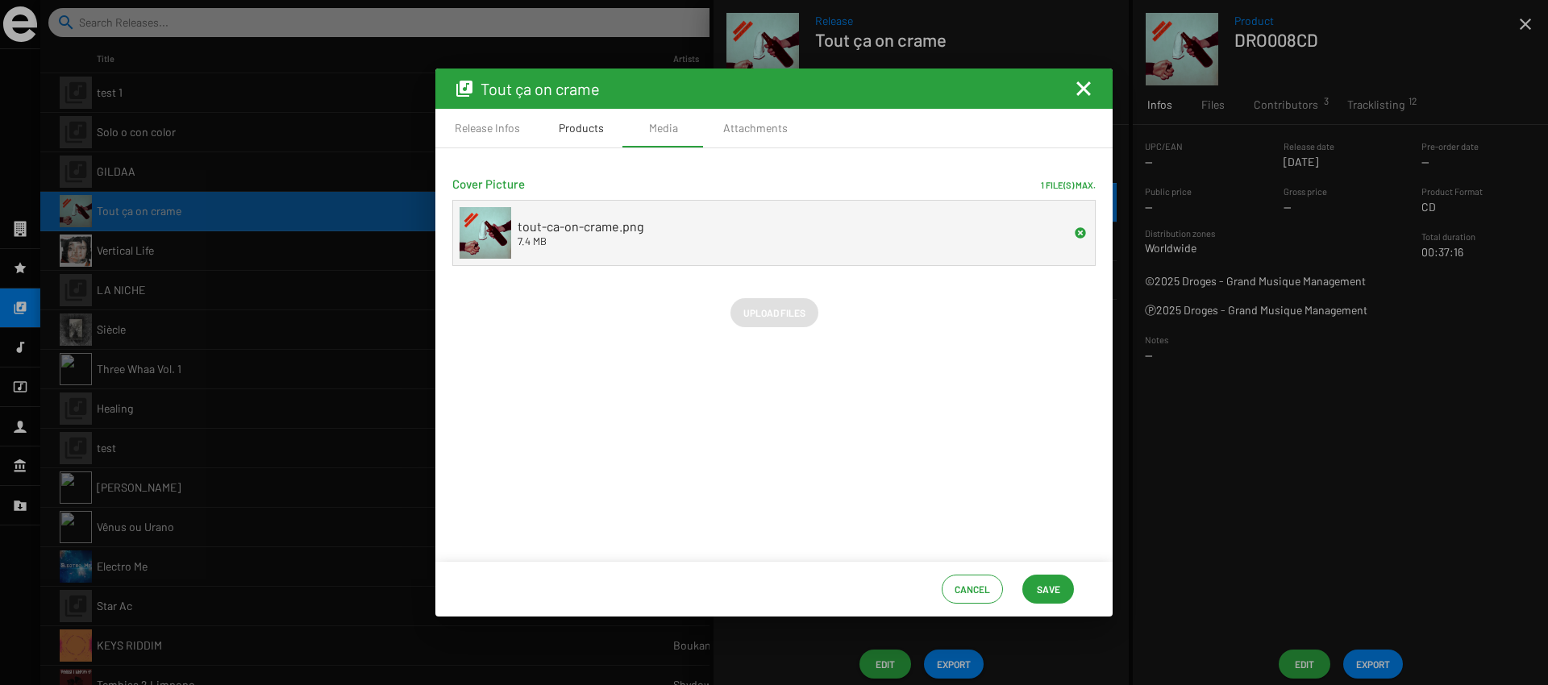
click at [597, 131] on div "Products" at bounding box center [581, 128] width 45 height 16
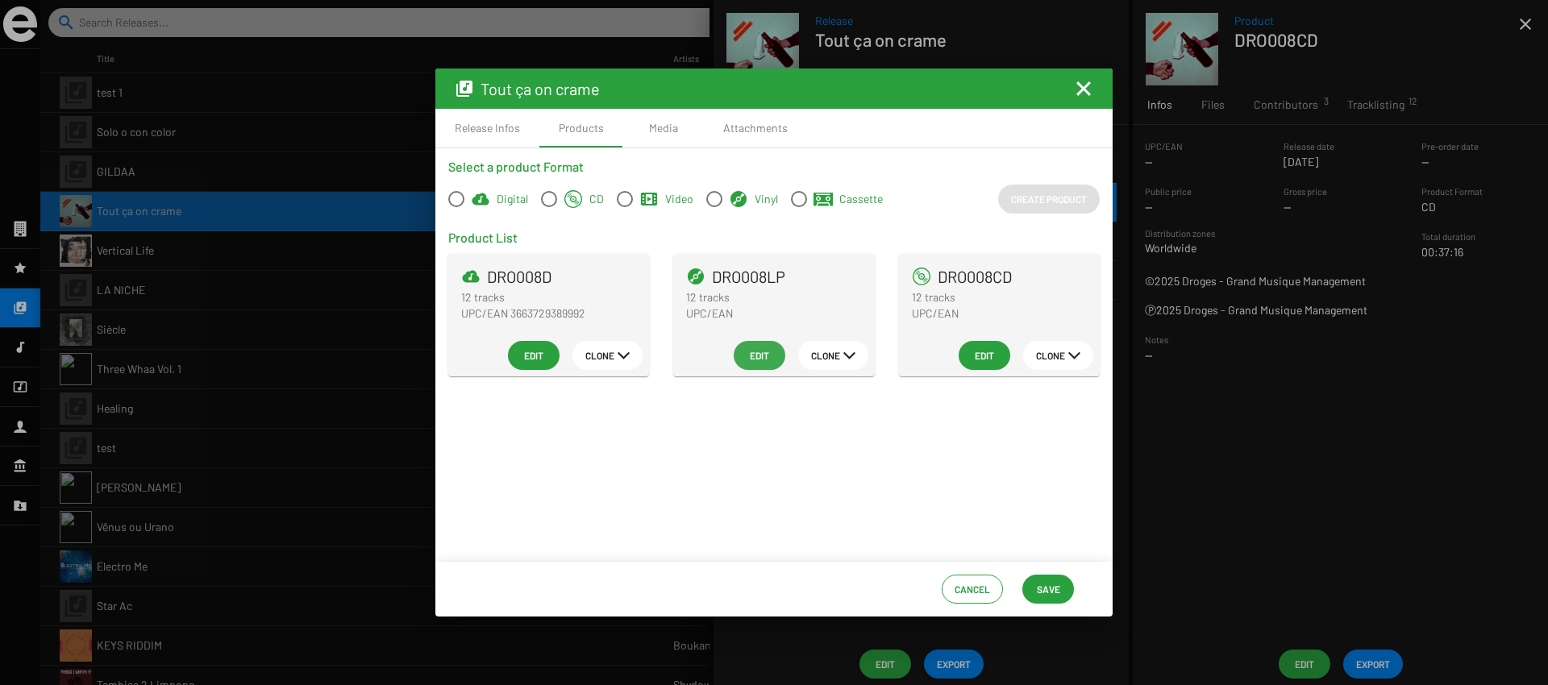
click at [757, 351] on span "Edit" at bounding box center [760, 355] width 26 height 29
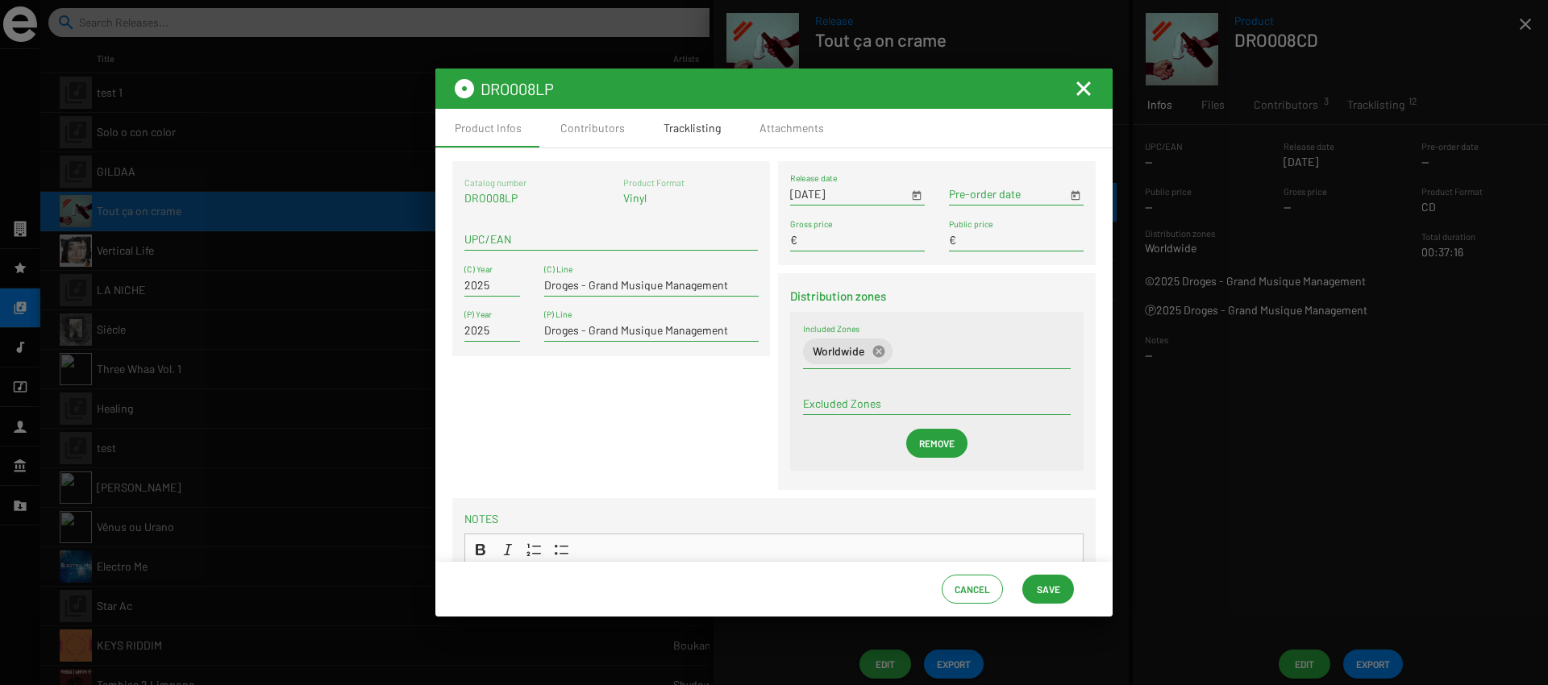
click at [712, 118] on div "Tracklisting" at bounding box center [692, 128] width 96 height 39
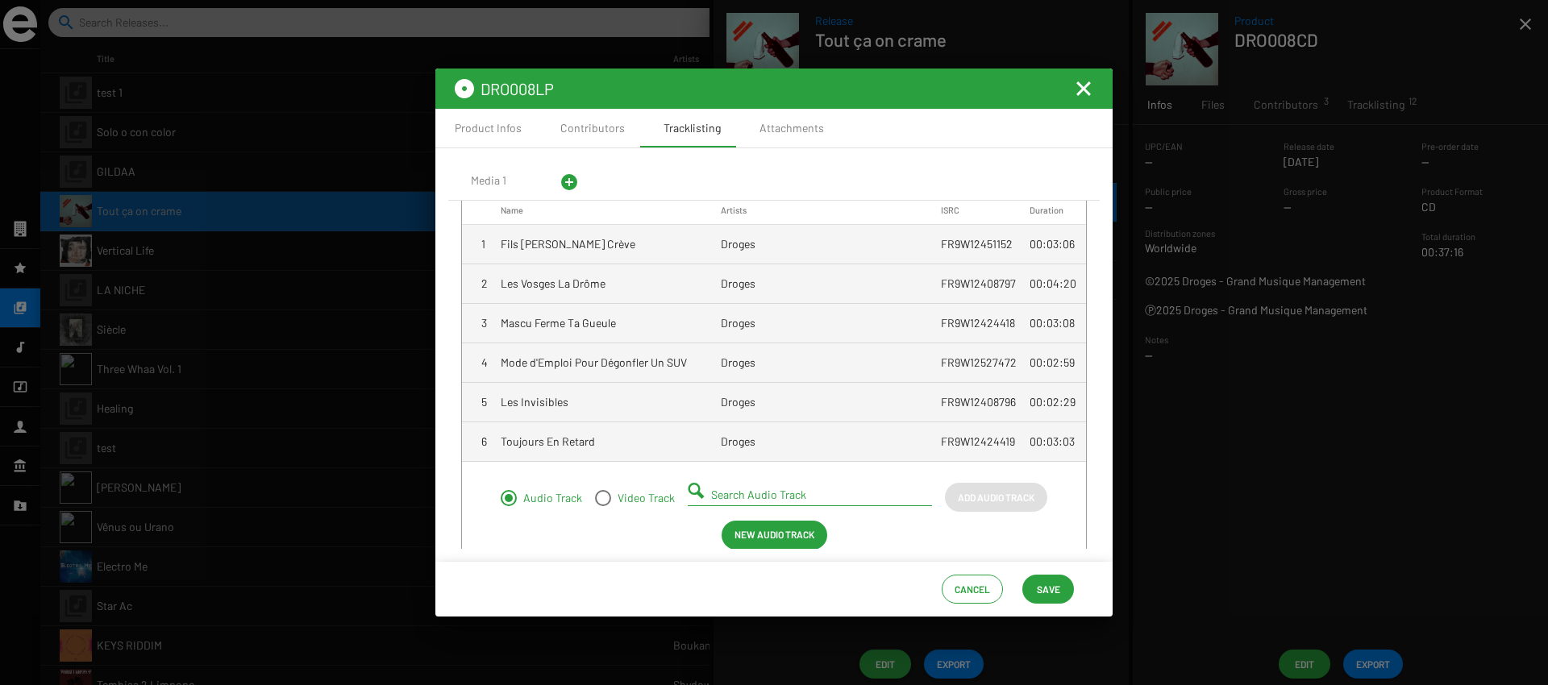
scroll to position [47, 0]
click at [968, 589] on span "Cancel" at bounding box center [972, 589] width 35 height 29
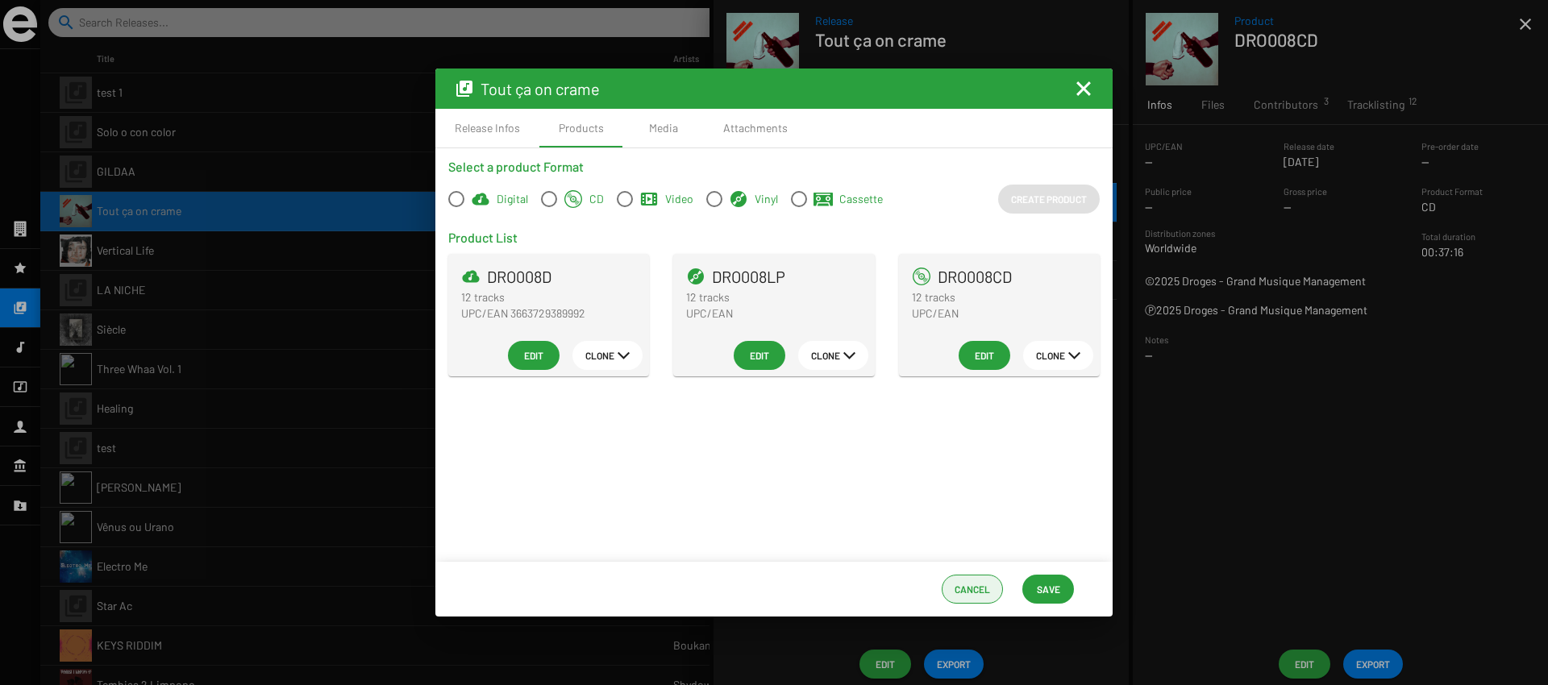
click at [976, 577] on span "Cancel" at bounding box center [972, 589] width 35 height 29
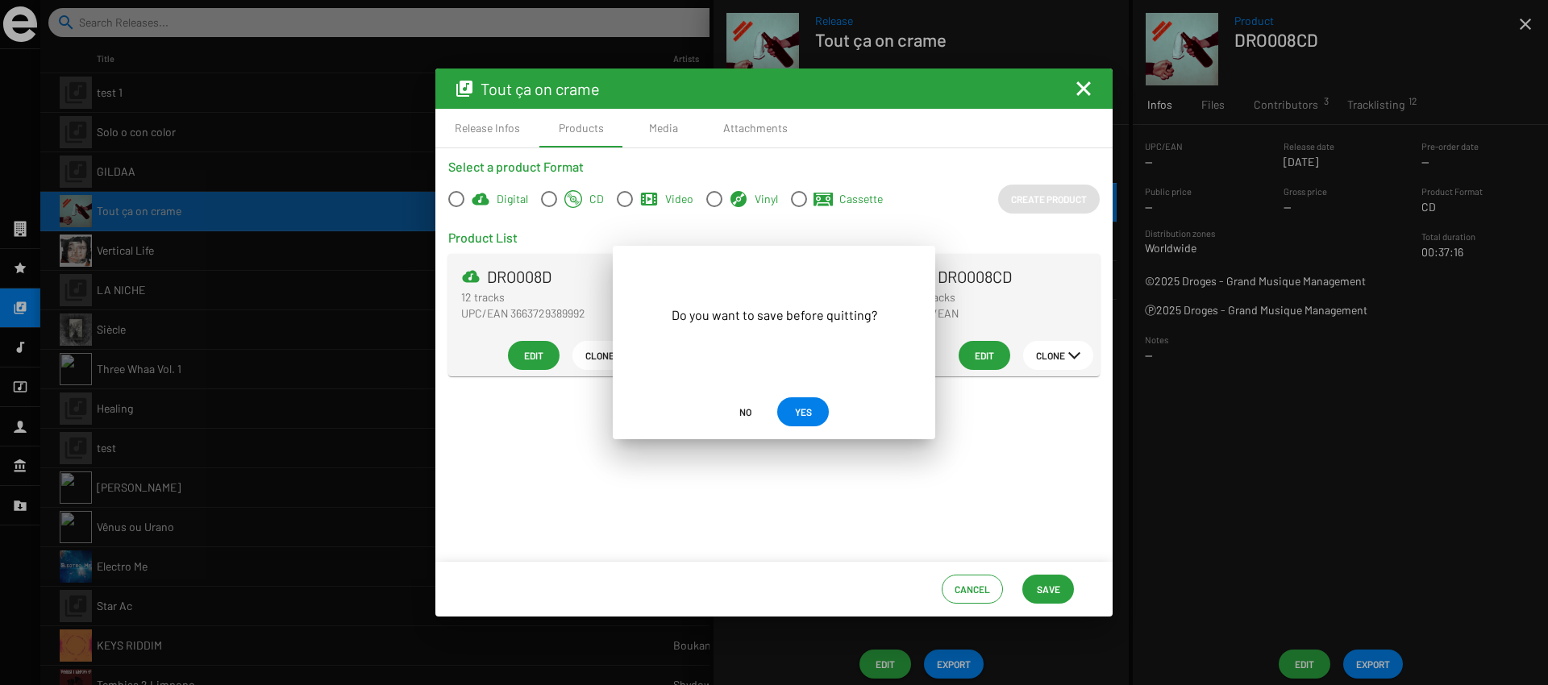
click at [740, 418] on span "No" at bounding box center [745, 412] width 12 height 29
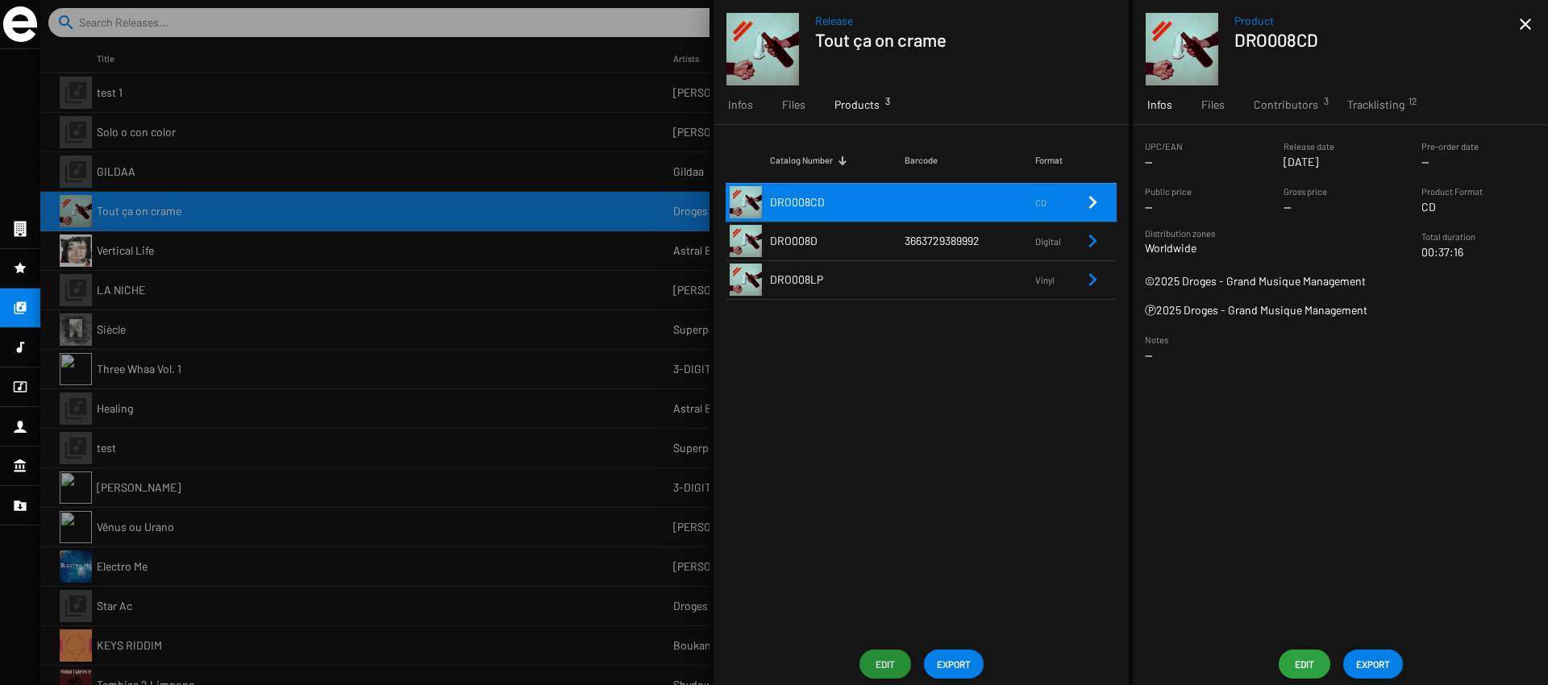
click at [950, 664] on span "EXPORT" at bounding box center [954, 664] width 34 height 29
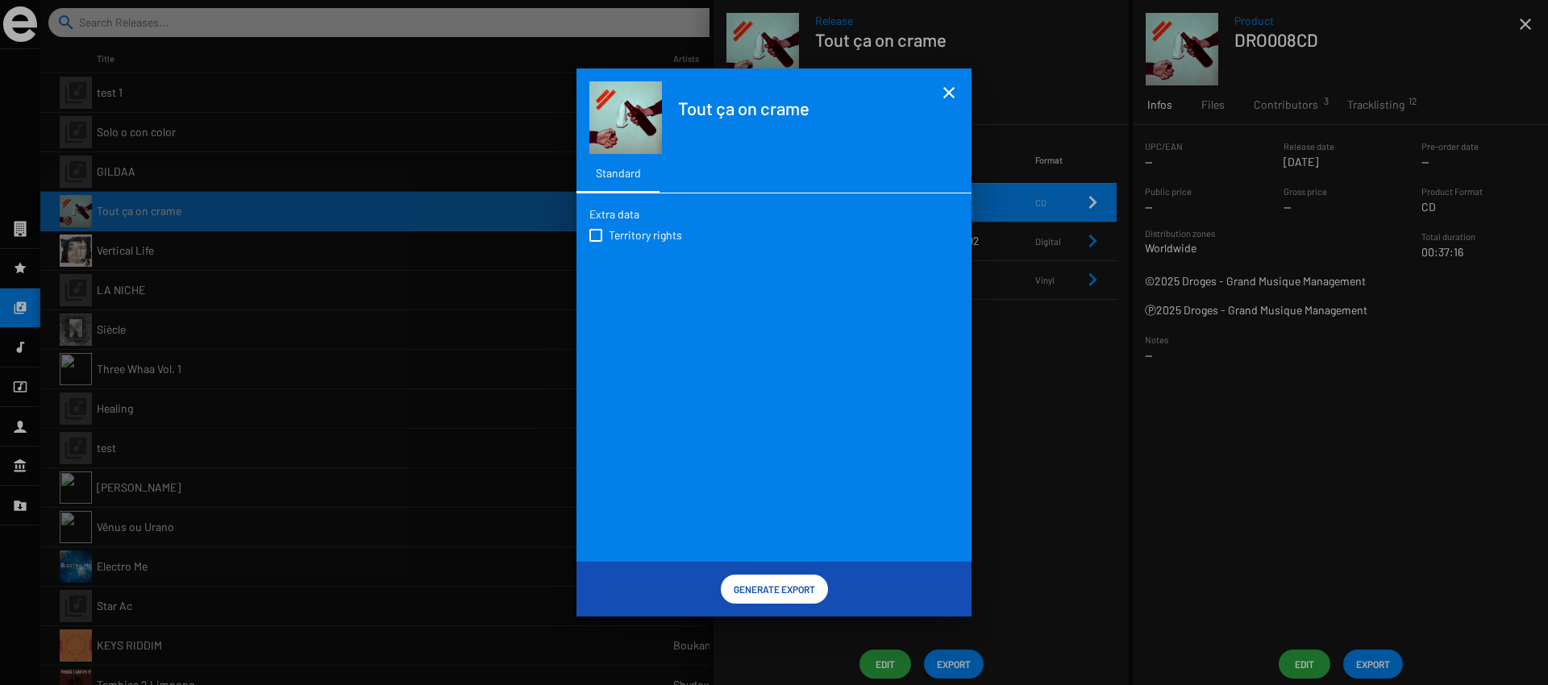
click at [950, 92] on mat-icon "close" at bounding box center [948, 92] width 19 height 19
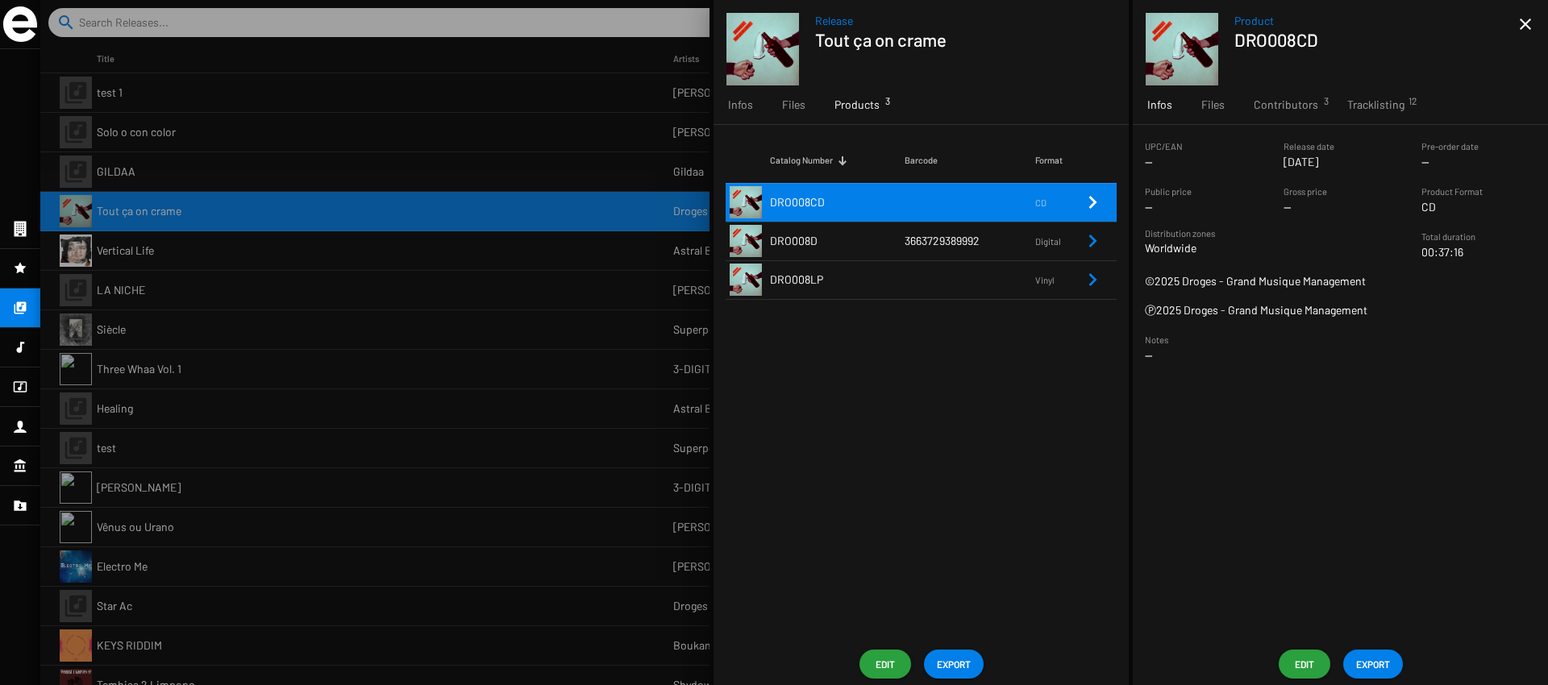
click at [1374, 656] on span "EXPORT" at bounding box center [1373, 664] width 34 height 29
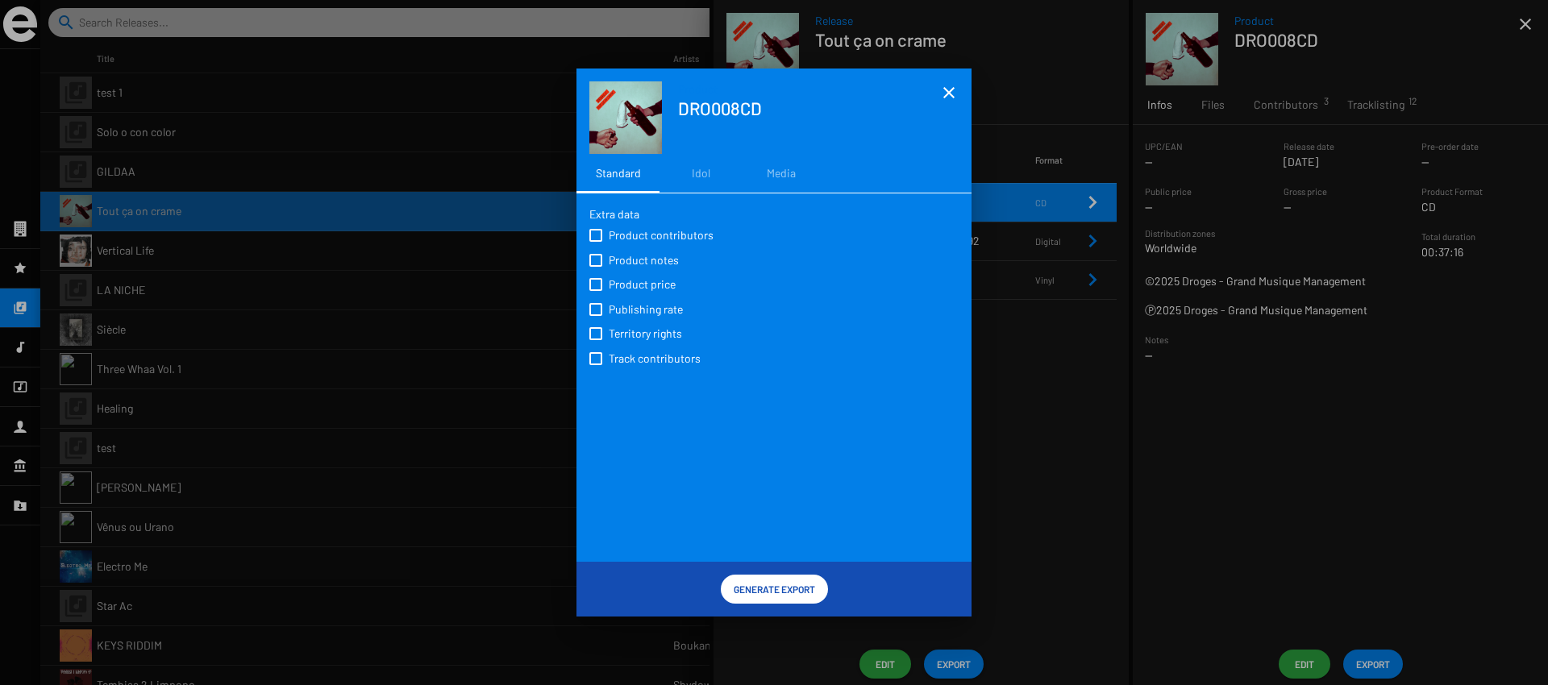
click at [1099, 459] on div at bounding box center [774, 342] width 1548 height 685
click at [947, 83] on mat-icon "close" at bounding box center [948, 92] width 19 height 19
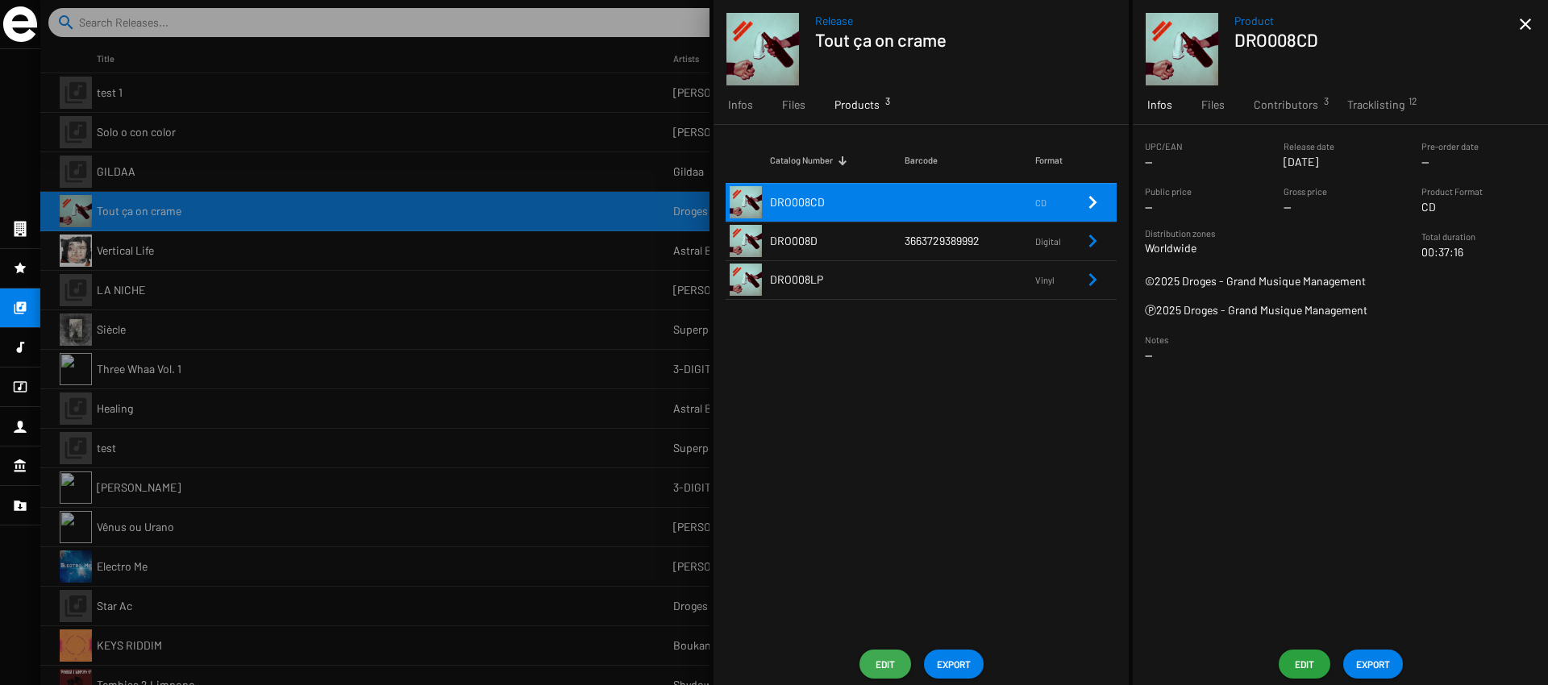
click at [889, 652] on span "Edit" at bounding box center [885, 664] width 26 height 29
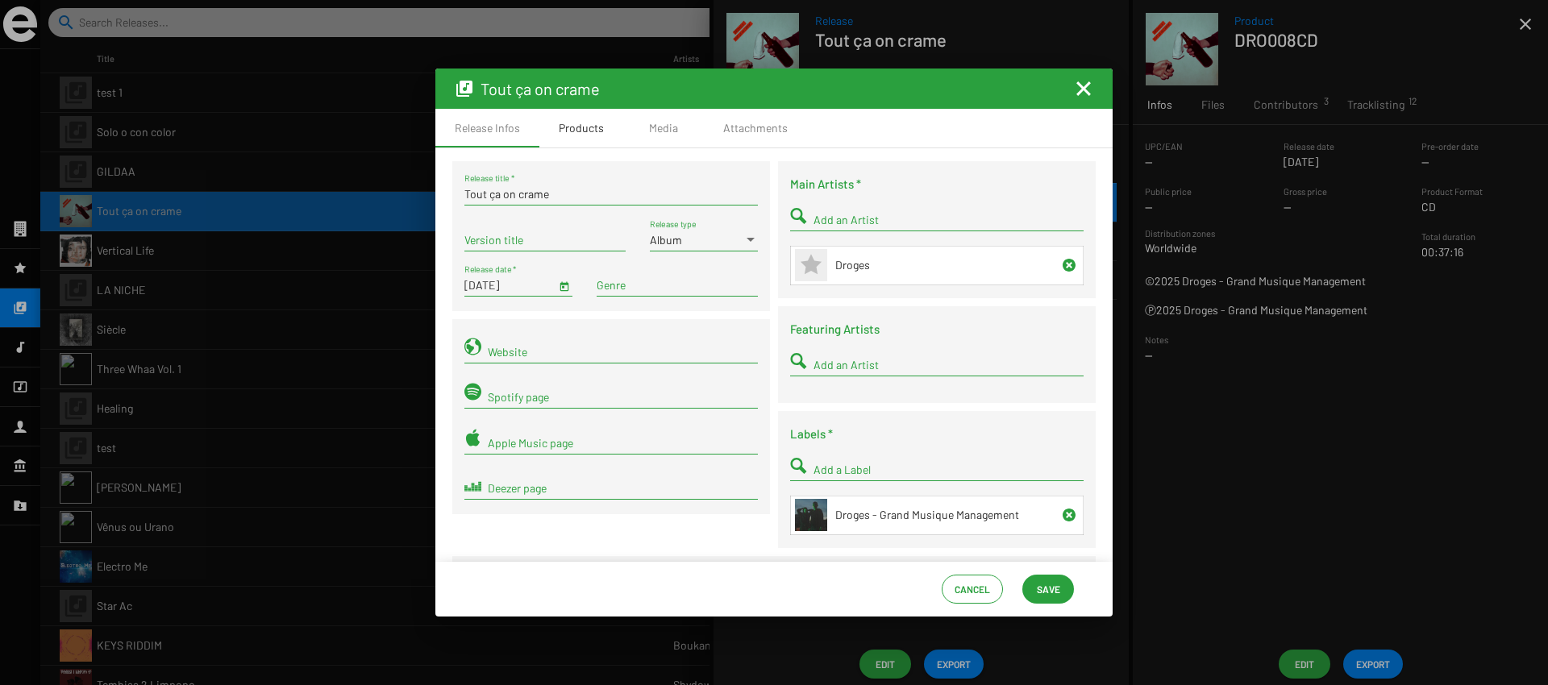
click at [591, 127] on div "Products" at bounding box center [581, 128] width 45 height 16
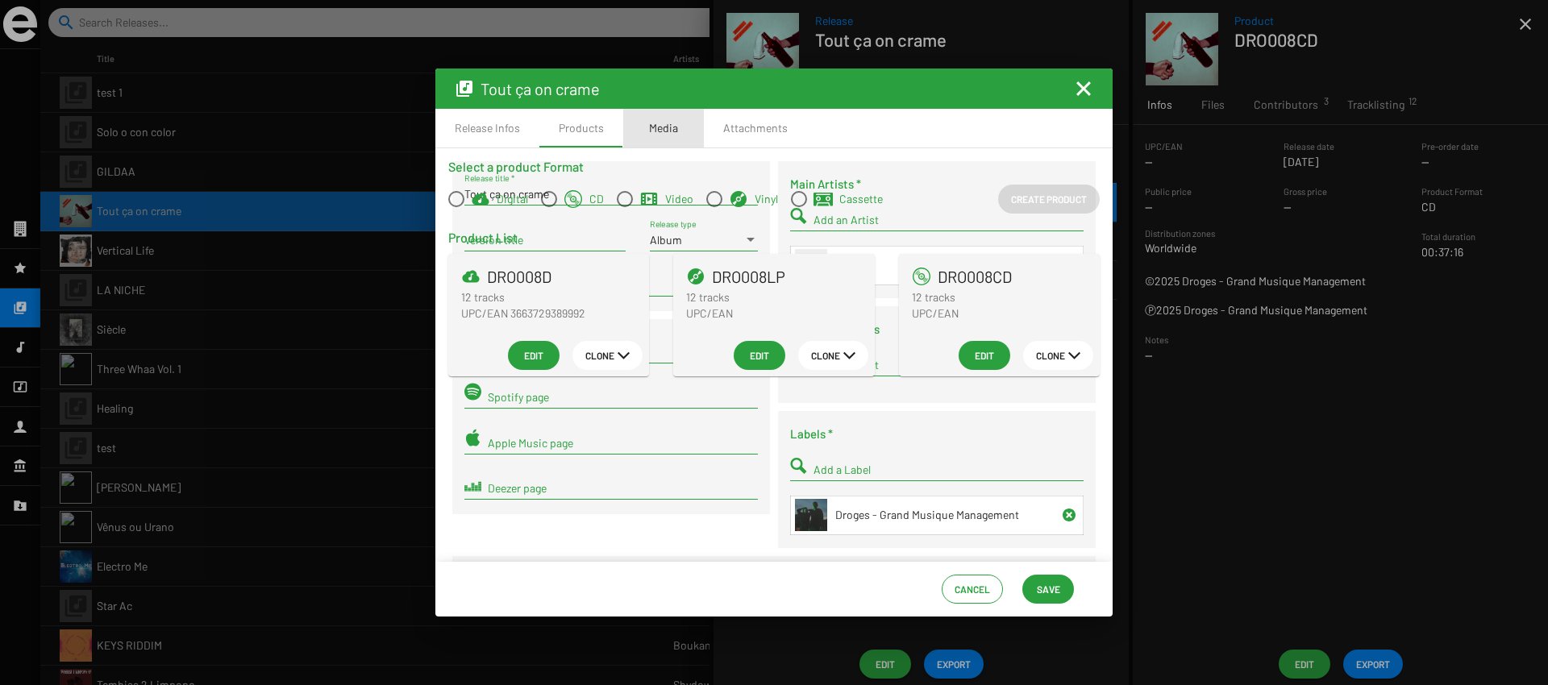
click at [646, 130] on div "Media" at bounding box center [663, 128] width 81 height 39
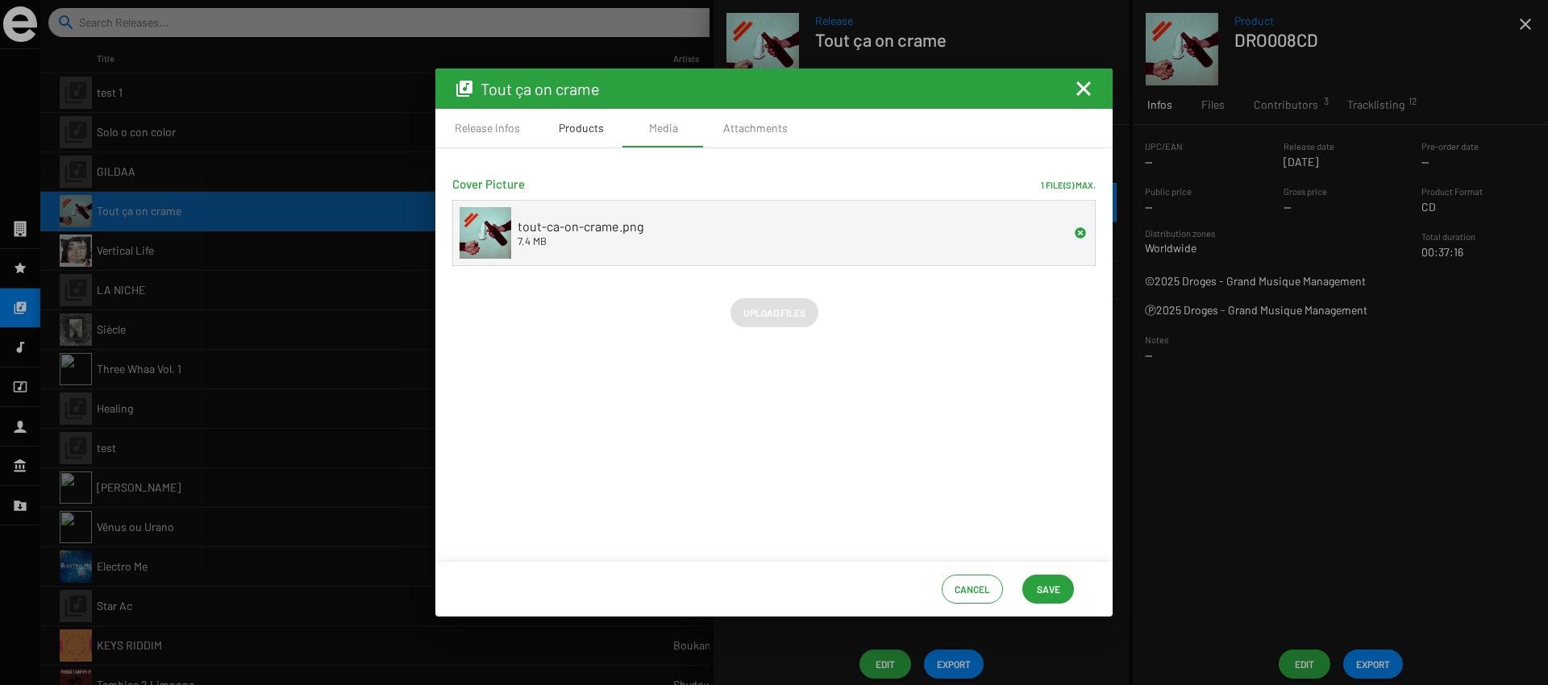
click at [589, 134] on div "Products" at bounding box center [581, 128] width 45 height 16
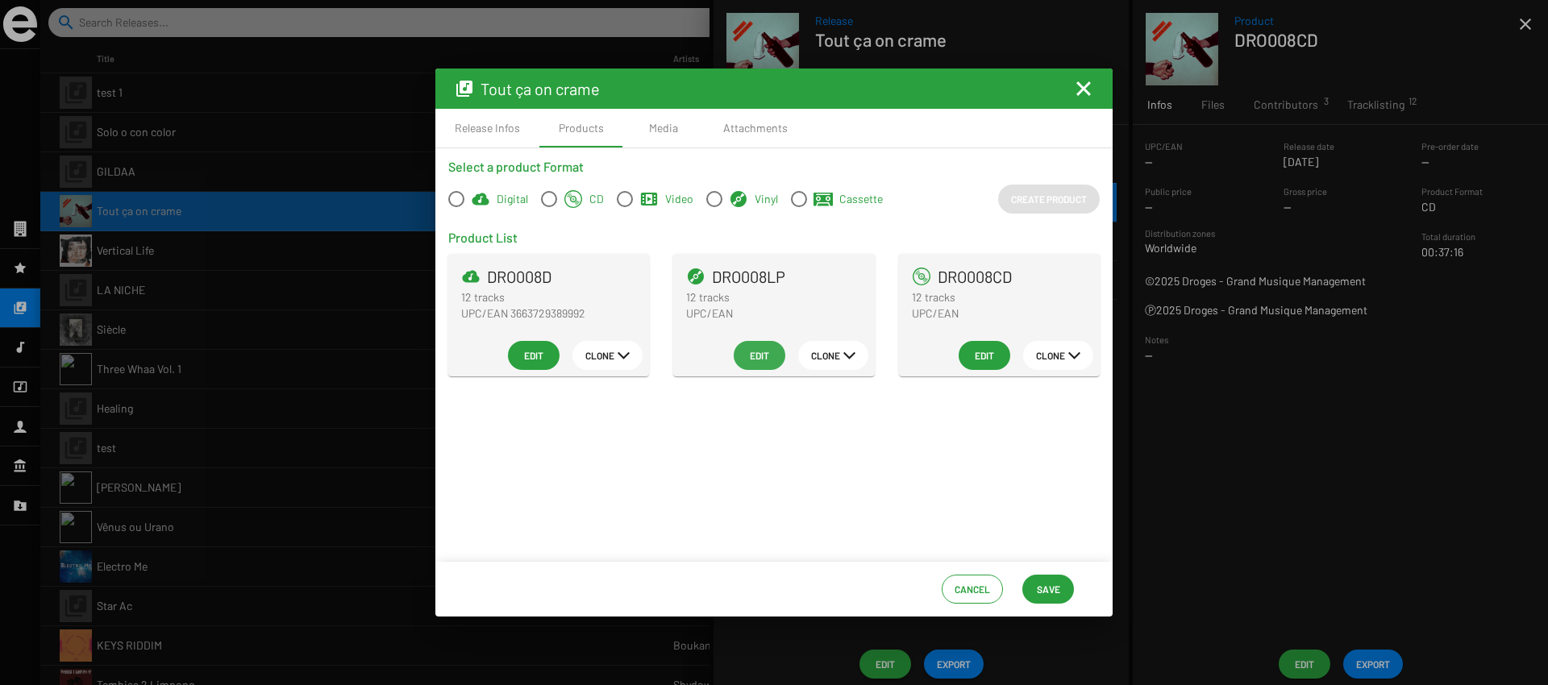
click at [756, 368] on span "Edit" at bounding box center [760, 355] width 26 height 29
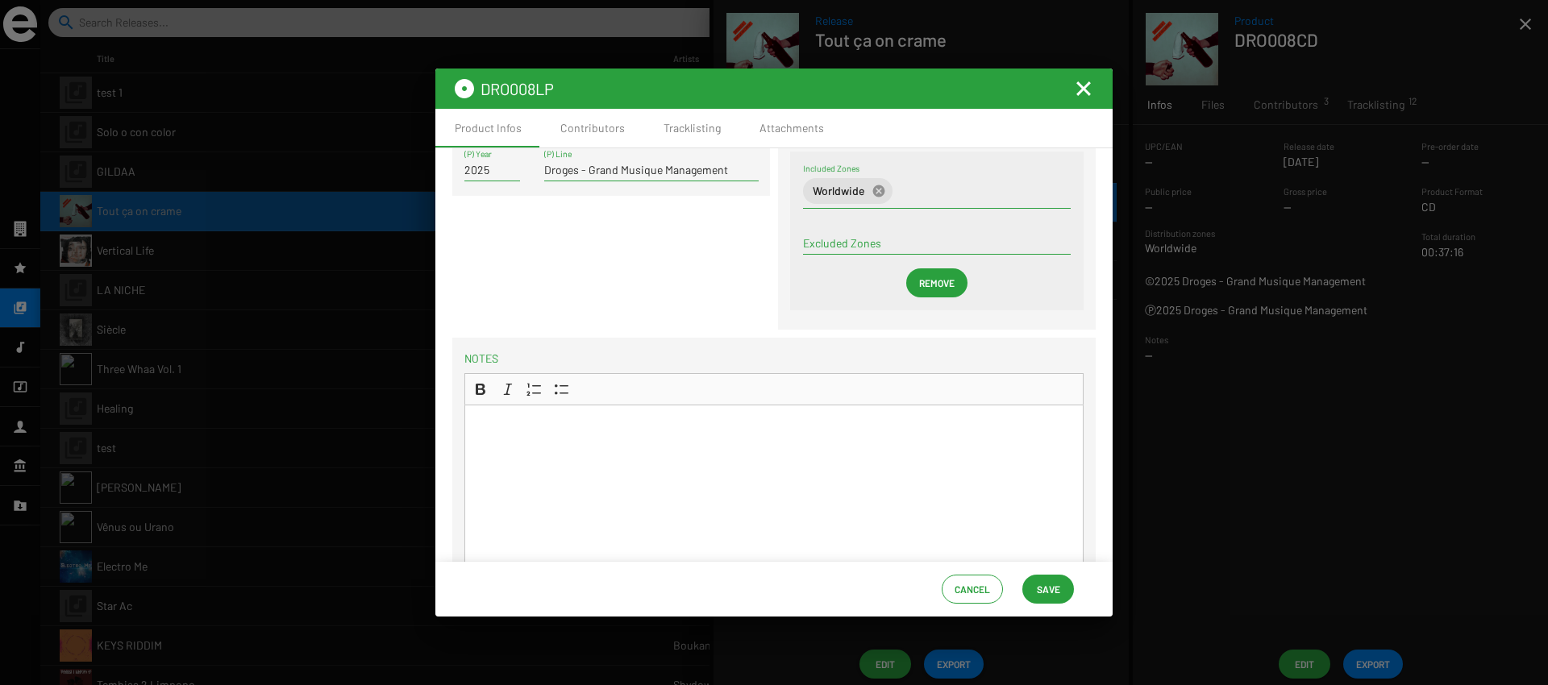
scroll to position [0, 0]
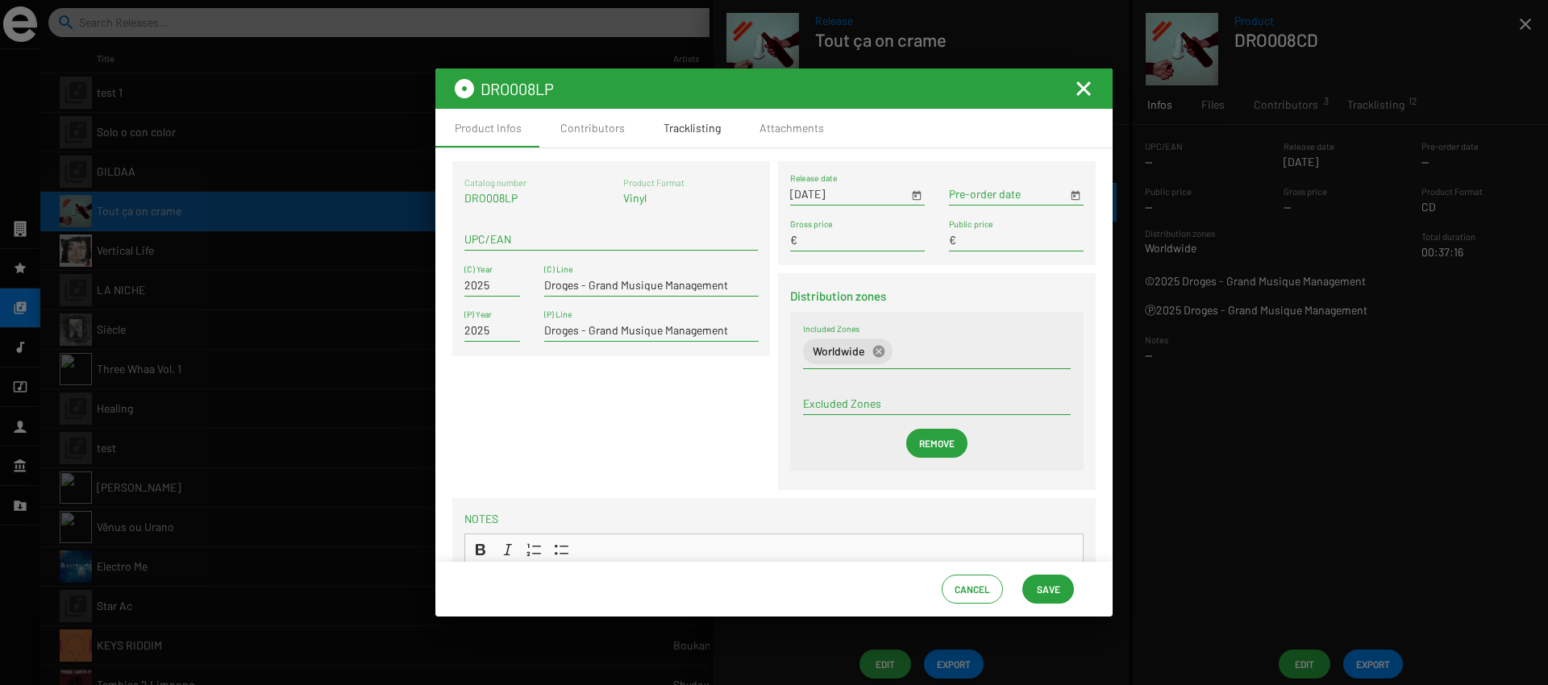
click at [714, 144] on div "Tracklisting" at bounding box center [692, 128] width 96 height 39
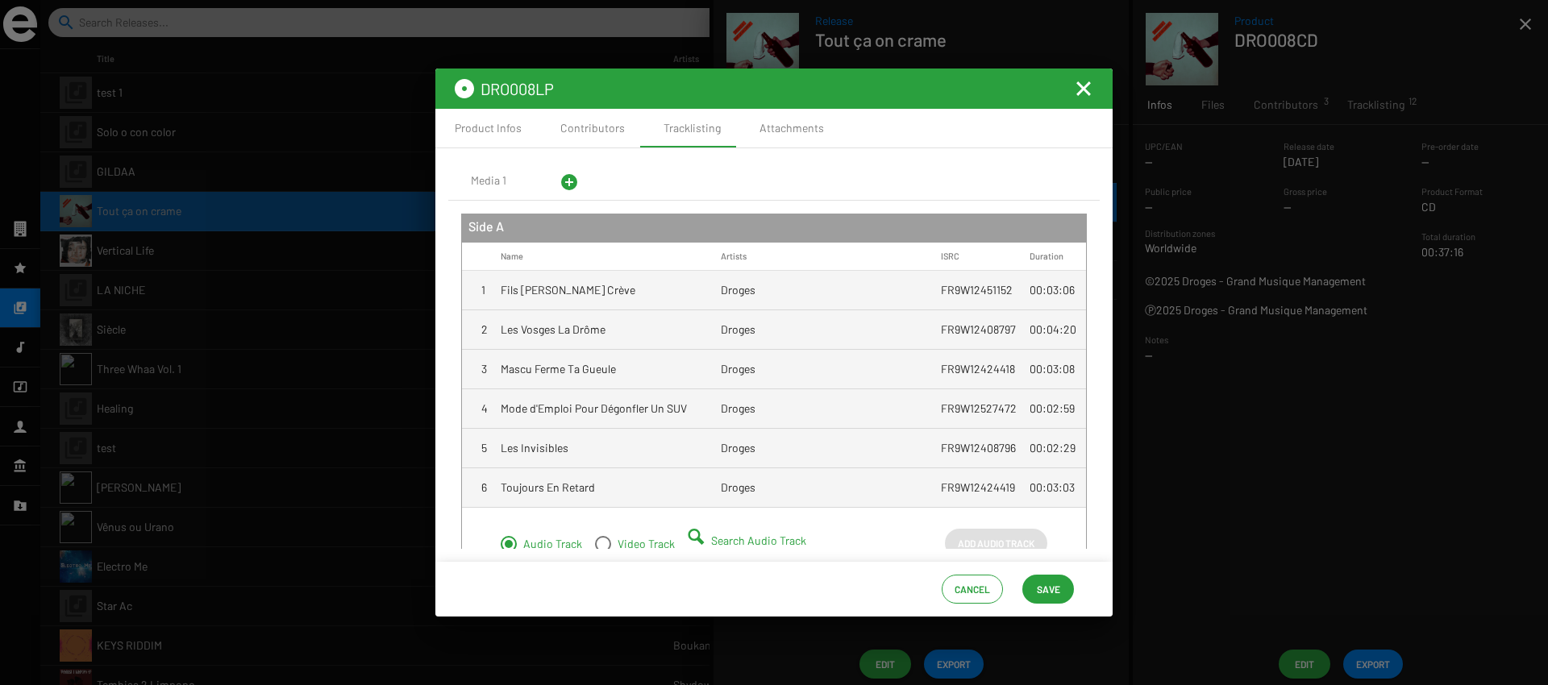
click at [693, 285] on mat-cell "Fils de Bourge Crève" at bounding box center [611, 290] width 220 height 39
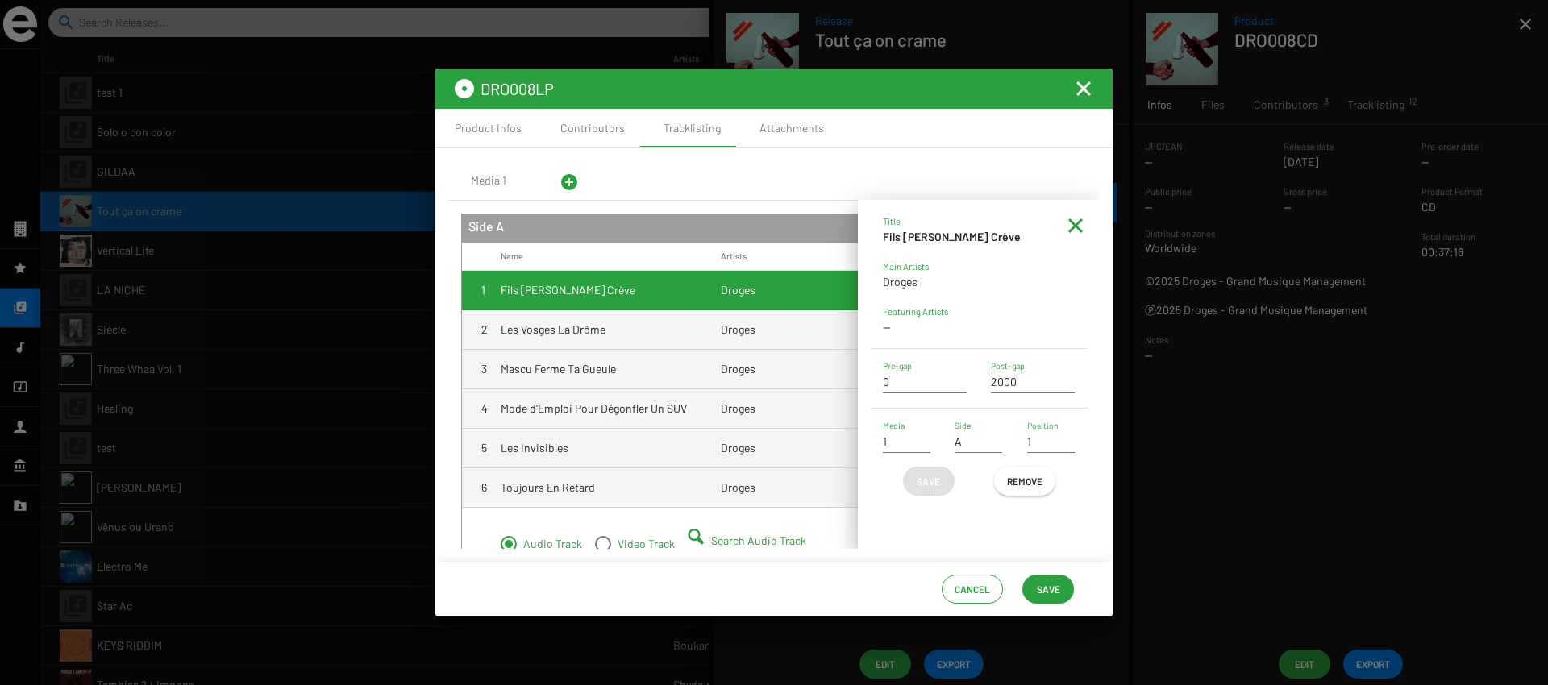
click at [1068, 224] on mat-icon at bounding box center [1075, 225] width 19 height 19
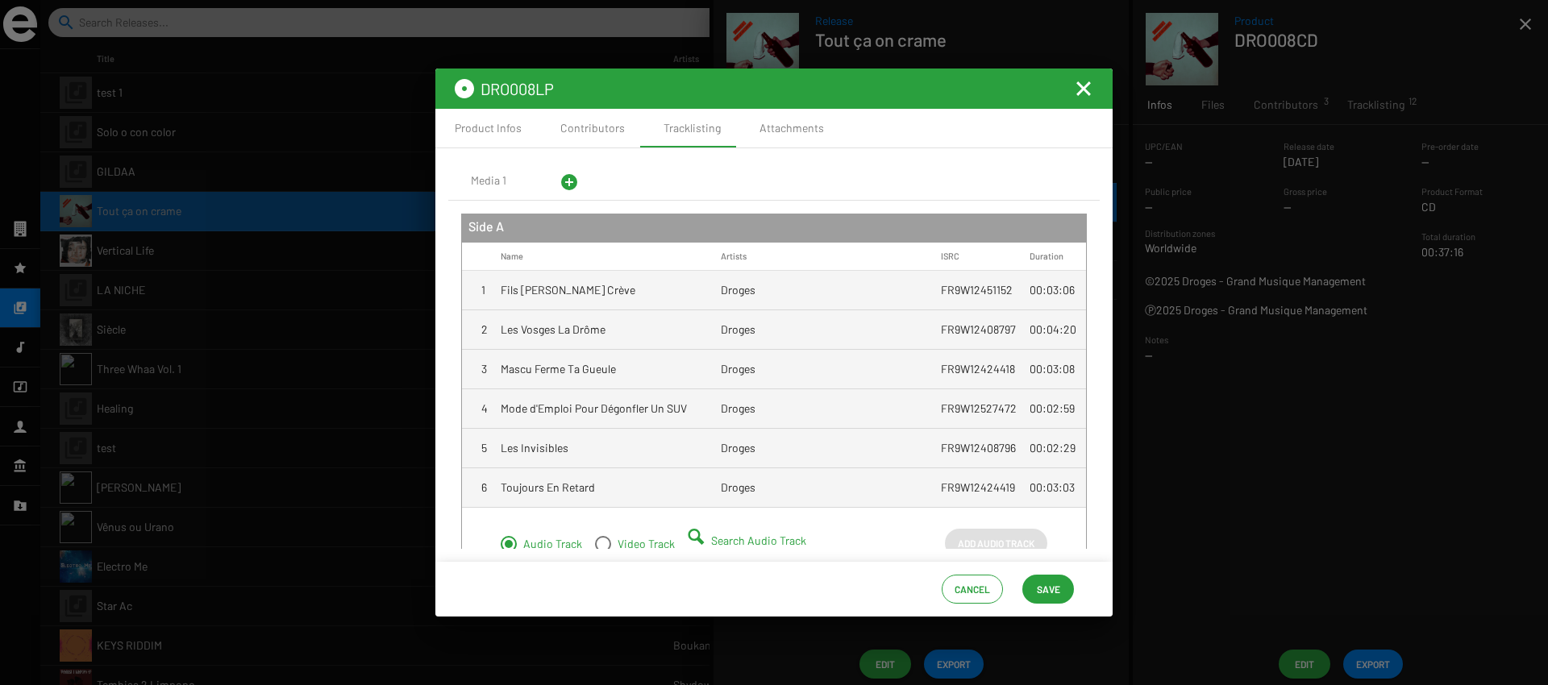
click at [1081, 85] on mat-icon "Fermer la fenêtre" at bounding box center [1083, 88] width 19 height 19
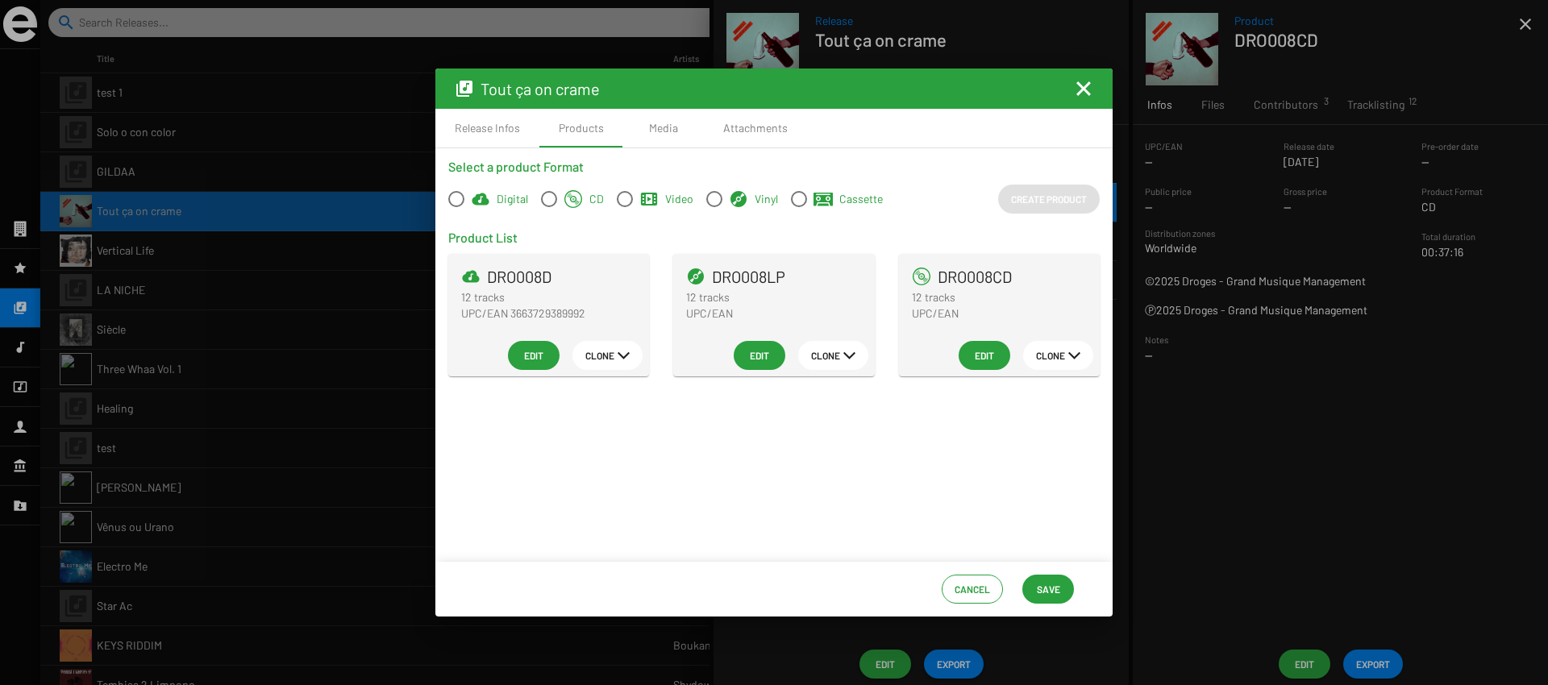
click at [1087, 96] on mat-icon "Fermer la fenêtre" at bounding box center [1083, 88] width 19 height 19
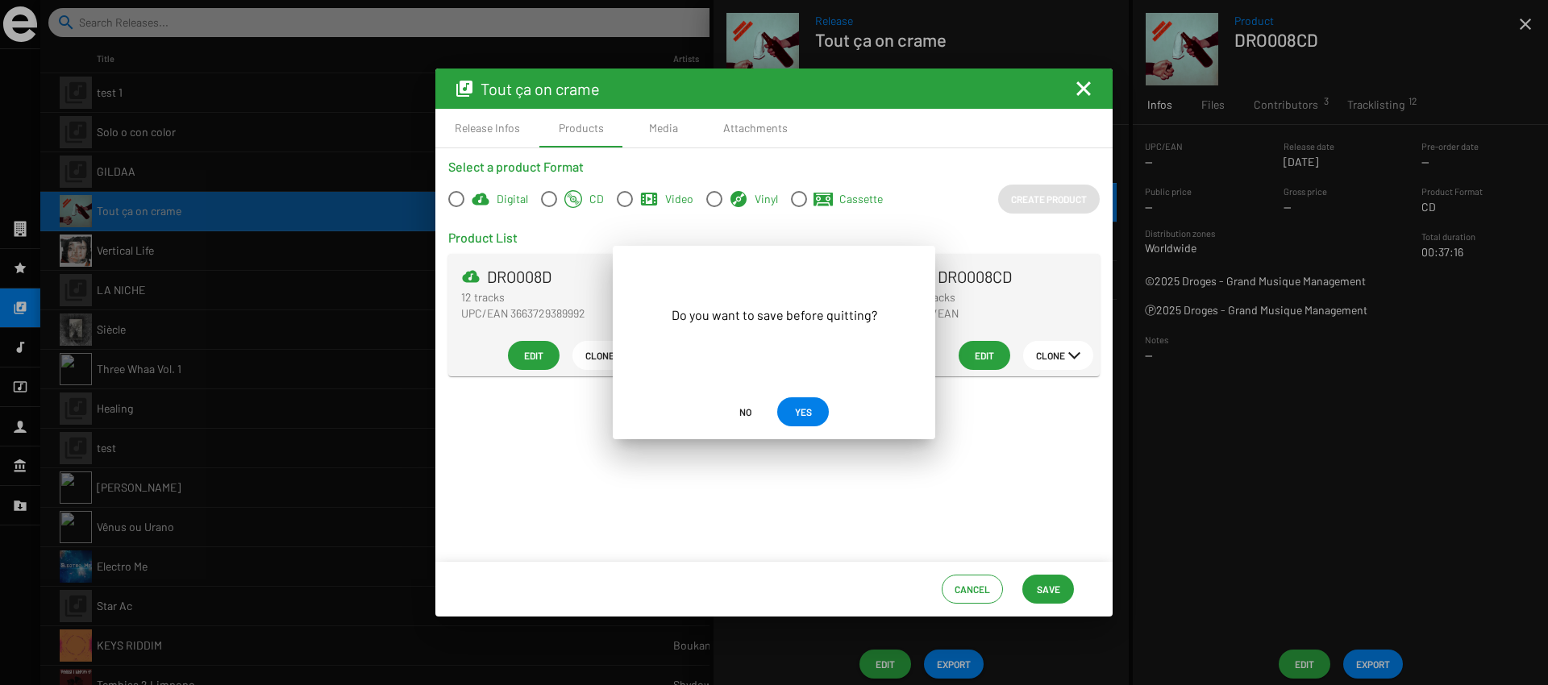
click at [745, 410] on span "No" at bounding box center [745, 412] width 12 height 29
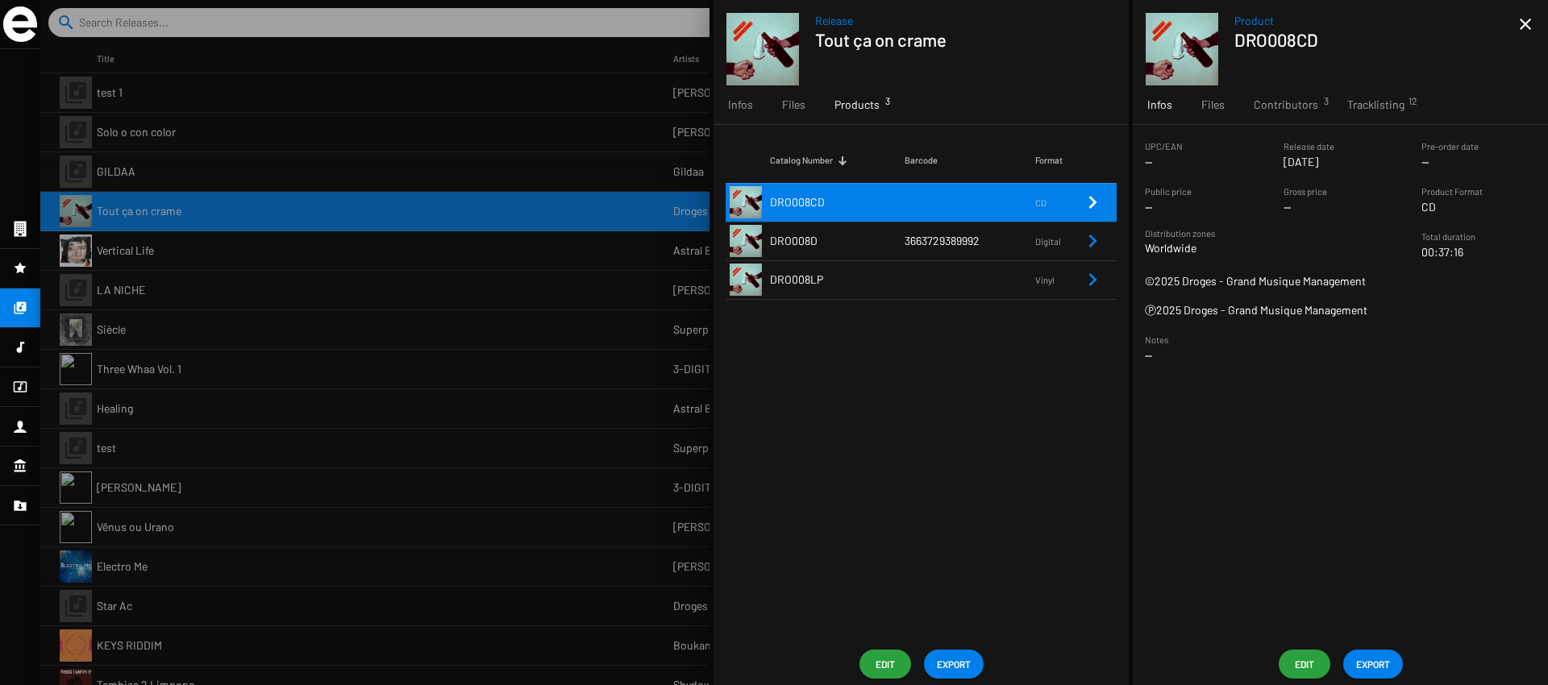
click at [580, 351] on div at bounding box center [794, 342] width 1508 height 685
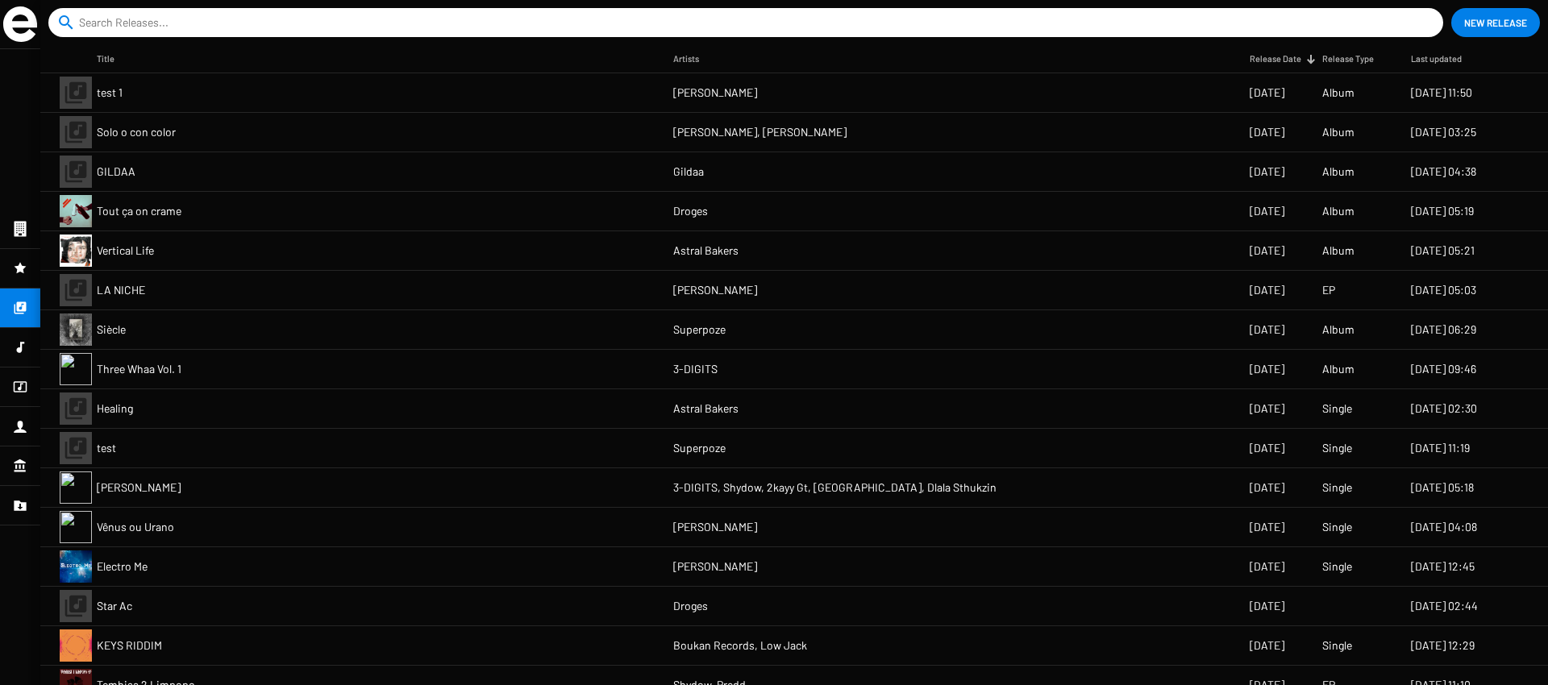
click at [496, 208] on mat-cell "Tout ça on crame" at bounding box center [385, 211] width 577 height 39
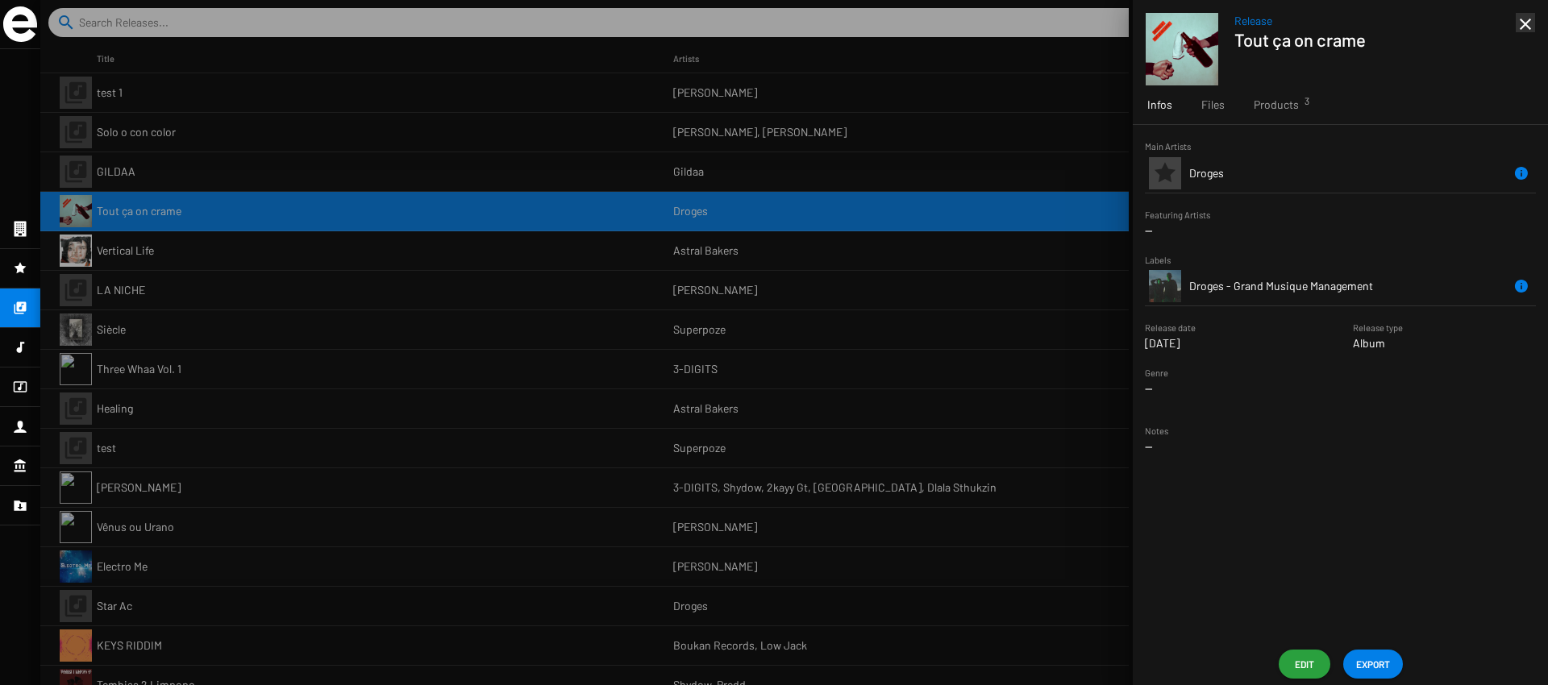
click at [1318, 659] on button "Edit" at bounding box center [1305, 664] width 52 height 29
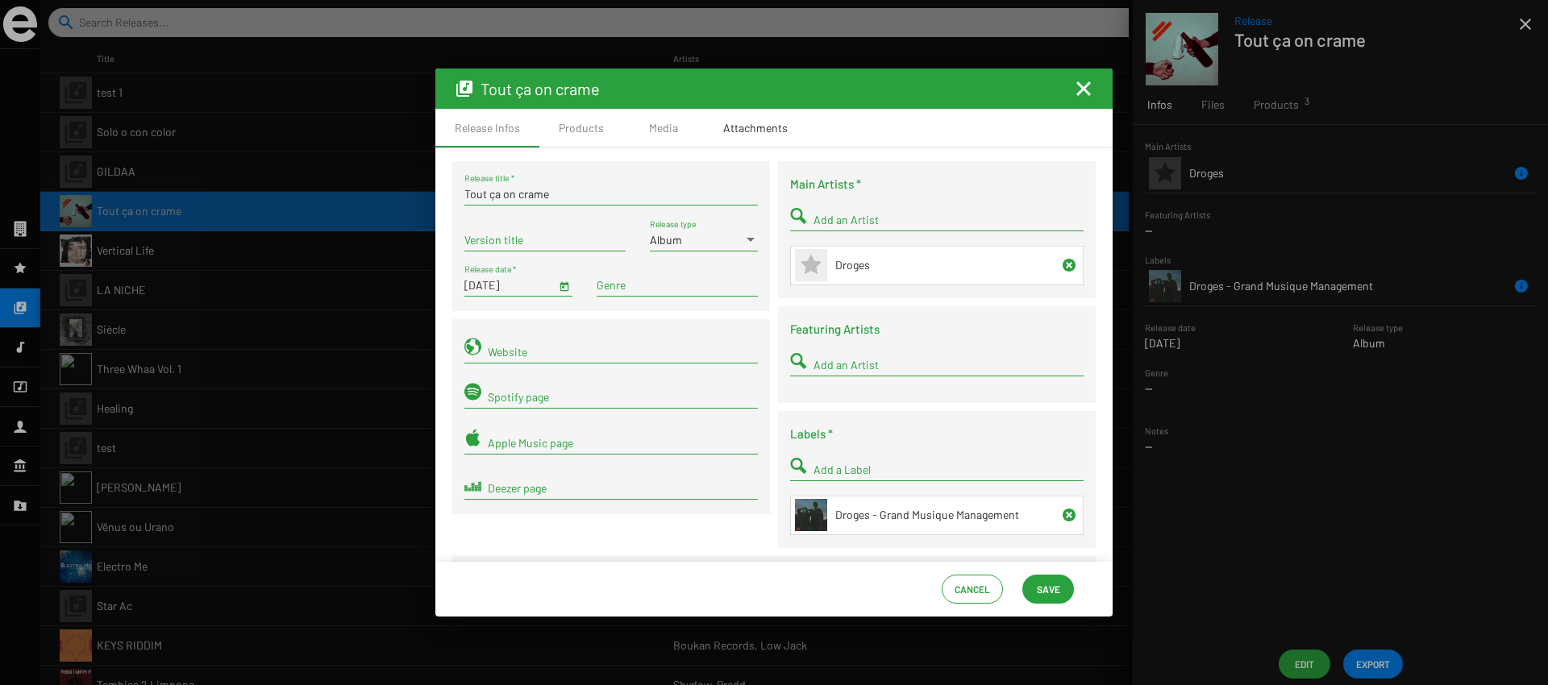
click at [758, 127] on div "Attachments" at bounding box center [755, 128] width 65 height 16
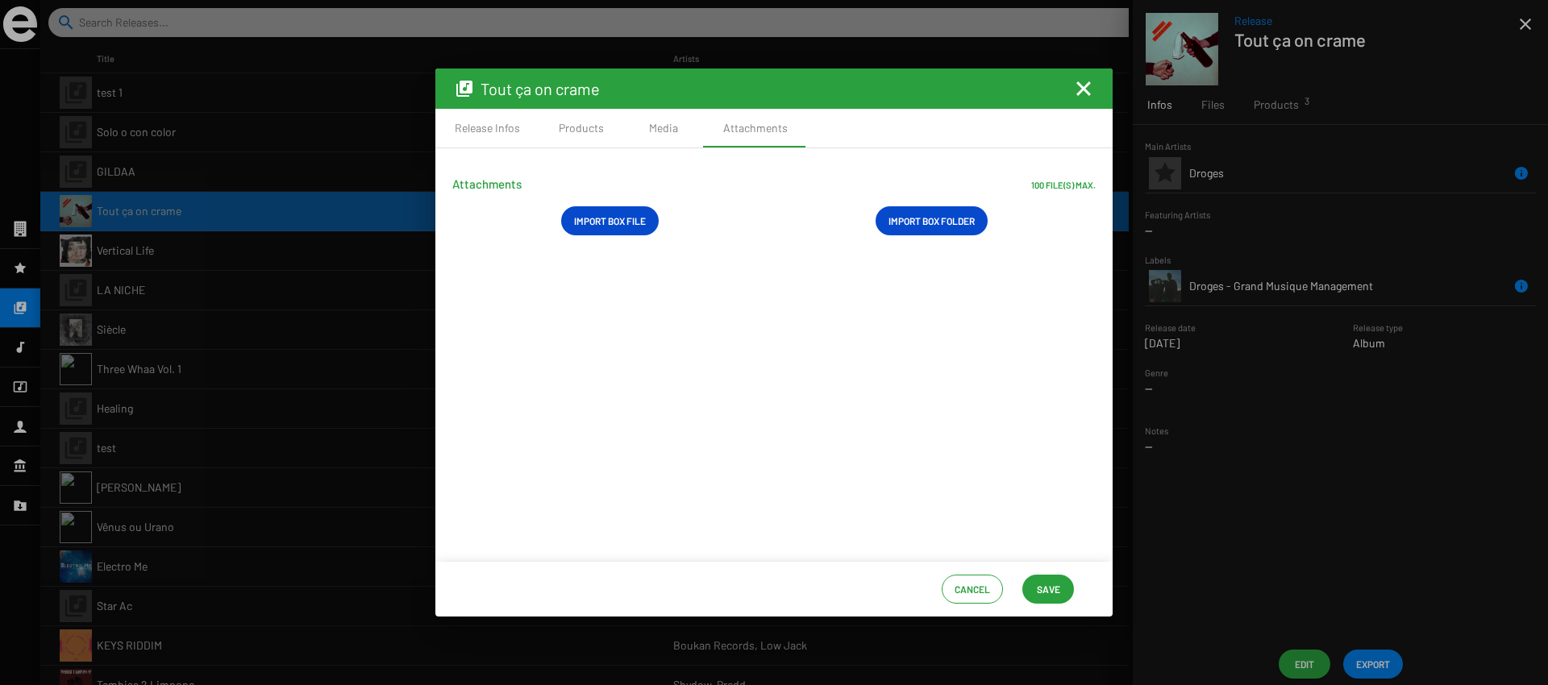
click at [619, 226] on span "Import Box File" at bounding box center [610, 220] width 72 height 29
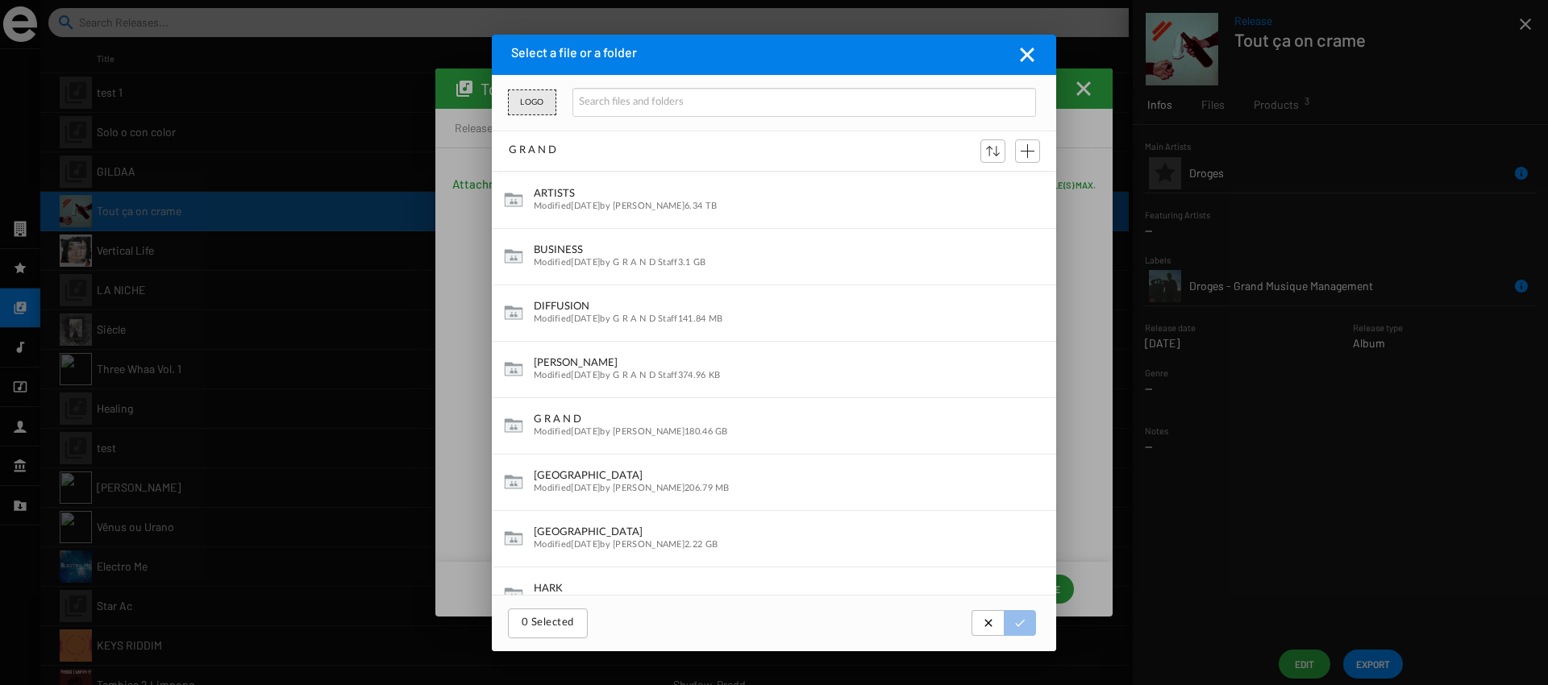
click at [1035, 56] on mat-icon "Fermer la fenêtre" at bounding box center [1027, 54] width 19 height 19
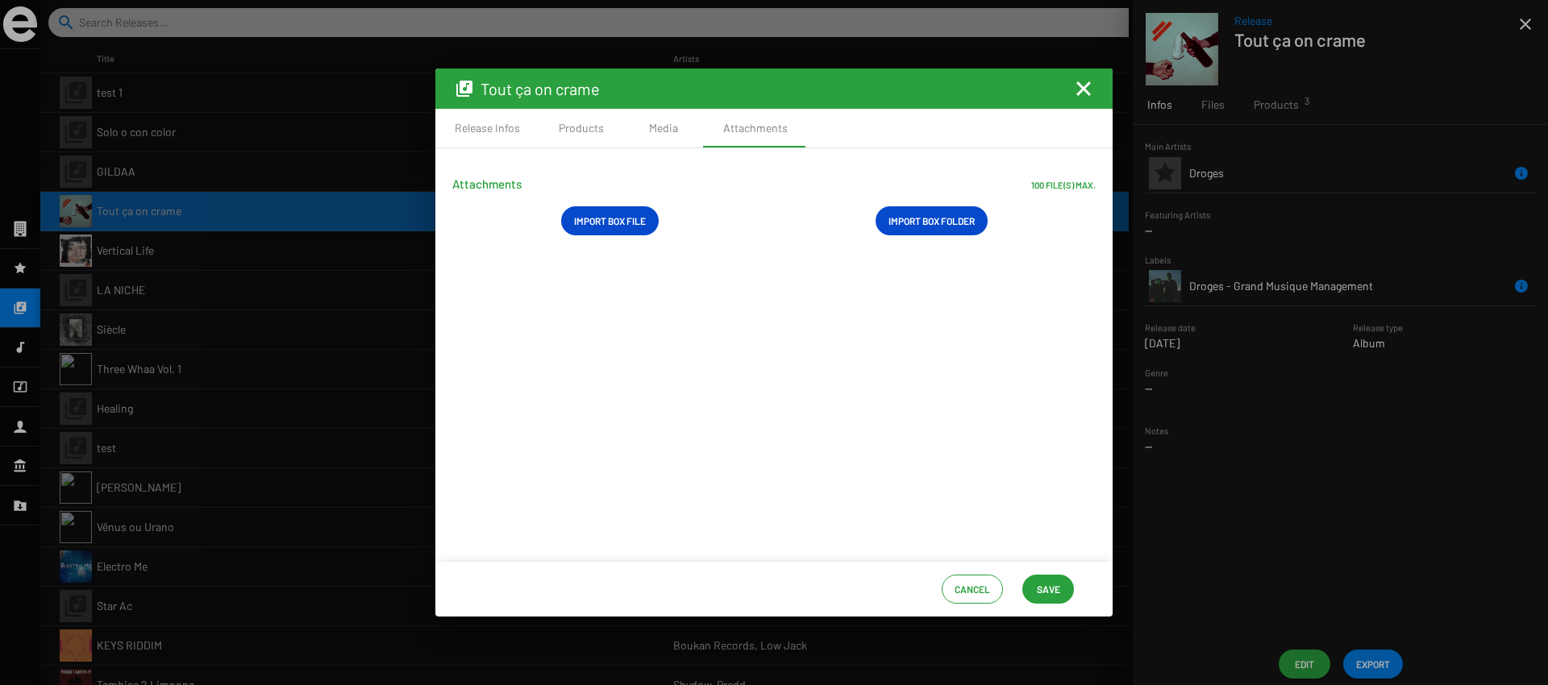
click at [1085, 89] on mat-icon "Fermer la fenêtre" at bounding box center [1083, 88] width 19 height 19
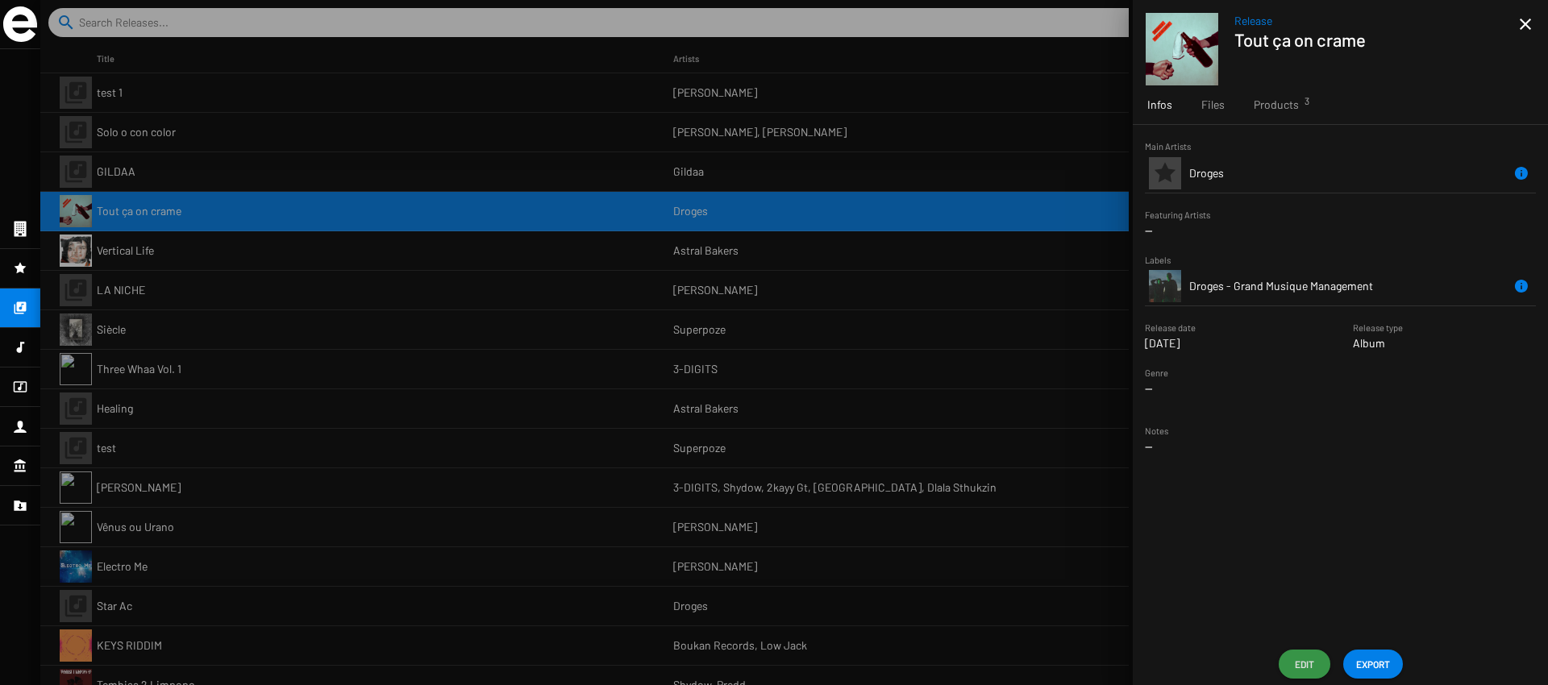
click at [1305, 664] on span "Edit" at bounding box center [1305, 664] width 26 height 29
